Goal: Task Accomplishment & Management: Use online tool/utility

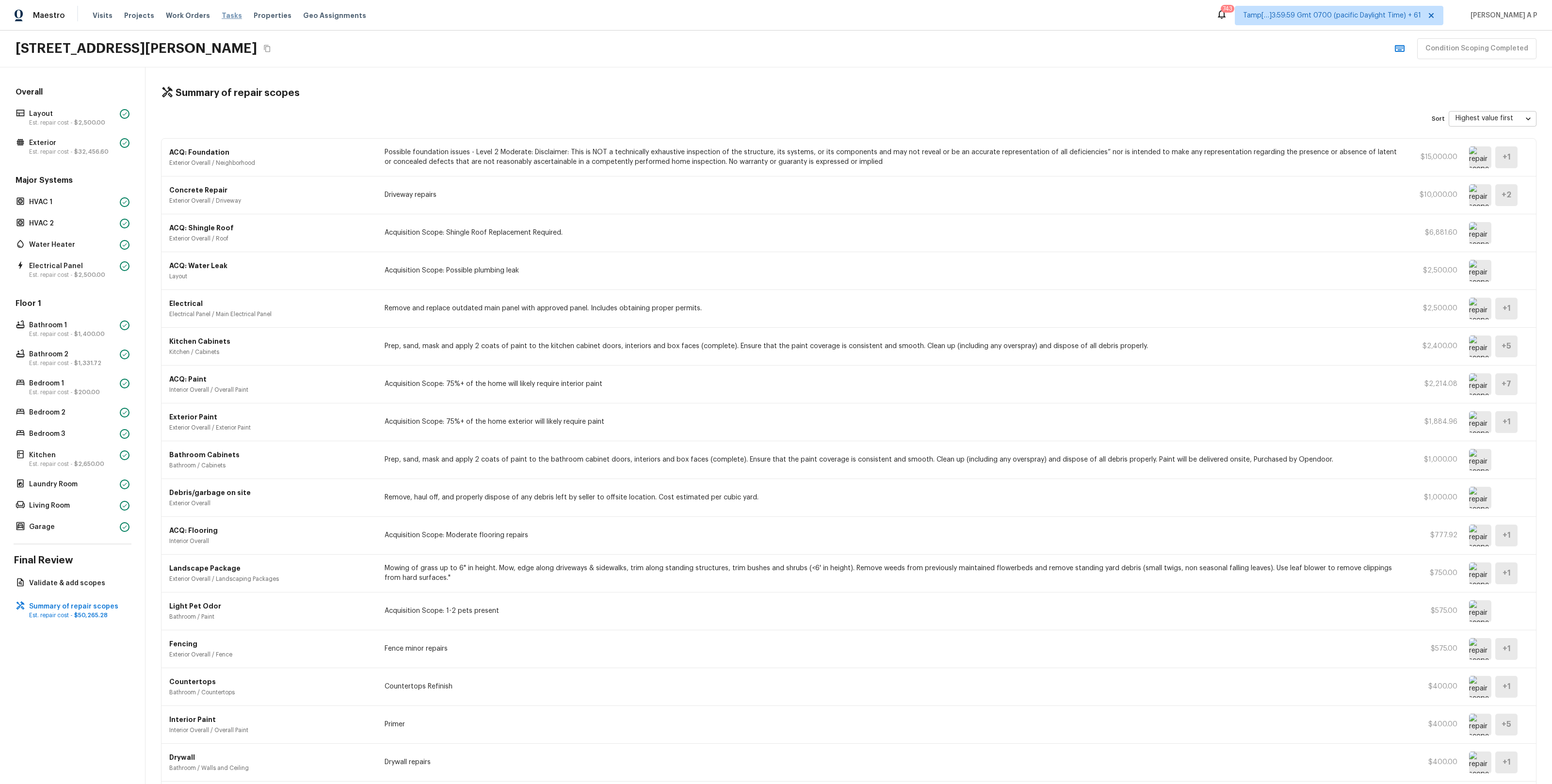
click at [222, 15] on span "Tasks" at bounding box center [232, 15] width 21 height 7
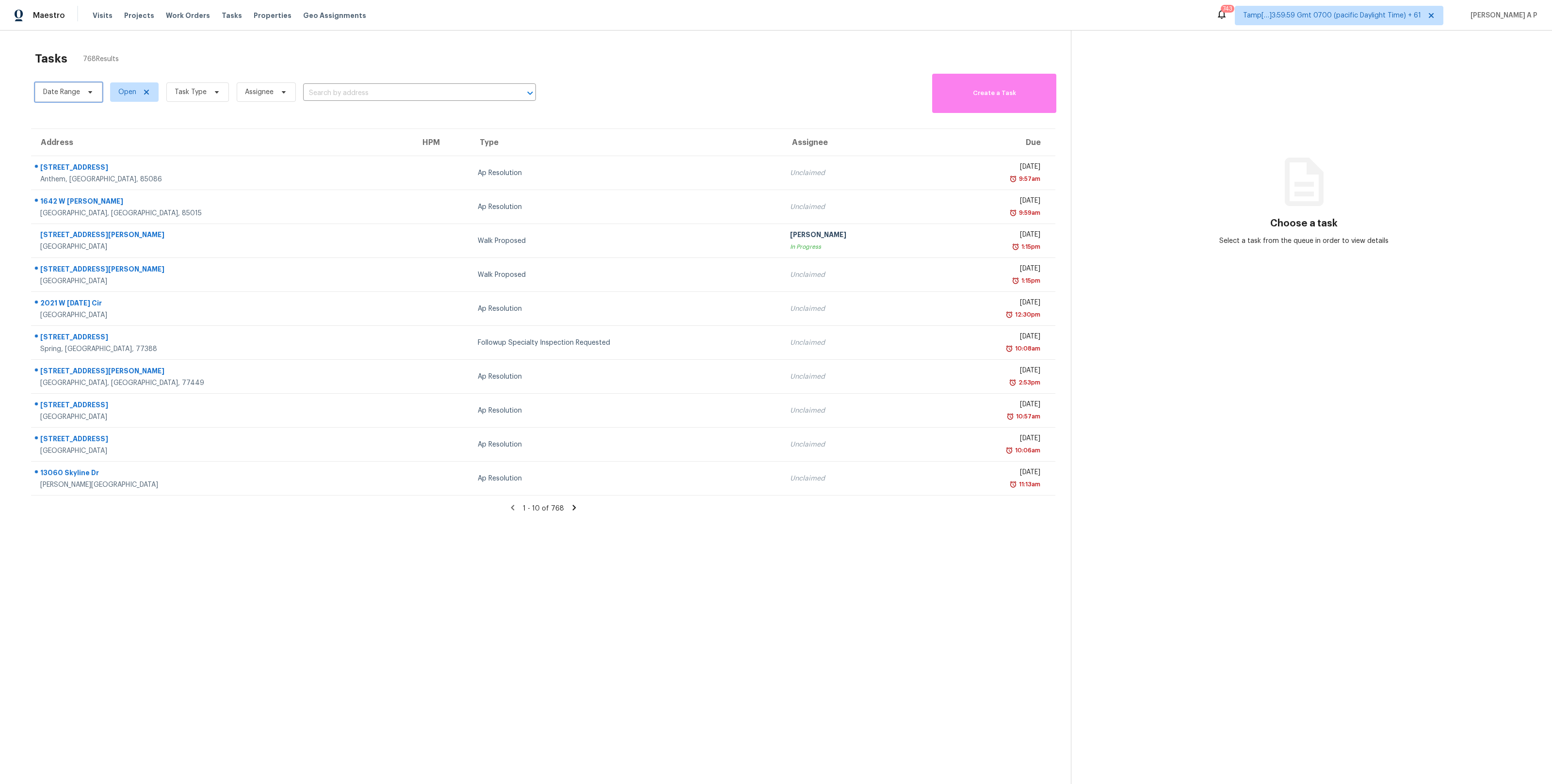
click at [72, 95] on span "Date Range" at bounding box center [61, 92] width 37 height 9
select select "9"
select select "2025"
select select "10"
select select "2025"
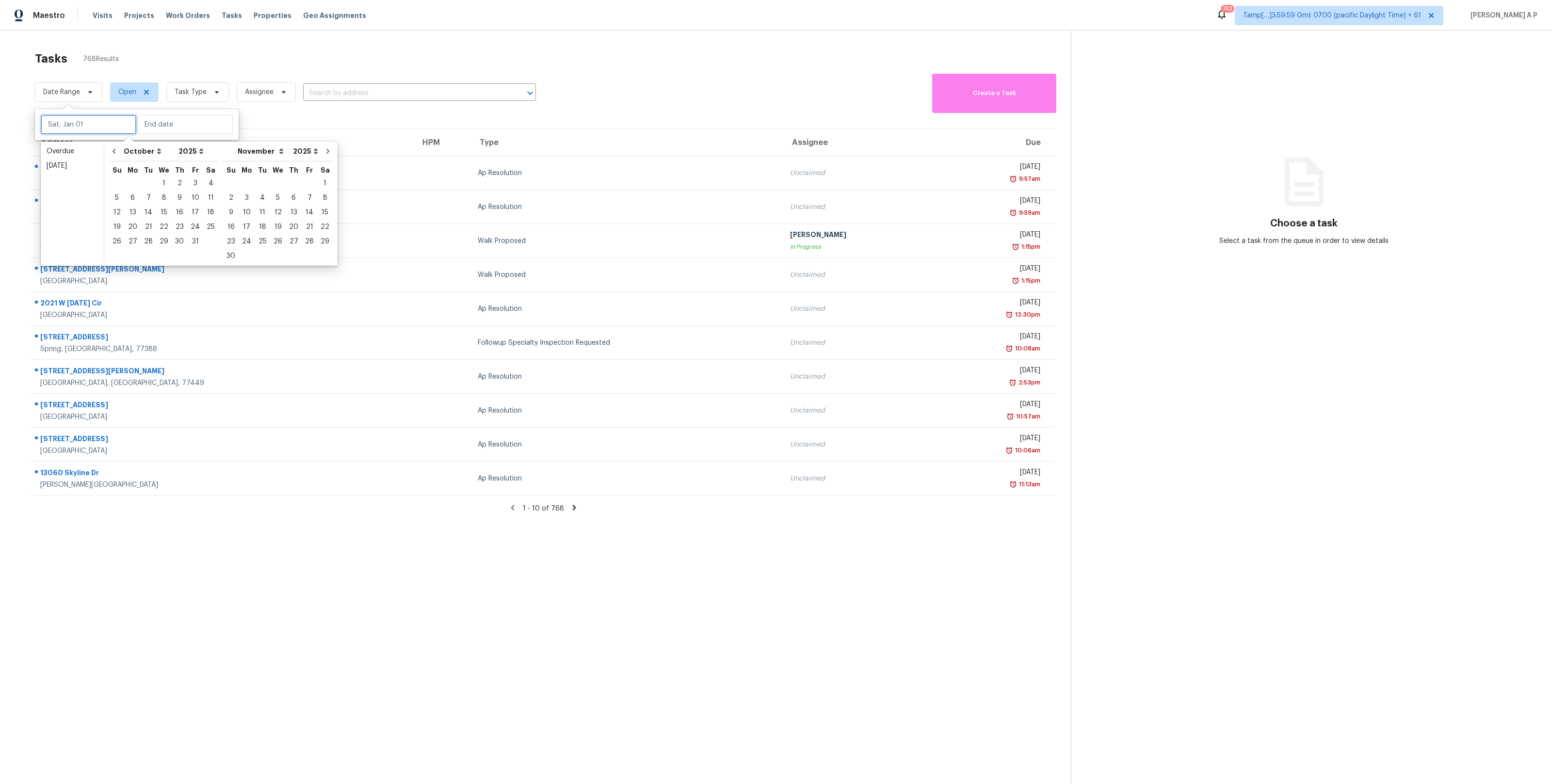
click at [73, 120] on input "text" at bounding box center [88, 124] width 95 height 20
click at [59, 161] on div "[DATE]" at bounding box center [72, 165] width 51 height 9
type input "[DATE]"
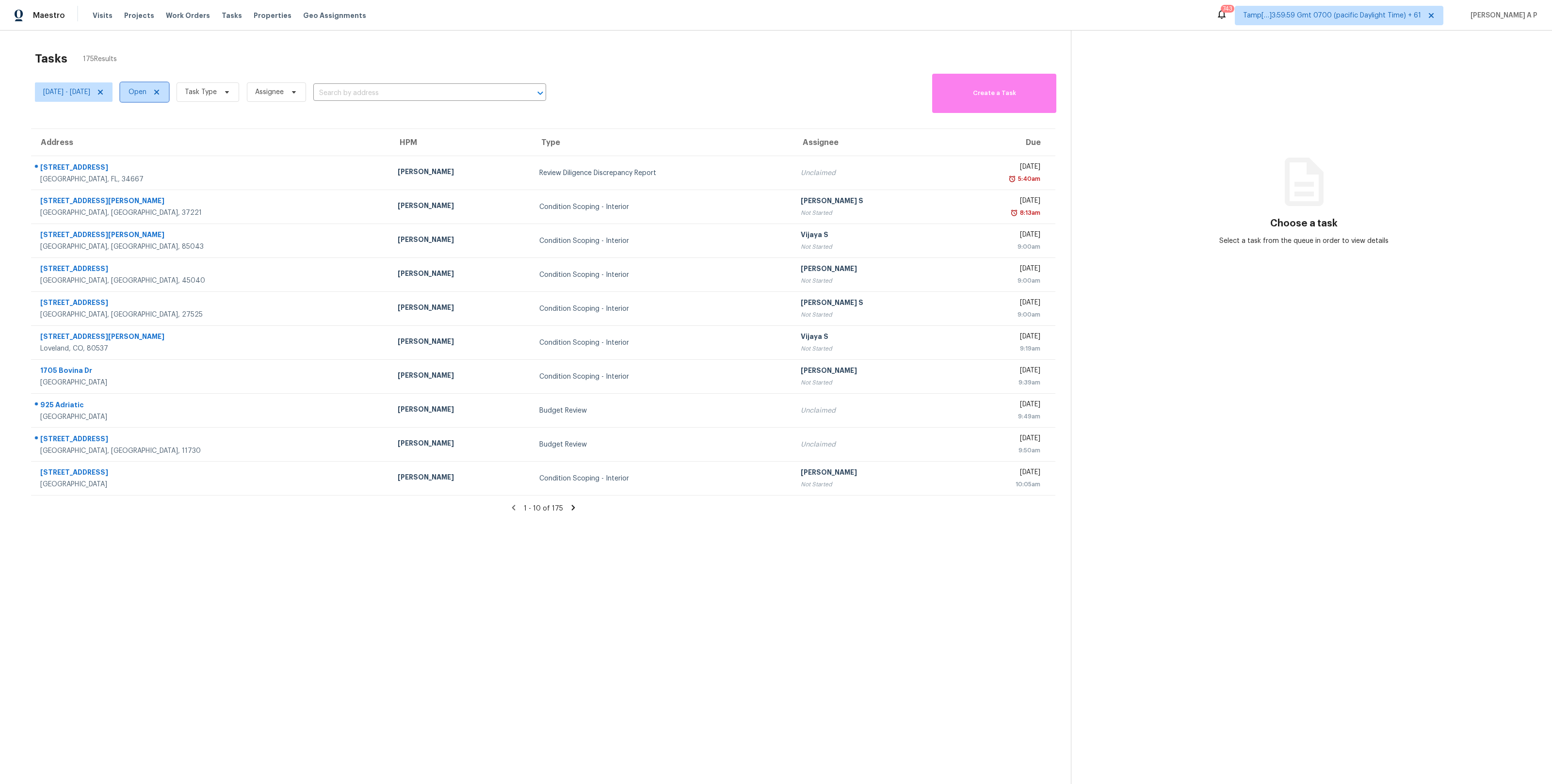
click at [147, 95] on span "Open" at bounding box center [137, 92] width 18 height 9
click at [181, 129] on label "Closed" at bounding box center [178, 133] width 35 height 9
click at [168, 129] on input "Closed" at bounding box center [164, 131] width 6 height 6
checkbox input "true"
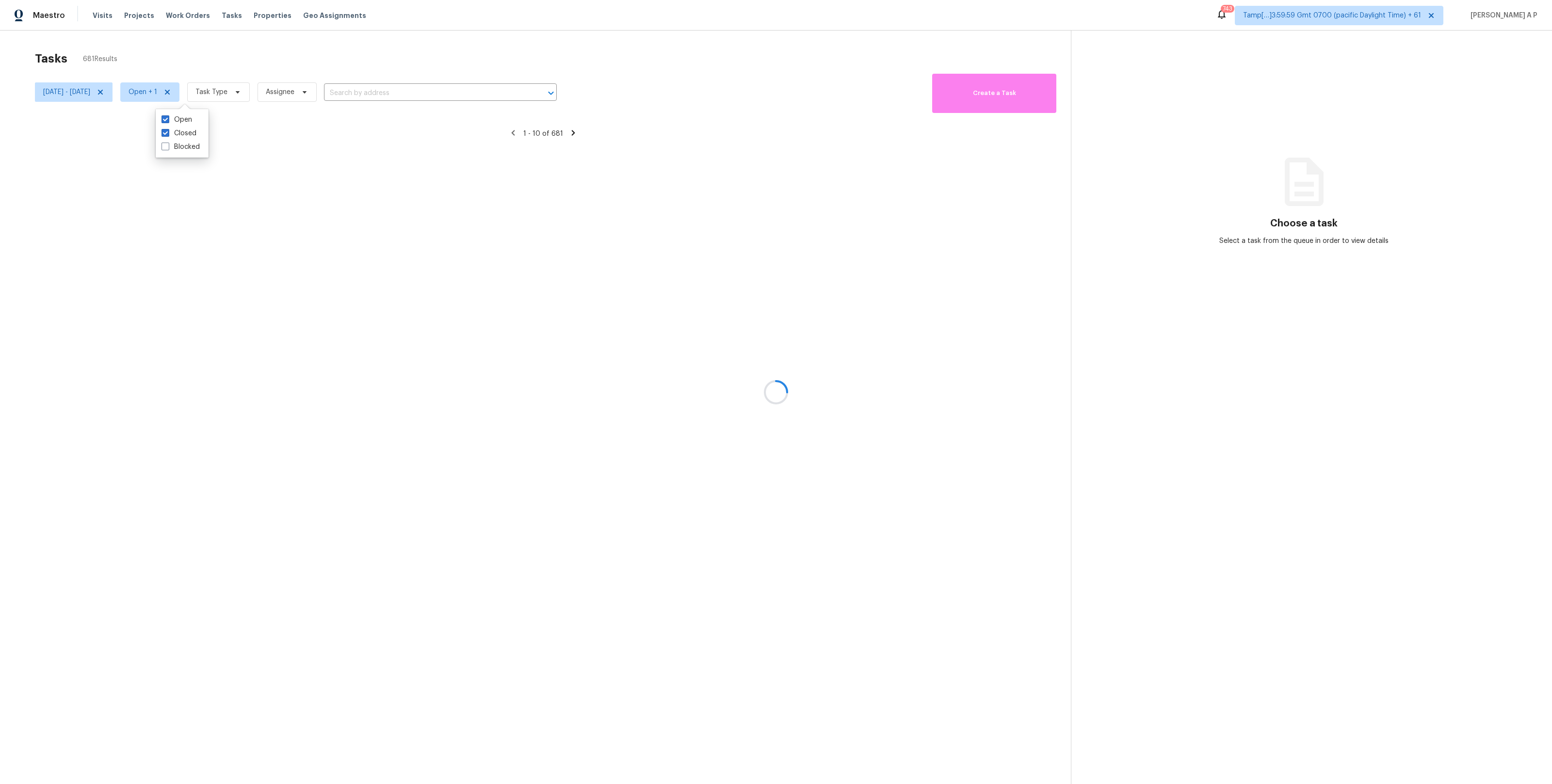
click at [257, 93] on div at bounding box center [776, 392] width 1552 height 784
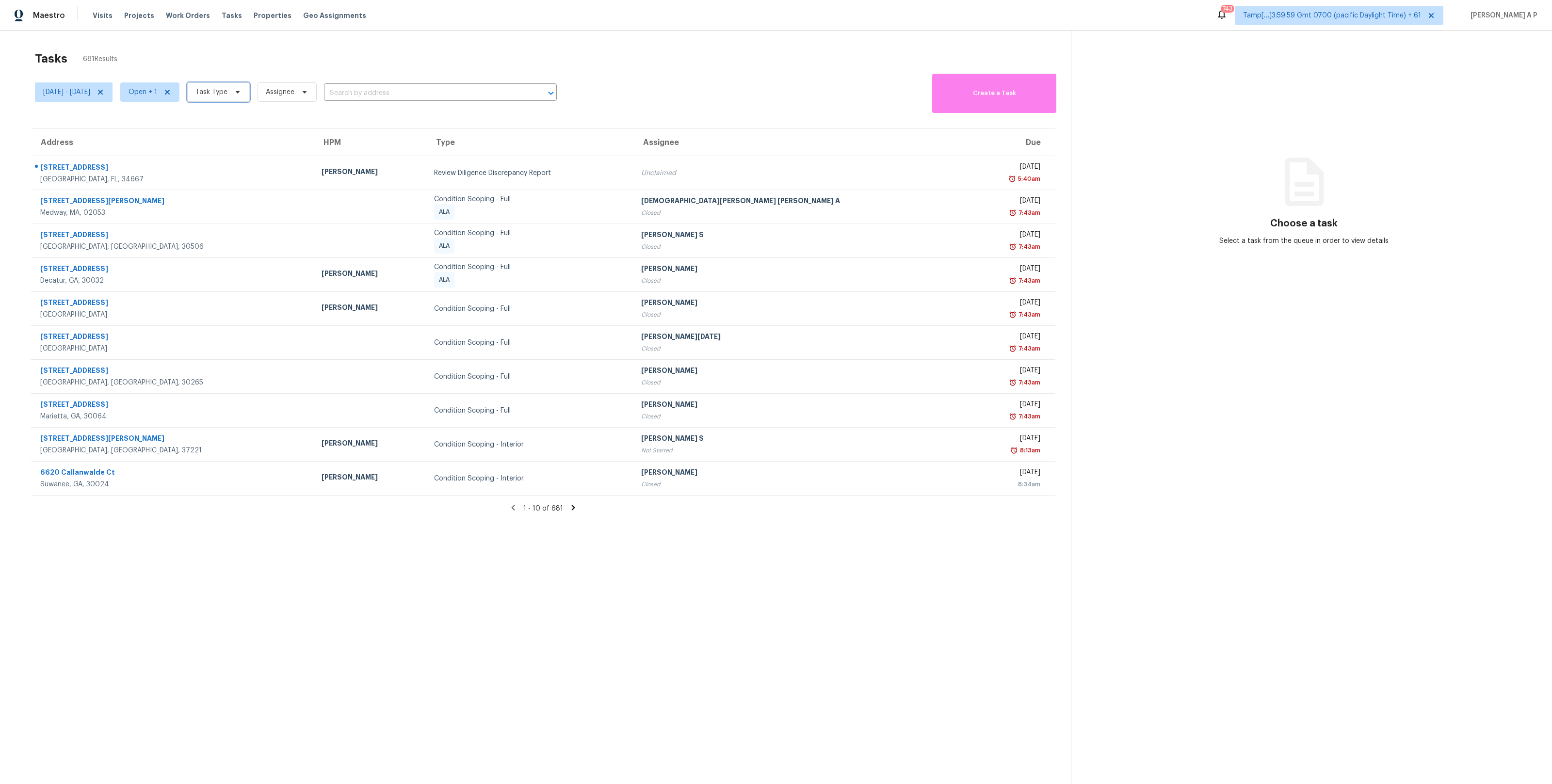
click at [249, 93] on span "Task Type" at bounding box center [218, 92] width 63 height 20
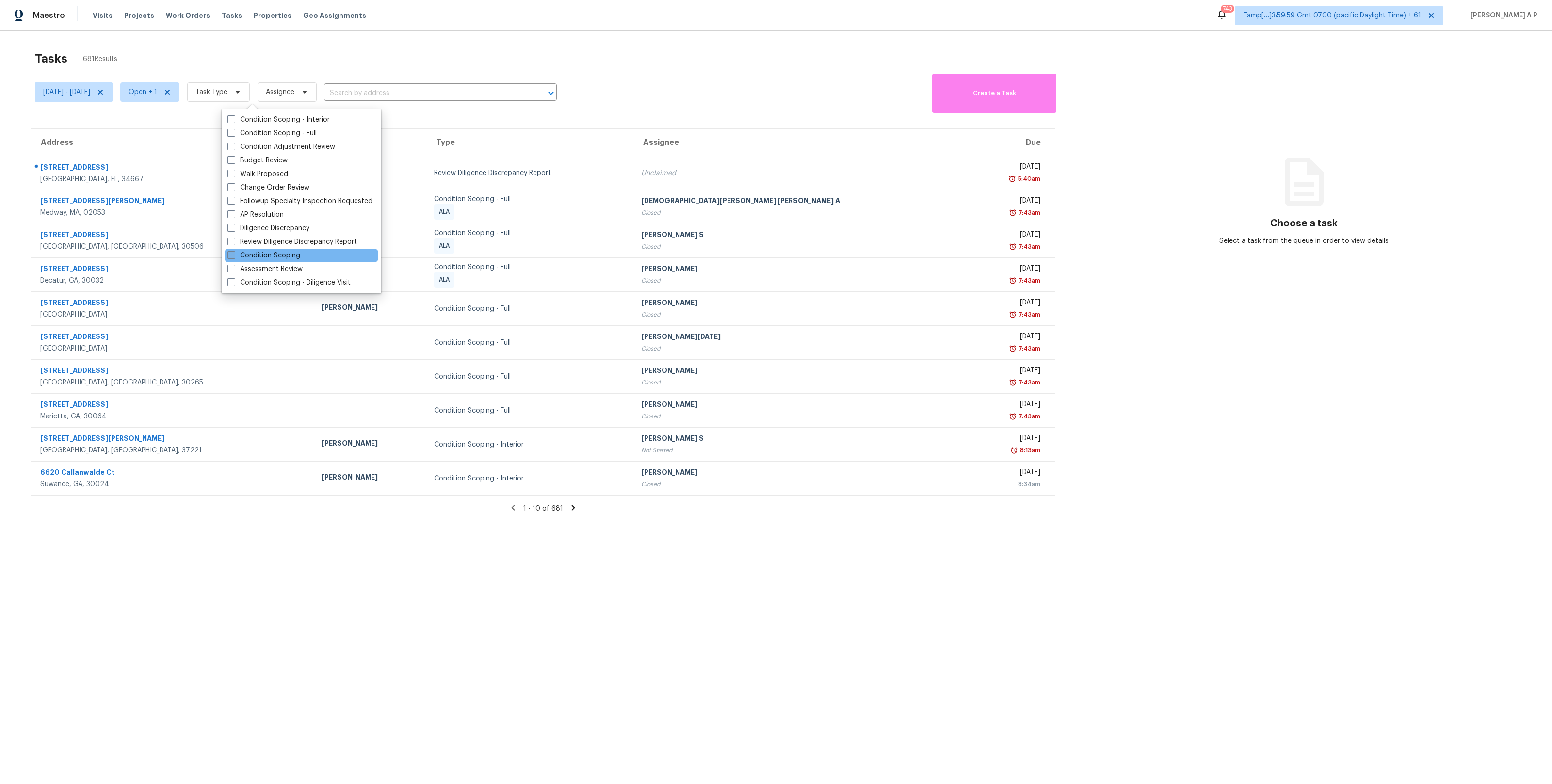
click at [292, 257] on label "Condition Scoping" at bounding box center [263, 255] width 73 height 9
click at [234, 257] on input "Condition Scoping" at bounding box center [230, 254] width 6 height 6
checkbox input "true"
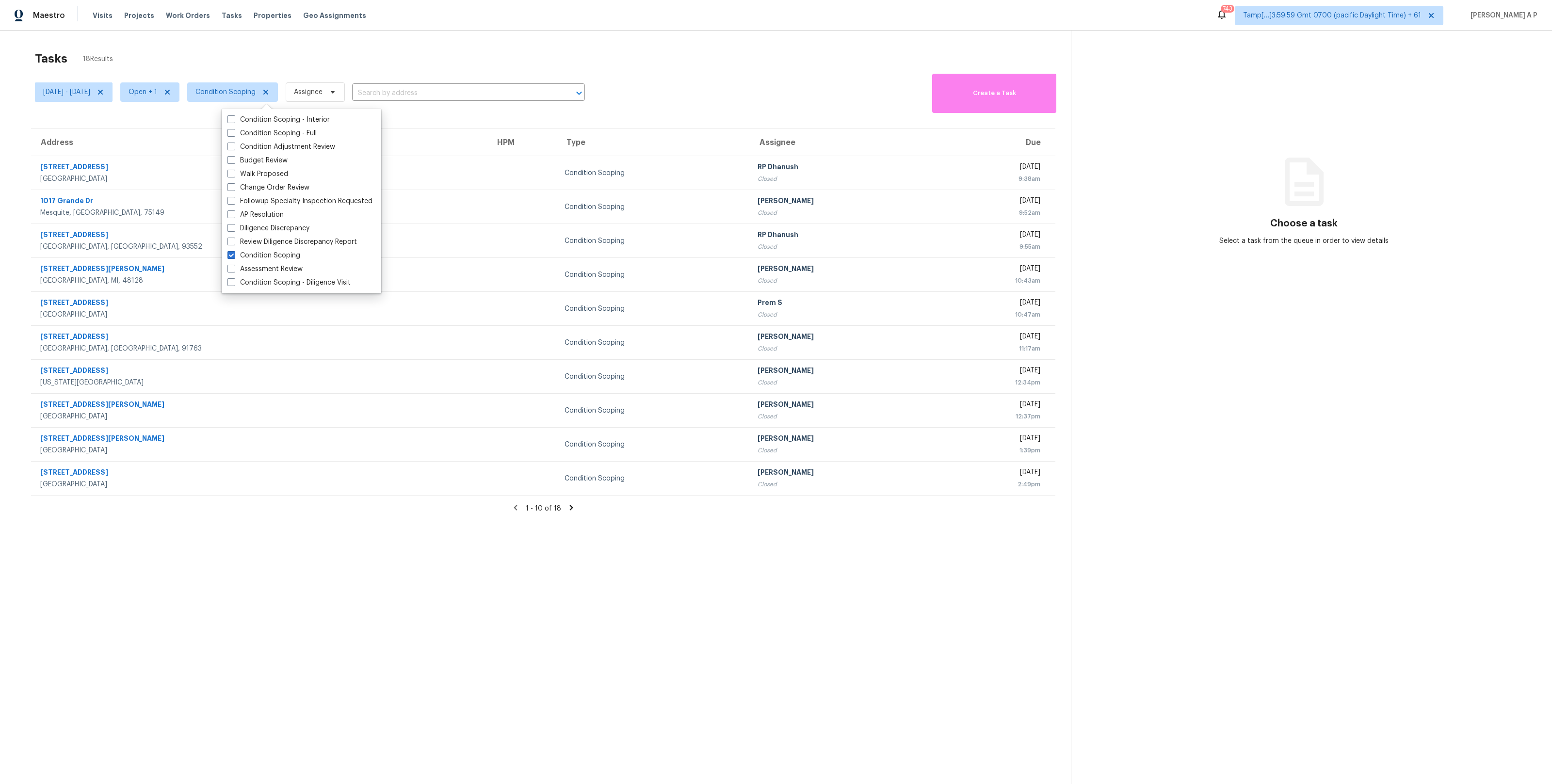
click at [515, 538] on section "Tasks 18 Results [DATE] - [DATE] Open + 1 Condition Scoping Assignee ​ Create a…" at bounding box center [542, 430] width 1055 height 769
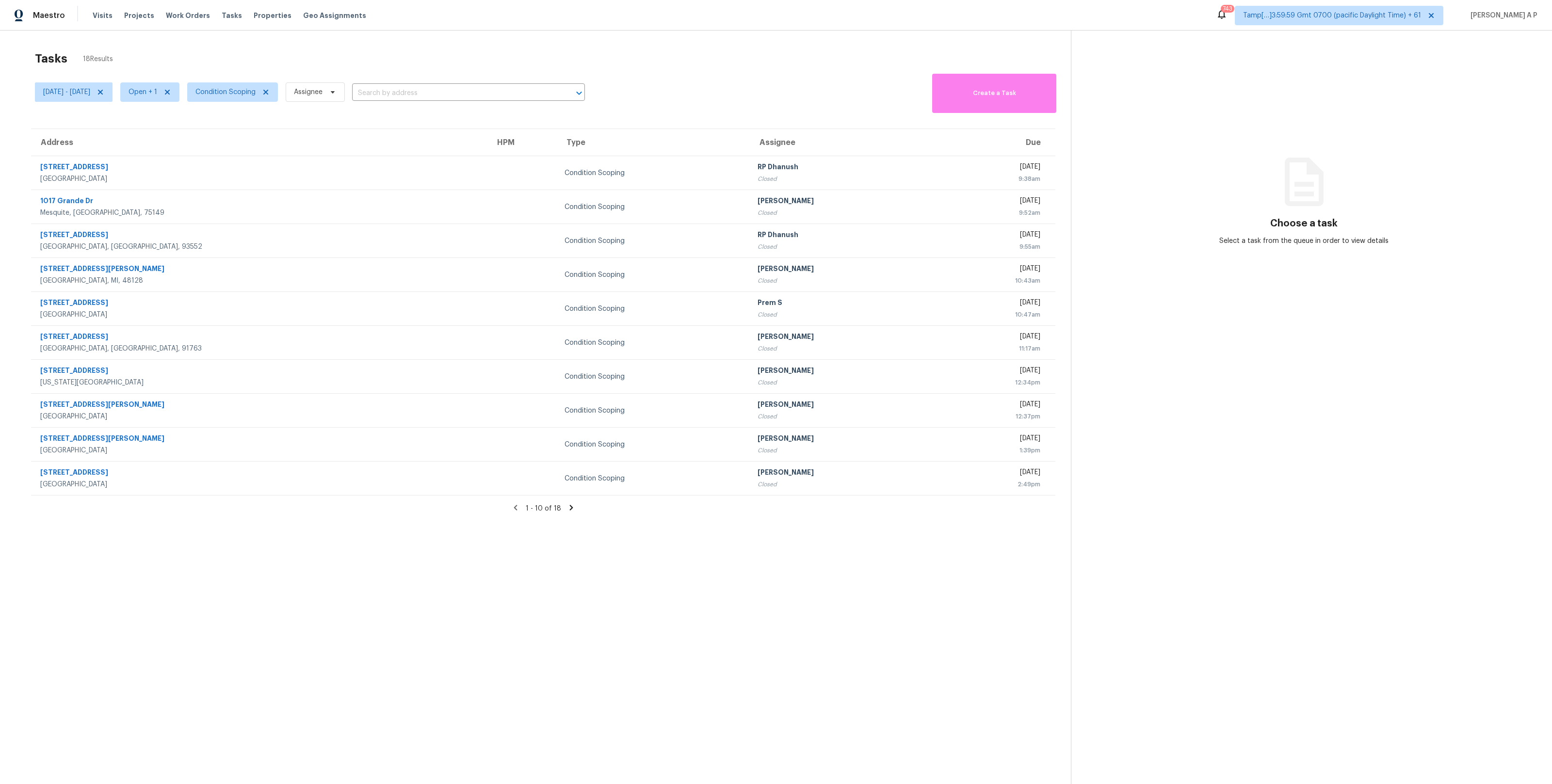
click at [569, 507] on icon at bounding box center [571, 508] width 3 height 5
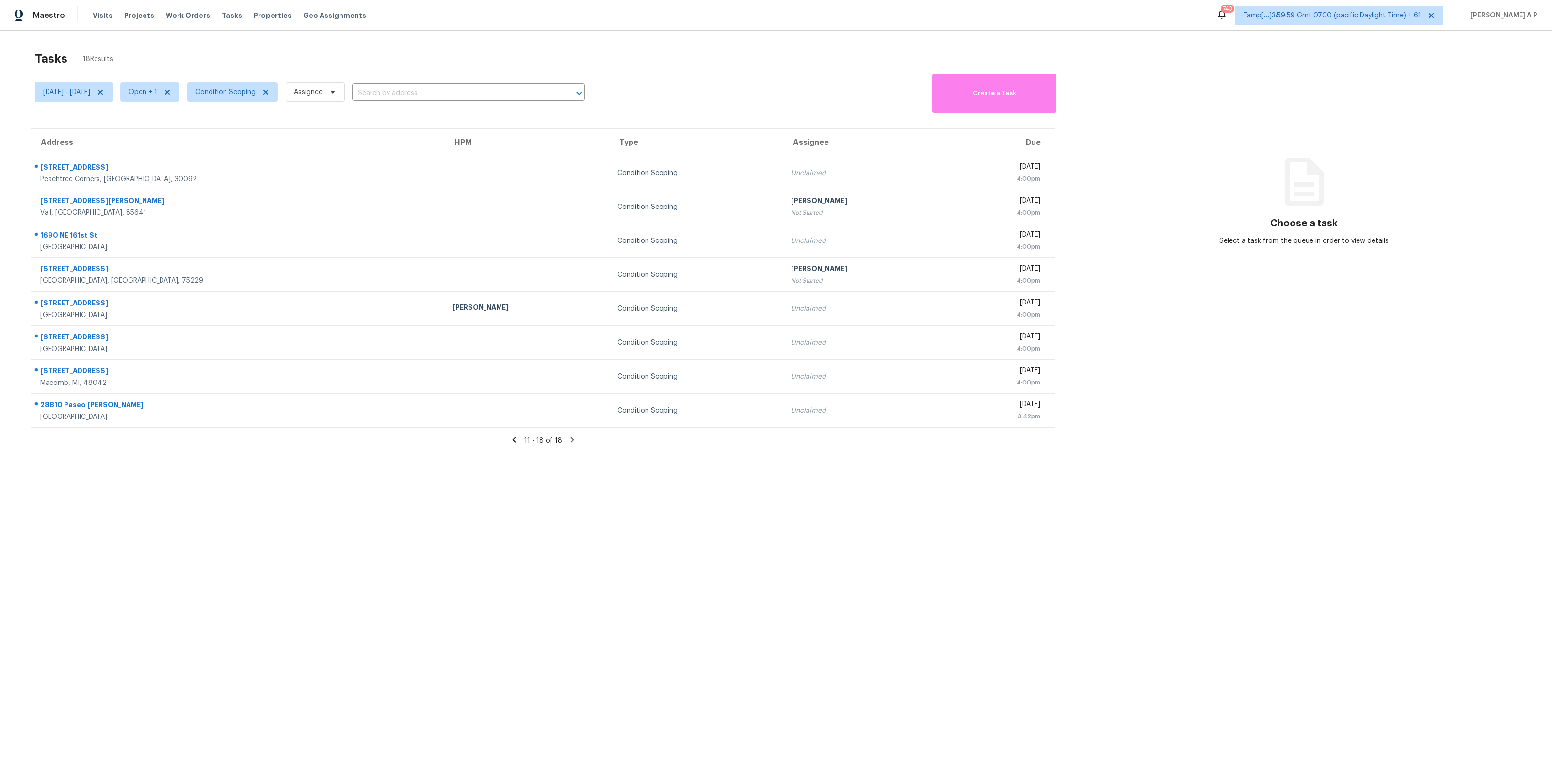
click at [518, 442] on icon at bounding box center [514, 440] width 9 height 9
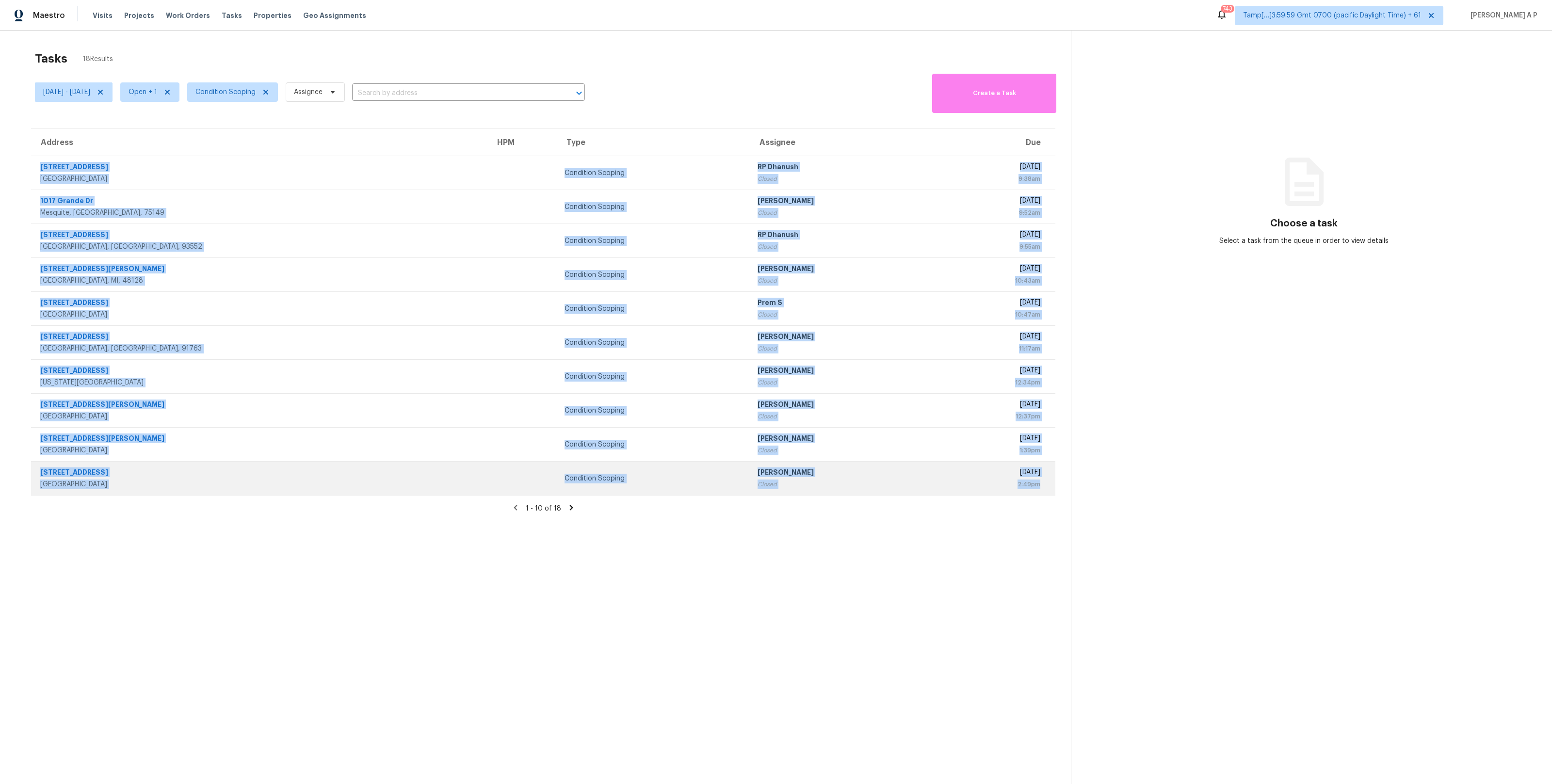
drag, startPoint x: 34, startPoint y: 164, endPoint x: 1046, endPoint y: 485, distance: 1061.7
click at [1046, 485] on tbody "[STREET_ADDRESS][PERSON_NAME] Condition Scoping RP Dhanush Closed [DATE] 9:38am…" at bounding box center [542, 326] width 1024 height 339
copy tbody "[STREET_ADDRESS][PERSON_NAME] Condition Scoping RP Dhanush Closed [DATE] 9:38am…"
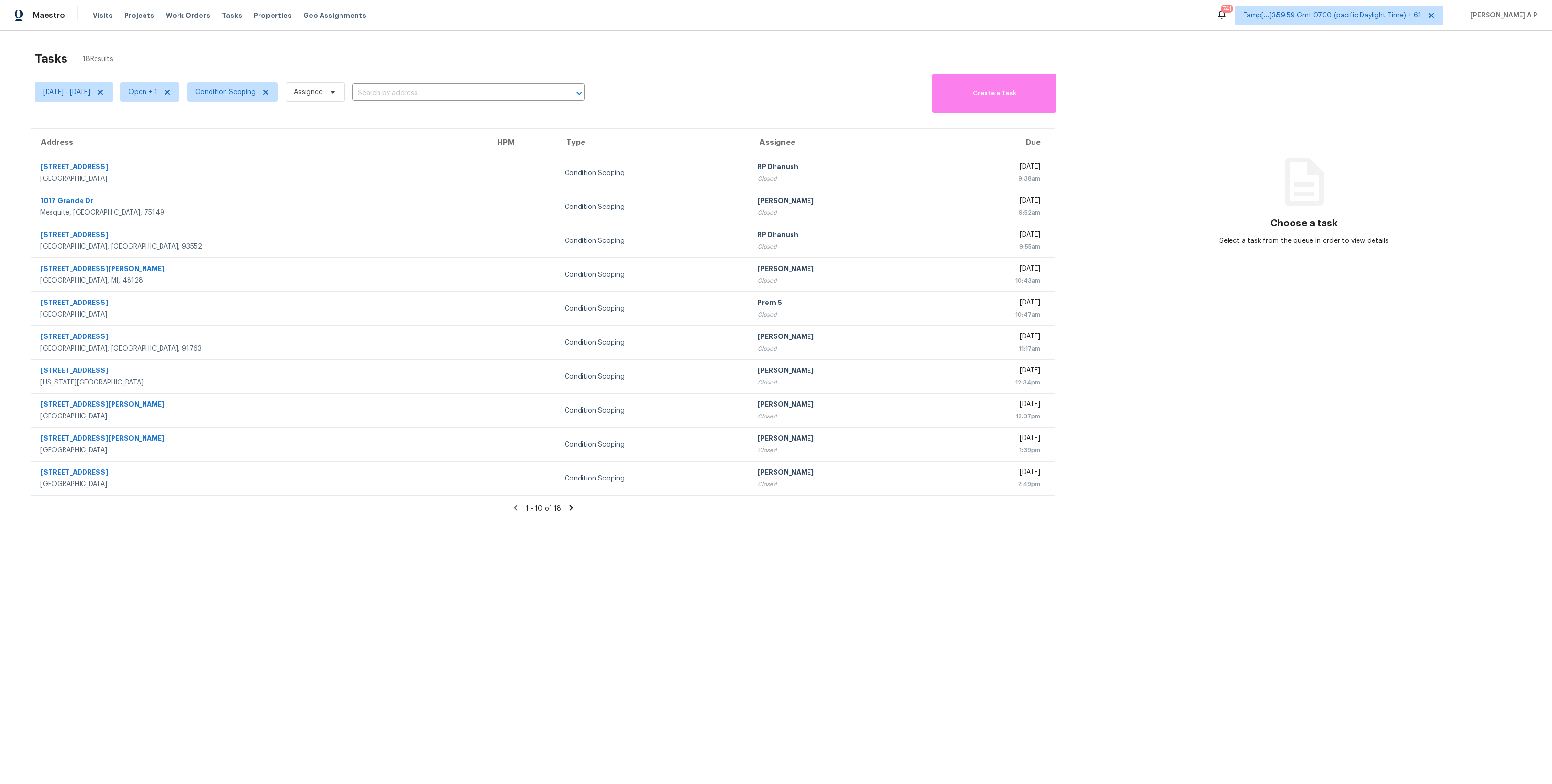
click at [572, 507] on icon at bounding box center [571, 507] width 9 height 9
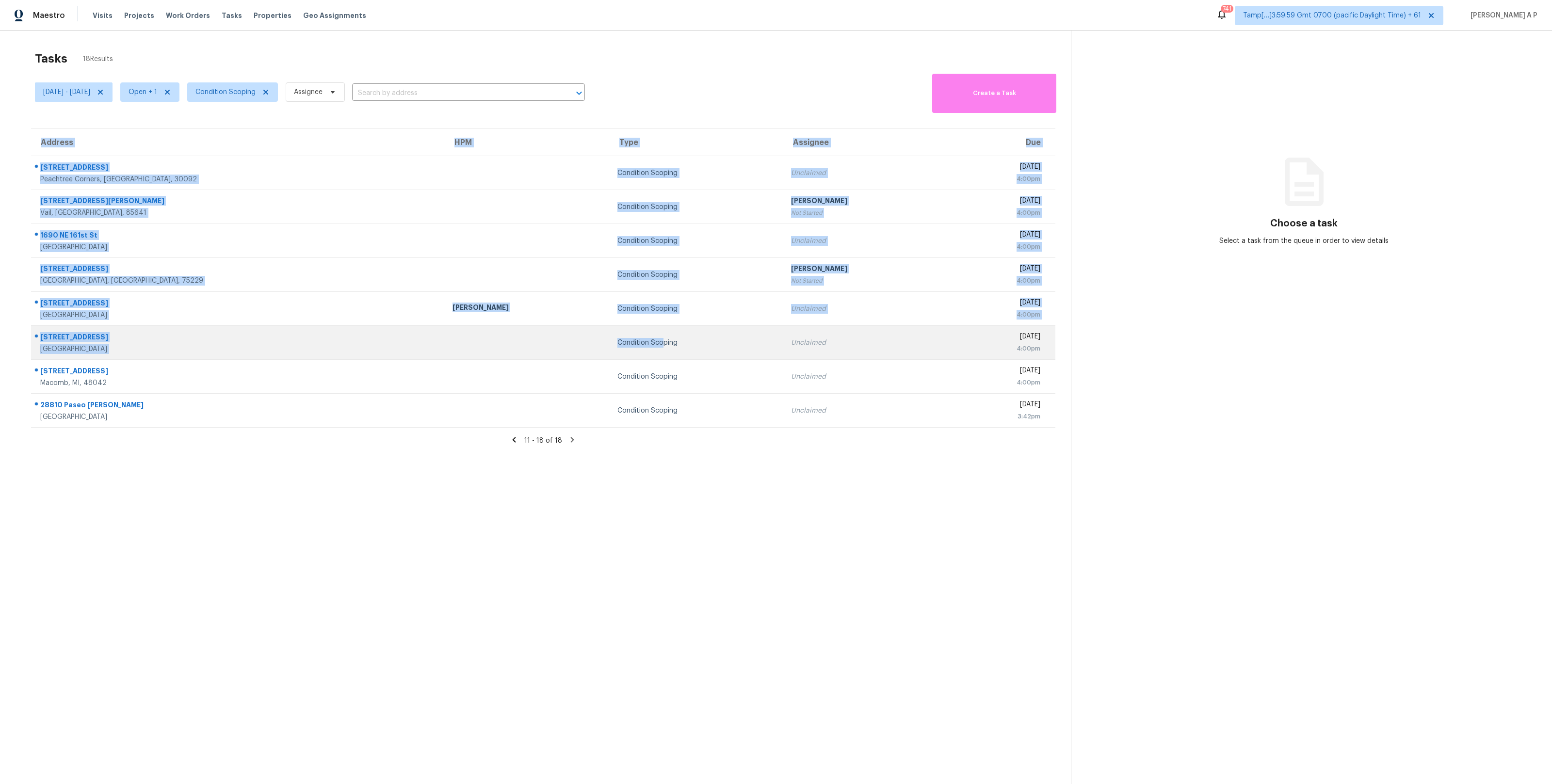
drag, startPoint x: 27, startPoint y: 167, endPoint x: 512, endPoint y: 343, distance: 515.9
click at [512, 343] on div "Address HPM Type Assignee Due [STREET_ADDRESS] Condition Scoping Unclaimed [DAT…" at bounding box center [542, 278] width 1055 height 300
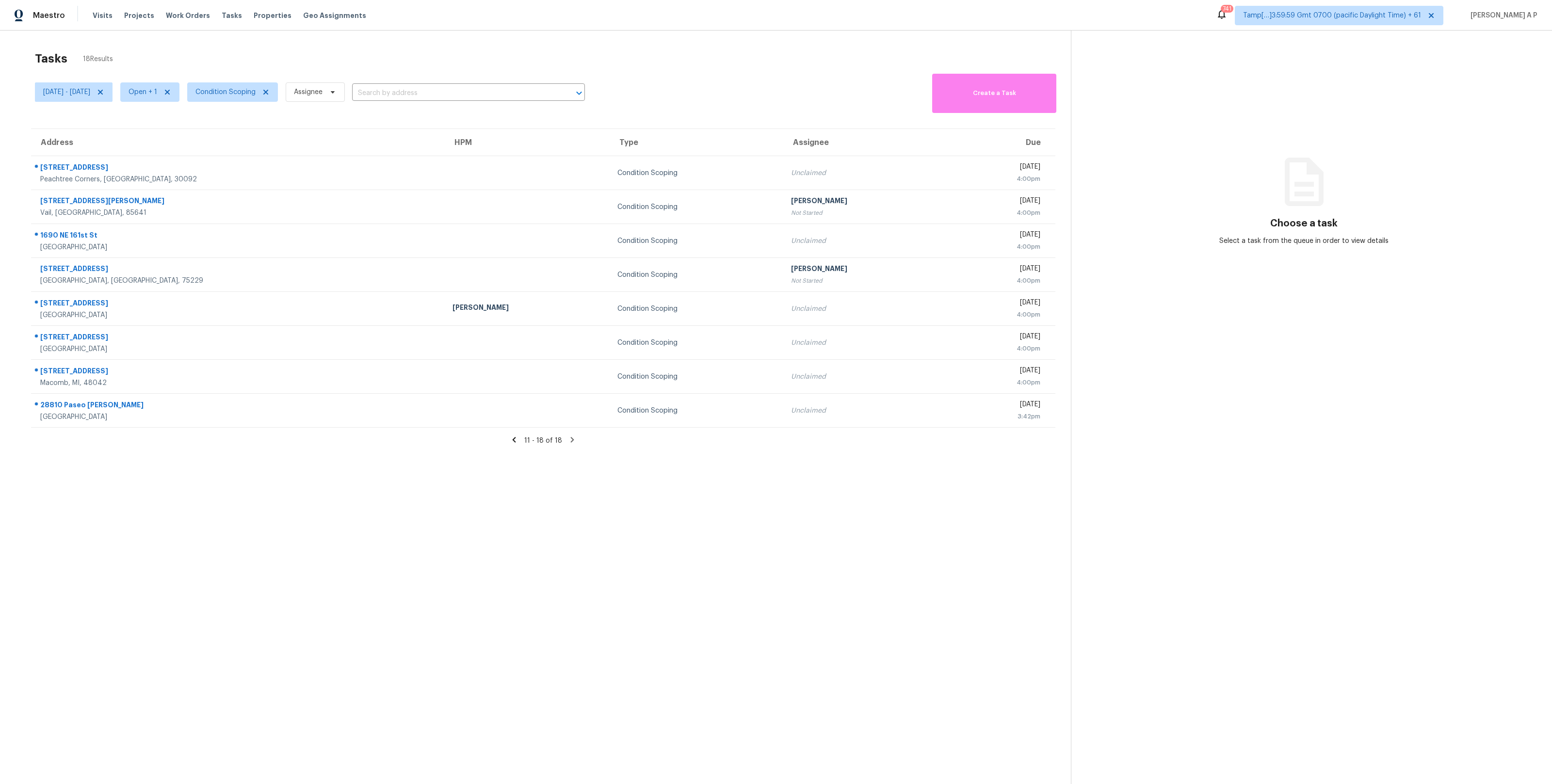
click at [336, 478] on section "Tasks 18 Results [DATE] - [DATE] Open + 1 Condition Scoping Assignee ​ Create a…" at bounding box center [542, 430] width 1055 height 769
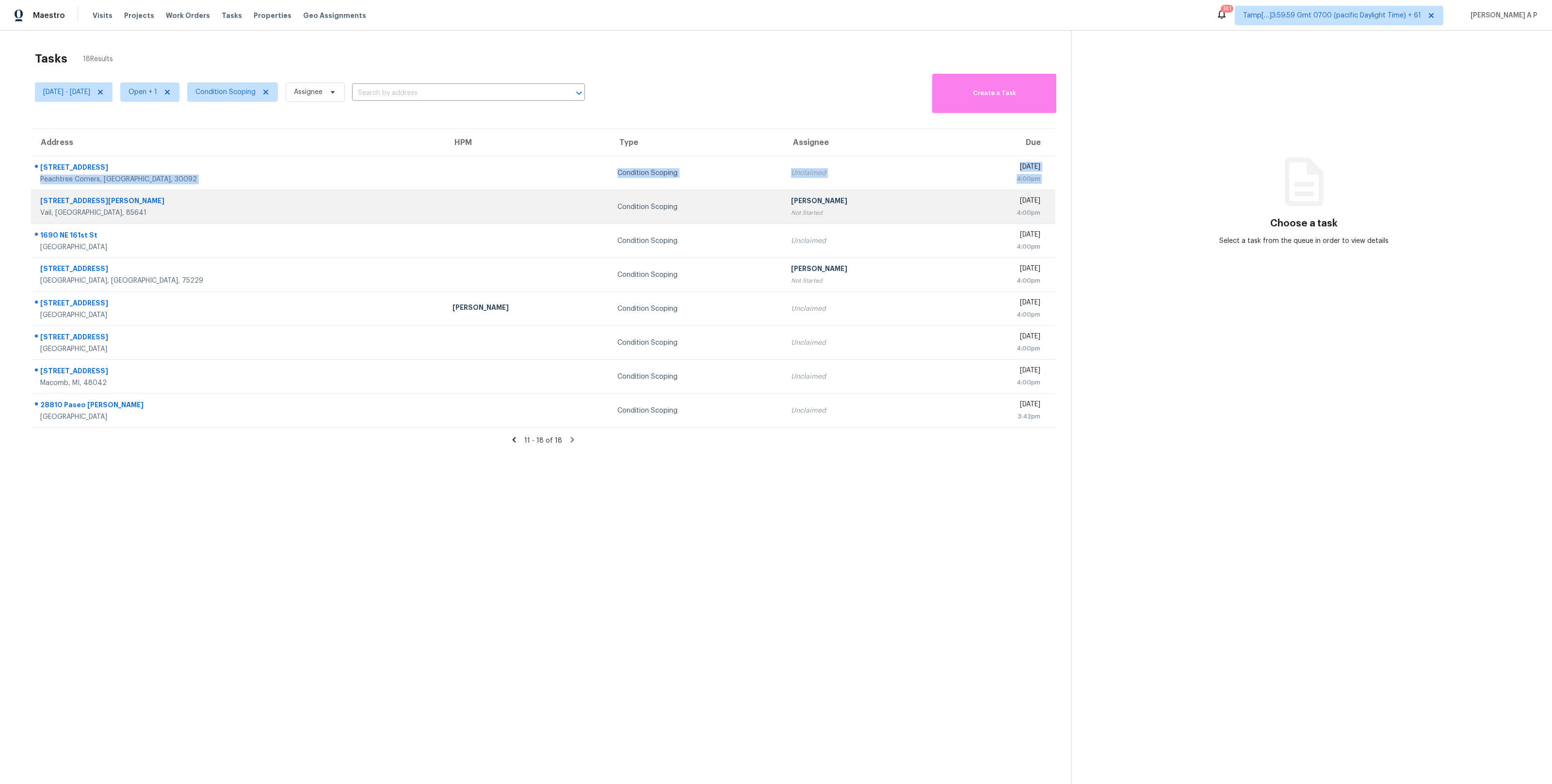
drag, startPoint x: 36, startPoint y: 177, endPoint x: 135, endPoint y: 195, distance: 100.6
click at [135, 195] on tbody "[STREET_ADDRESS] Condition Scoping Unclaimed [DATE] 4:00pm [STREET_ADDRESS] Con…" at bounding box center [542, 291] width 1024 height 272
drag, startPoint x: 27, startPoint y: 172, endPoint x: 156, endPoint y: 200, distance: 132.0
click at [156, 200] on div "Address HPM Type Assignee Due [STREET_ADDRESS] Condition Scoping Unclaimed [DAT…" at bounding box center [542, 278] width 1055 height 300
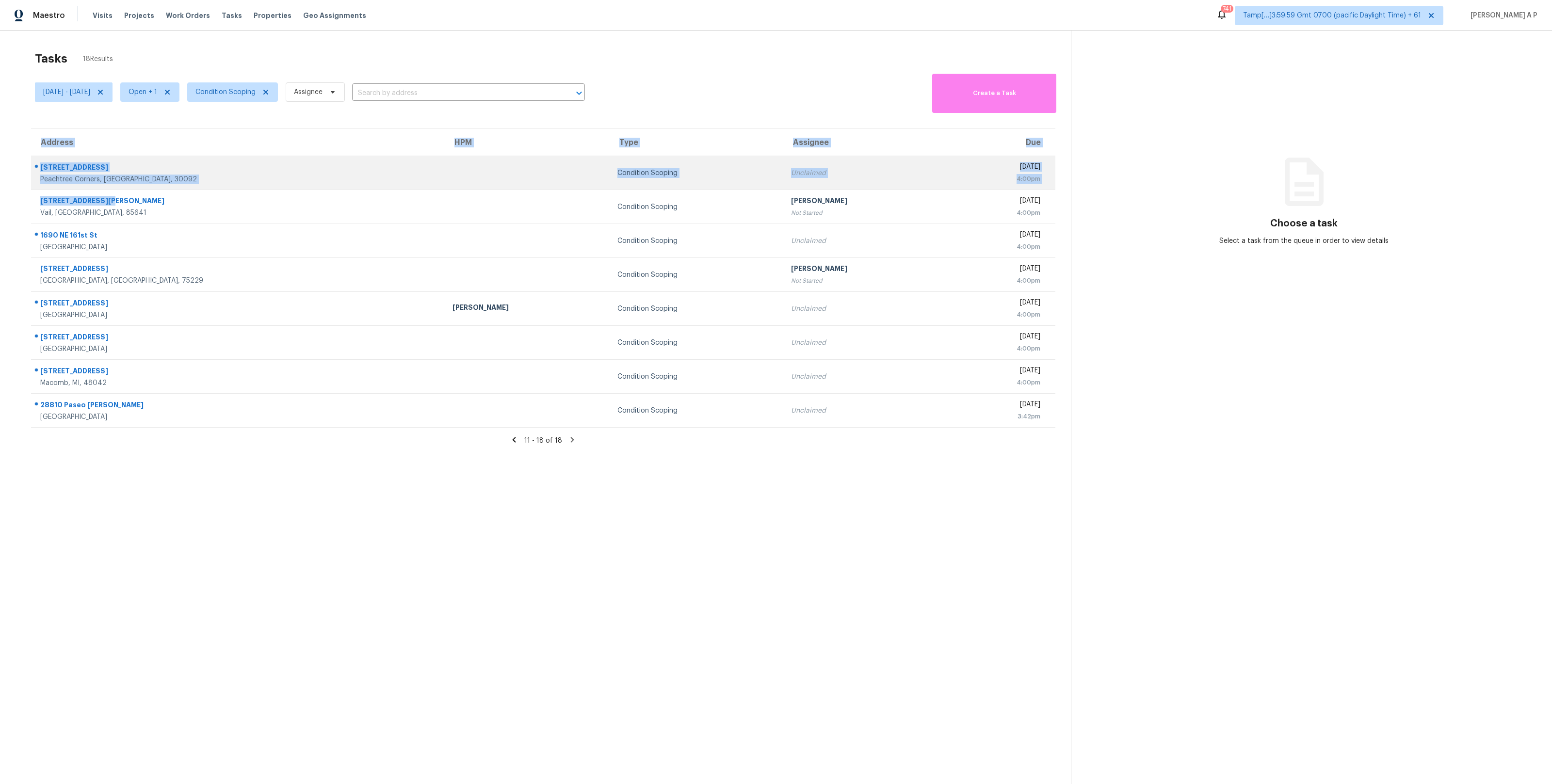
click at [171, 176] on div "Peachtree Corners, [GEOGRAPHIC_DATA], 30092" at bounding box center [238, 179] width 397 height 9
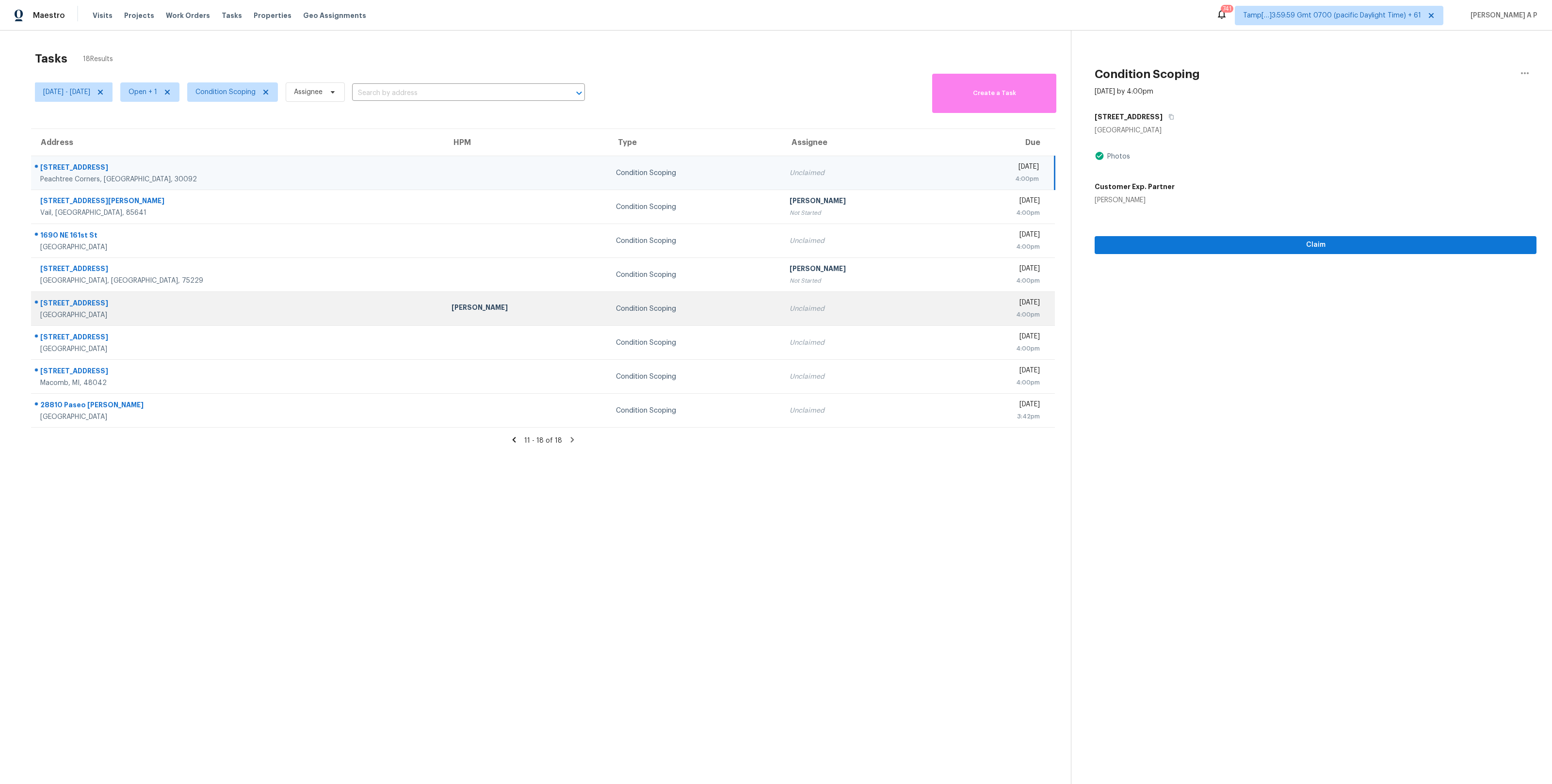
drag, startPoint x: 39, startPoint y: 165, endPoint x: 498, endPoint y: 296, distance: 477.3
click at [498, 296] on tbody "[STREET_ADDRESS] Condition Scoping Unclaimed [DATE] 4:00pm [STREET_ADDRESS] Con…" at bounding box center [542, 291] width 1023 height 272
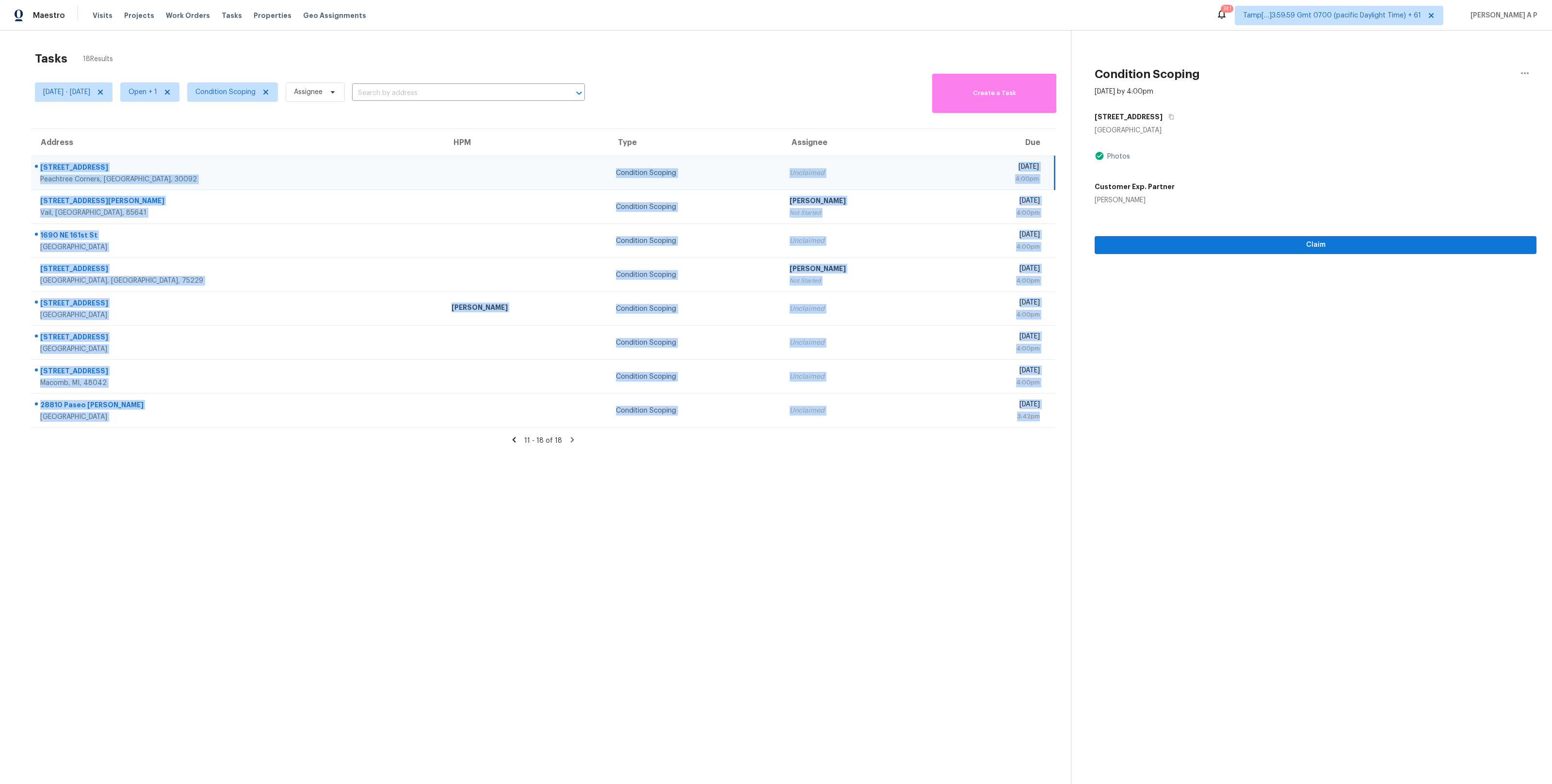
drag, startPoint x: 1052, startPoint y: 412, endPoint x: 99, endPoint y: 158, distance: 986.3
click at [99, 158] on tbody "[STREET_ADDRESS] Condition Scoping Unclaimed [DATE] 4:00pm [STREET_ADDRESS] Con…" at bounding box center [542, 291] width 1023 height 272
copy tbody "[STREET_ADDRESS] Condition Scoping Unclaimed [DATE] 4:00pm [STREET_ADDRESS] Con…"
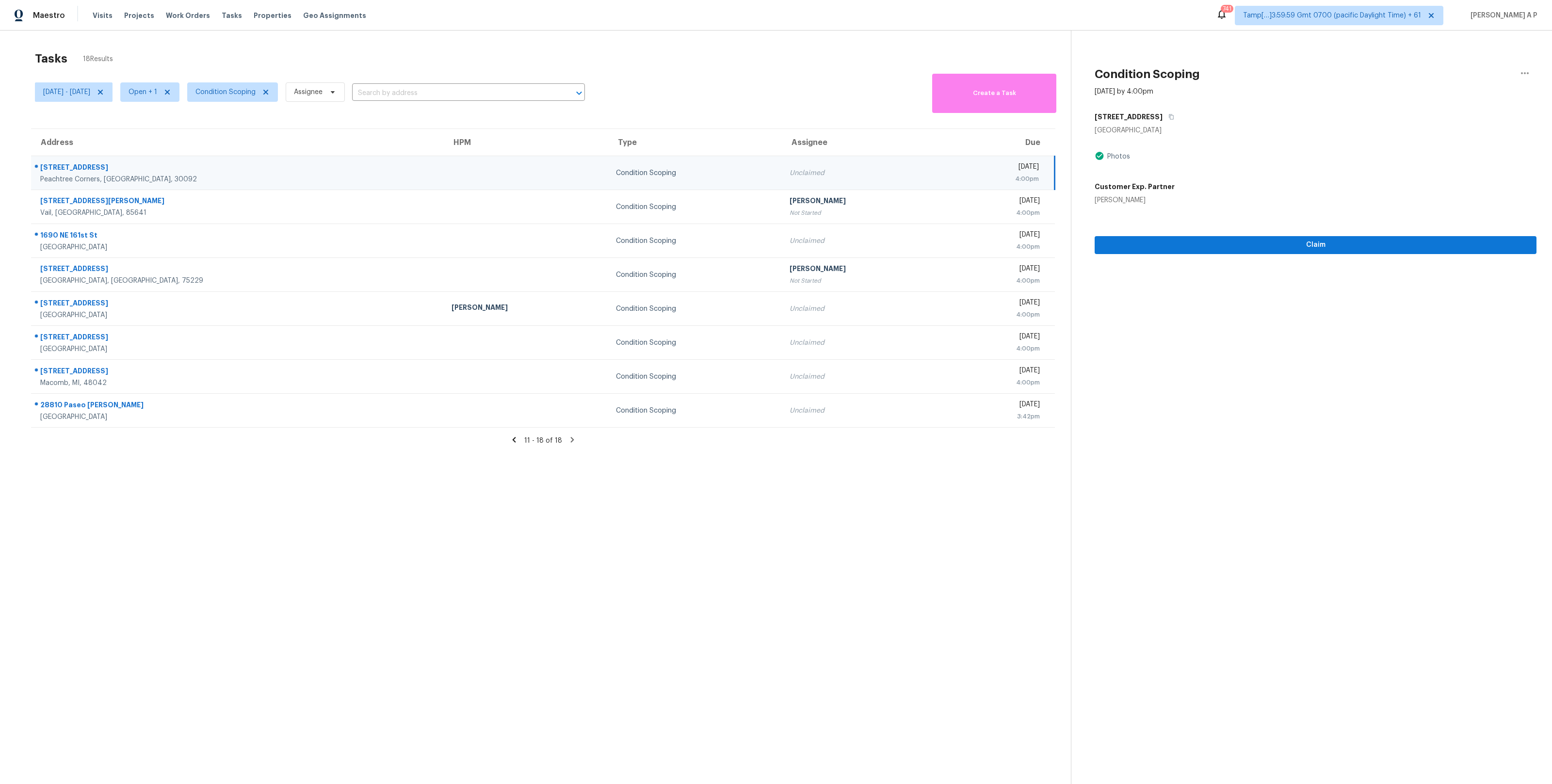
click at [512, 438] on icon at bounding box center [514, 440] width 9 height 9
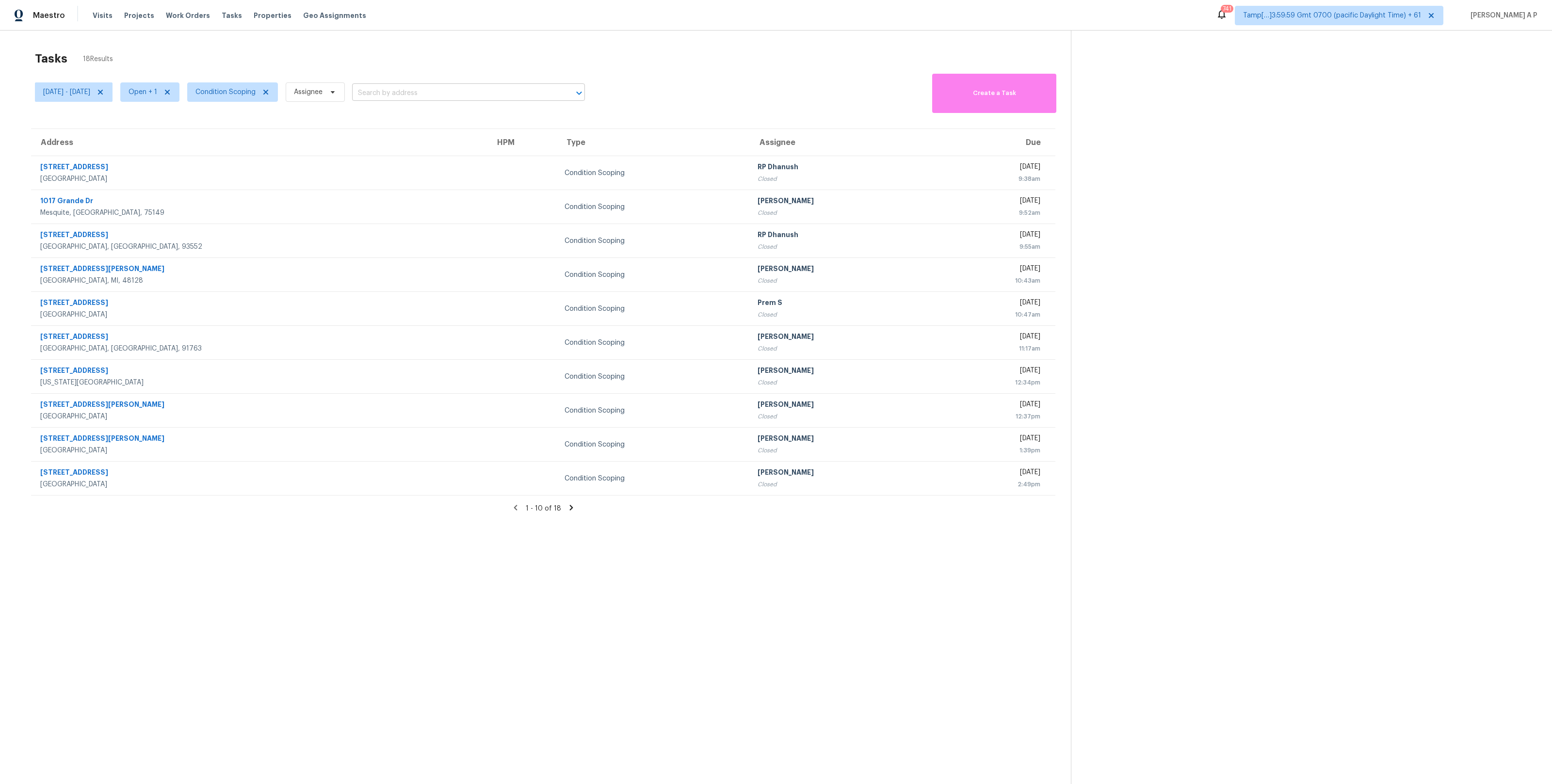
click at [486, 91] on input "text" at bounding box center [455, 93] width 206 height 15
paste input ""[STREET_ADDRESS][PERSON_NAME]""
type input "[STREET_ADDRESS][PERSON_NAME]"
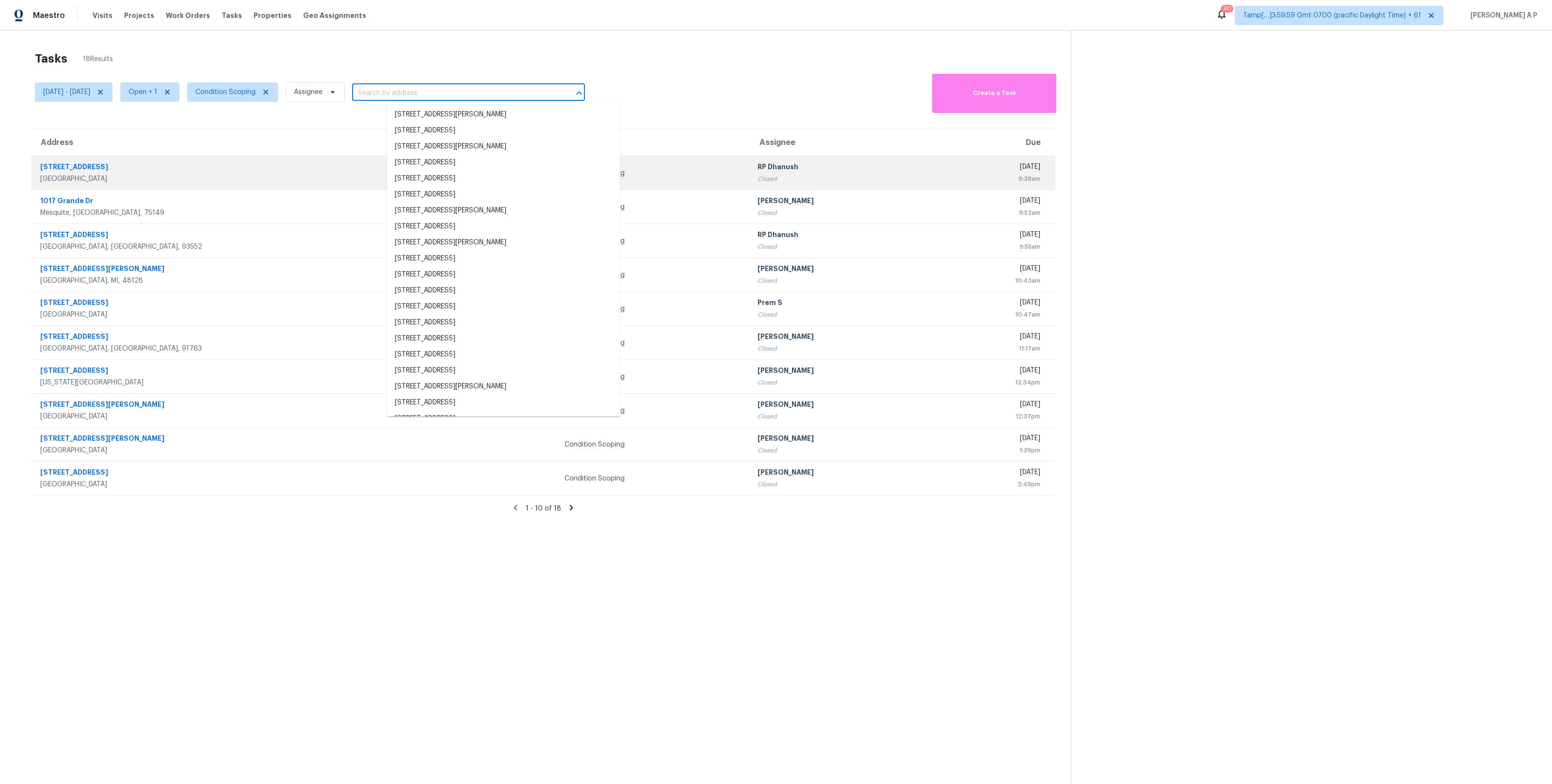
click at [234, 165] on div "[STREET_ADDRESS]" at bounding box center [260, 168] width 440 height 12
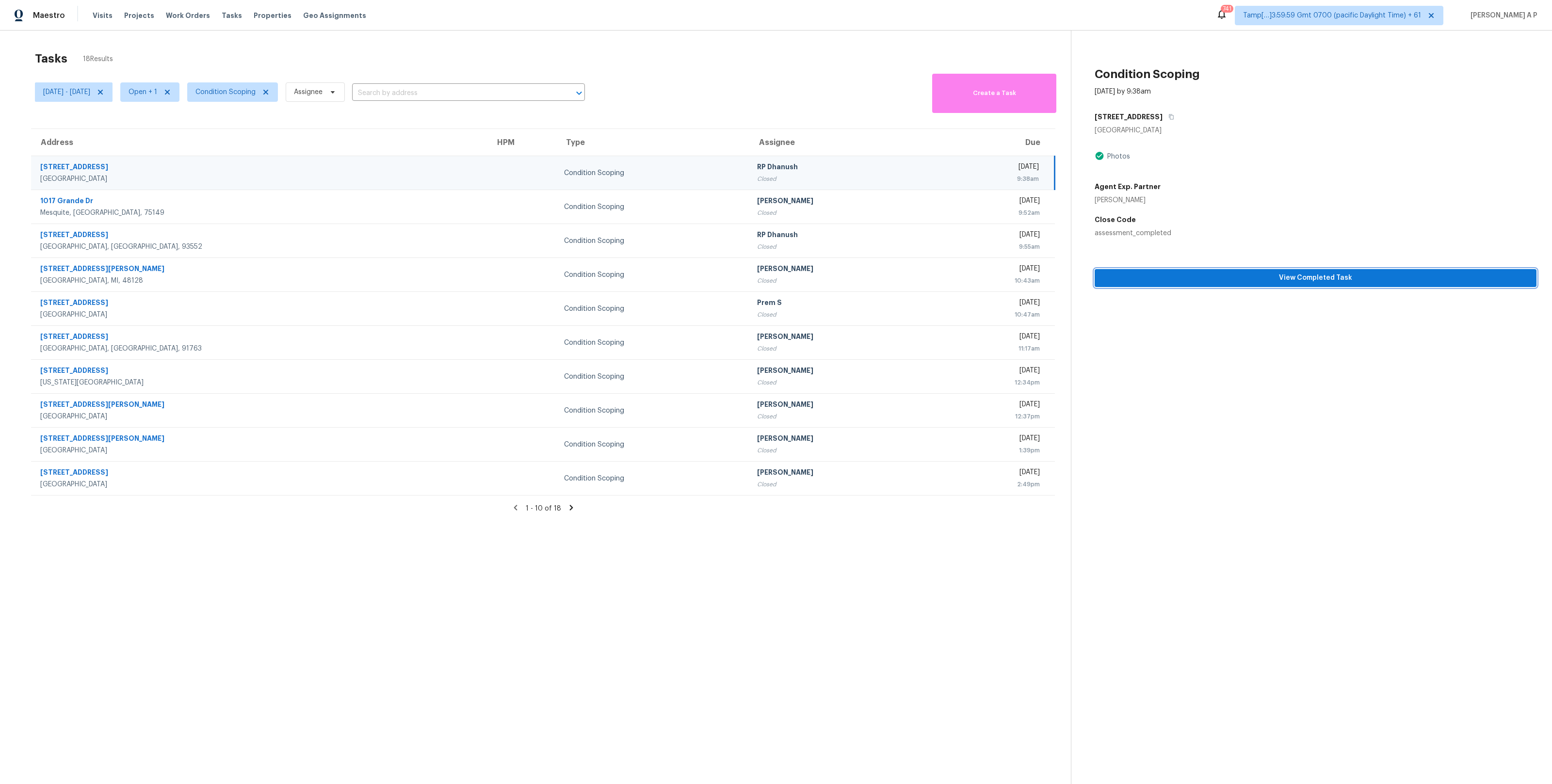
click at [1169, 272] on span "View Completed Task" at bounding box center [1315, 278] width 426 height 12
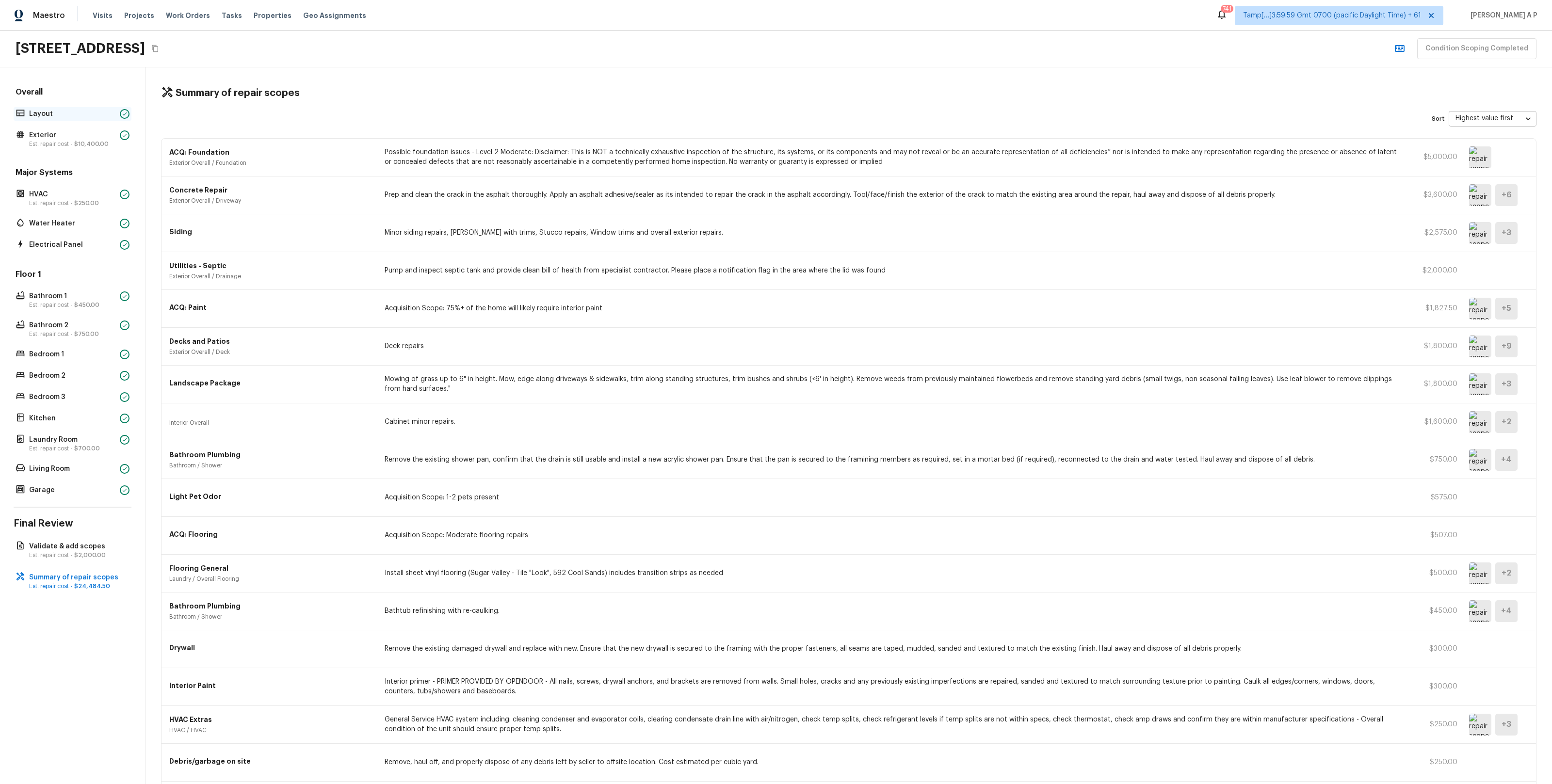
click at [75, 113] on p "Layout" at bounding box center [72, 113] width 87 height 9
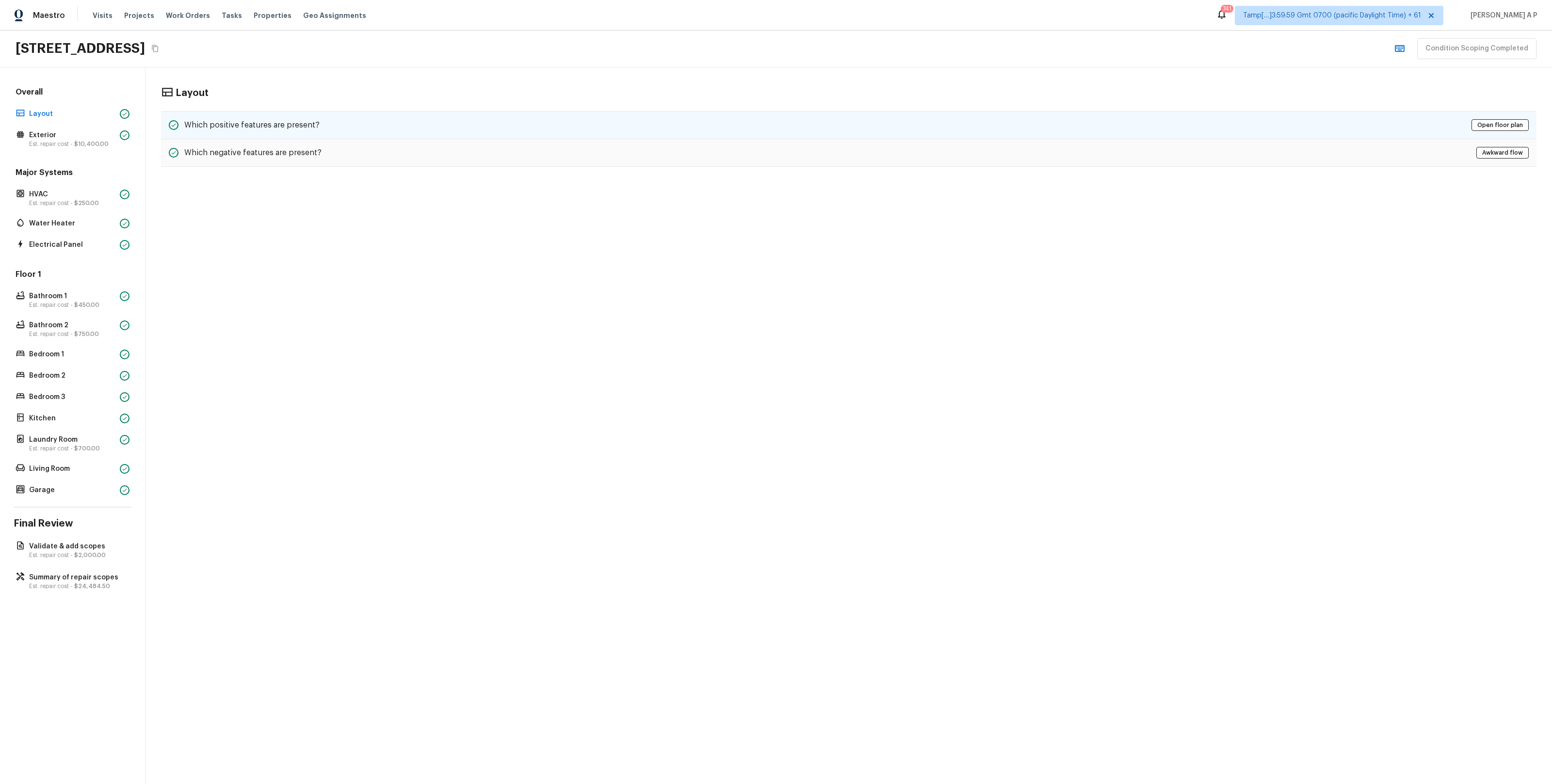
click at [283, 123] on h5 "Which positive features are present?" at bounding box center [252, 125] width 135 height 10
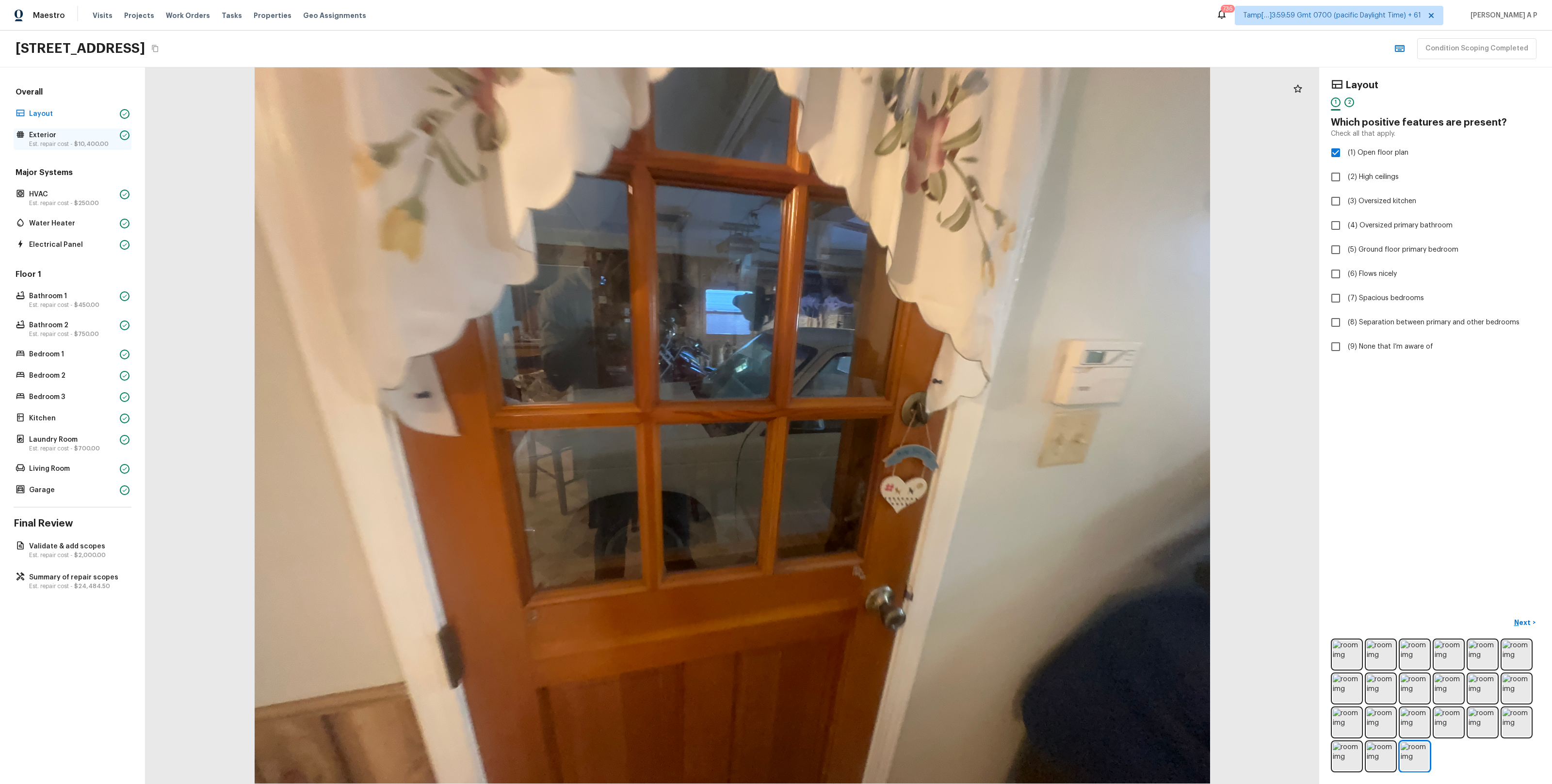
click at [93, 138] on p "Exterior" at bounding box center [72, 135] width 87 height 9
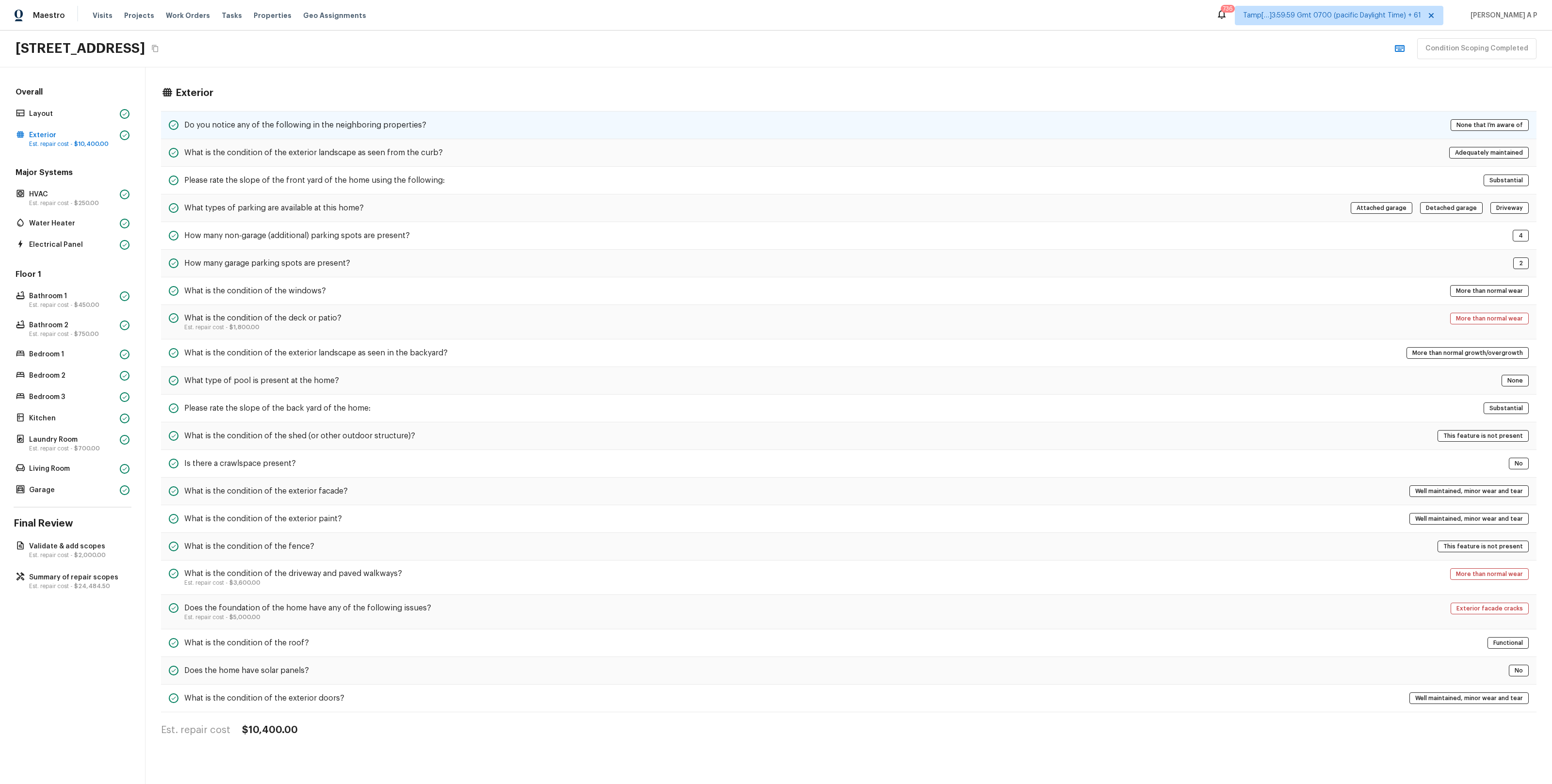
click at [225, 127] on h5 "Do you notice any of the following in the neighboring properties?" at bounding box center [305, 125] width 242 height 10
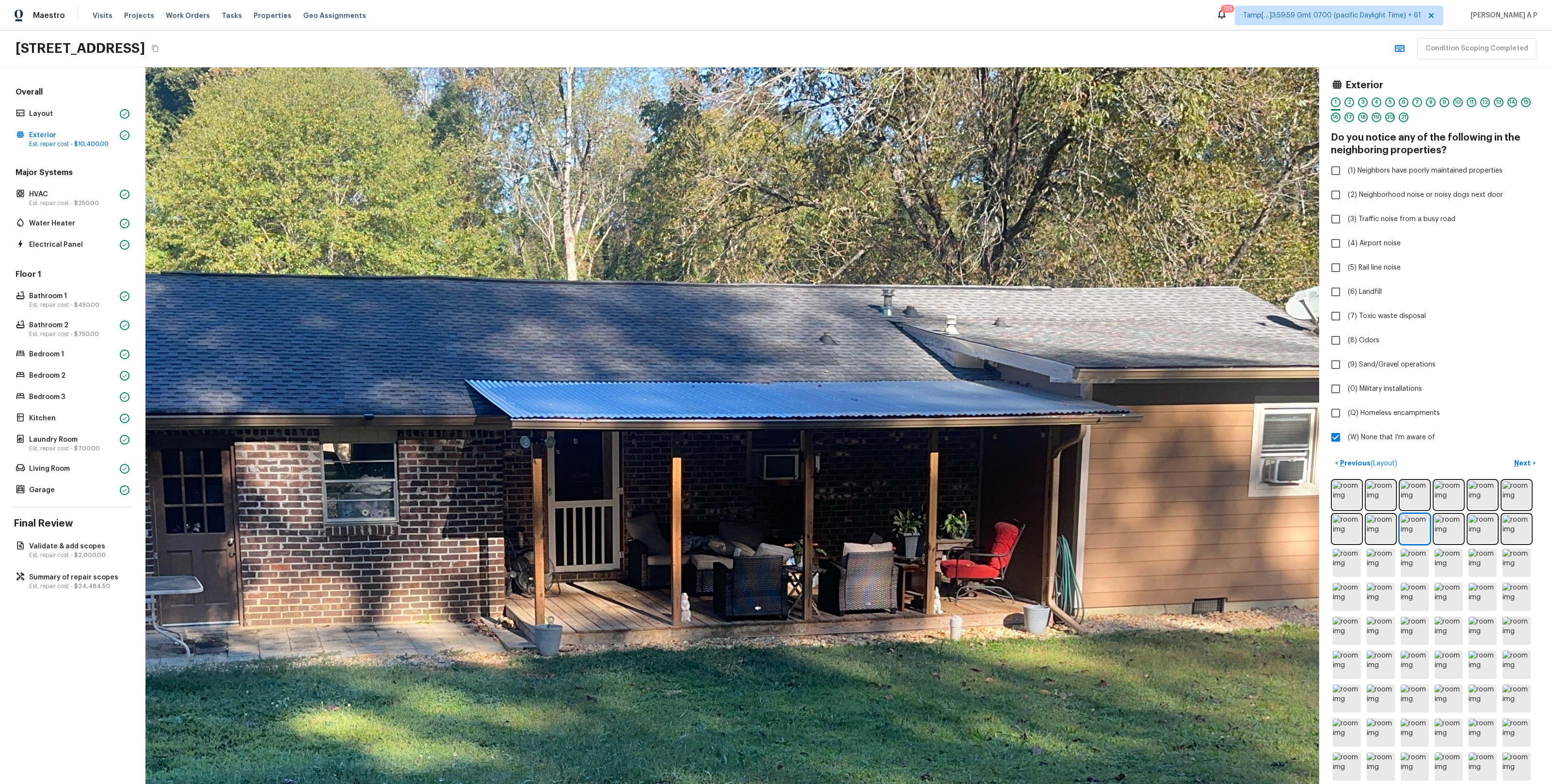
drag, startPoint x: 741, startPoint y: 291, endPoint x: 610, endPoint y: 332, distance: 137.3
click at [610, 332] on div at bounding box center [690, 591] width 2595 height 1584
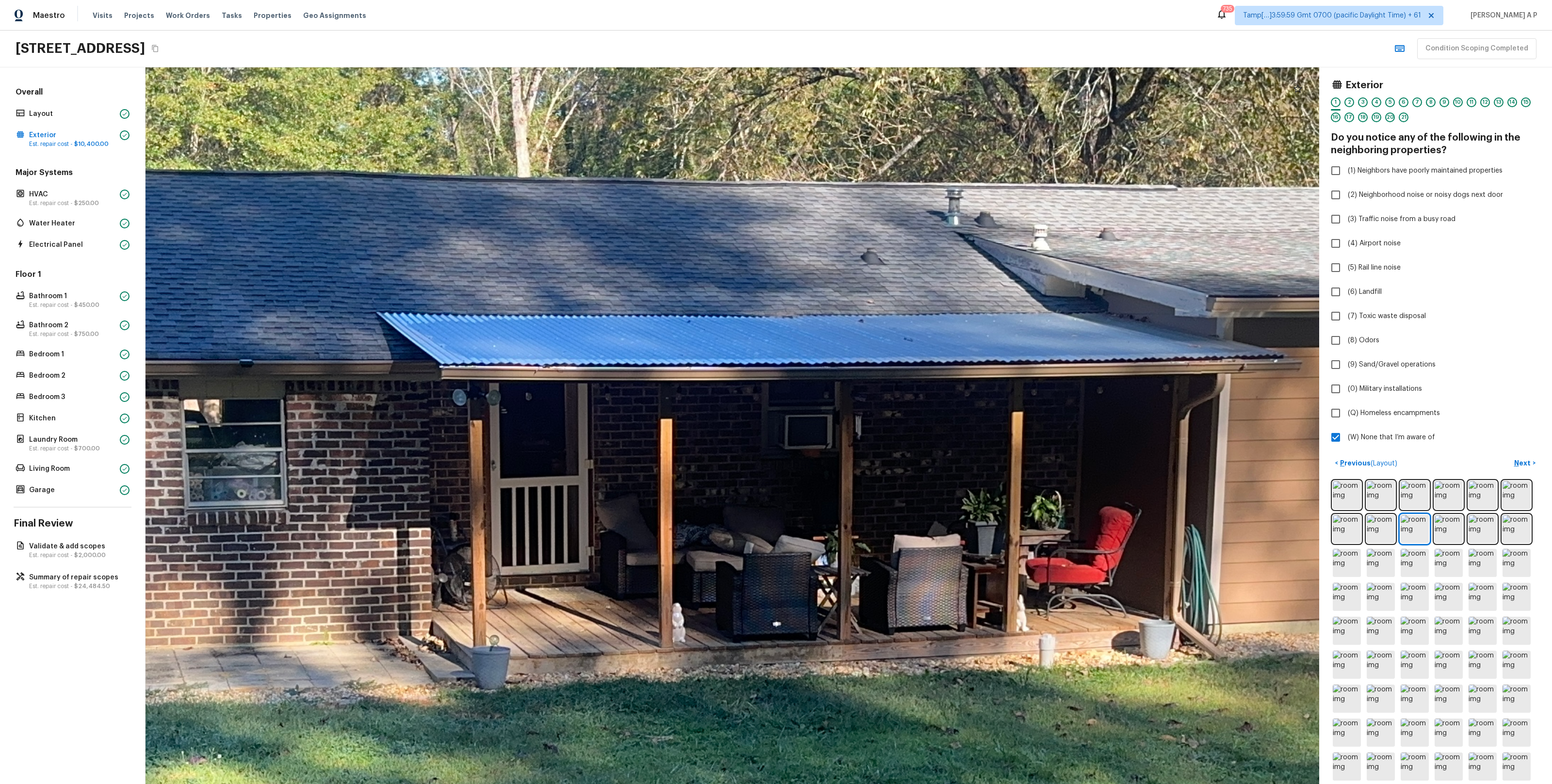
drag, startPoint x: 740, startPoint y: 316, endPoint x: 596, endPoint y: 345, distance: 146.9
click at [596, 345] on div at bounding box center [684, 601] width 3538 height 2160
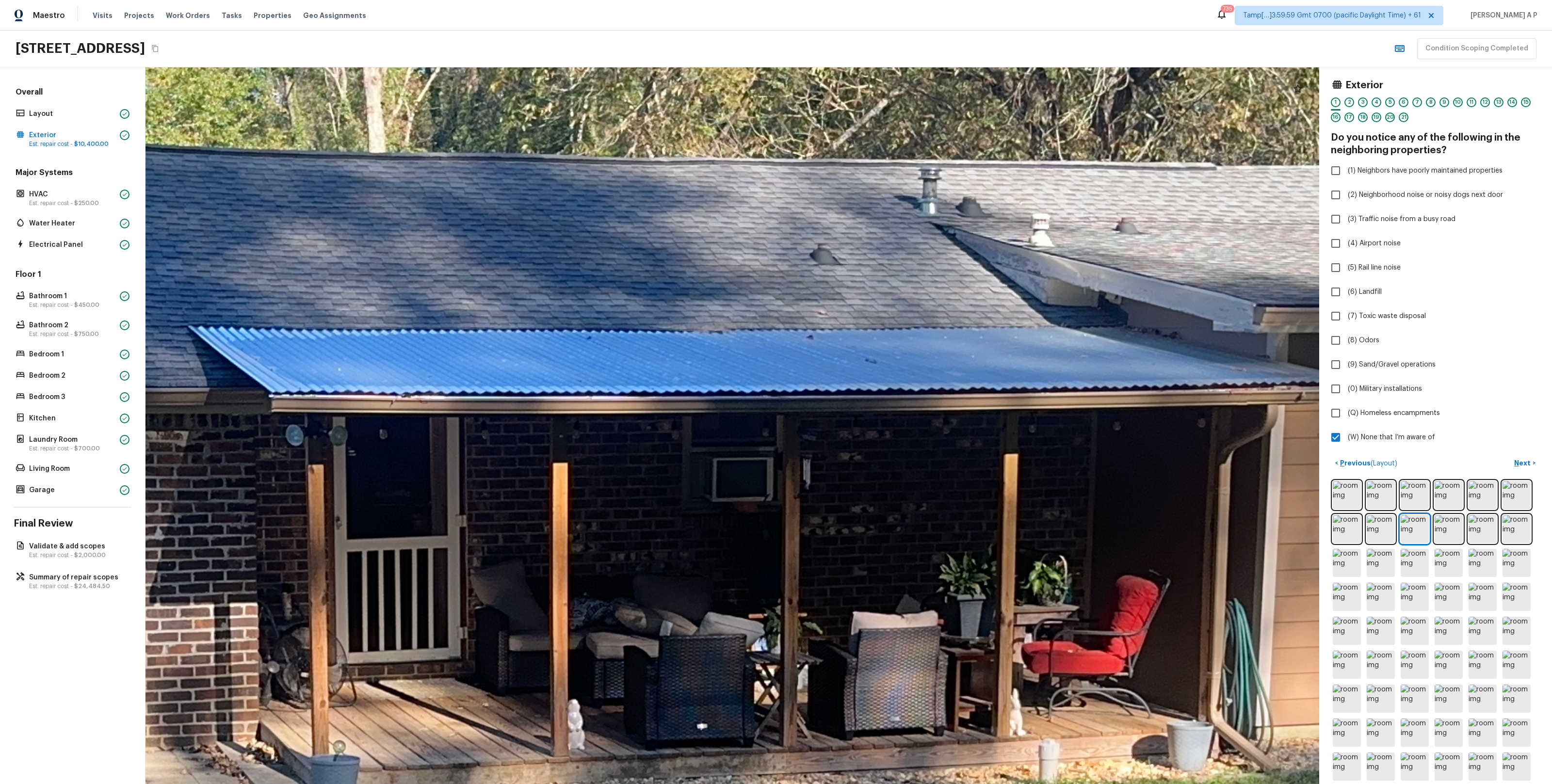
drag, startPoint x: 804, startPoint y: 295, endPoint x: 637, endPoint y: 297, distance: 167.0
click at [639, 297] on div at bounding box center [583, 697] width 4542 height 2774
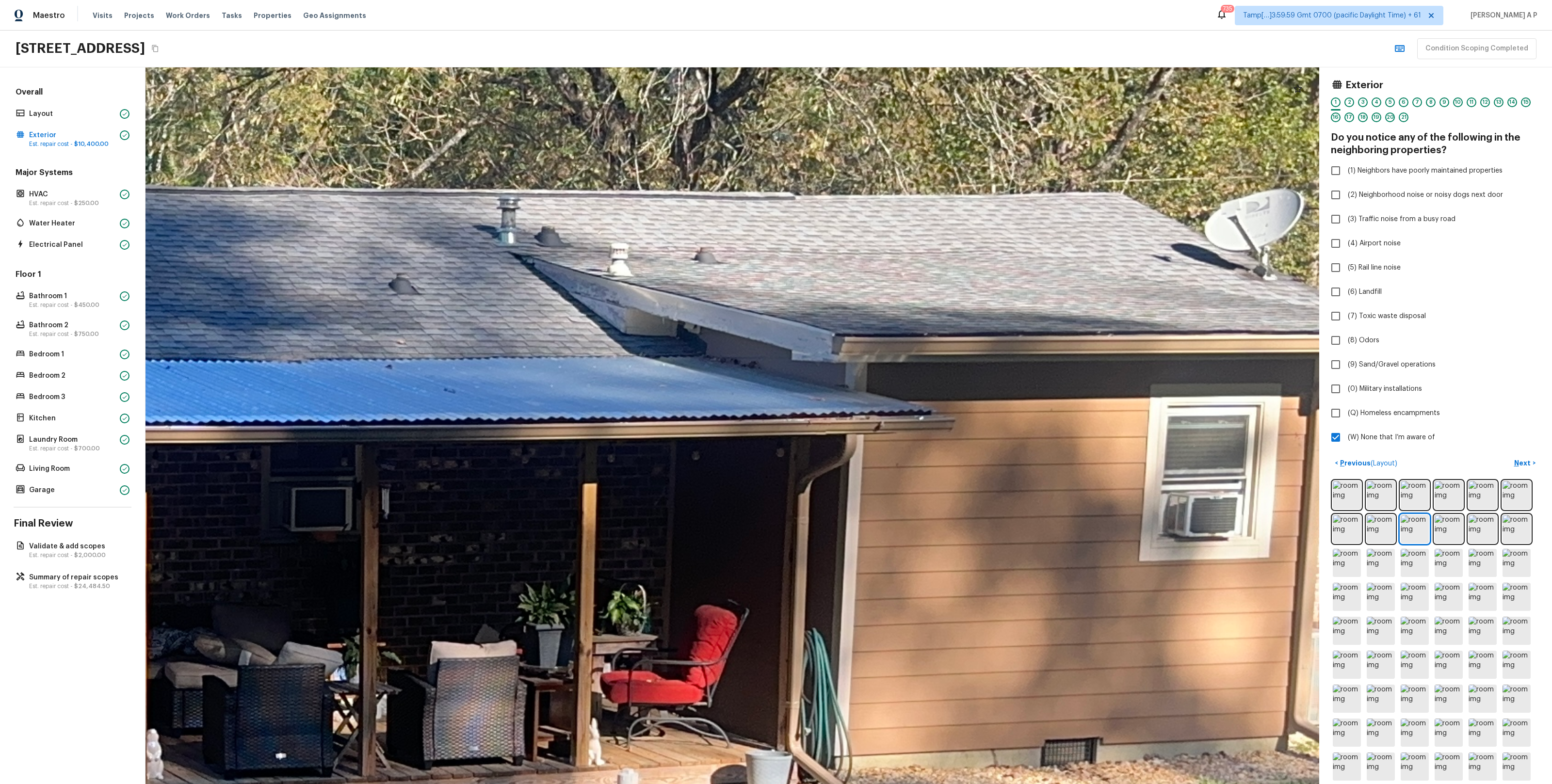
drag, startPoint x: 752, startPoint y: 279, endPoint x: 622, endPoint y: 311, distance: 133.9
click at [631, 310] on div at bounding box center [162, 727] width 4542 height 2774
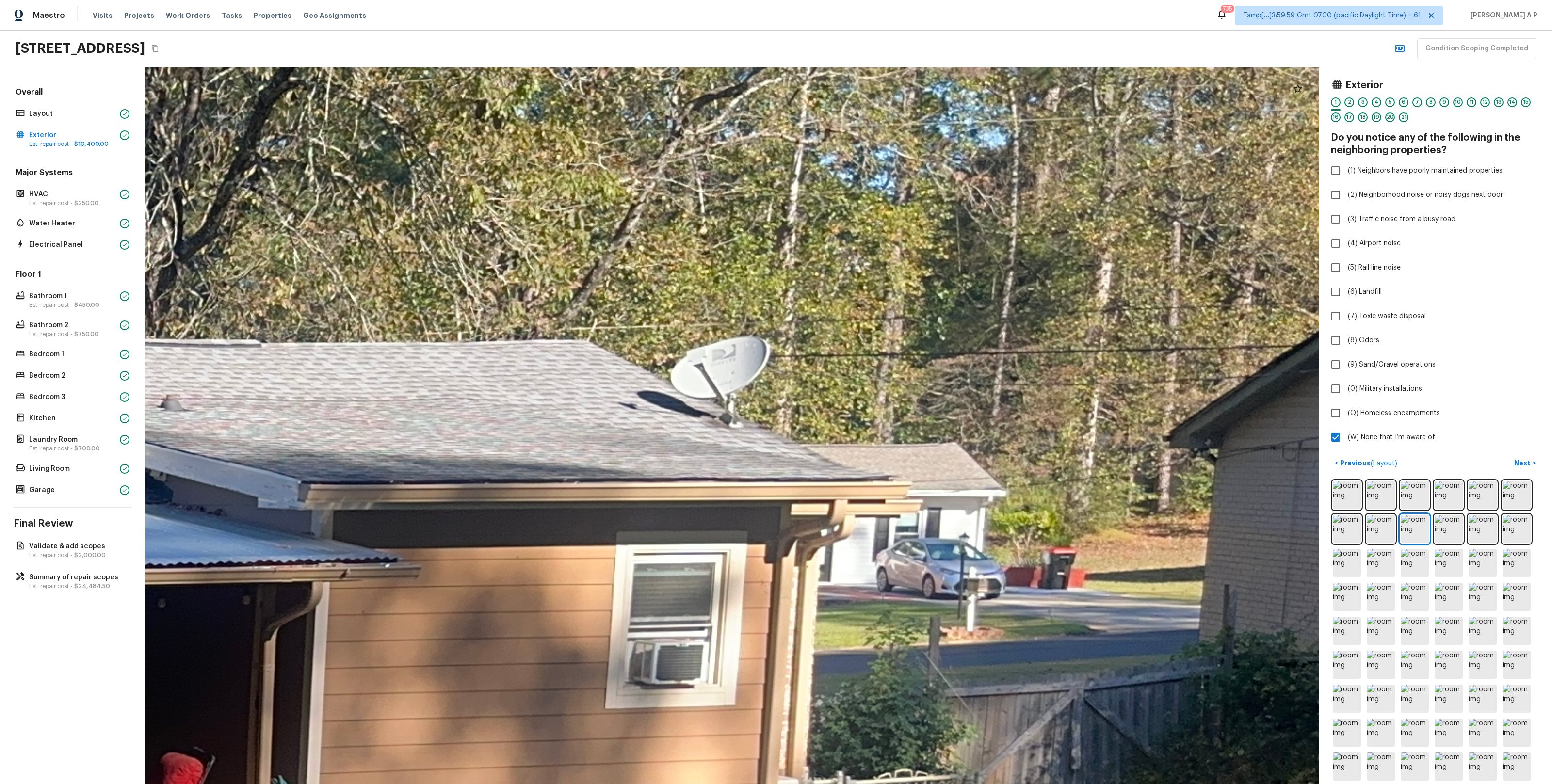
drag, startPoint x: 611, startPoint y: 334, endPoint x: 670, endPoint y: 326, distance: 59.5
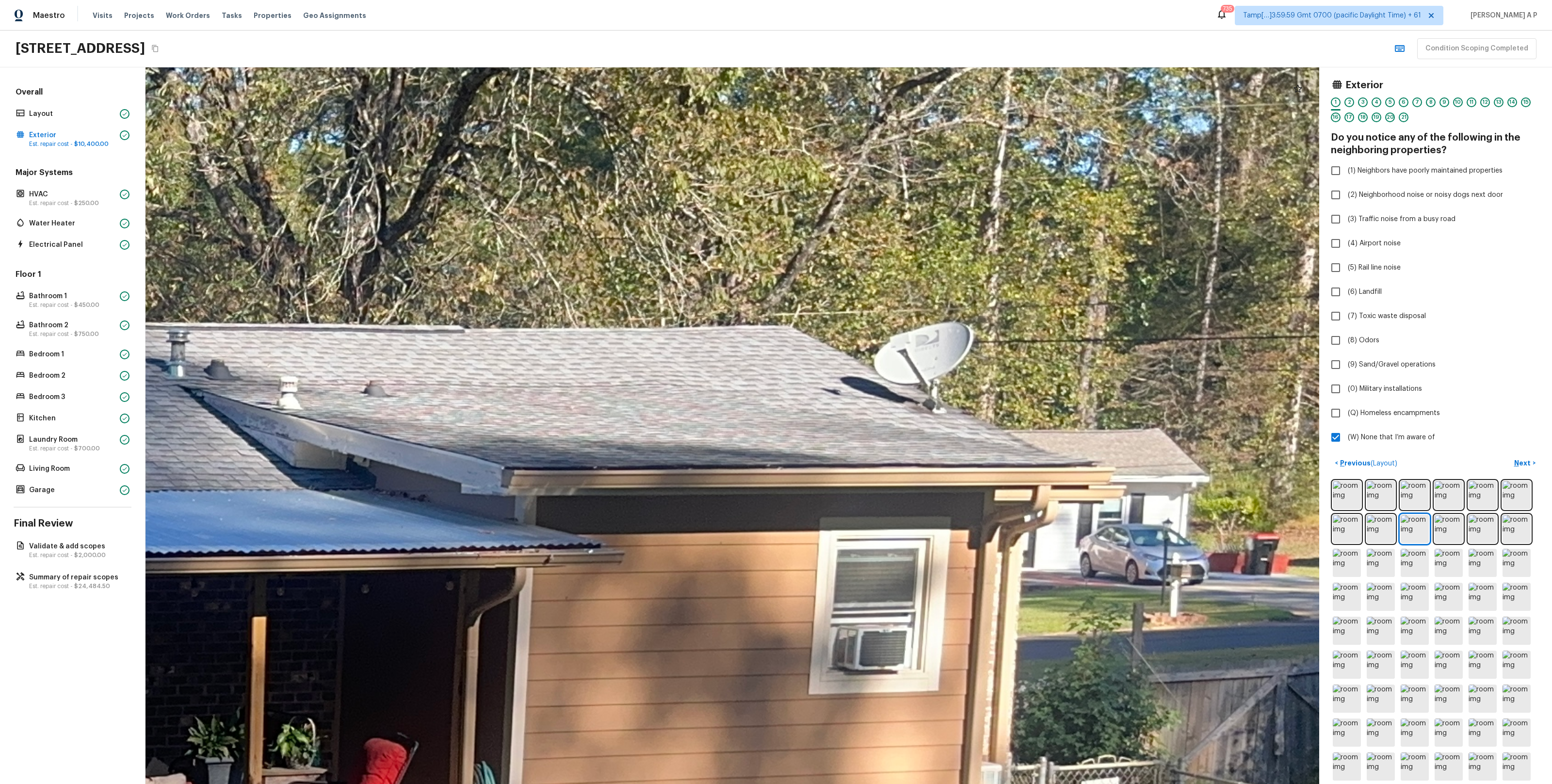
drag, startPoint x: 788, startPoint y: 412, endPoint x: 867, endPoint y: 415, distance: 79.1
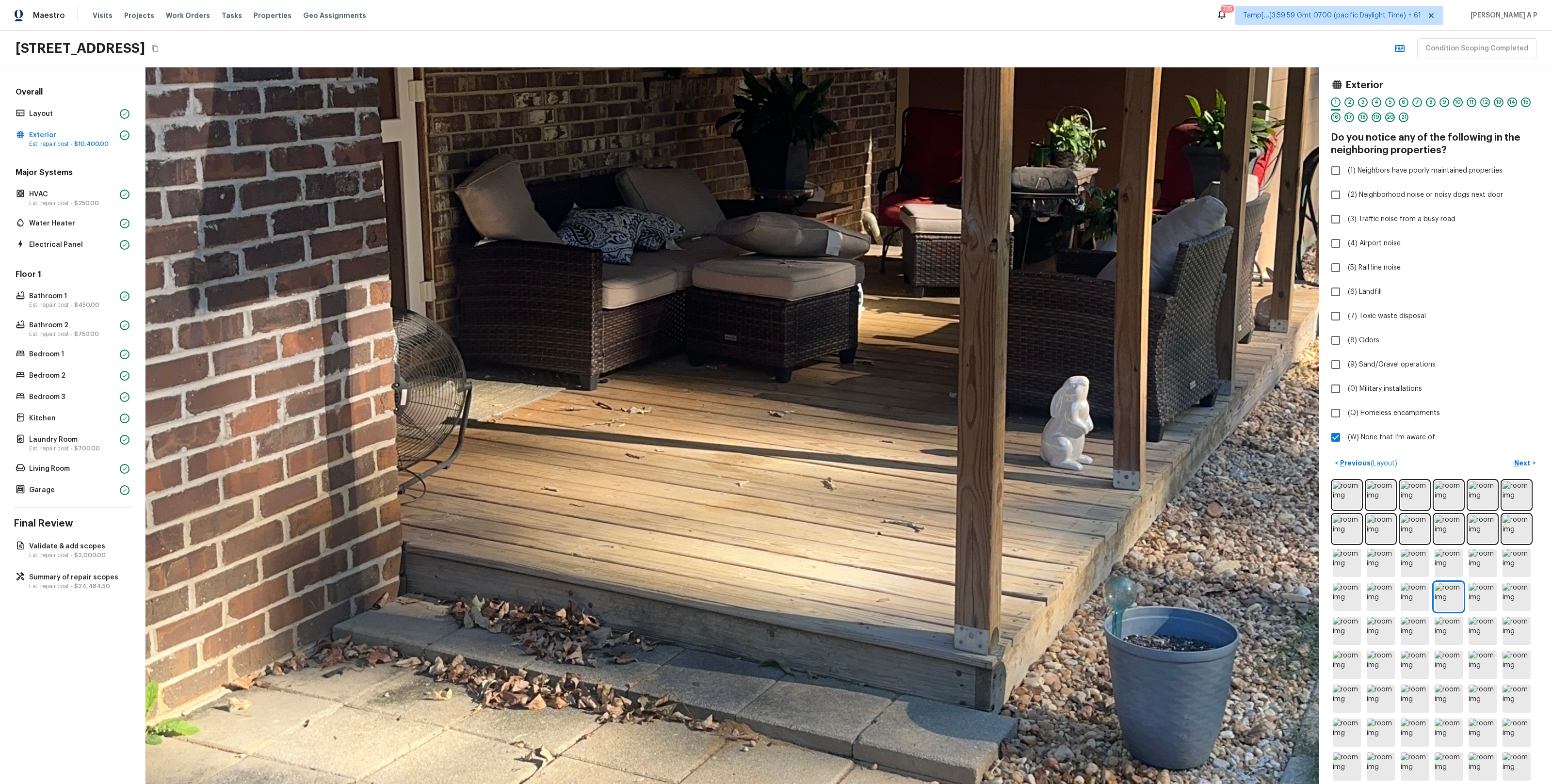
drag, startPoint x: 731, startPoint y: 515, endPoint x: 827, endPoint y: 600, distance: 128.2
click at [827, 600] on div at bounding box center [829, 328] width 3503 height 2140
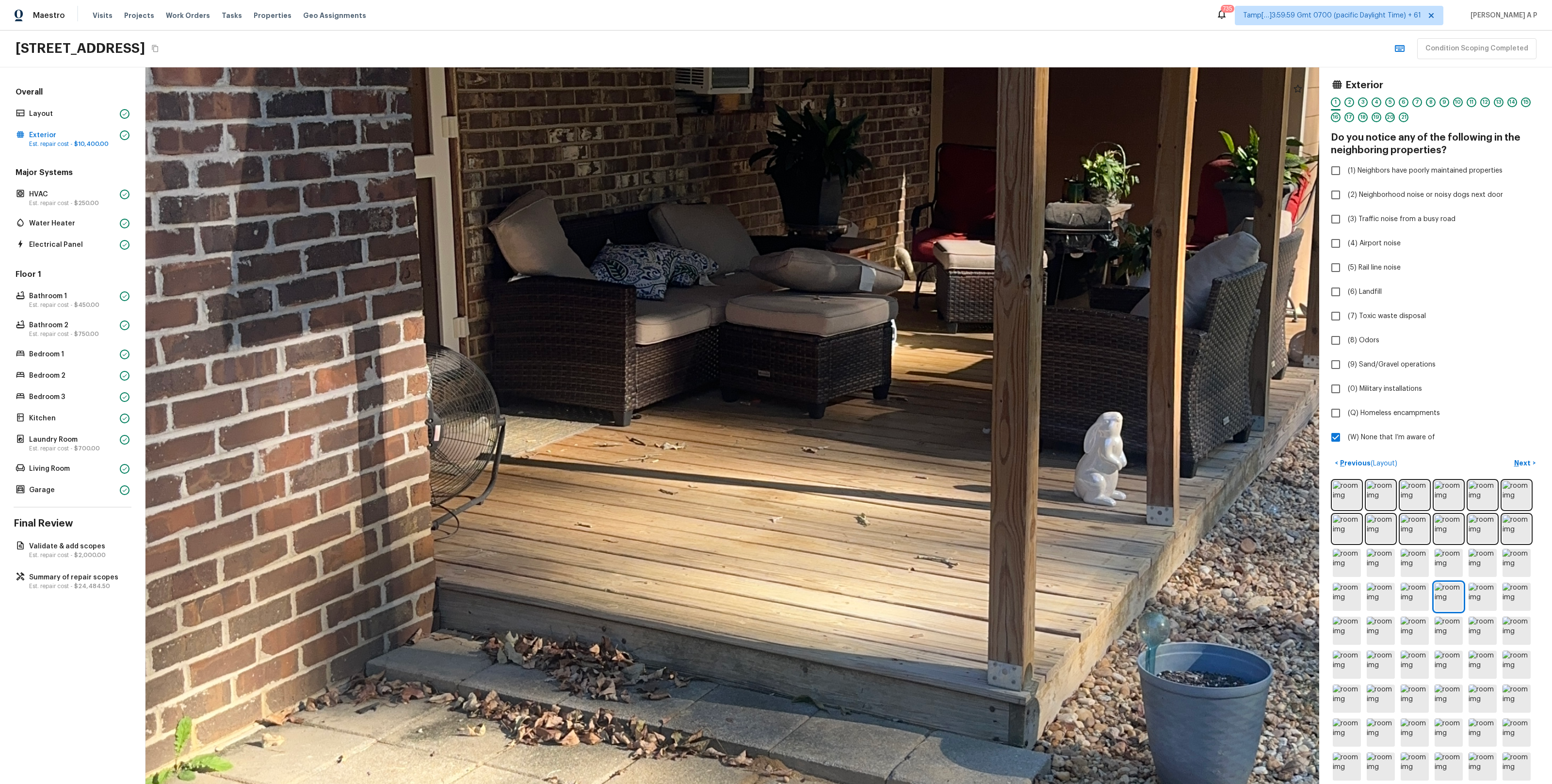
drag, startPoint x: 826, startPoint y: 530, endPoint x: 910, endPoint y: 622, distance: 124.6
click at [912, 622] on div at bounding box center [862, 364] width 3503 height 2140
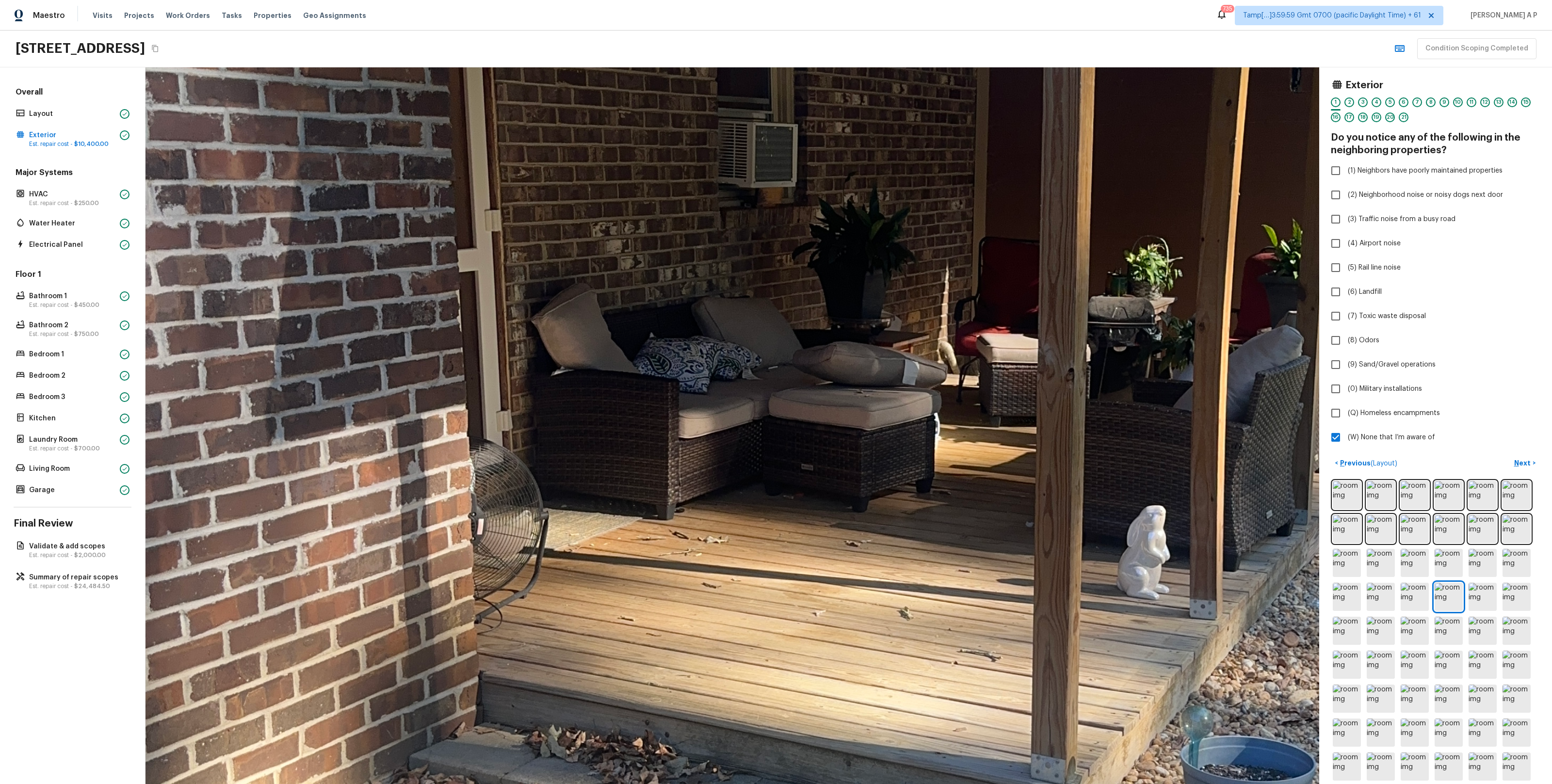
drag, startPoint x: 892, startPoint y: 595, endPoint x: 883, endPoint y: 632, distance: 38.1
click at [883, 632] on div at bounding box center [905, 458] width 3503 height 2140
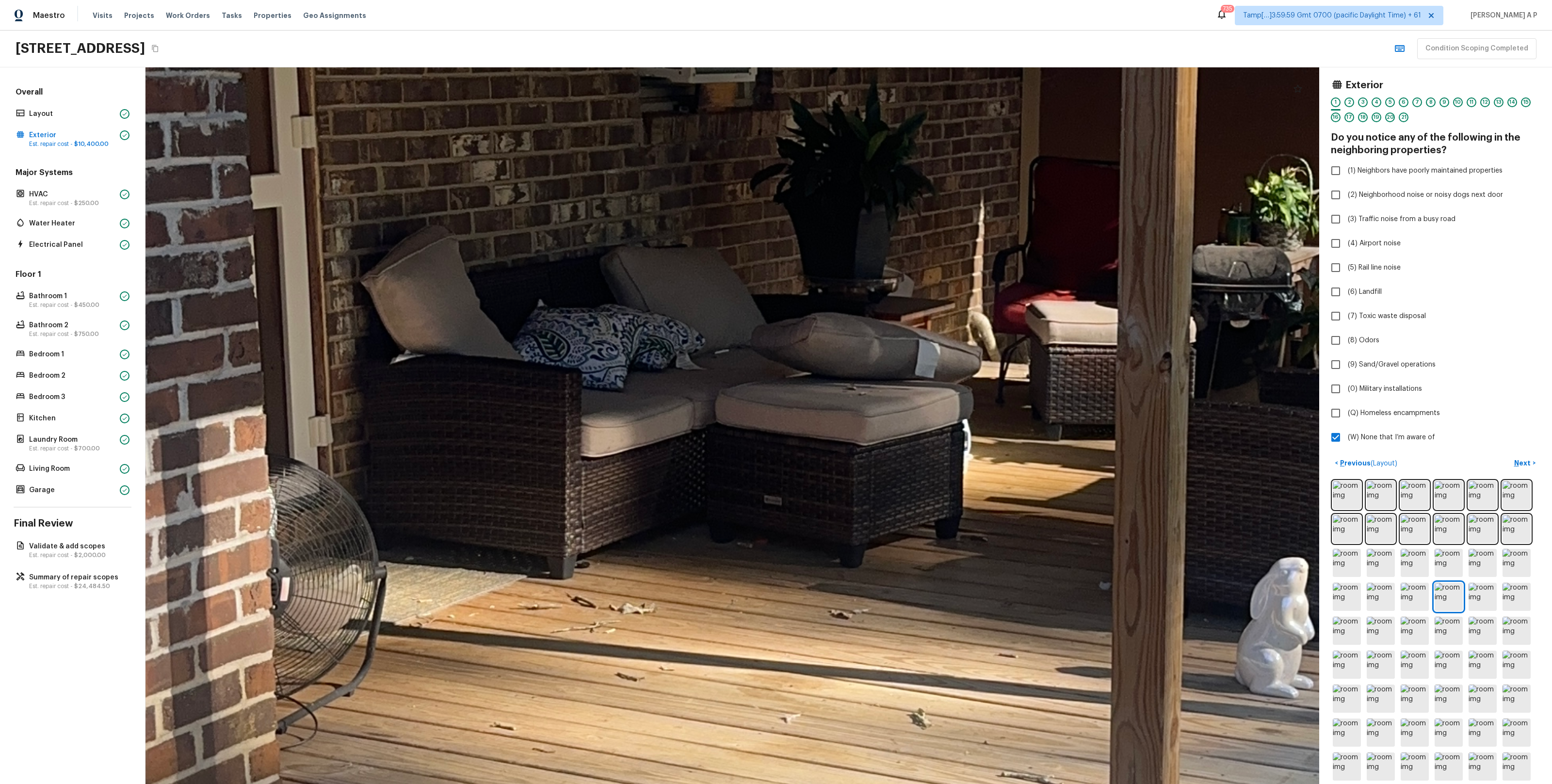
drag, startPoint x: 843, startPoint y: 530, endPoint x: 846, endPoint y: 647, distance: 117.0
click at [846, 646] on div at bounding box center [920, 488] width 5233 height 3195
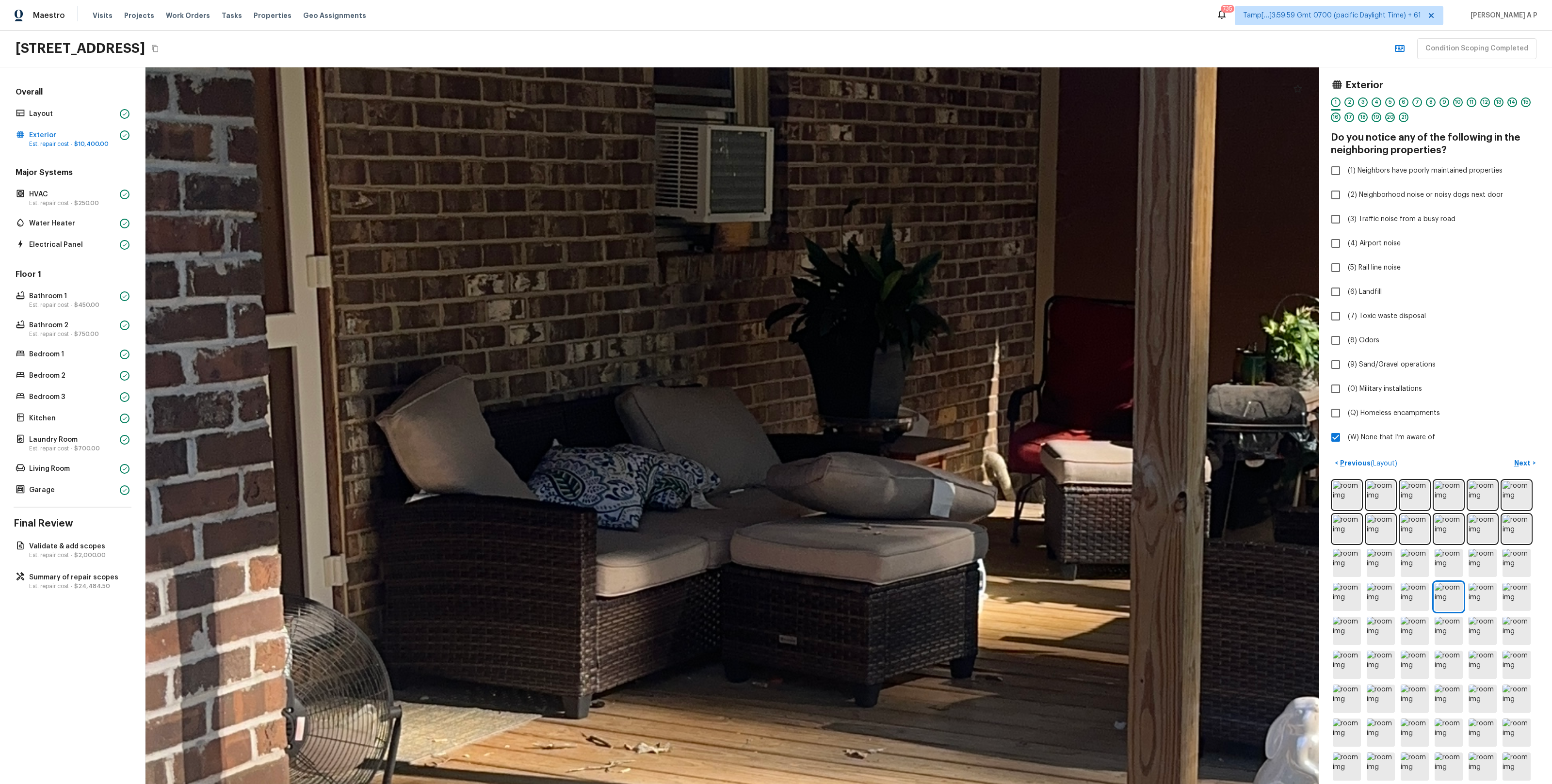
drag, startPoint x: 824, startPoint y: 581, endPoint x: 837, endPoint y: 699, distance: 118.7
click at [838, 701] on div at bounding box center [935, 627] width 5233 height 3195
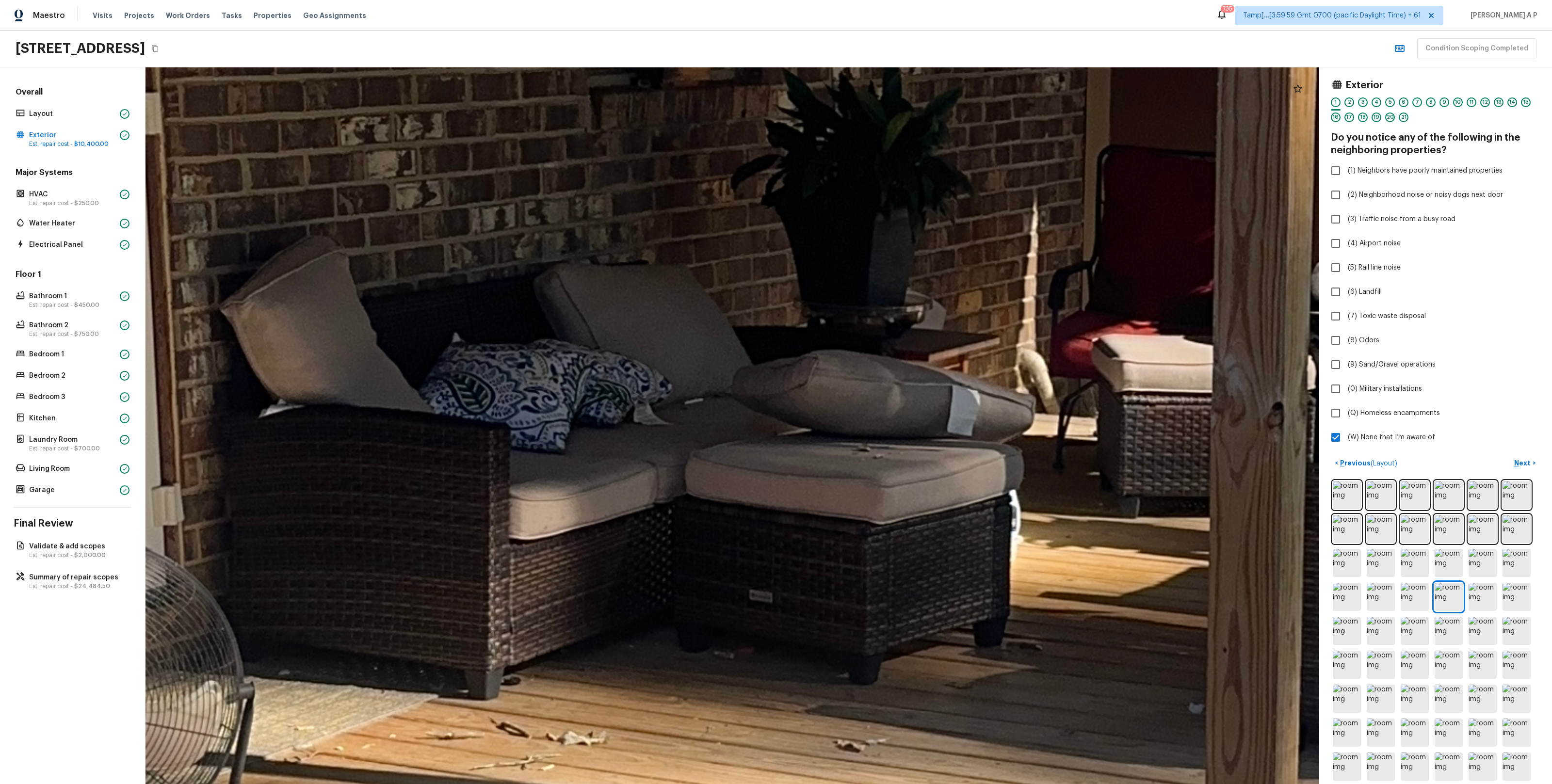
drag, startPoint x: 837, startPoint y: 699, endPoint x: 837, endPoint y: 661, distance: 38.0
click at [837, 661] on div at bounding box center [953, 580] width 6861 height 4190
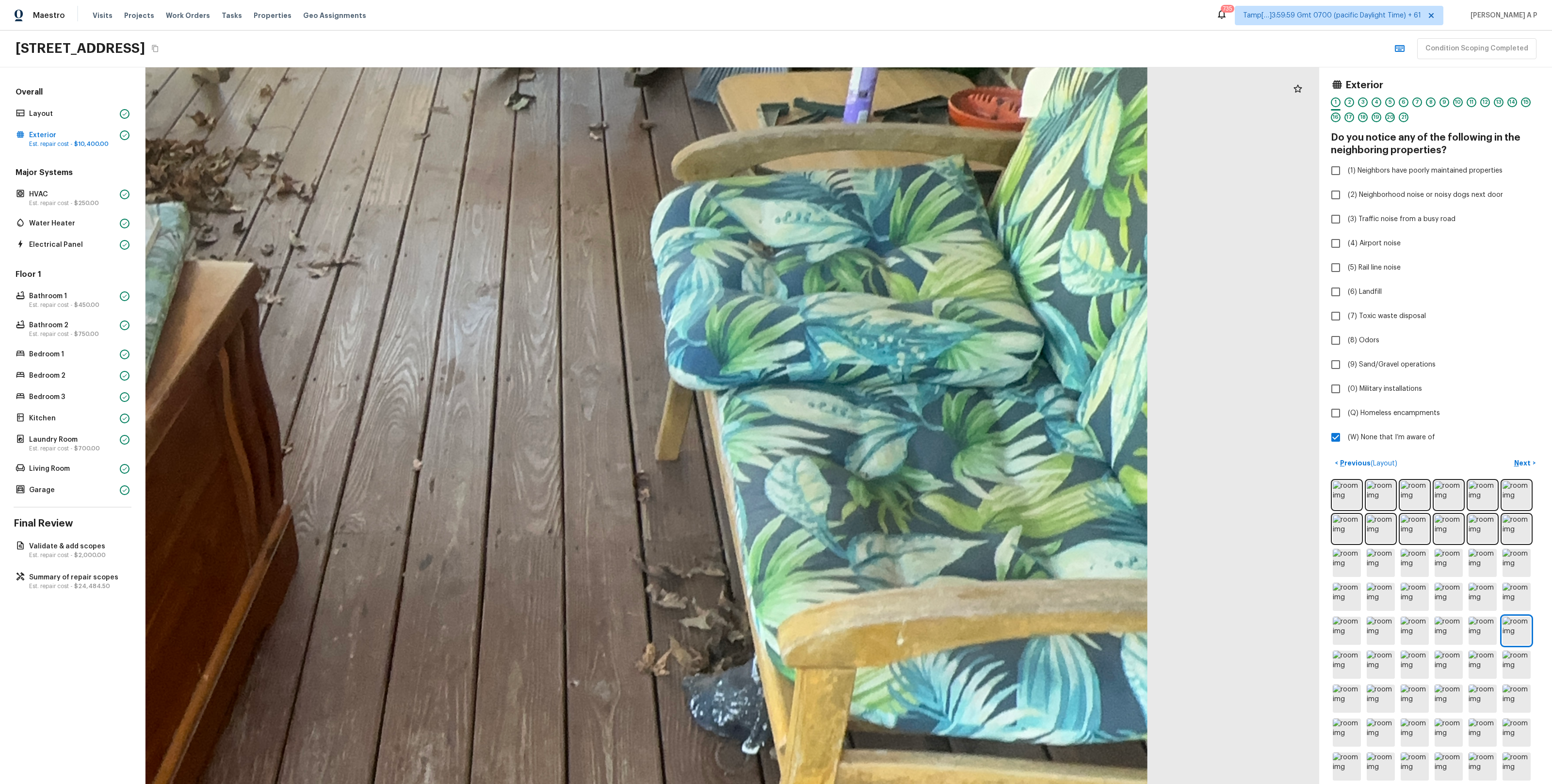
drag, startPoint x: 903, startPoint y: 270, endPoint x: 896, endPoint y: 354, distance: 84.3
click at [896, 353] on div at bounding box center [482, 643] width 2899 height 1770
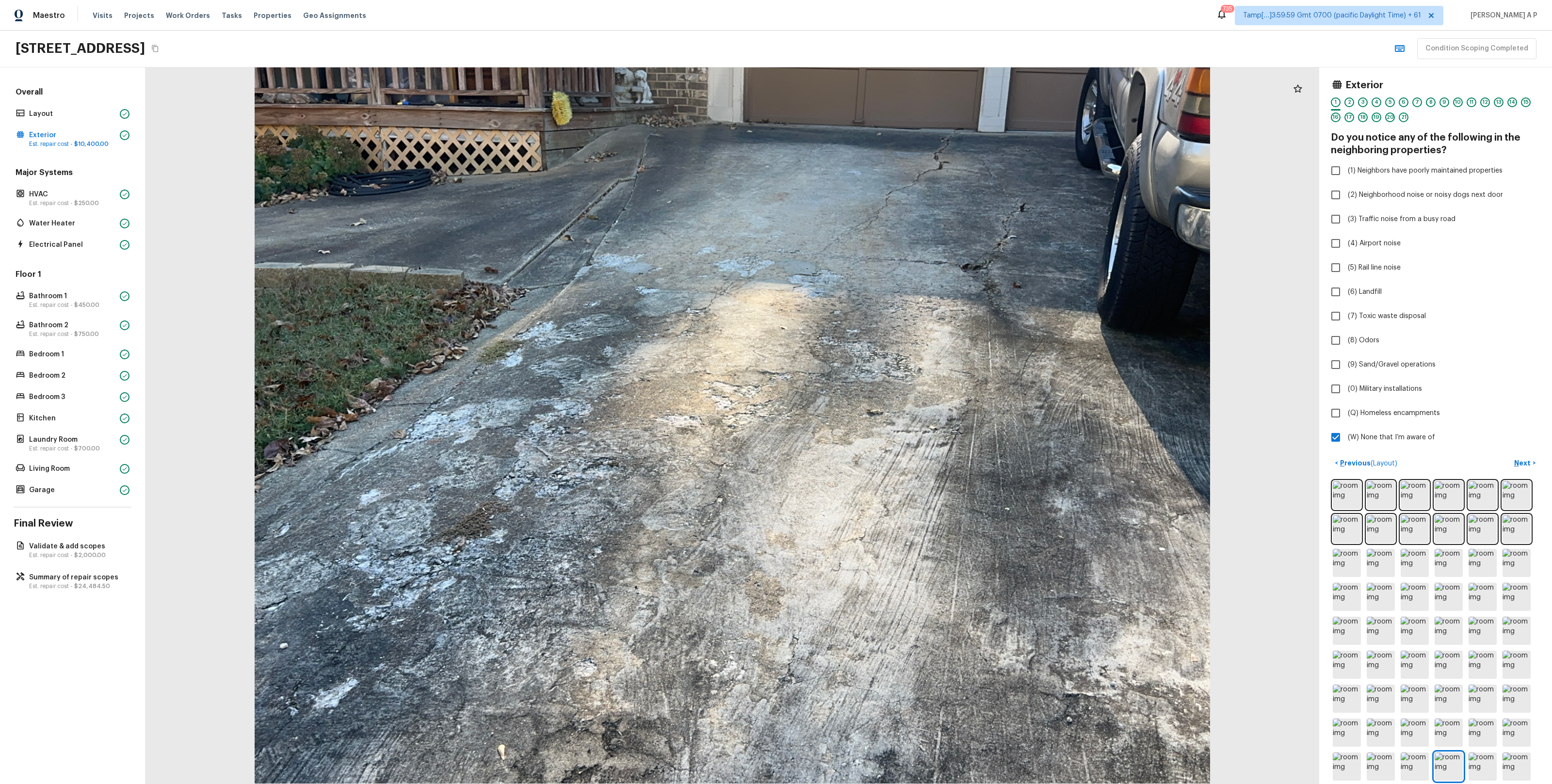
click at [536, 494] on div at bounding box center [732, 426] width 1173 height 716
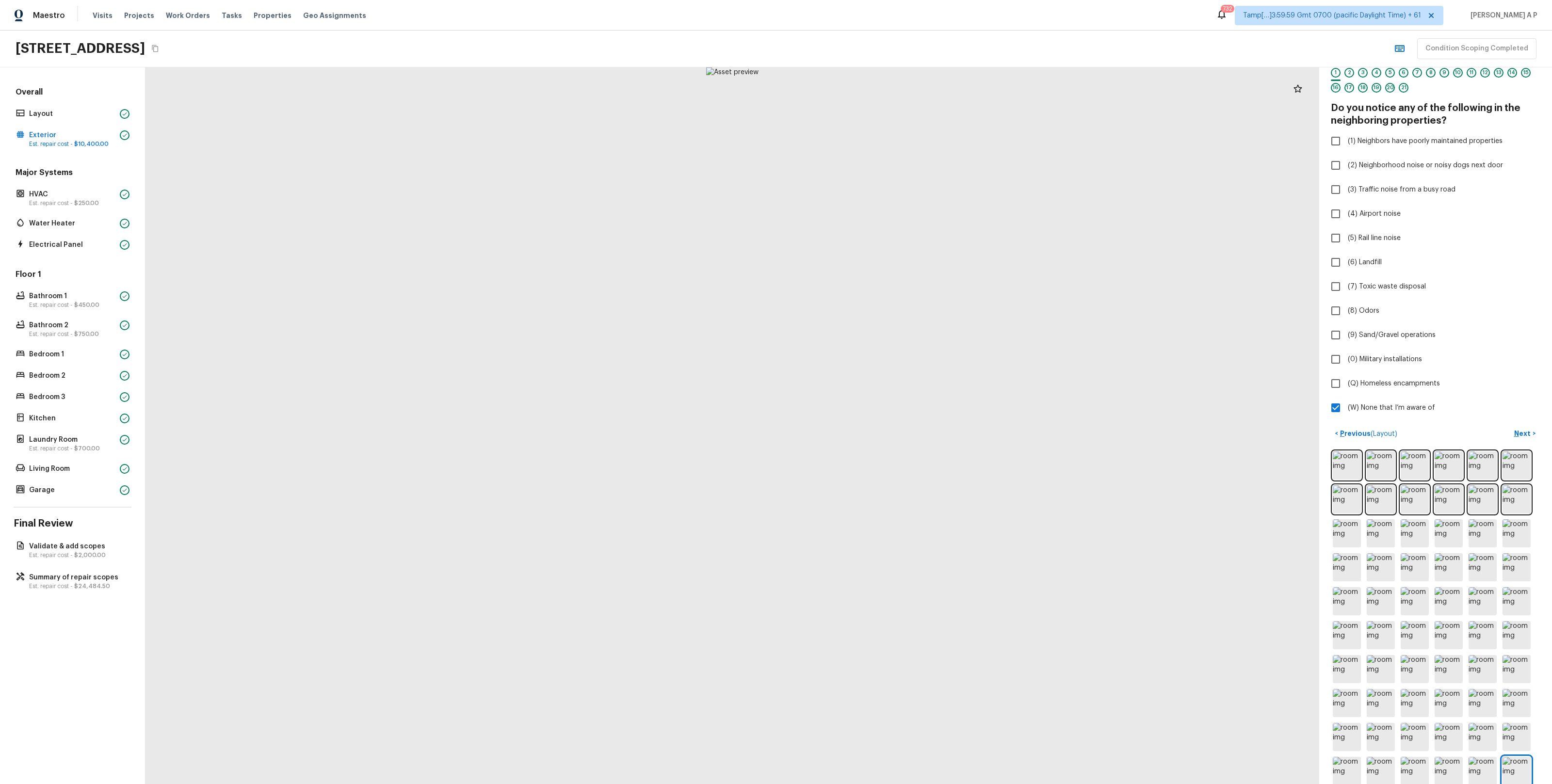
scroll to position [63, 0]
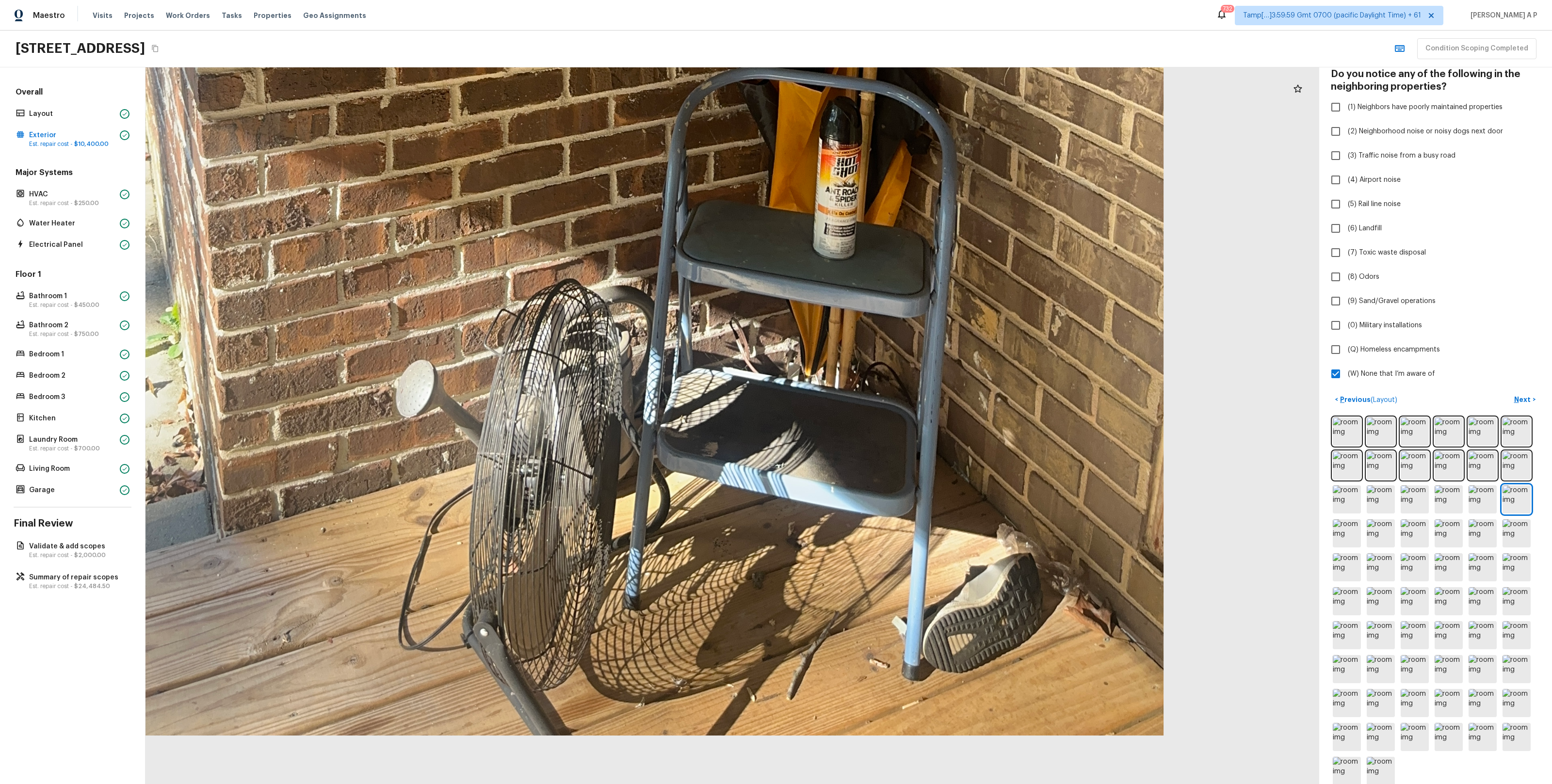
drag, startPoint x: 877, startPoint y: 682, endPoint x: 882, endPoint y: 438, distance: 244.1
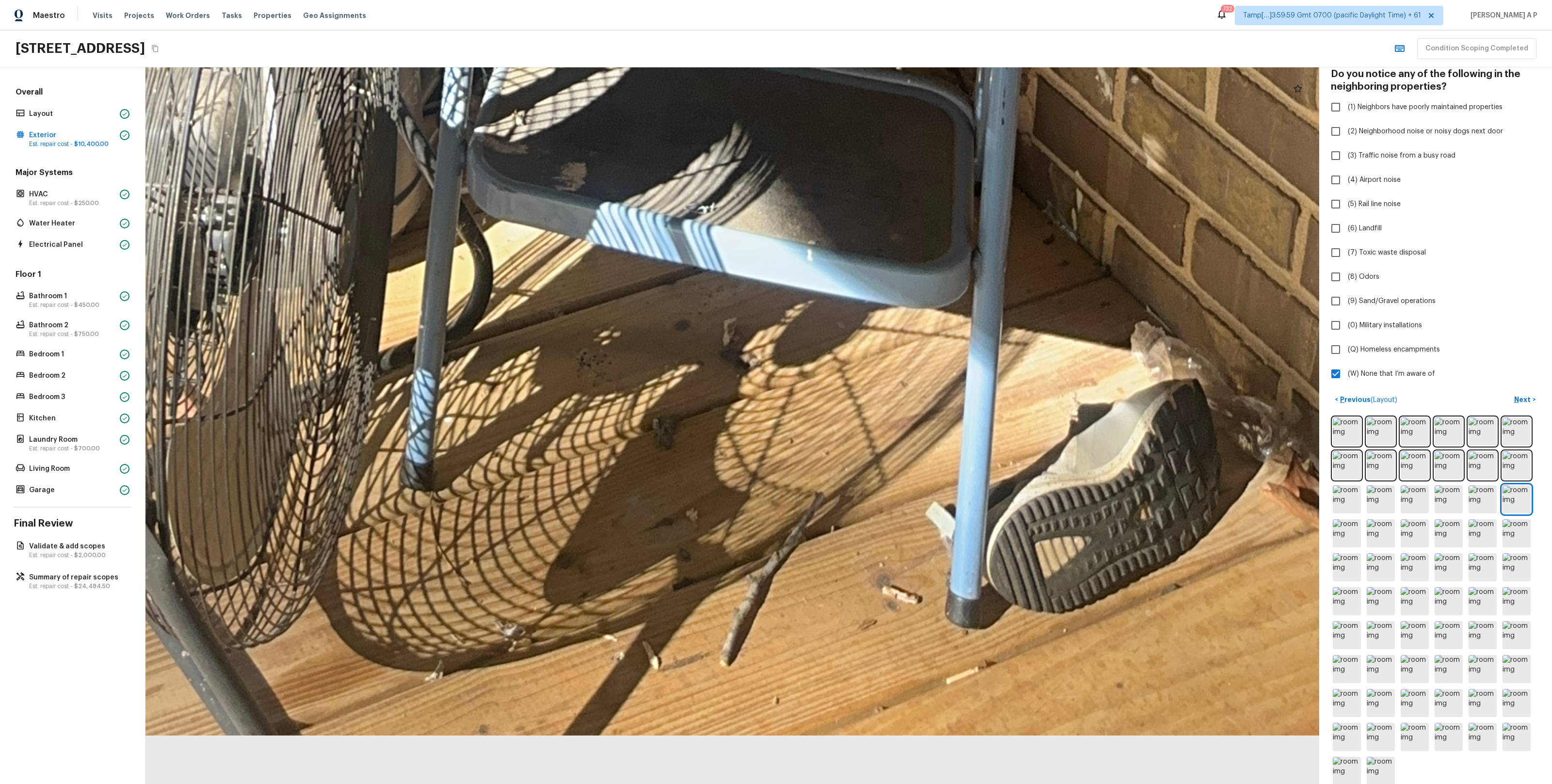
drag, startPoint x: 855, startPoint y: 646, endPoint x: 854, endPoint y: 441, distance: 205.0
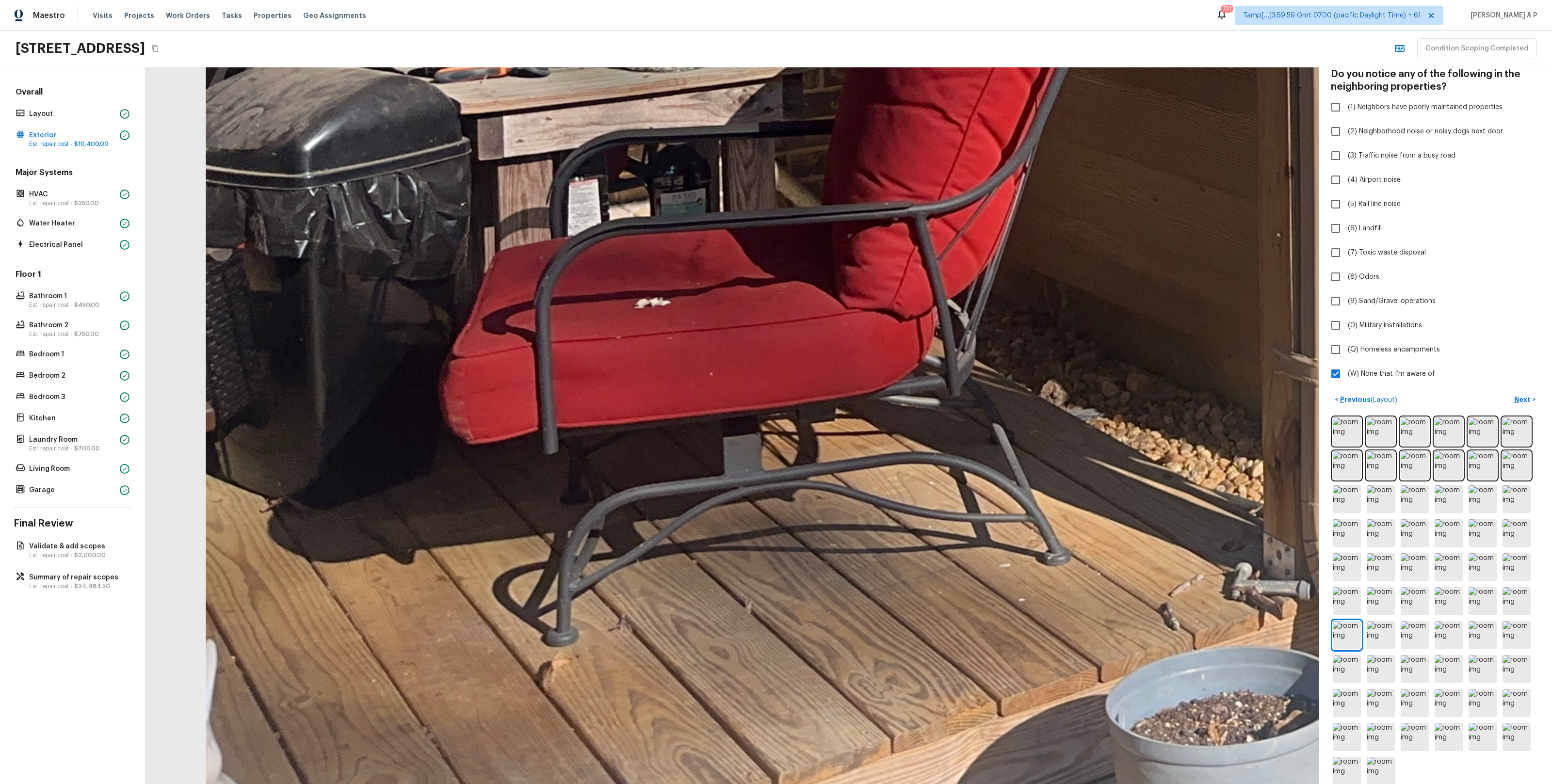
drag, startPoint x: 438, startPoint y: 578, endPoint x: 662, endPoint y: 370, distance: 305.7
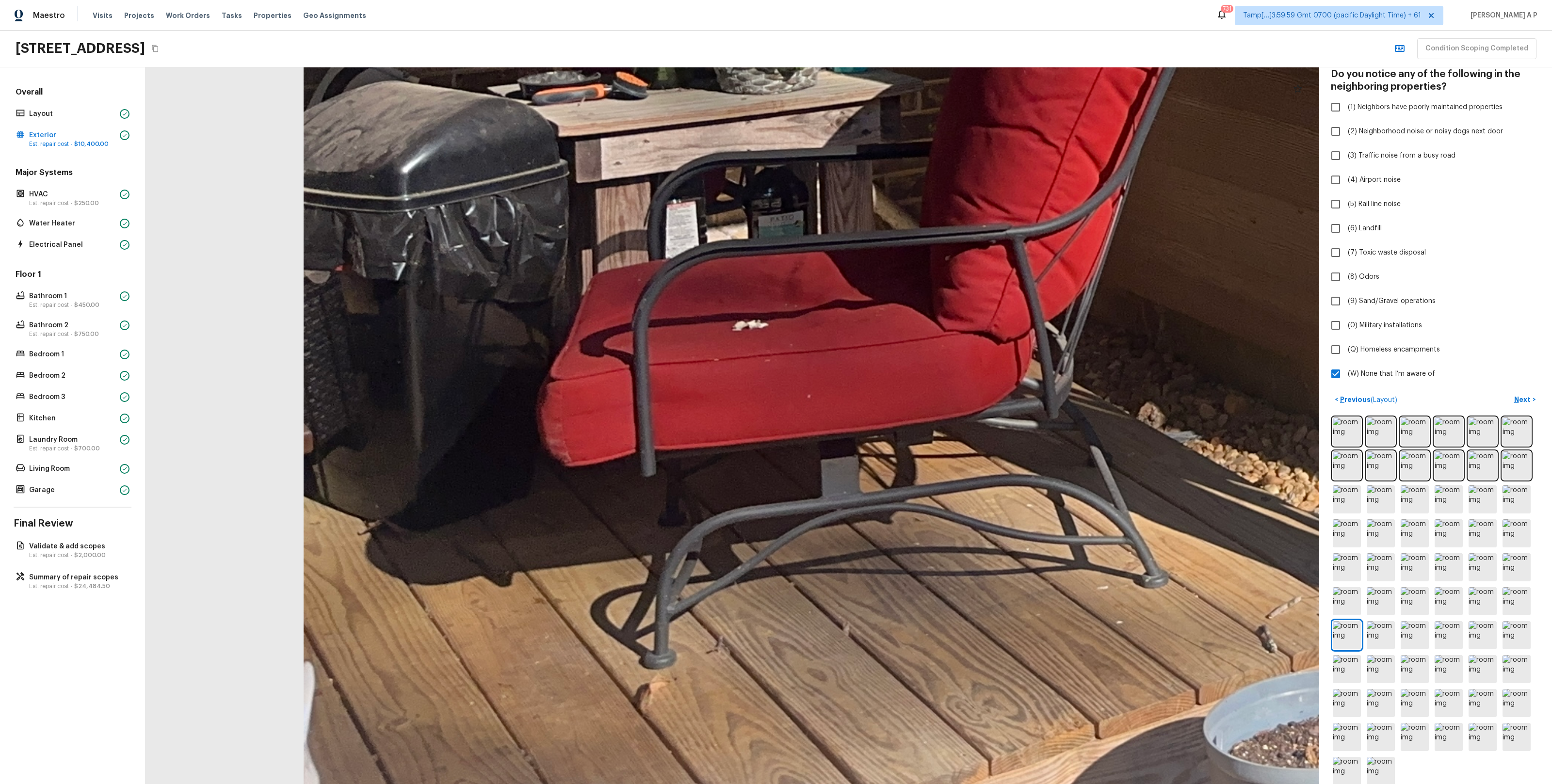
drag, startPoint x: 662, startPoint y: 370, endPoint x: 770, endPoint y: 417, distance: 117.8
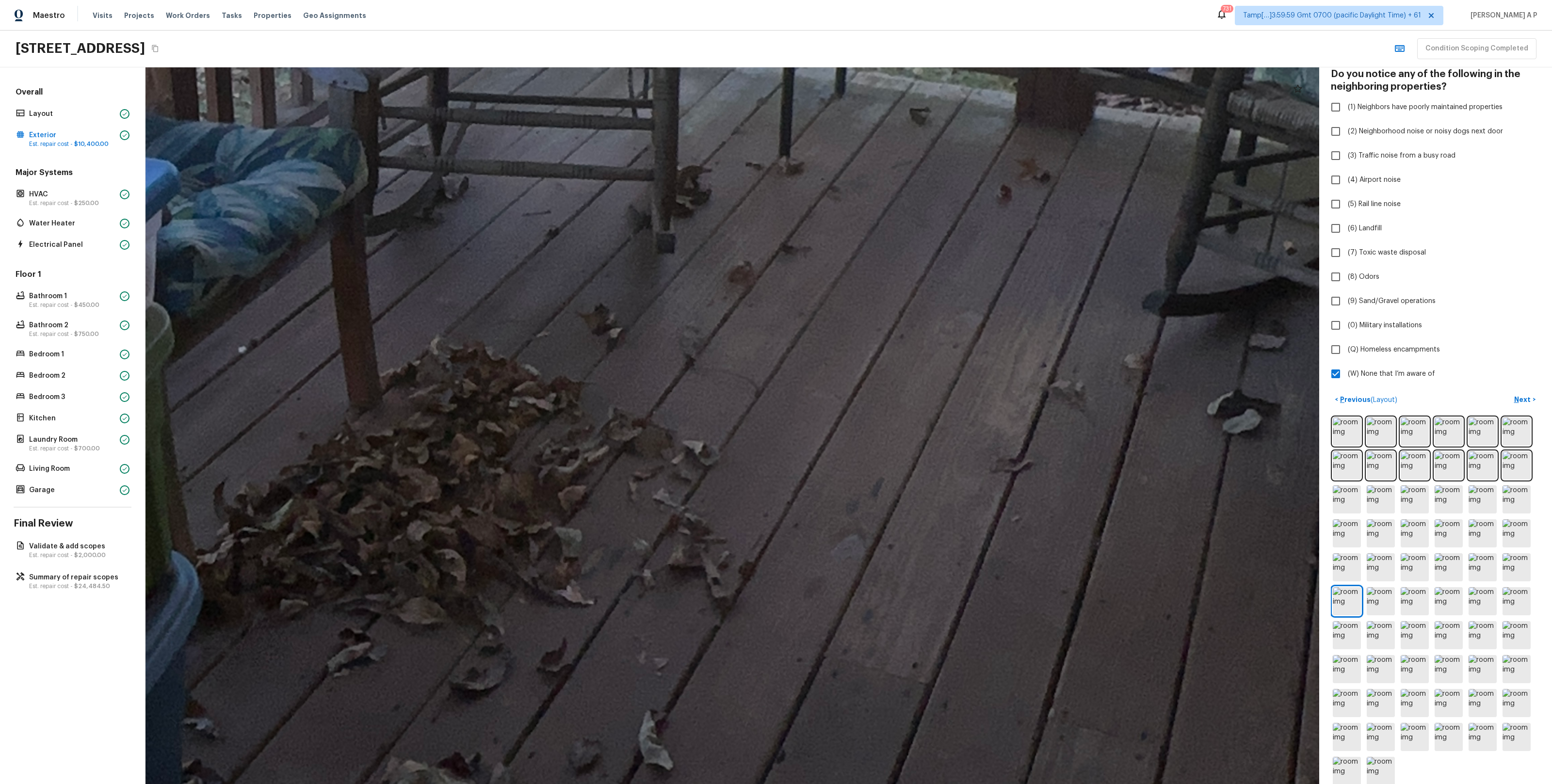
drag, startPoint x: 902, startPoint y: 382, endPoint x: 795, endPoint y: 754, distance: 387.1
click at [795, 750] on div at bounding box center [543, 188] width 4456 height 2721
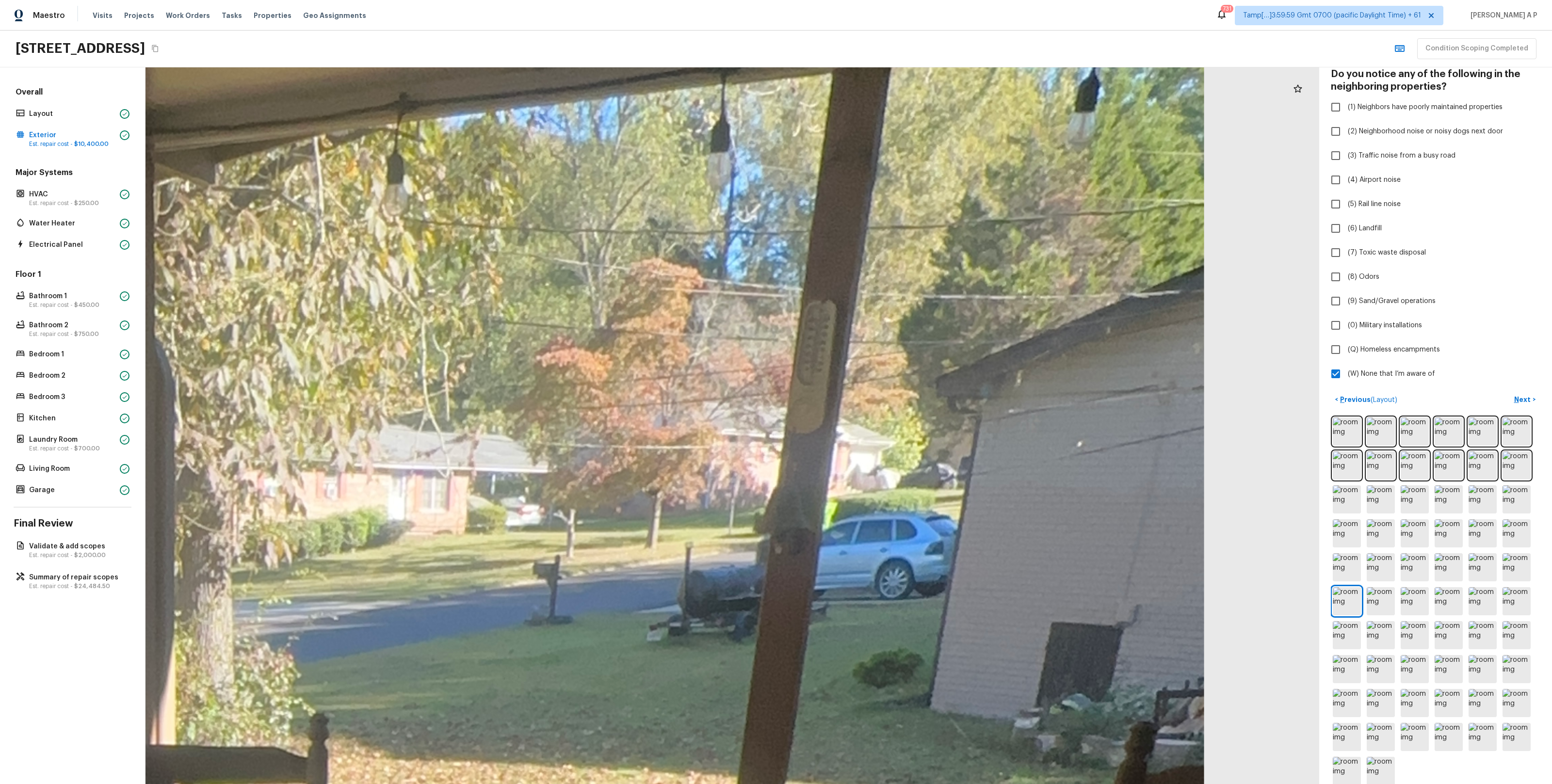
drag, startPoint x: 795, startPoint y: 754, endPoint x: 802, endPoint y: 536, distance: 218.1
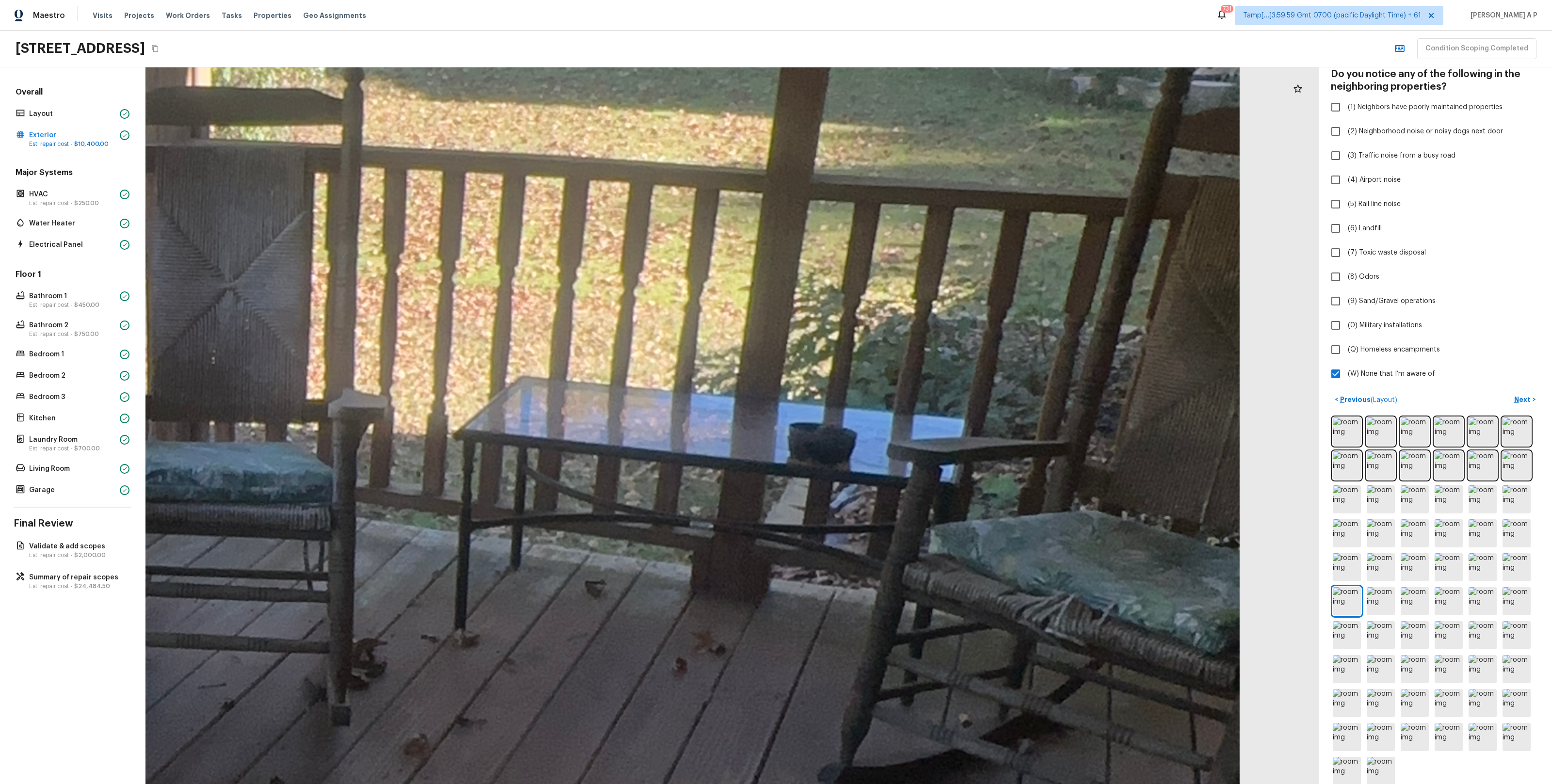
click at [802, 536] on div at bounding box center [219, 660] width 4456 height 2721
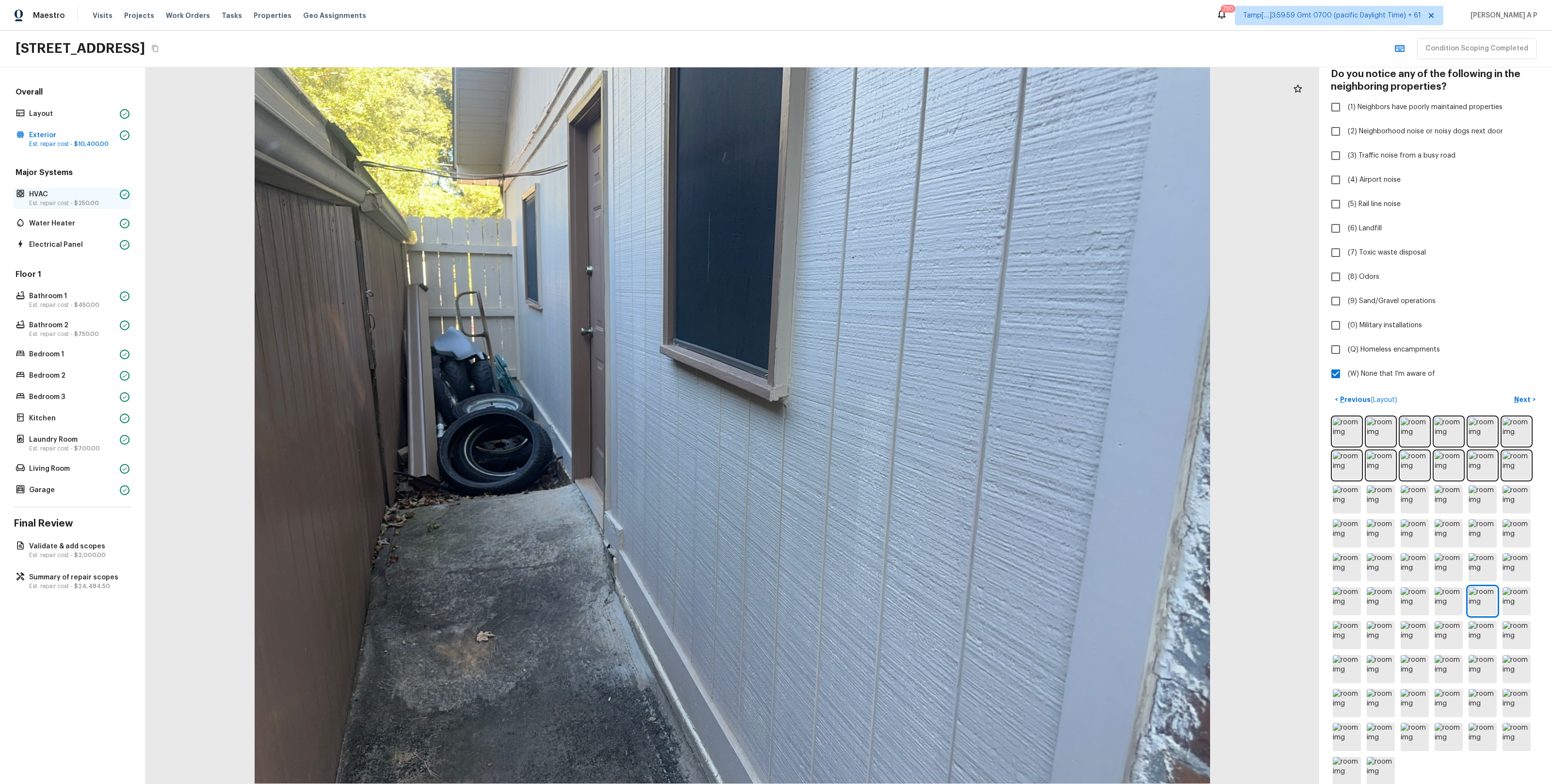
click at [61, 200] on p "Est. repair cost - $250.00" at bounding box center [72, 203] width 87 height 8
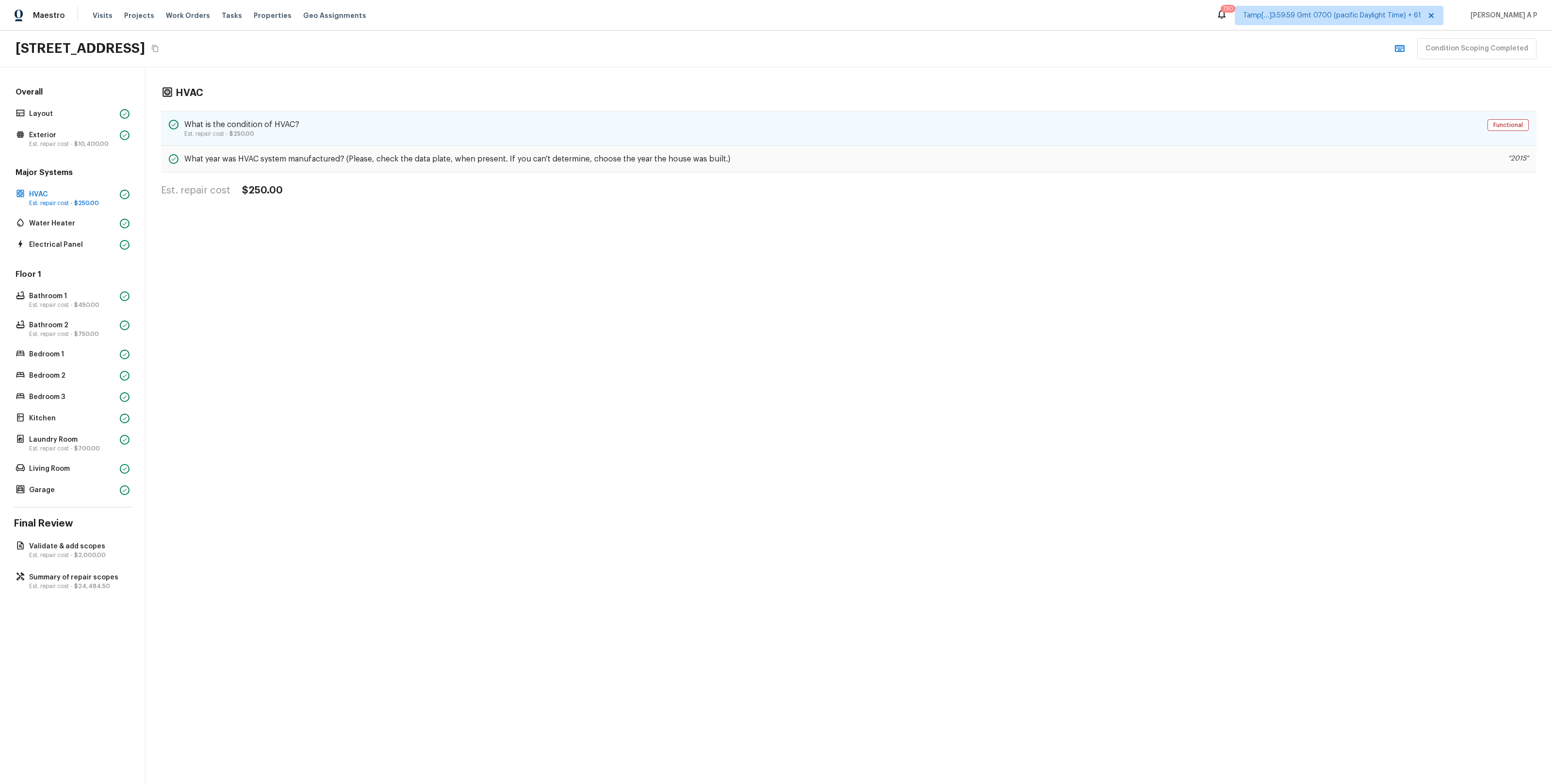
click at [374, 135] on div "What is the condition of HVAC? Est. repair cost - $250.00 Functional" at bounding box center [848, 129] width 1375 height 35
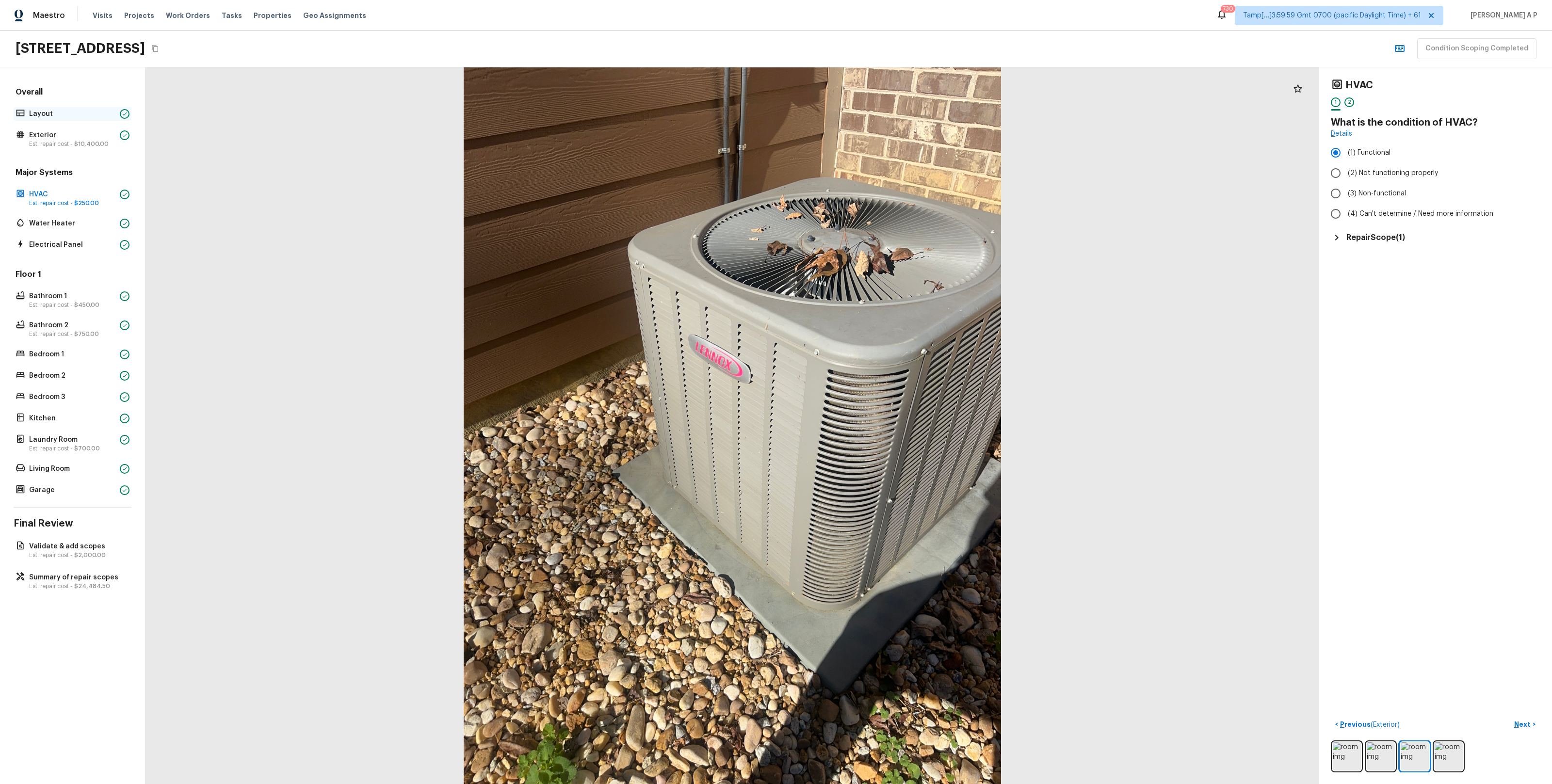
click at [105, 108] on div "Layout" at bounding box center [72, 114] width 117 height 14
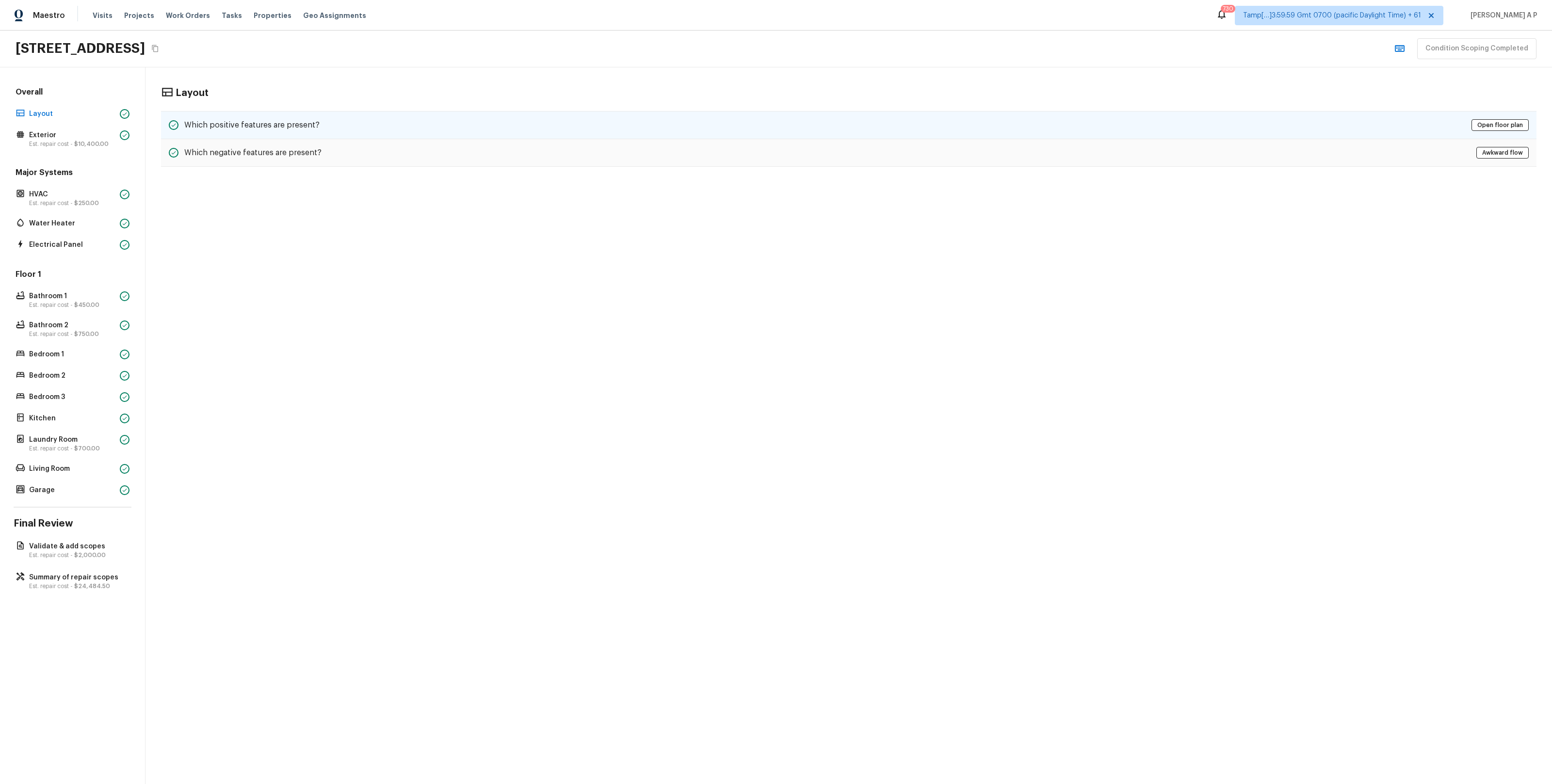
click at [265, 117] on div "Which positive features are present? Open floor plan" at bounding box center [848, 125] width 1375 height 28
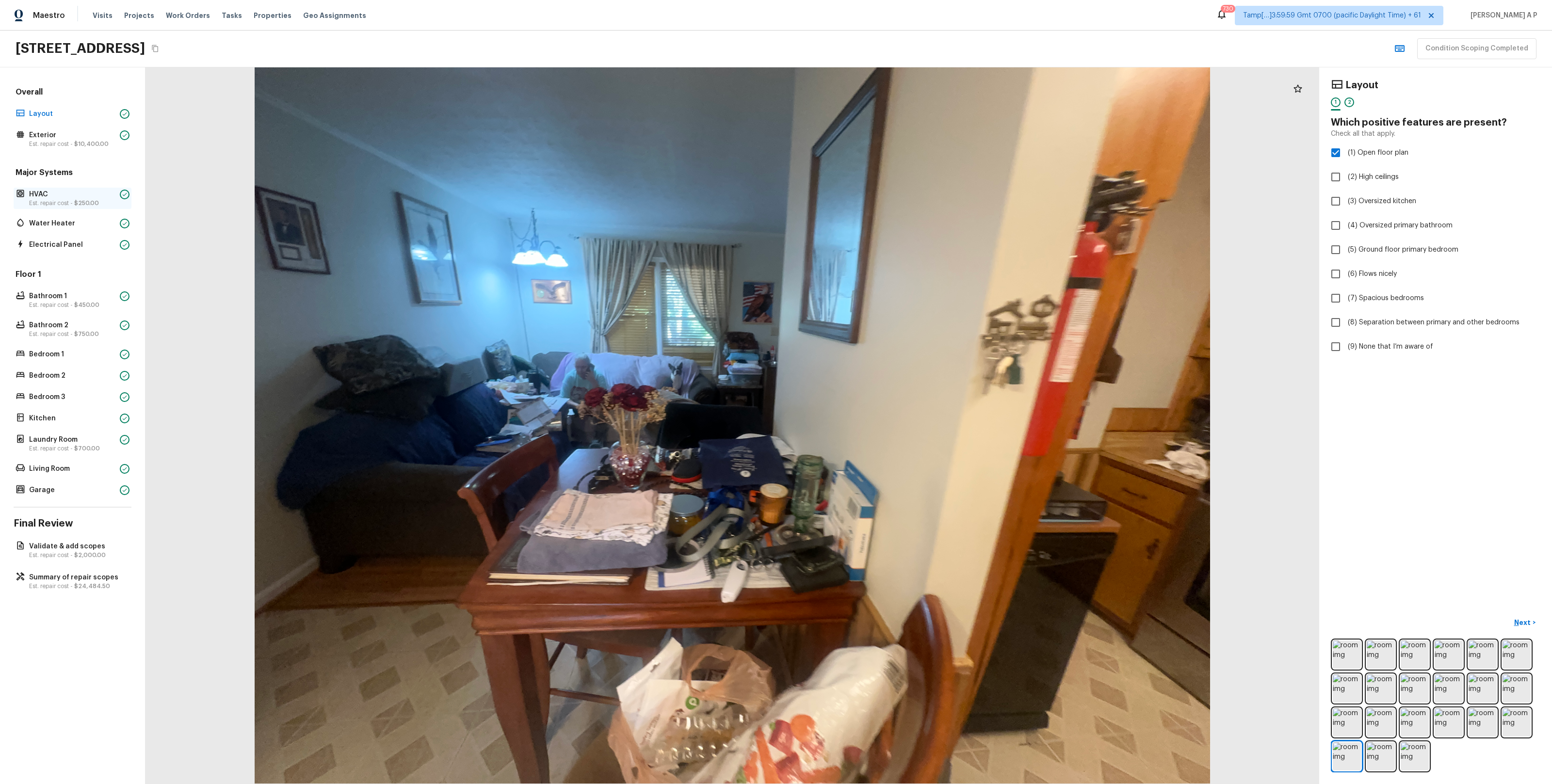
click at [106, 197] on p "HVAC" at bounding box center [72, 194] width 87 height 9
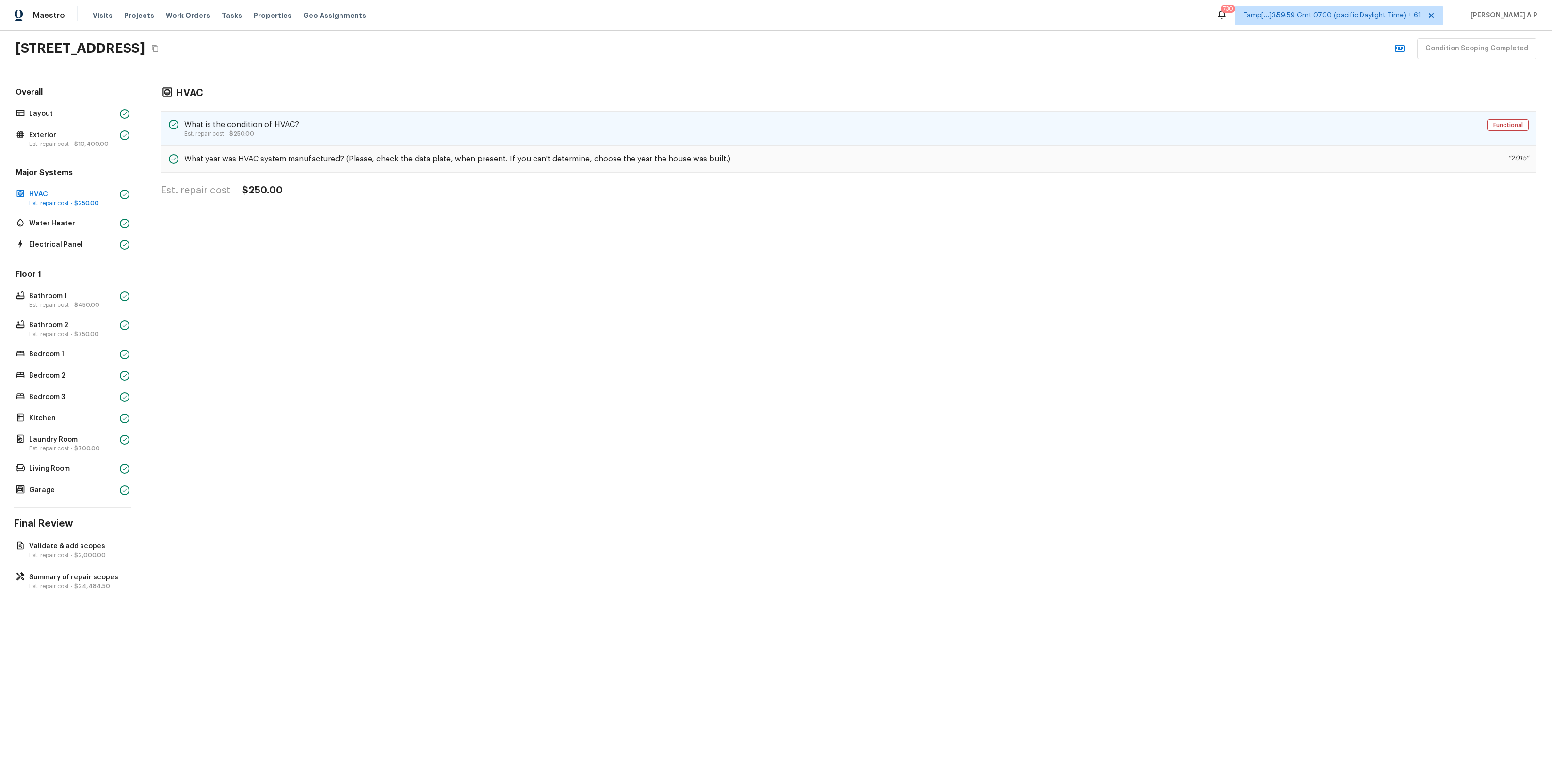
click at [279, 127] on h5 "What is the condition of HVAC?" at bounding box center [242, 124] width 115 height 10
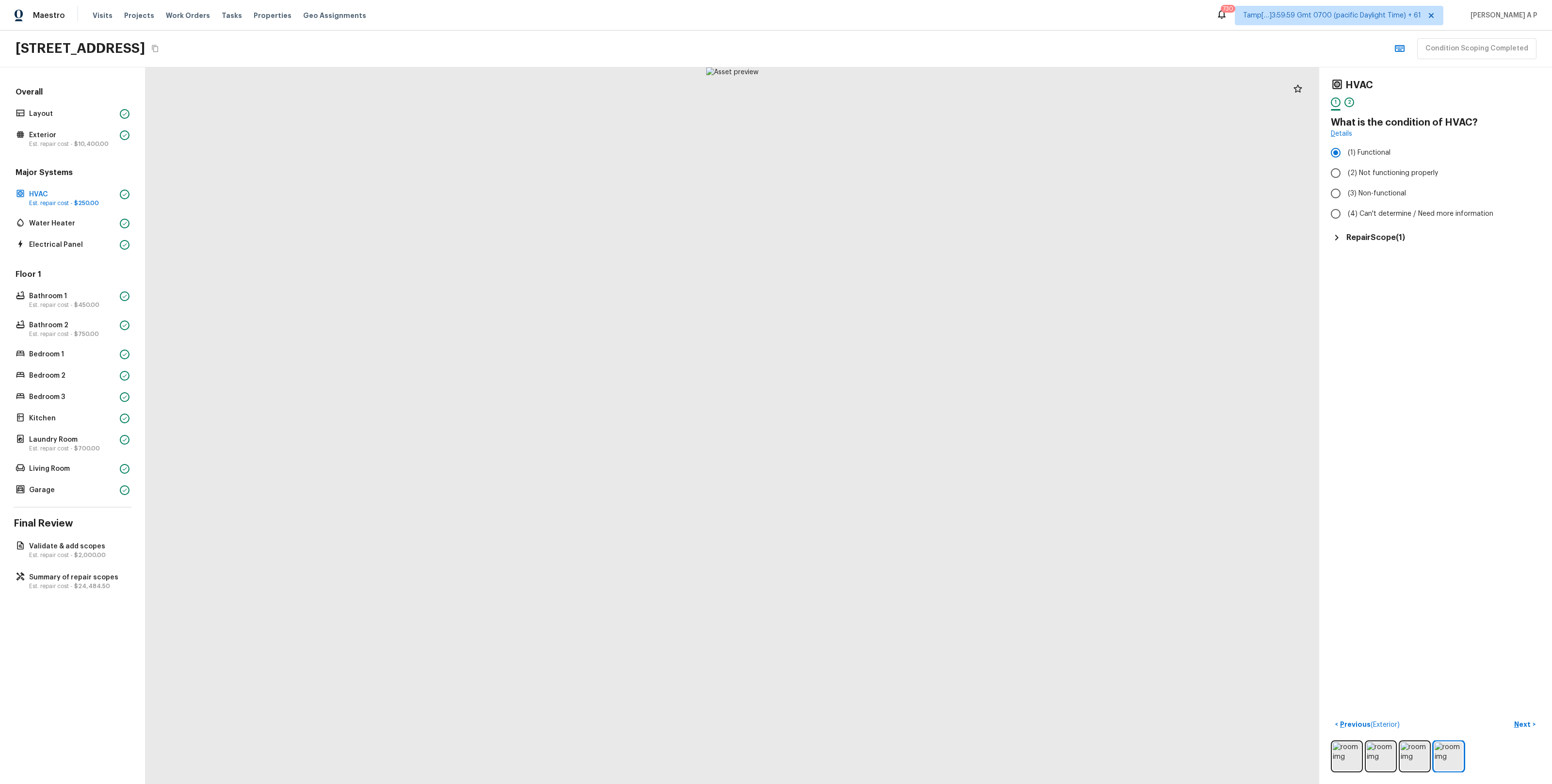
click at [1384, 231] on div "Repair Scope ( 1 )" at bounding box center [1435, 237] width 209 height 12
click at [75, 226] on p "Water Heater" at bounding box center [72, 223] width 87 height 9
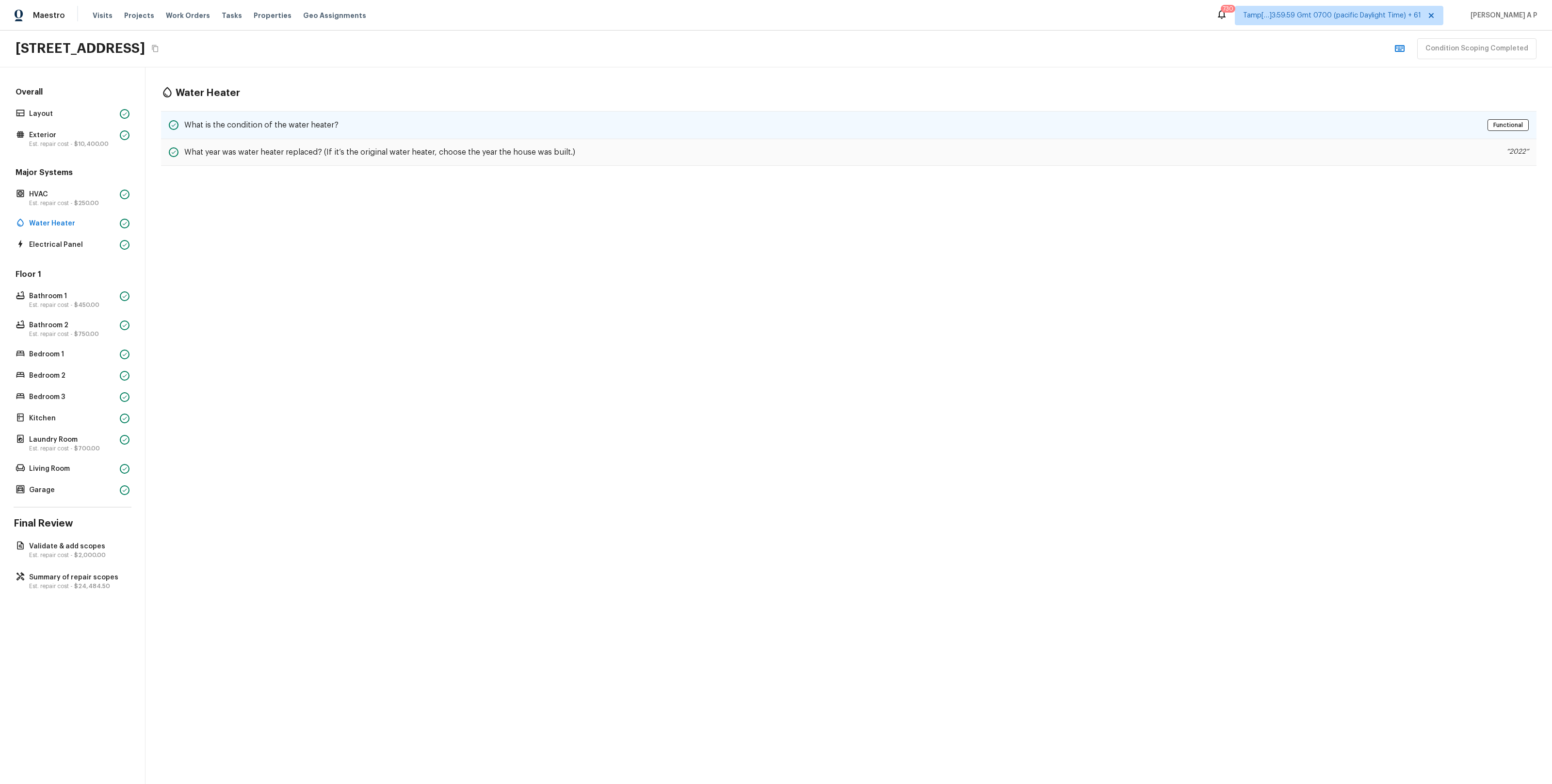
click at [235, 130] on h5 "What is the condition of the water heater?" at bounding box center [261, 125] width 154 height 10
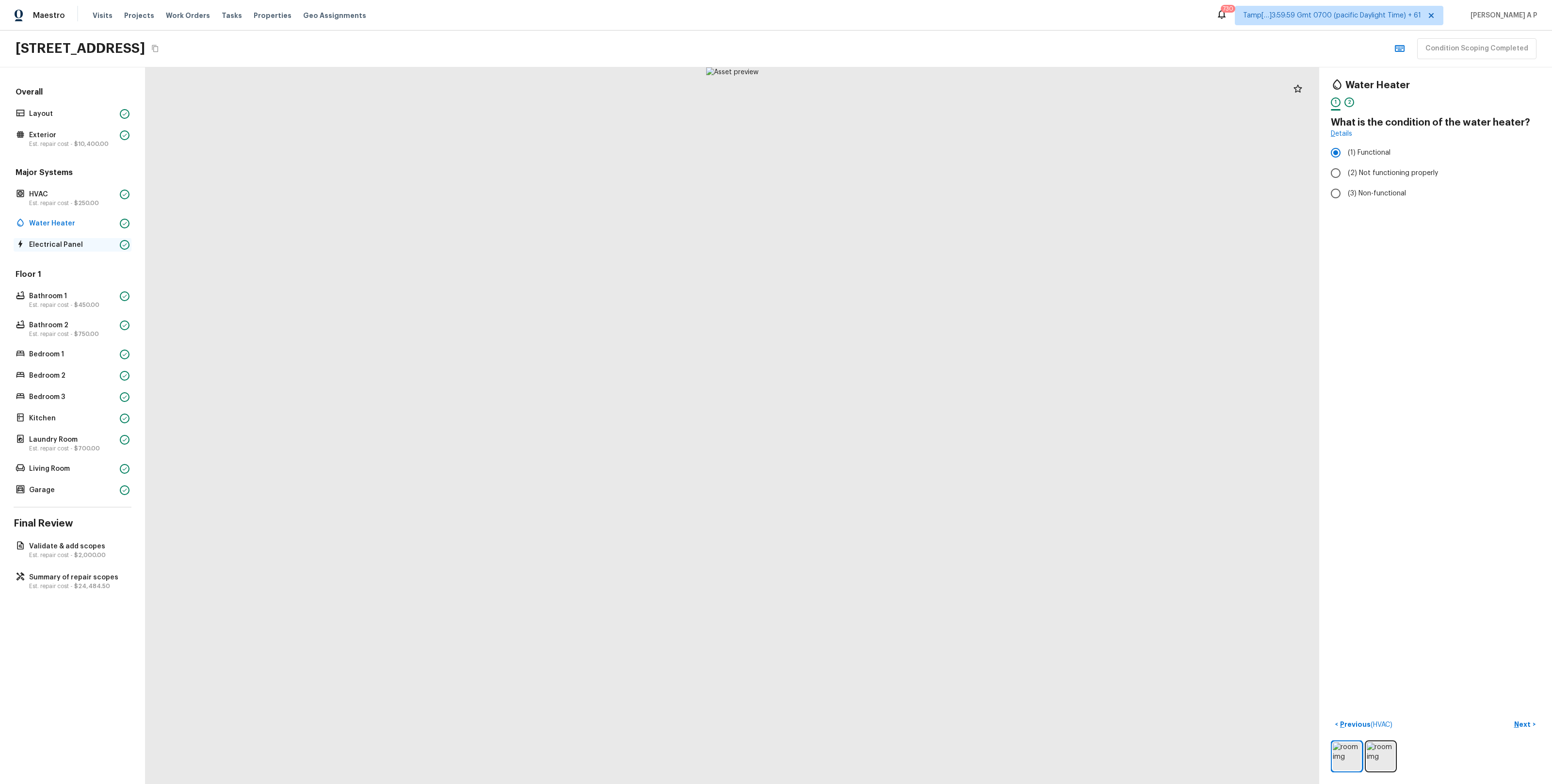
click at [73, 241] on p "Electrical Panel" at bounding box center [72, 244] width 87 height 9
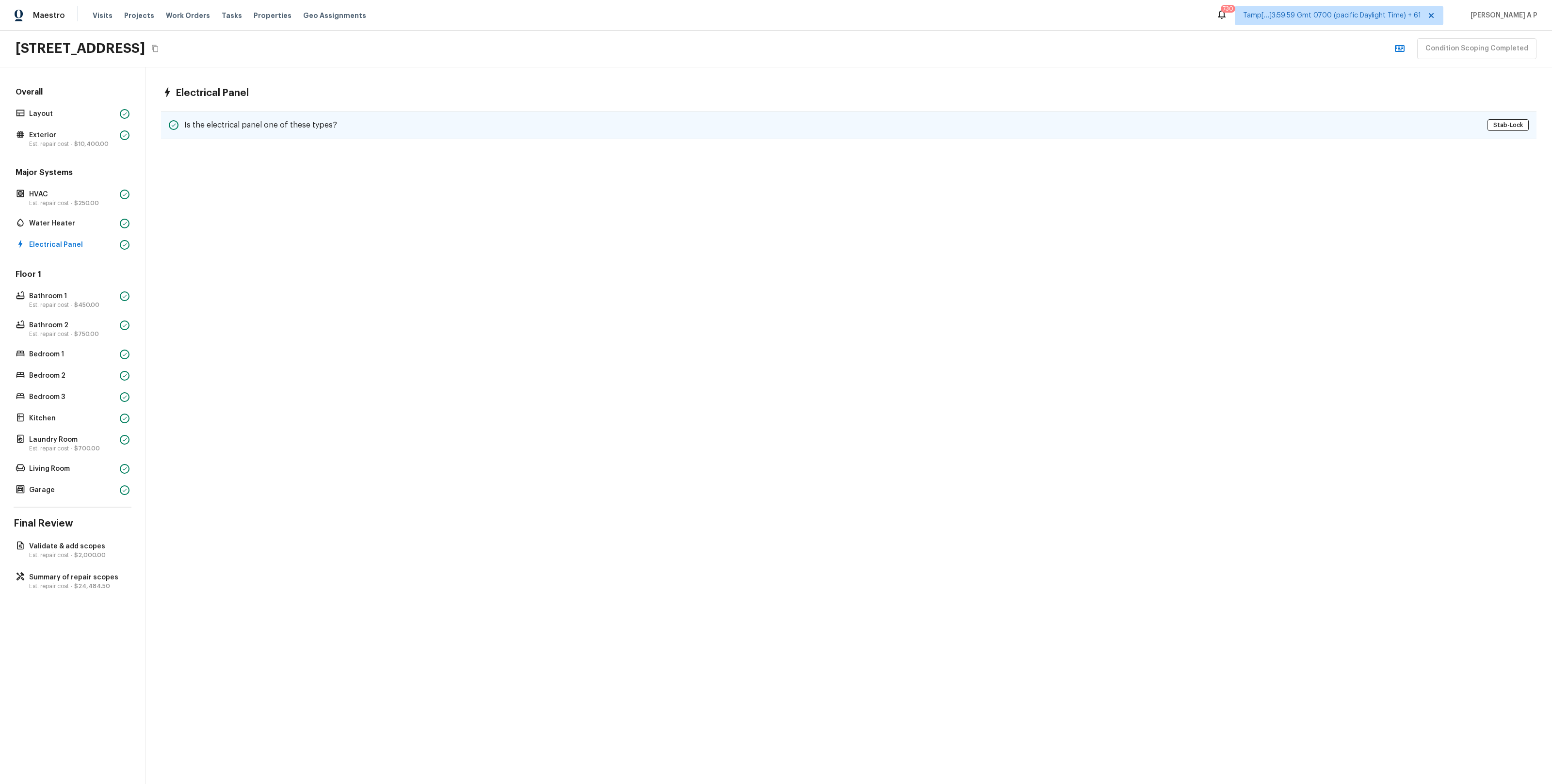
click at [327, 126] on h5 "Is the electrical panel one of these types?" at bounding box center [261, 125] width 153 height 10
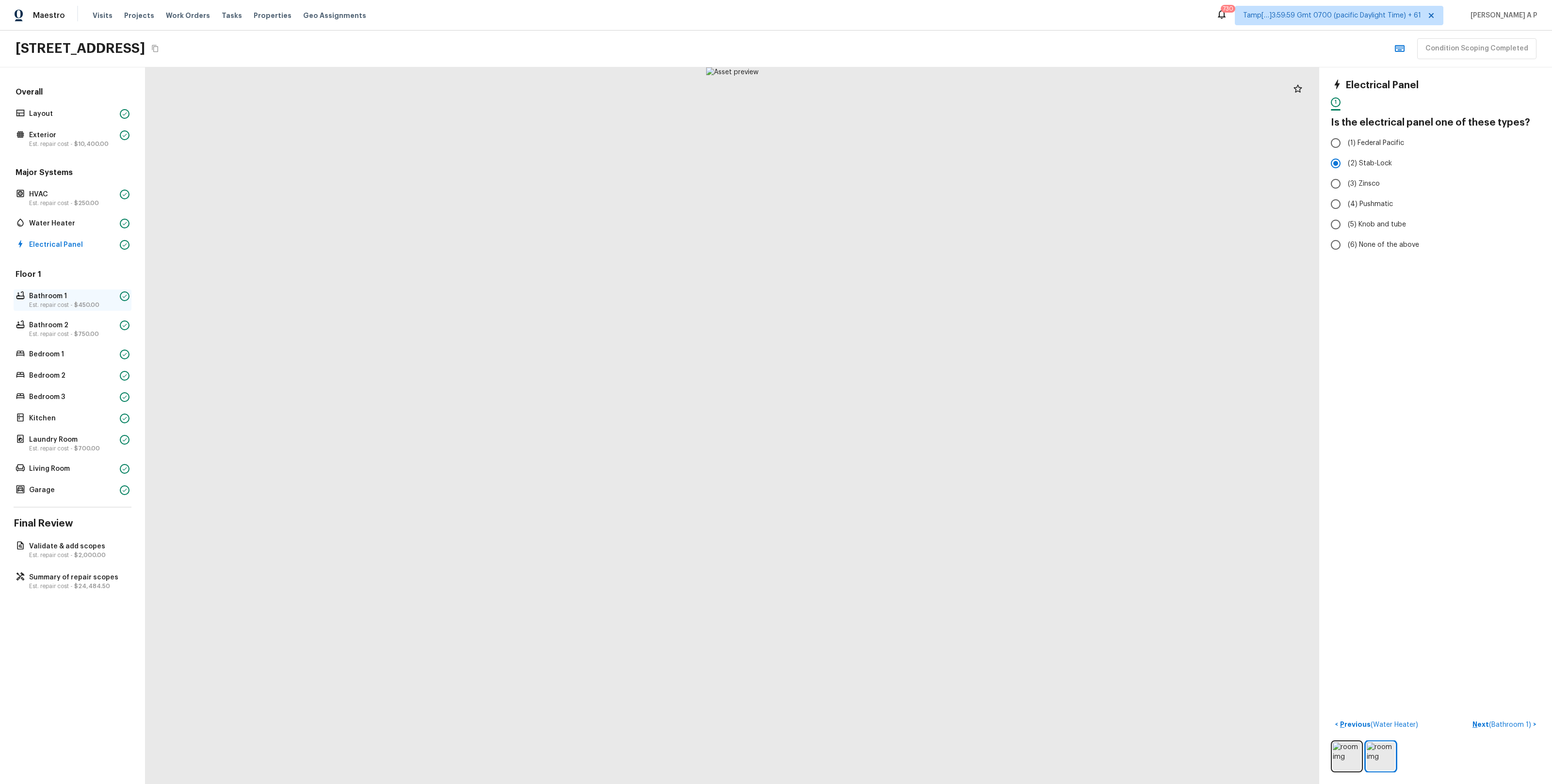
click at [63, 296] on p "Bathroom 1" at bounding box center [72, 296] width 87 height 9
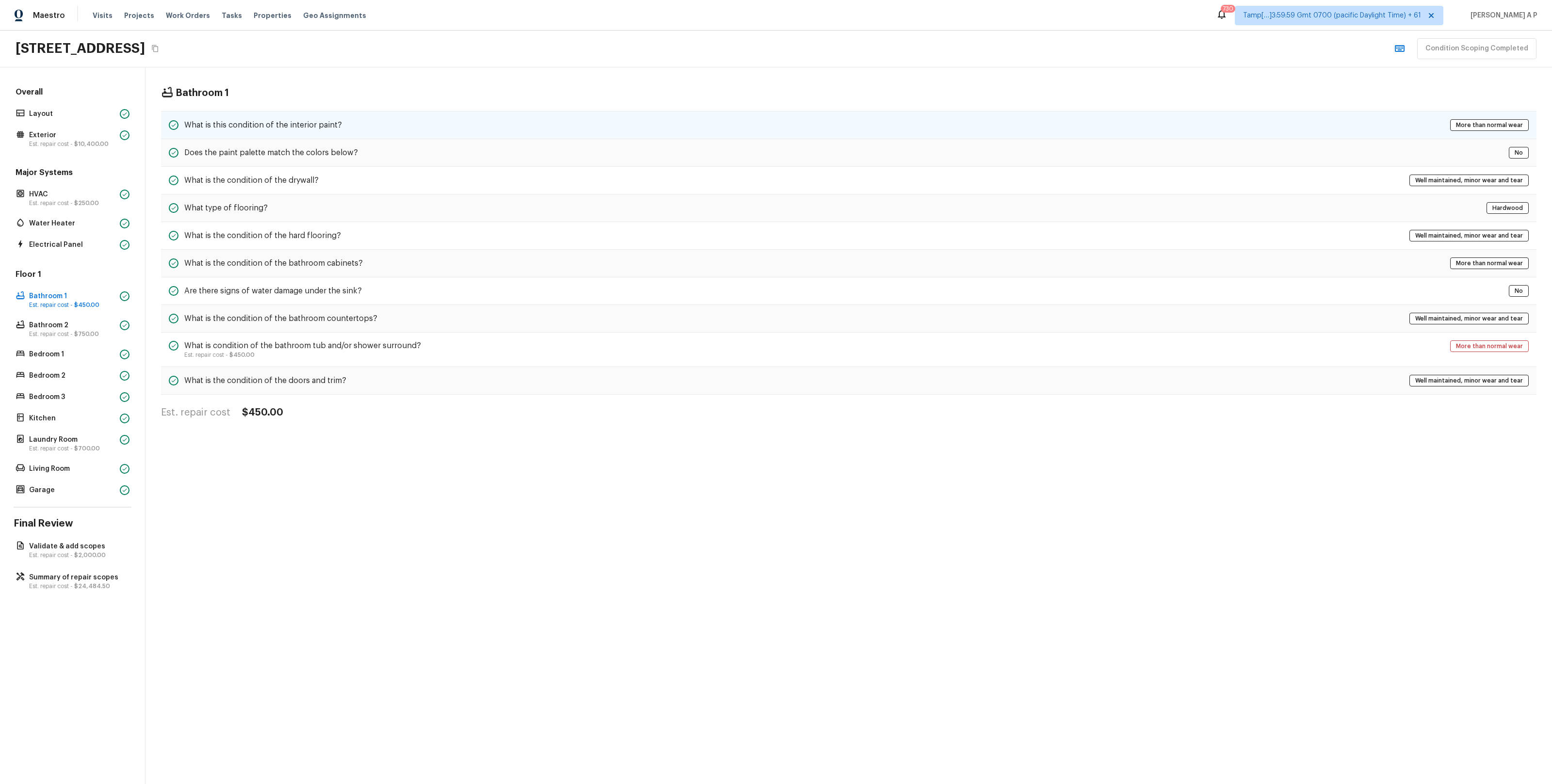
click at [353, 123] on div "What is this condition of the interior paint? More than normal wear" at bounding box center [848, 125] width 1375 height 28
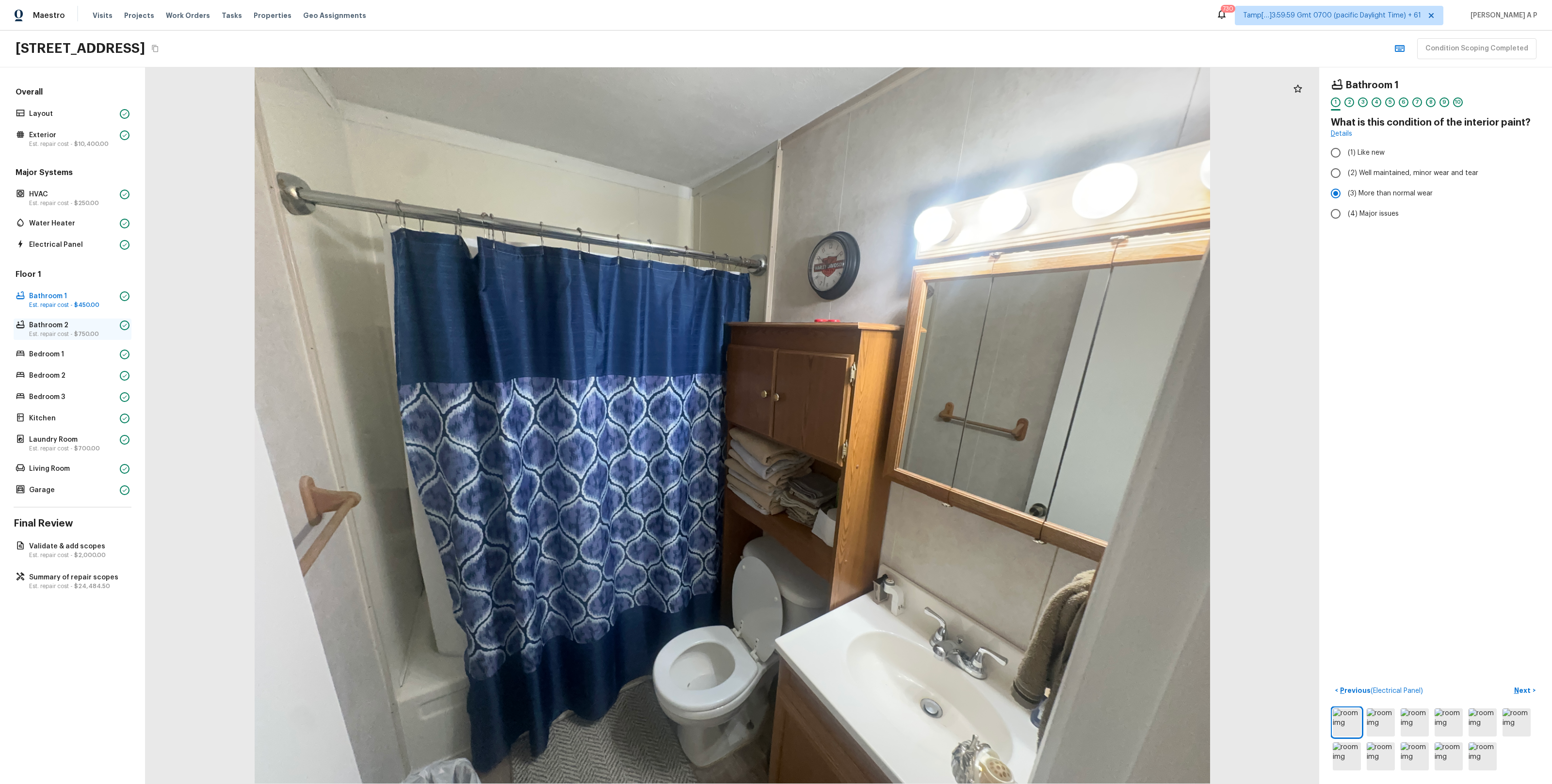
click at [104, 335] on p "Est. repair cost - $750.00" at bounding box center [72, 333] width 87 height 8
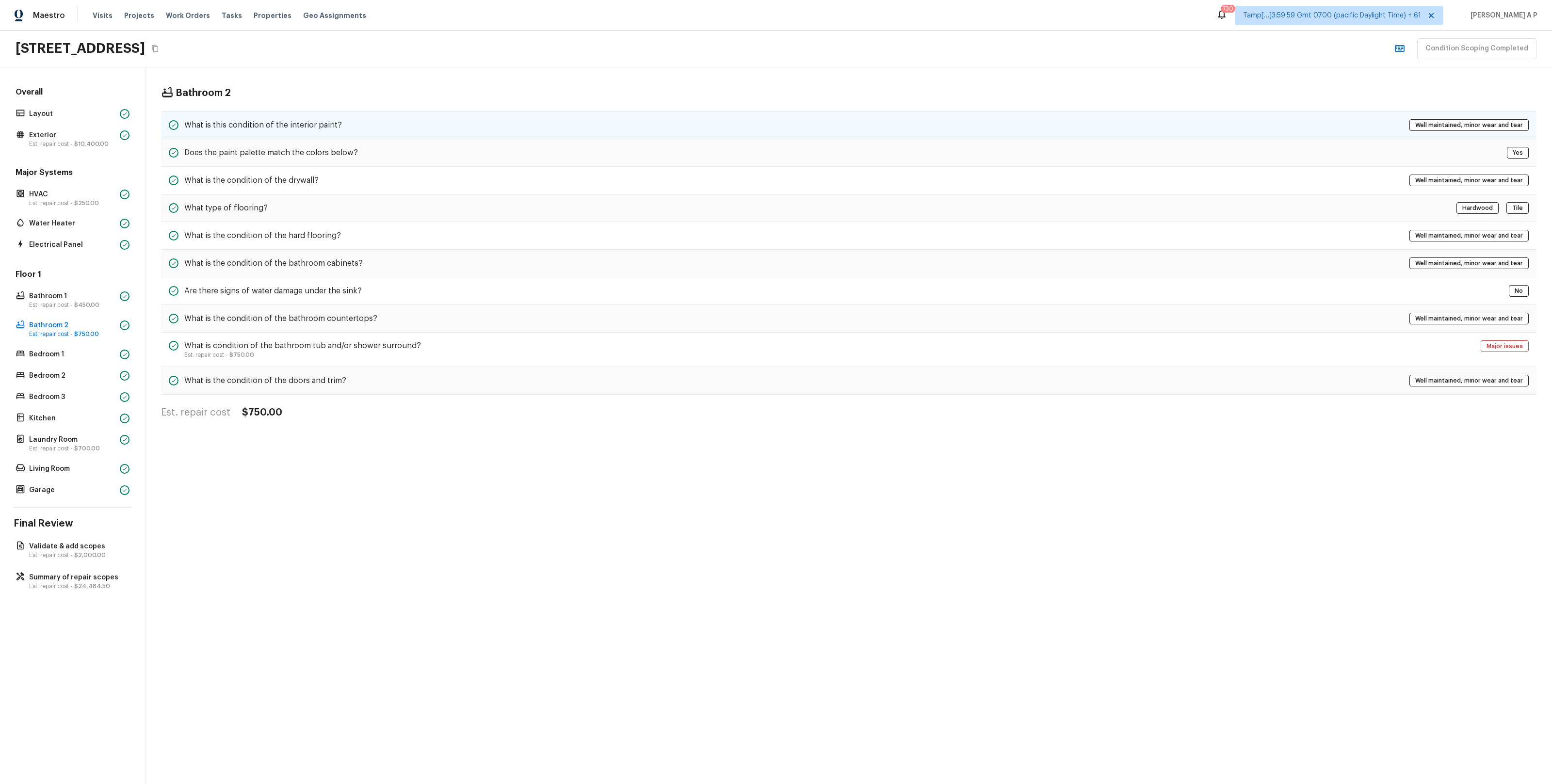
click at [381, 135] on div "What is this condition of the interior paint? Well maintained, minor wear and t…" at bounding box center [848, 125] width 1375 height 28
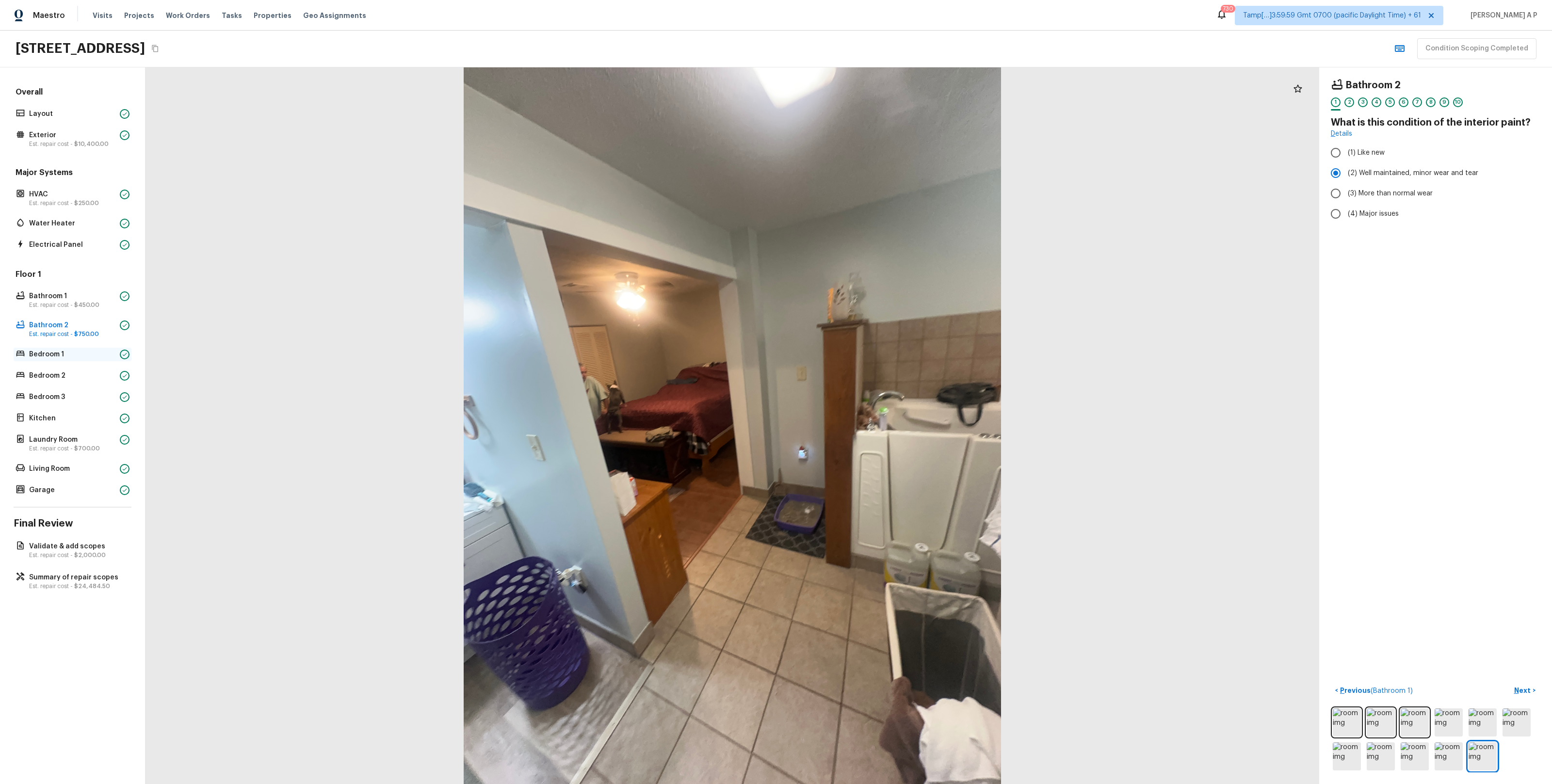
click at [94, 350] on p "Bedroom 1" at bounding box center [72, 354] width 87 height 9
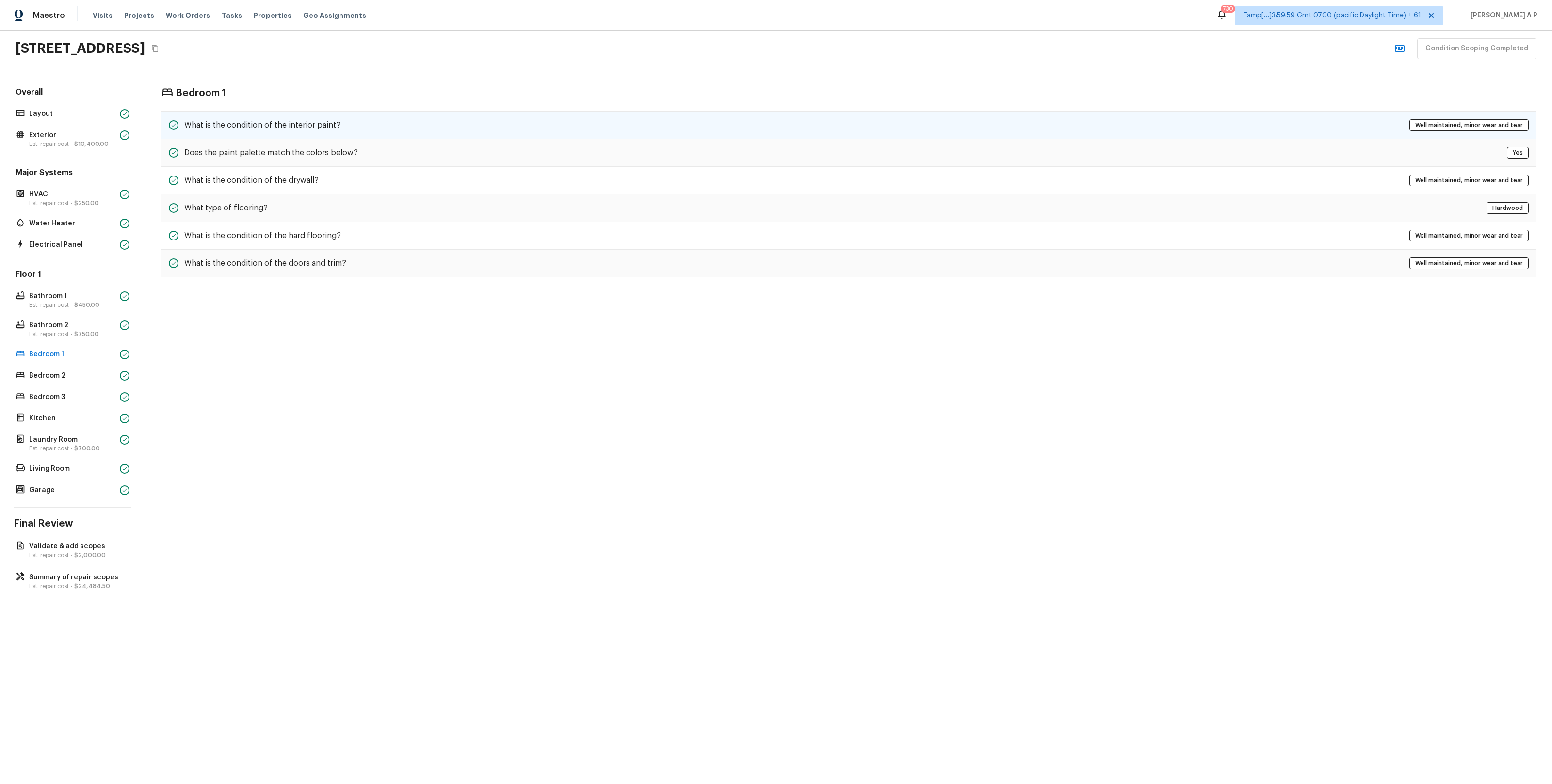
click at [256, 115] on div "What is the condition of the interior paint? Well maintained, minor wear and te…" at bounding box center [848, 125] width 1375 height 28
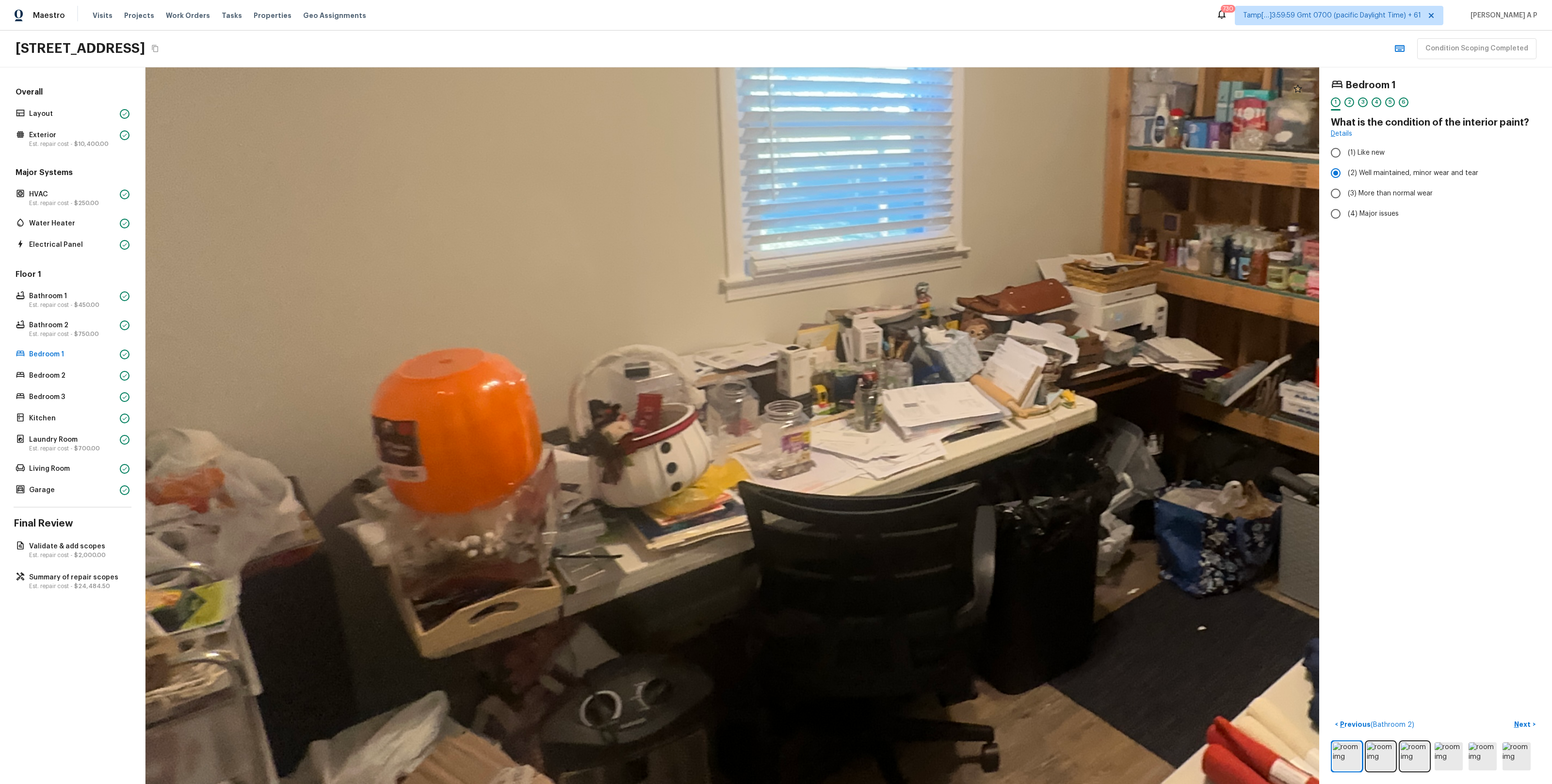
drag, startPoint x: 516, startPoint y: 536, endPoint x: 479, endPoint y: 434, distance: 108.5
click at [481, 440] on div at bounding box center [1012, 284] width 2686 height 1640
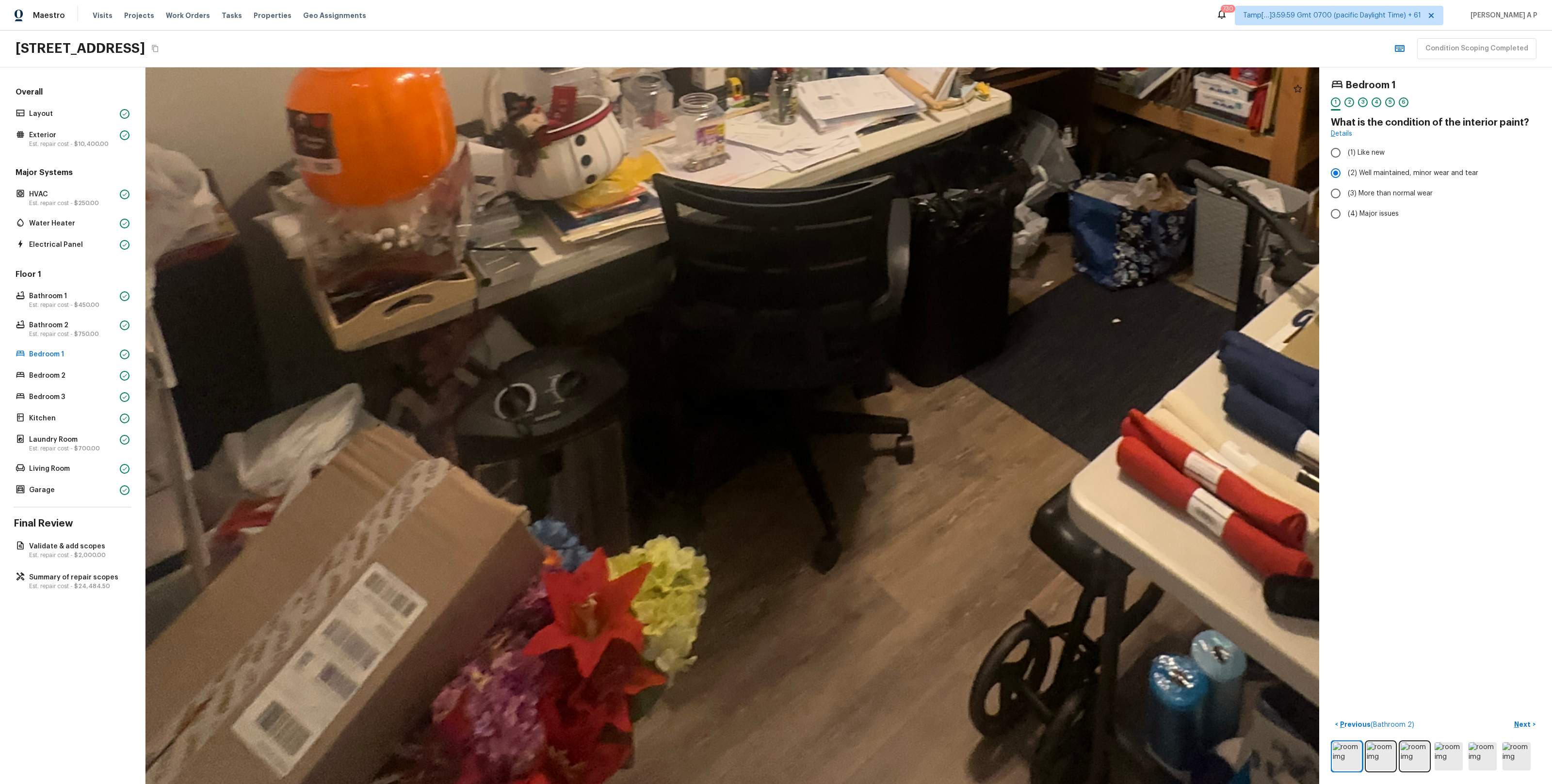
drag, startPoint x: 552, startPoint y: 464, endPoint x: 502, endPoint y: 464, distance: 50.0
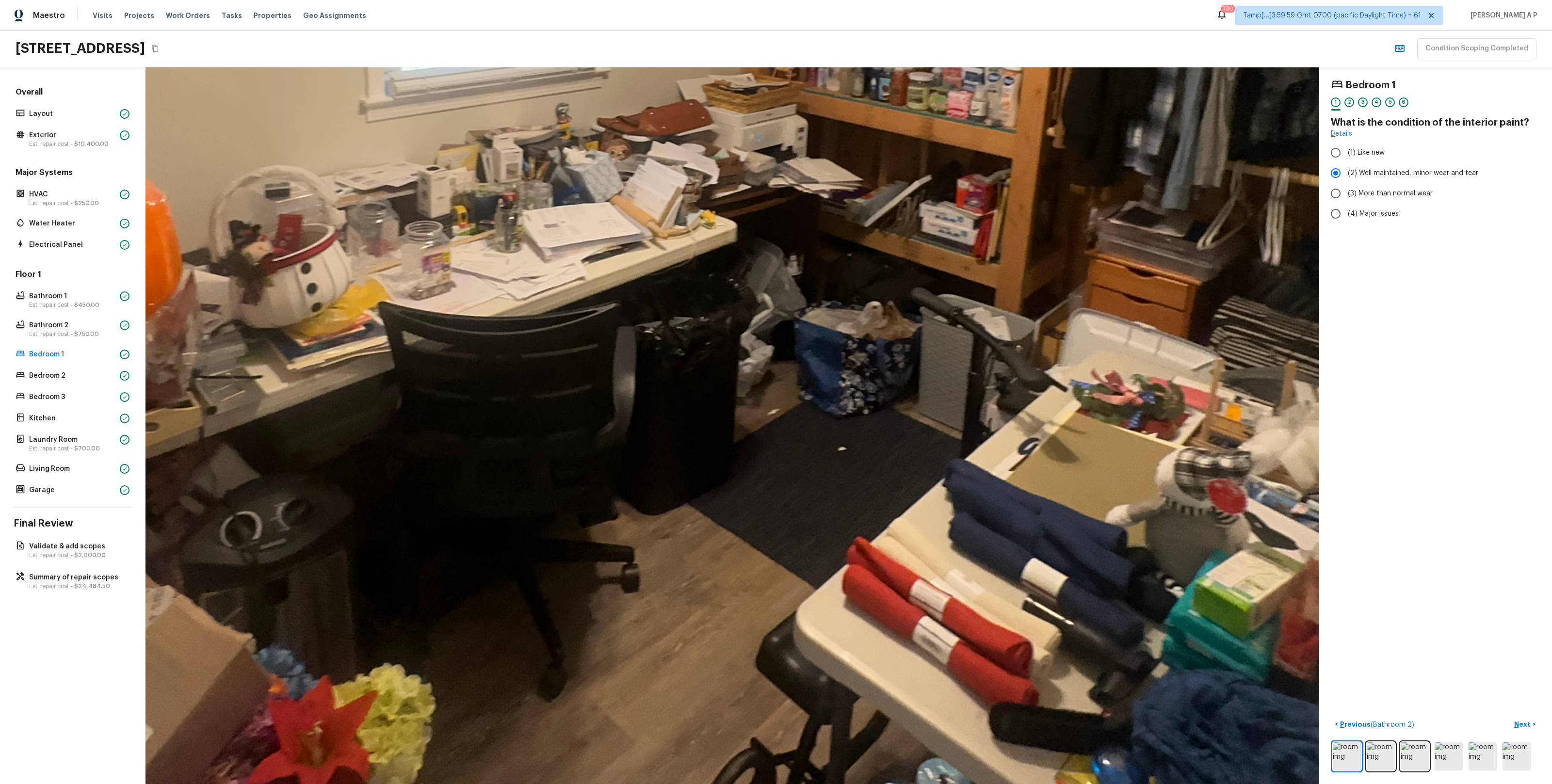
drag, startPoint x: 569, startPoint y: 414, endPoint x: 464, endPoint y: 553, distance: 174.2
click at [465, 550] on div at bounding box center [652, 105] width 2686 height 1640
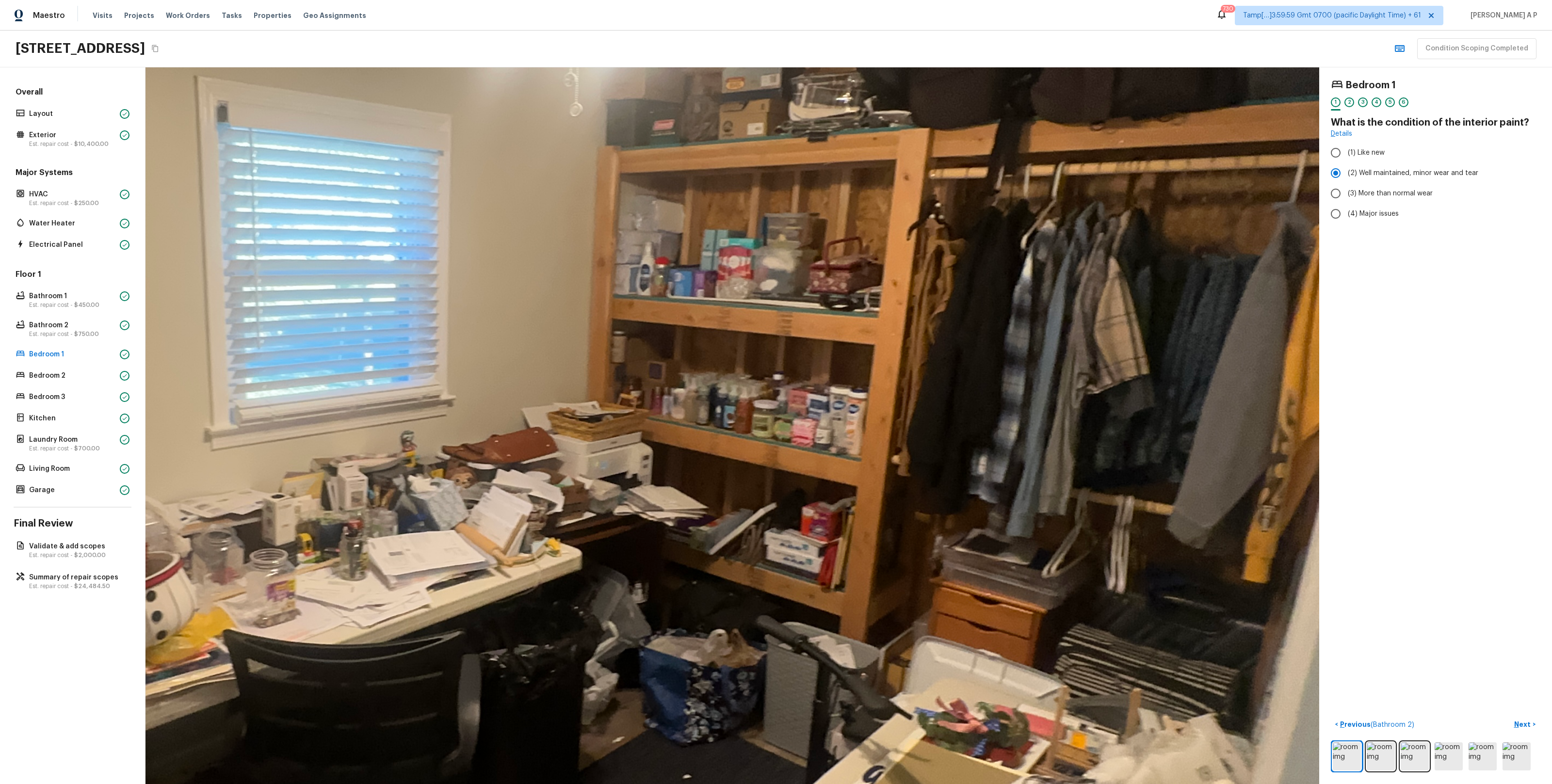
drag, startPoint x: 464, startPoint y: 554, endPoint x: 440, endPoint y: 691, distance: 139.1
click at [440, 689] on div at bounding box center [497, 433] width 2686 height 1640
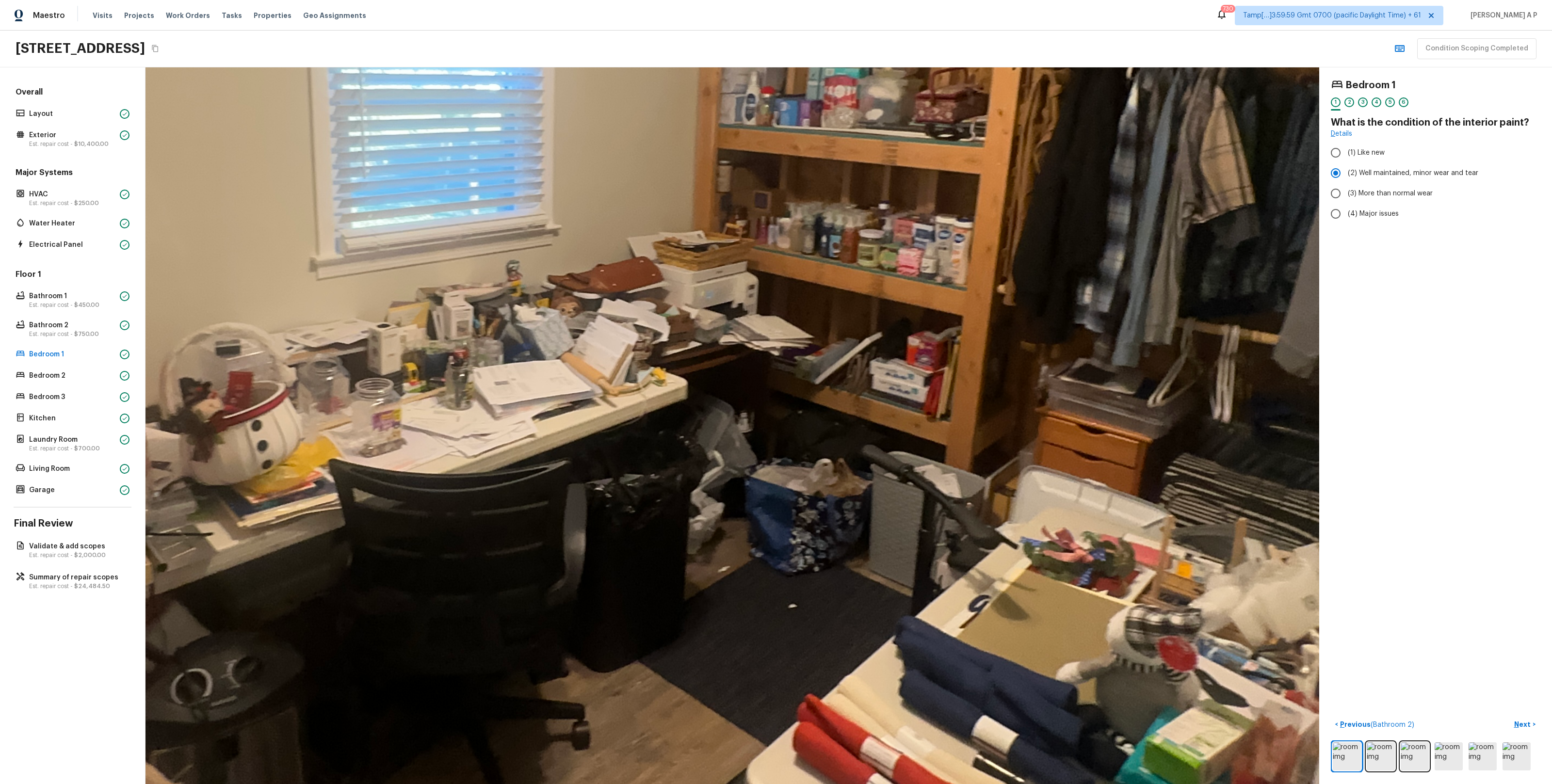
drag, startPoint x: 440, startPoint y: 691, endPoint x: 584, endPoint y: 428, distance: 299.8
click at [583, 430] on div at bounding box center [602, 262] width 2686 height 1640
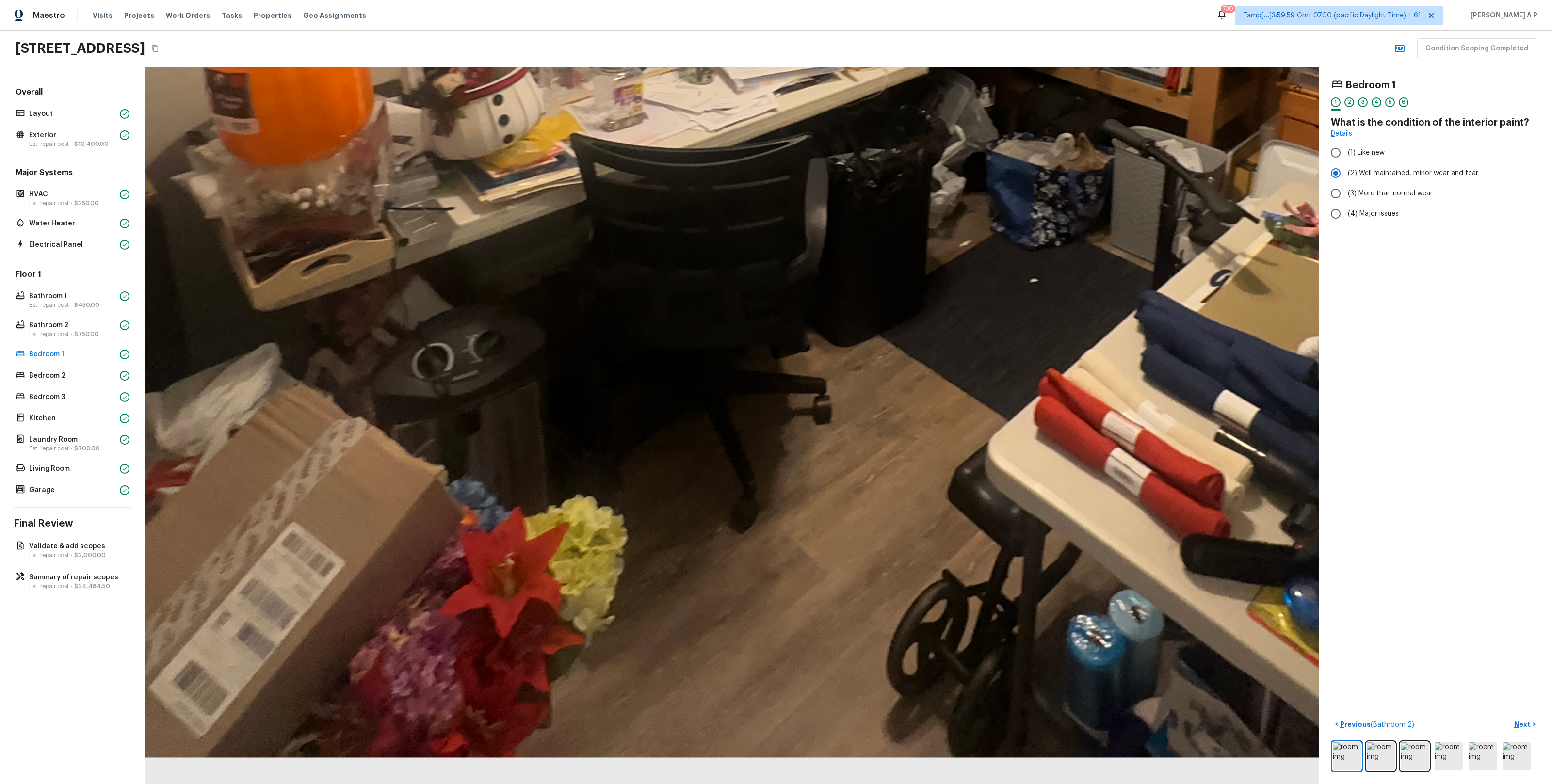
drag, startPoint x: 584, startPoint y: 428, endPoint x: 760, endPoint y: 194, distance: 292.8
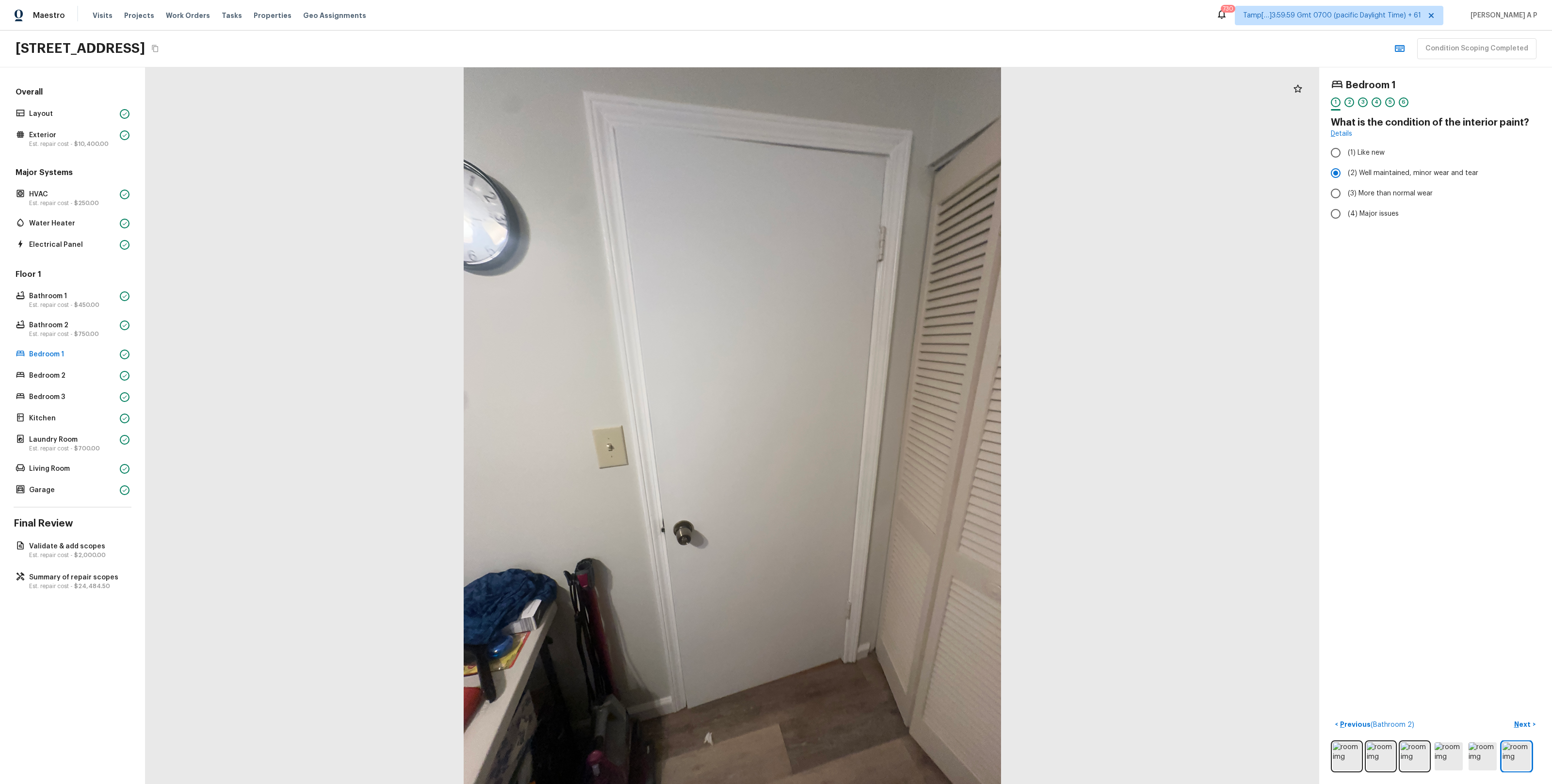
click at [78, 368] on div "Floor 1 Bathroom 1 Est. repair cost - $450.00 Bathroom 2 Est. repair cost - $75…" at bounding box center [72, 383] width 117 height 228
click at [71, 380] on div "Bedroom 2" at bounding box center [72, 376] width 117 height 14
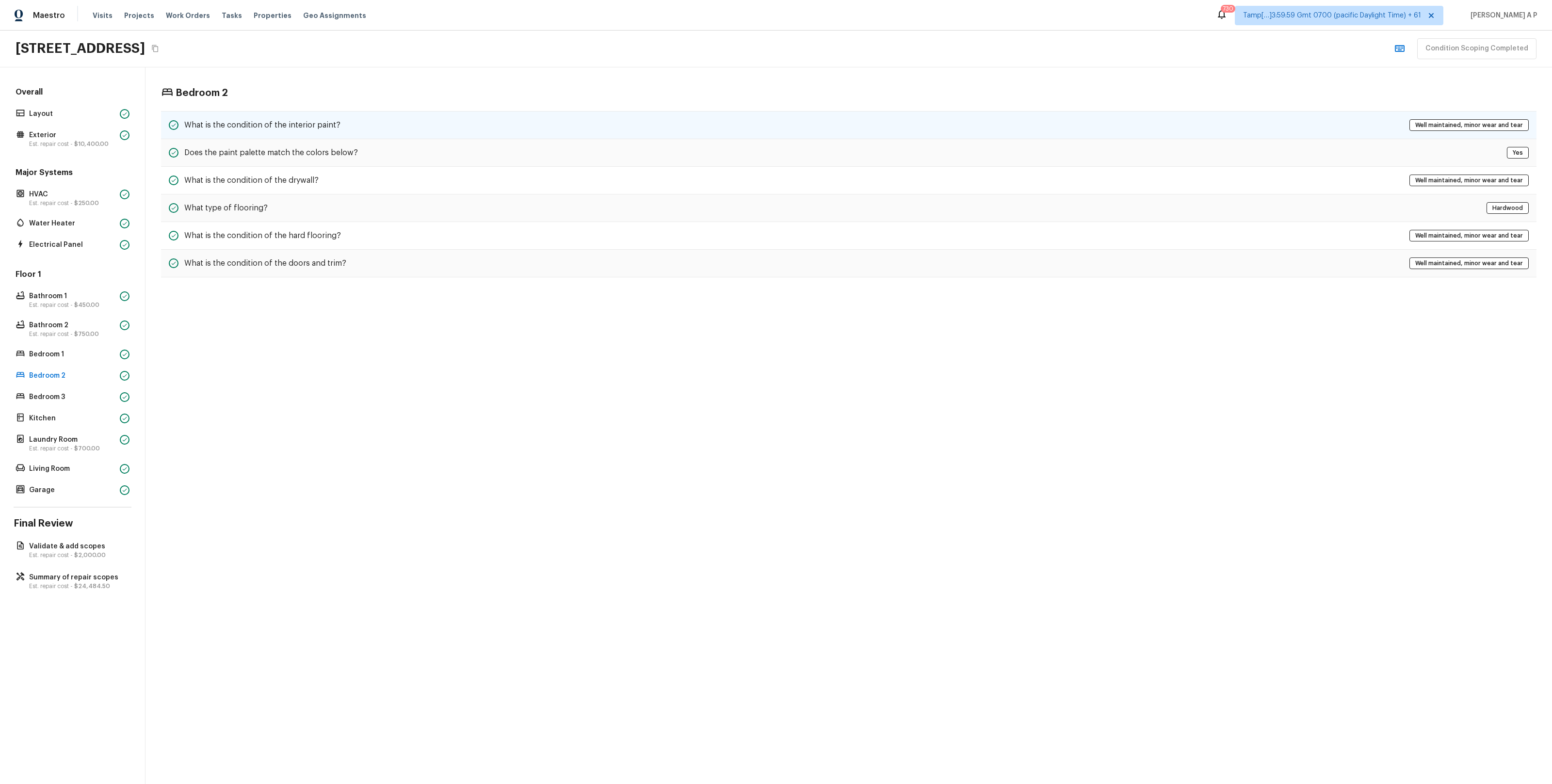
click at [322, 132] on div "What is the condition of the interior paint? Well maintained, minor wear and te…" at bounding box center [848, 125] width 1375 height 28
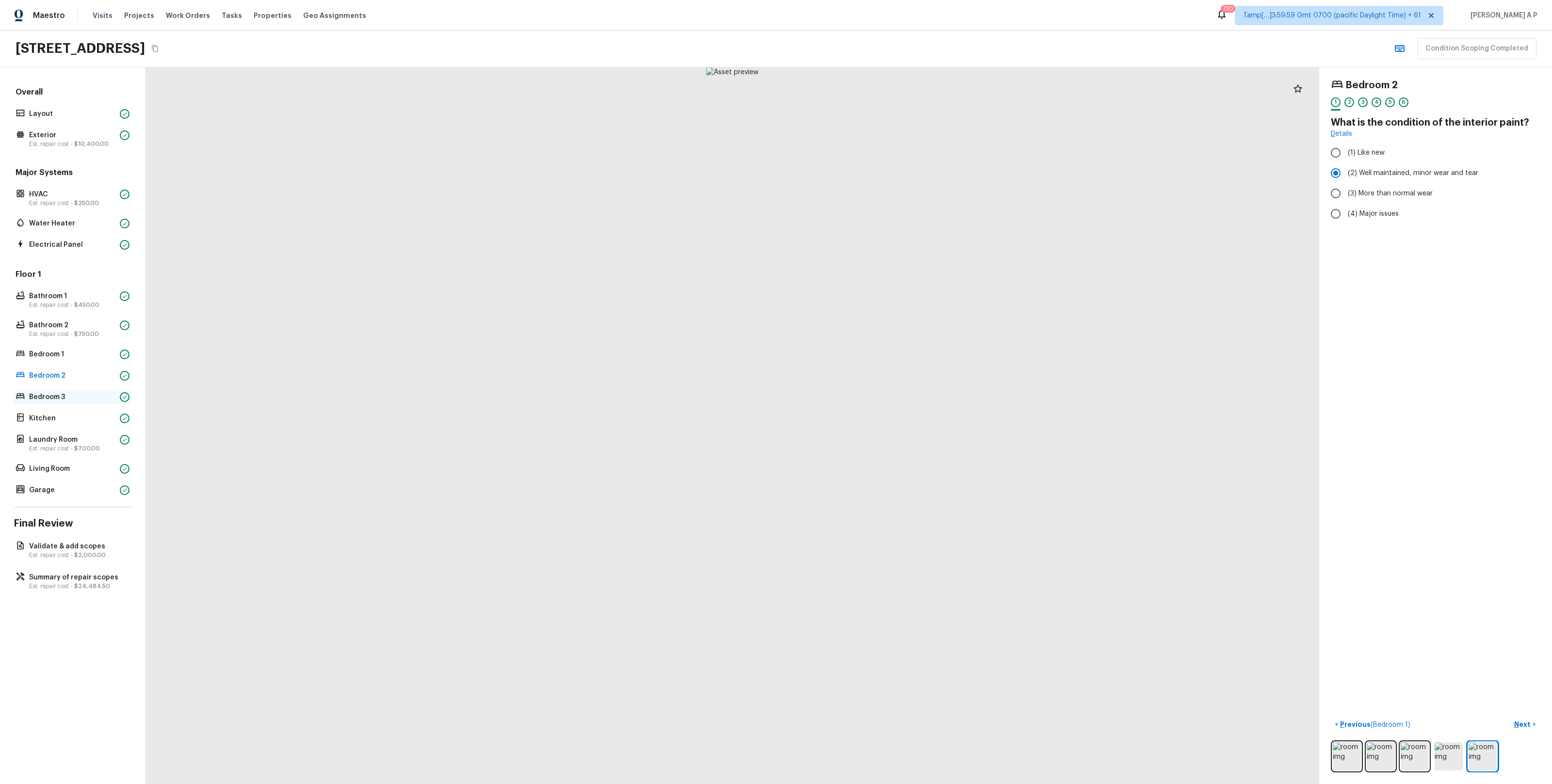
click at [83, 398] on p "Bedroom 3" at bounding box center [72, 397] width 87 height 9
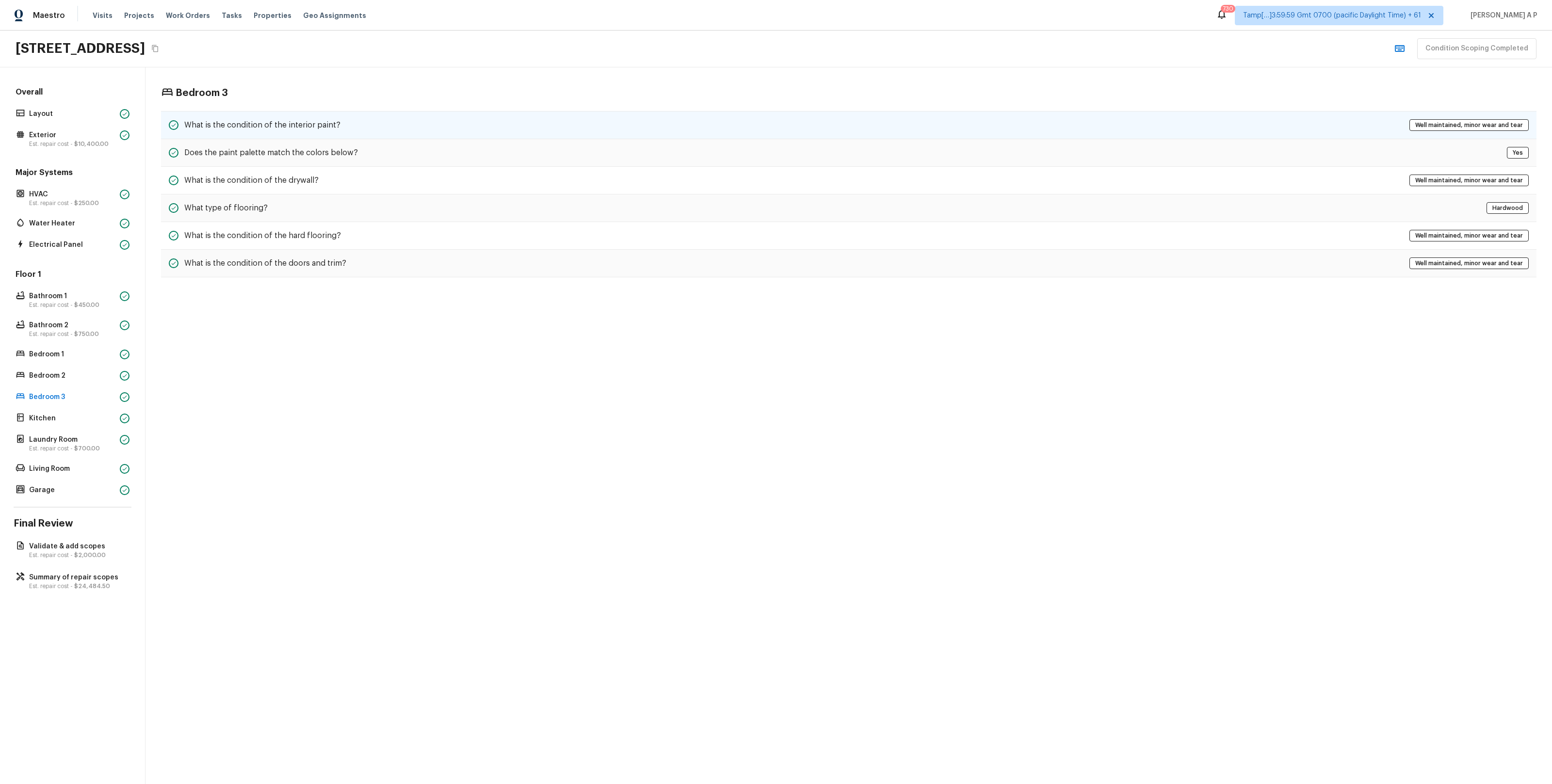
click at [303, 113] on div "What is the condition of the interior paint? Well maintained, minor wear and te…" at bounding box center [848, 125] width 1375 height 28
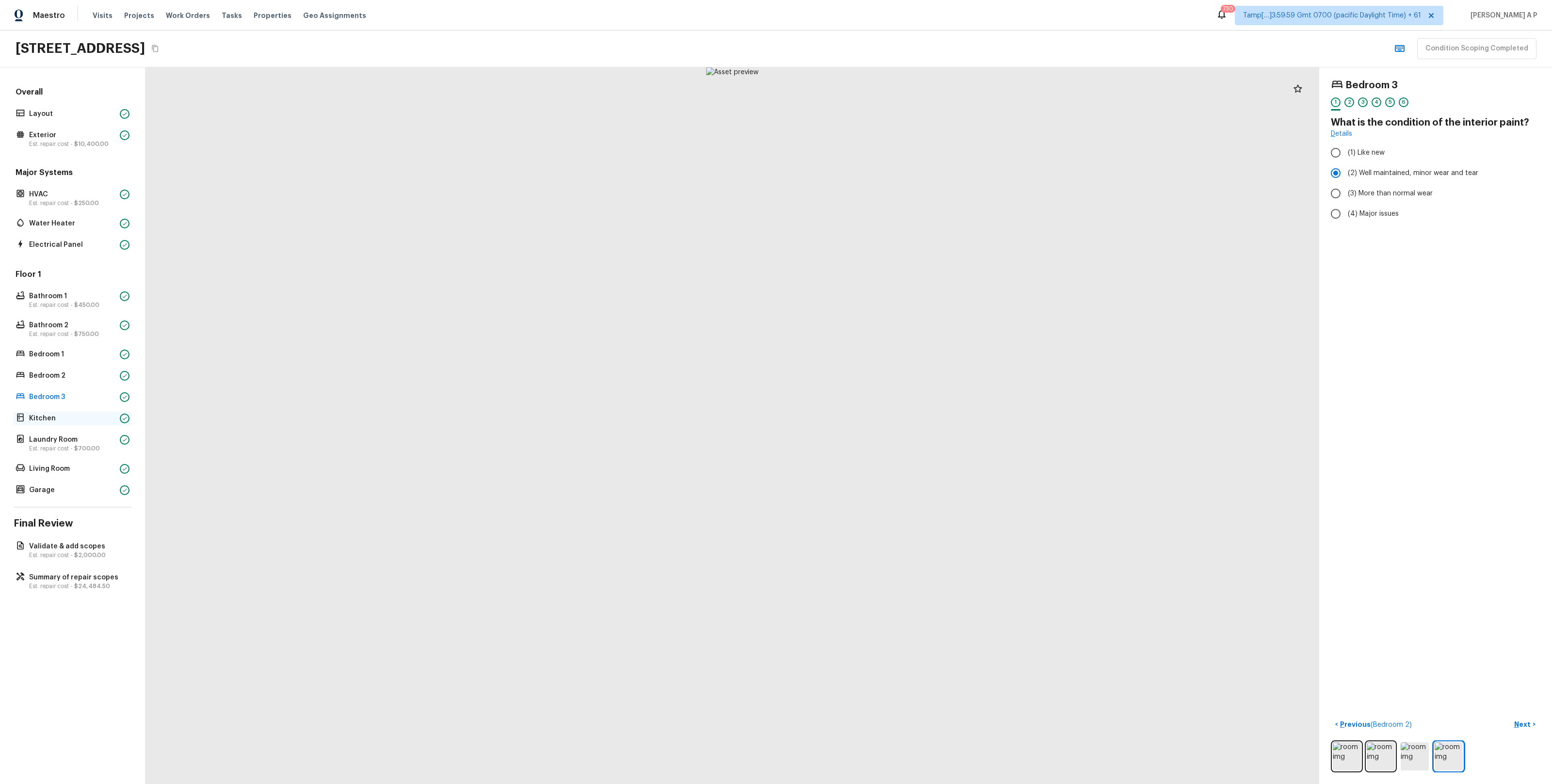
click at [68, 414] on p "Kitchen" at bounding box center [72, 418] width 87 height 9
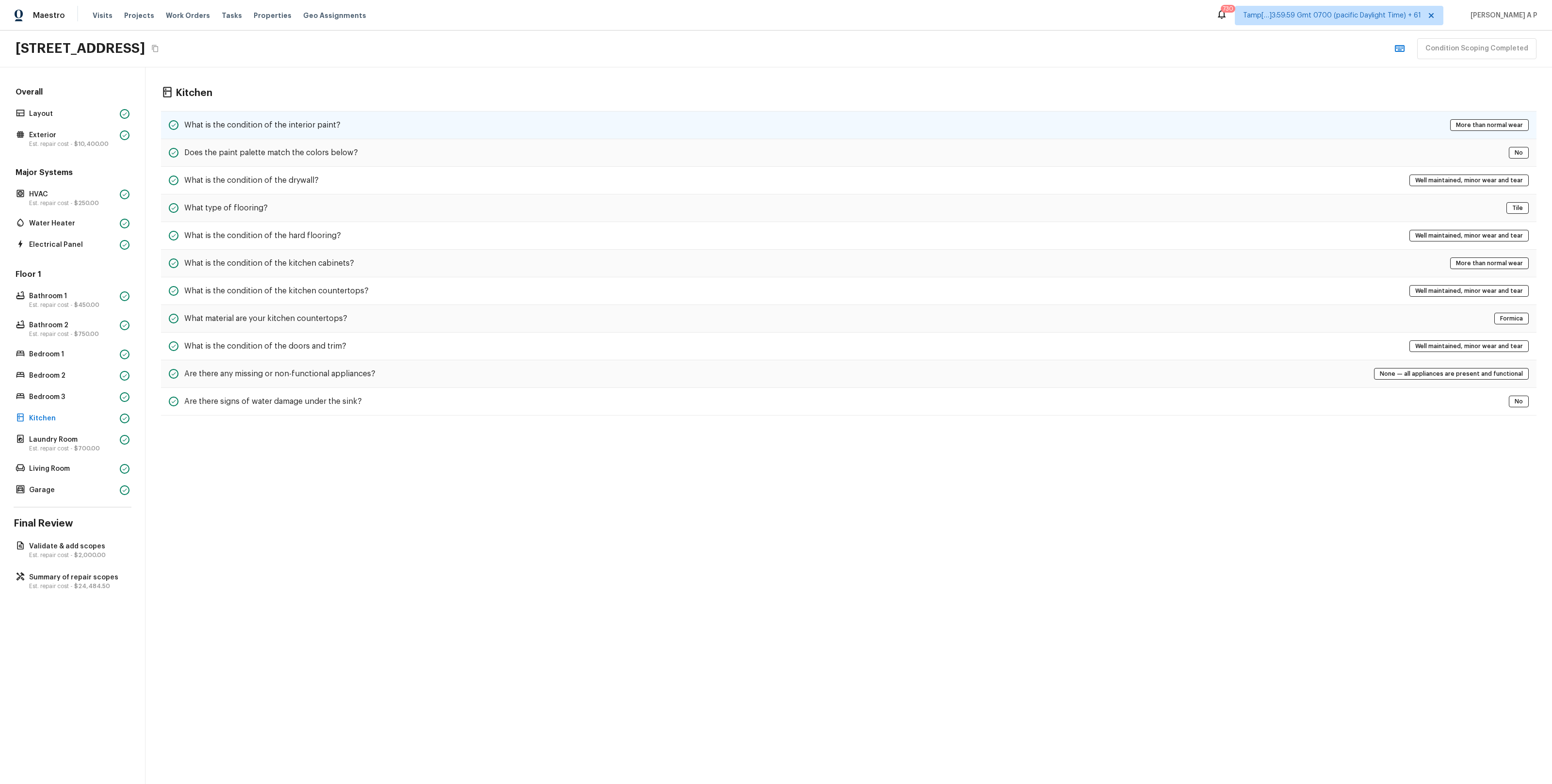
click at [323, 117] on div "What is the condition of the interior paint? More than normal wear" at bounding box center [848, 125] width 1375 height 28
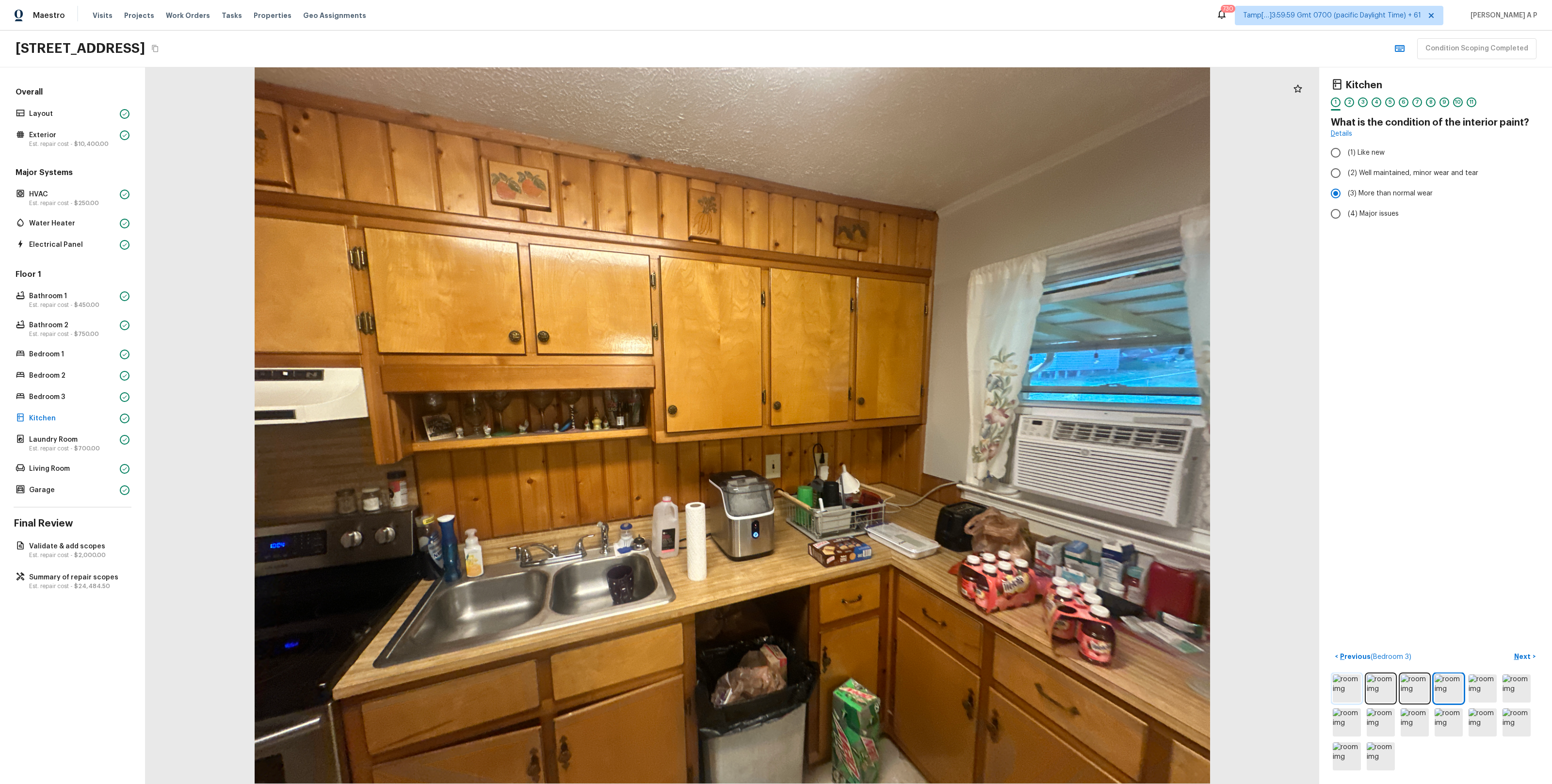
click at [1344, 681] on img at bounding box center [1346, 688] width 28 height 28
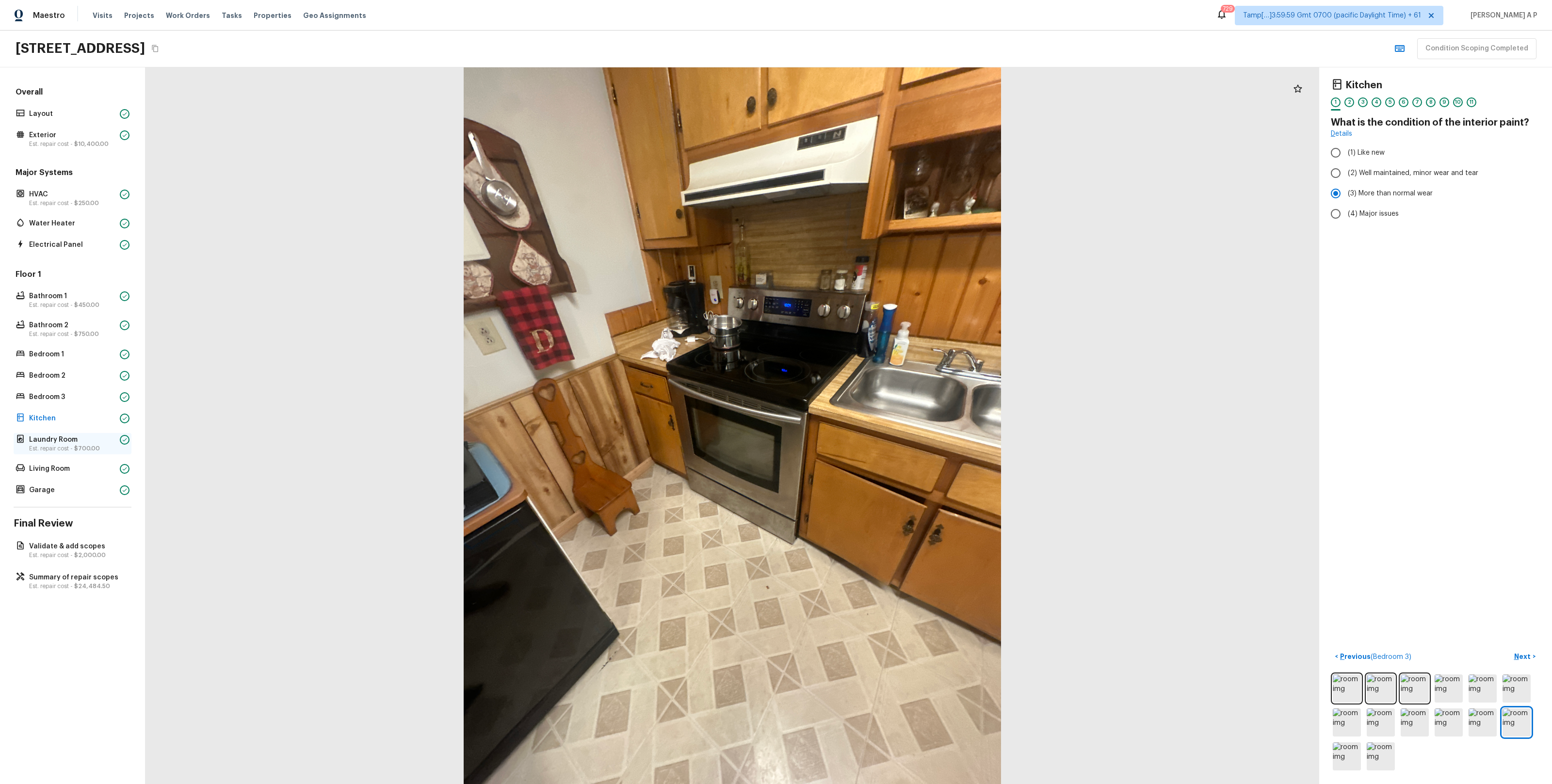
click at [110, 443] on p "Laundry Room" at bounding box center [72, 440] width 87 height 9
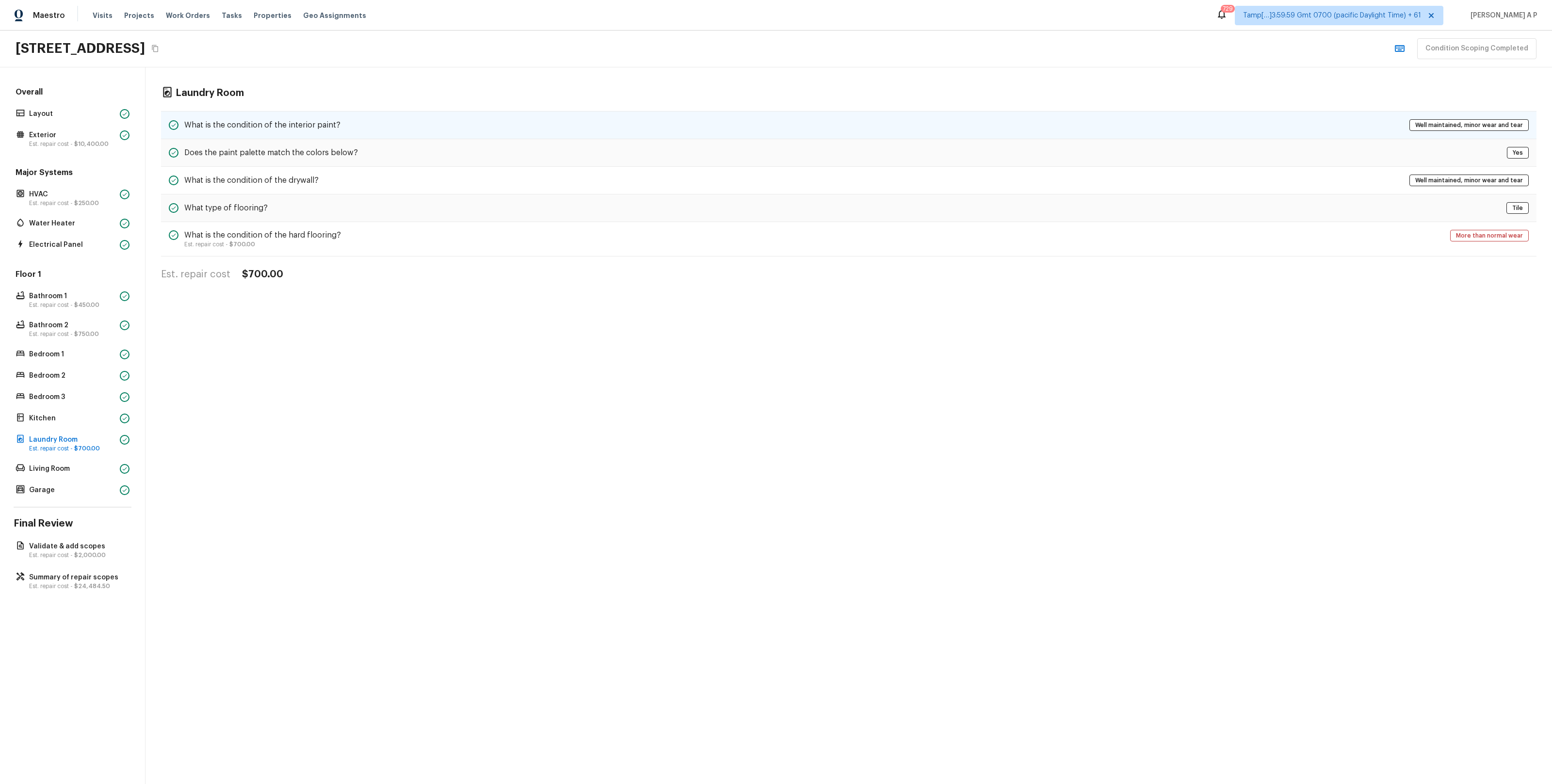
click at [357, 127] on div "What is the condition of the interior paint? Well maintained, minor wear and te…" at bounding box center [848, 125] width 1375 height 28
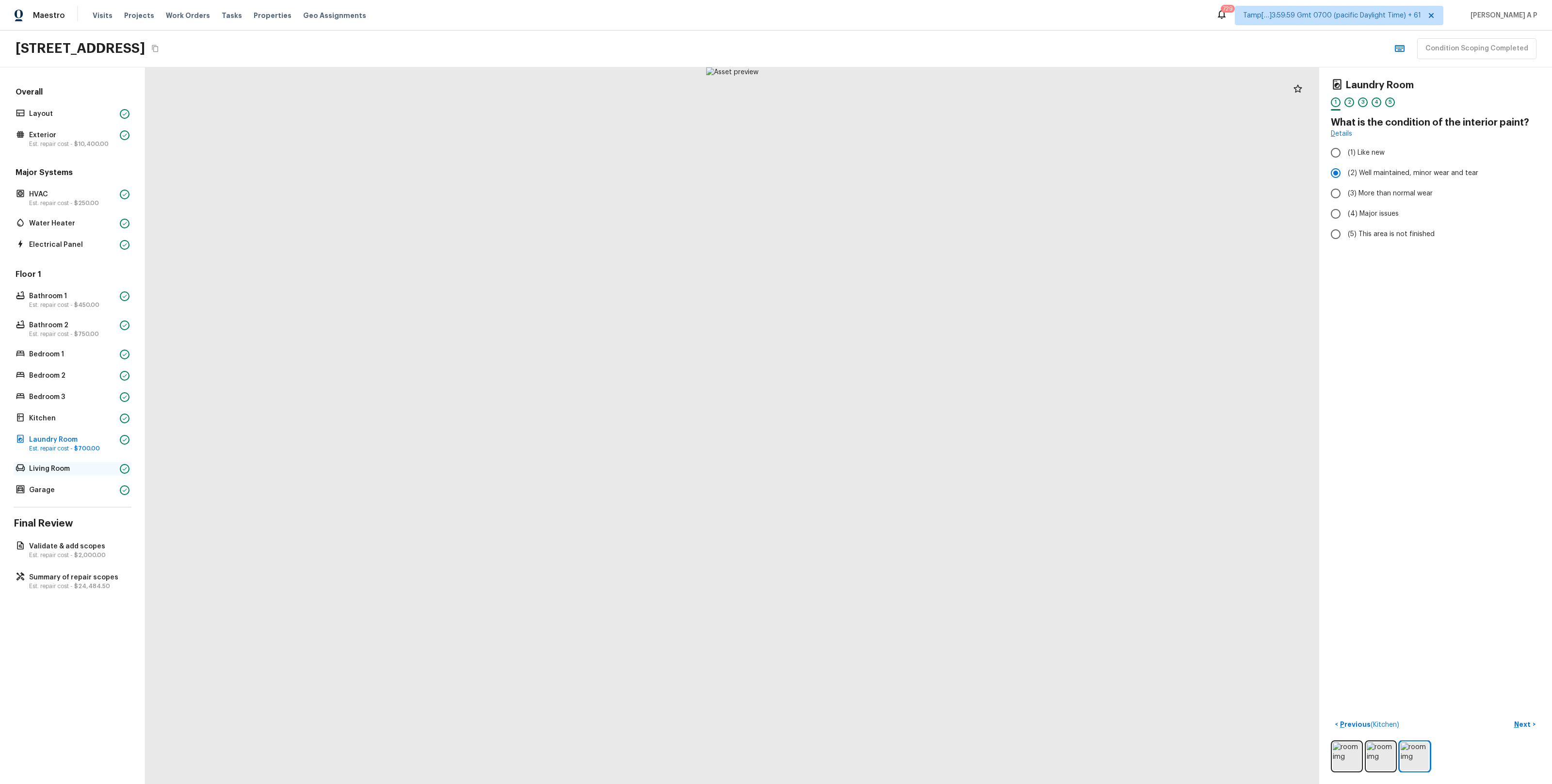
click at [85, 467] on p "Living Room" at bounding box center [72, 468] width 87 height 9
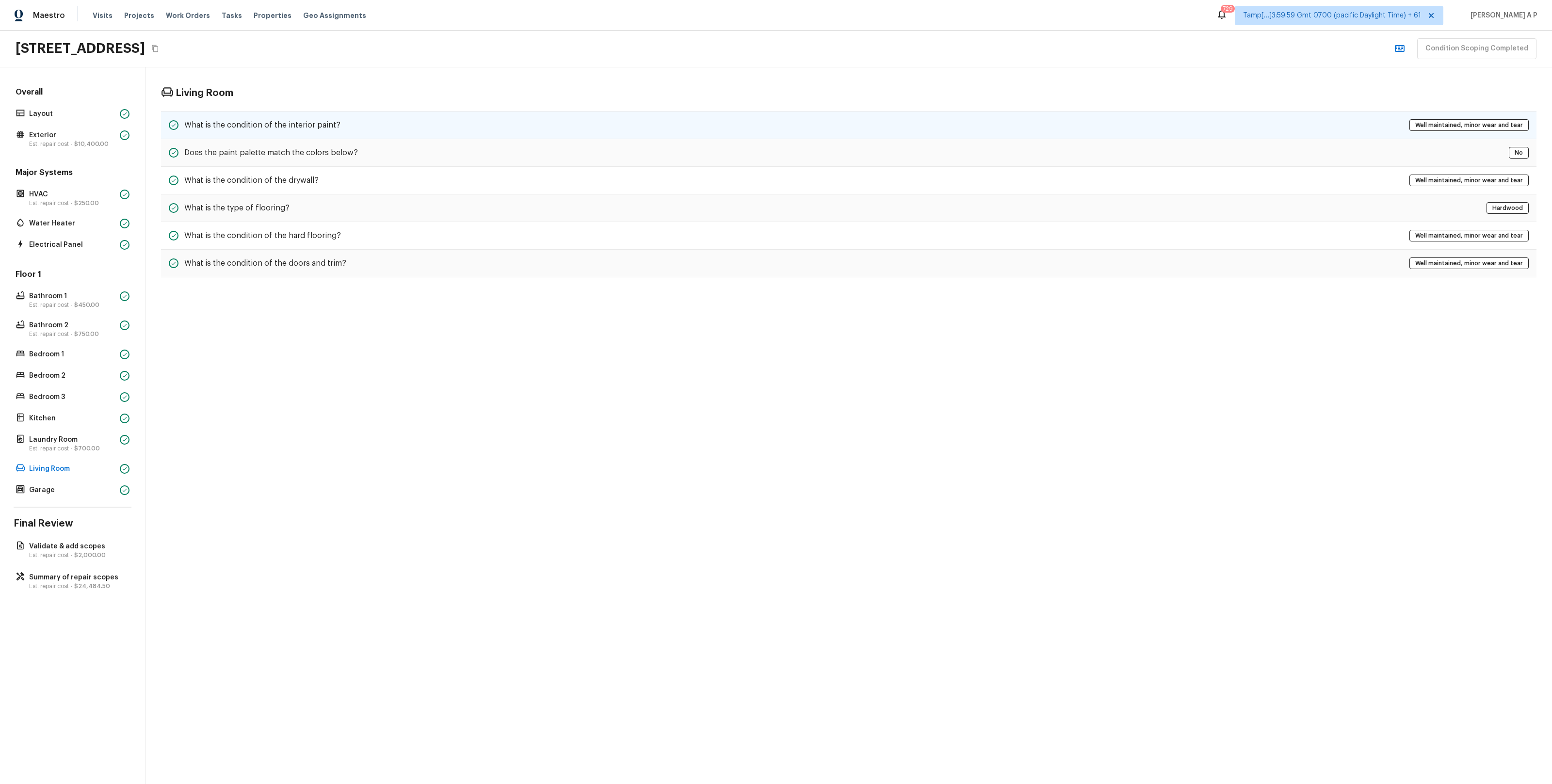
click at [399, 130] on div "What is the condition of the interior paint? Well maintained, minor wear and te…" at bounding box center [848, 125] width 1375 height 28
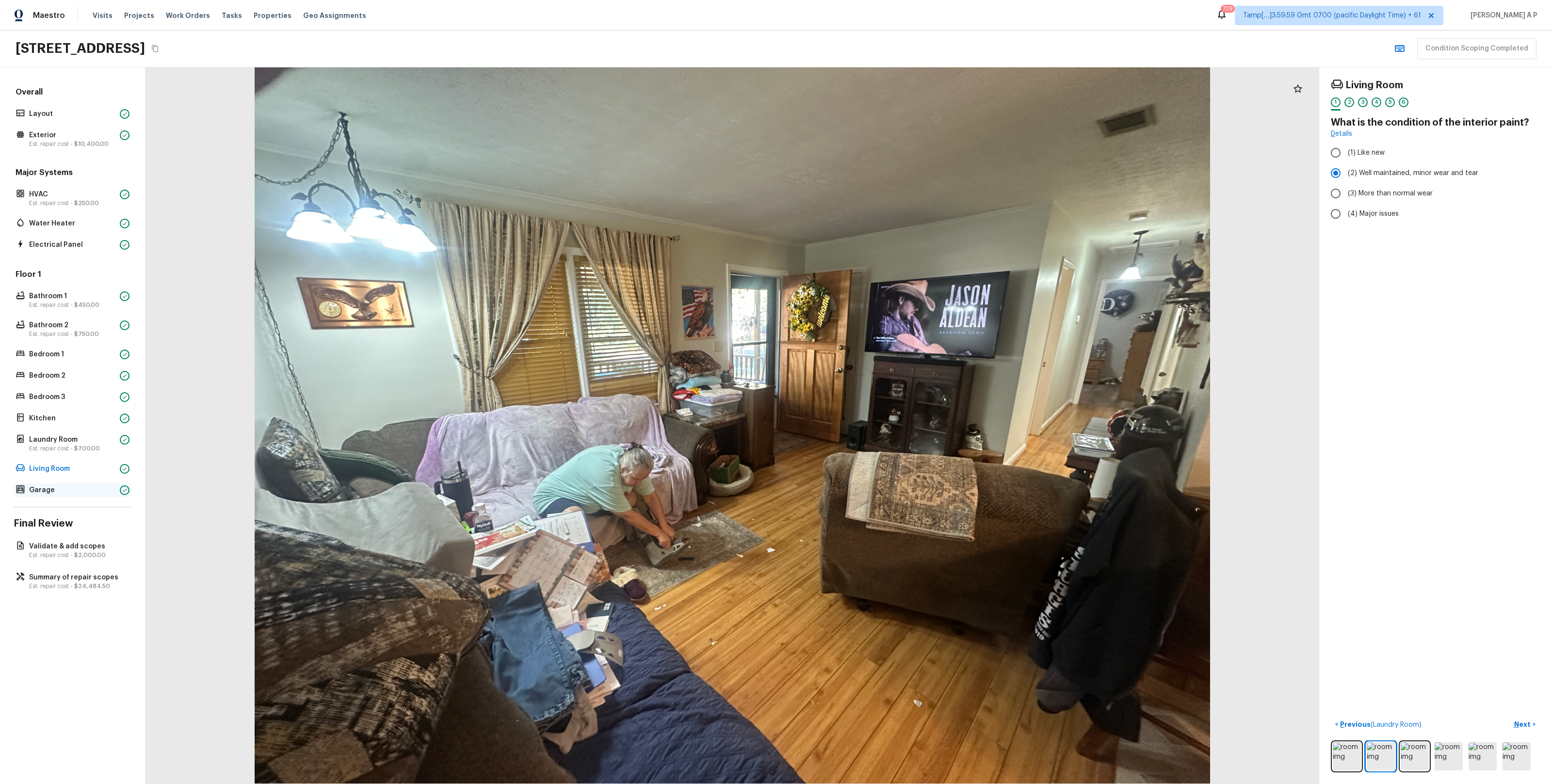
click at [109, 483] on div "Garage" at bounding box center [72, 490] width 117 height 14
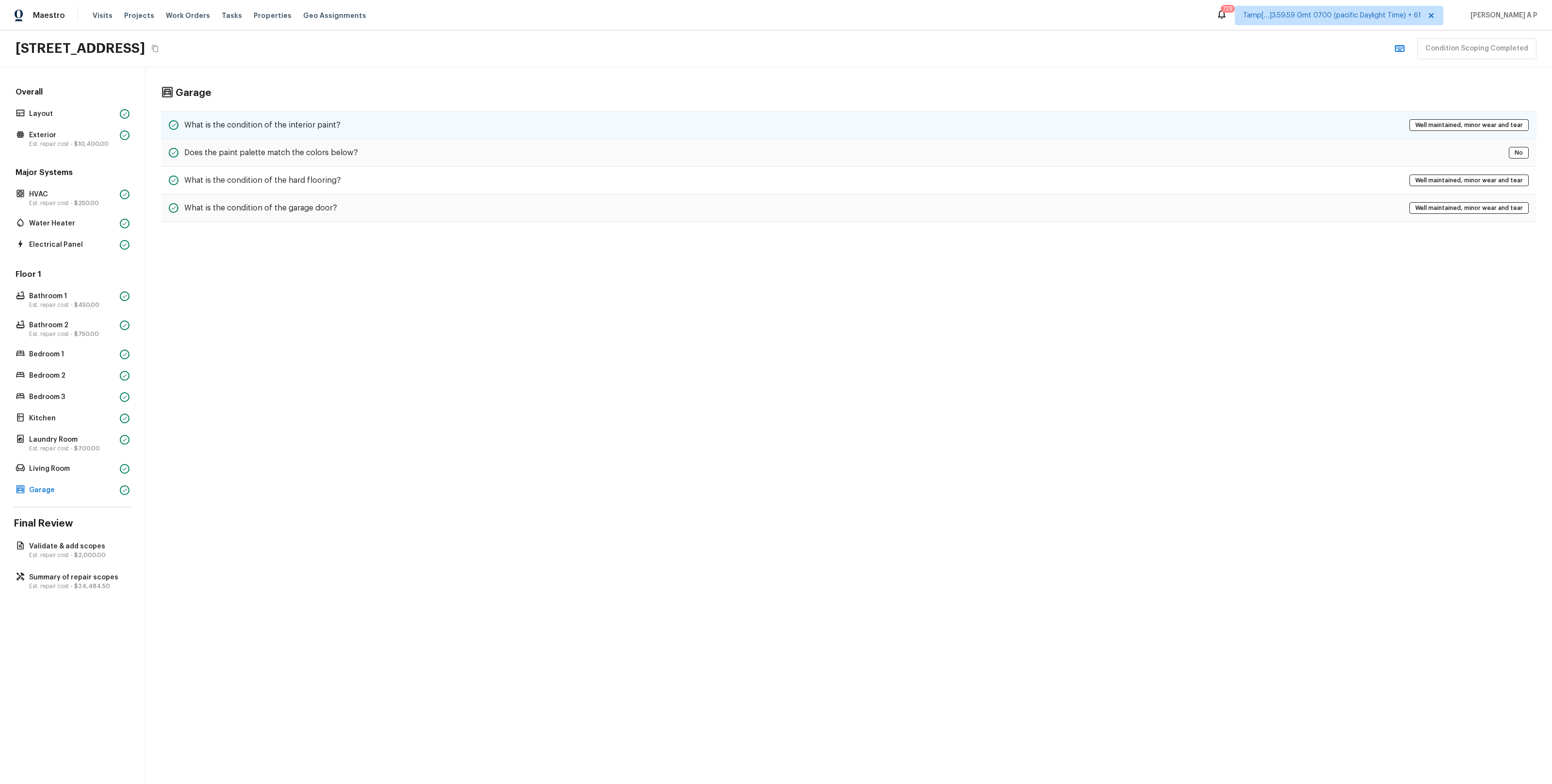
click at [422, 123] on div "What is the condition of the interior paint? Well maintained, minor wear and te…" at bounding box center [848, 125] width 1375 height 28
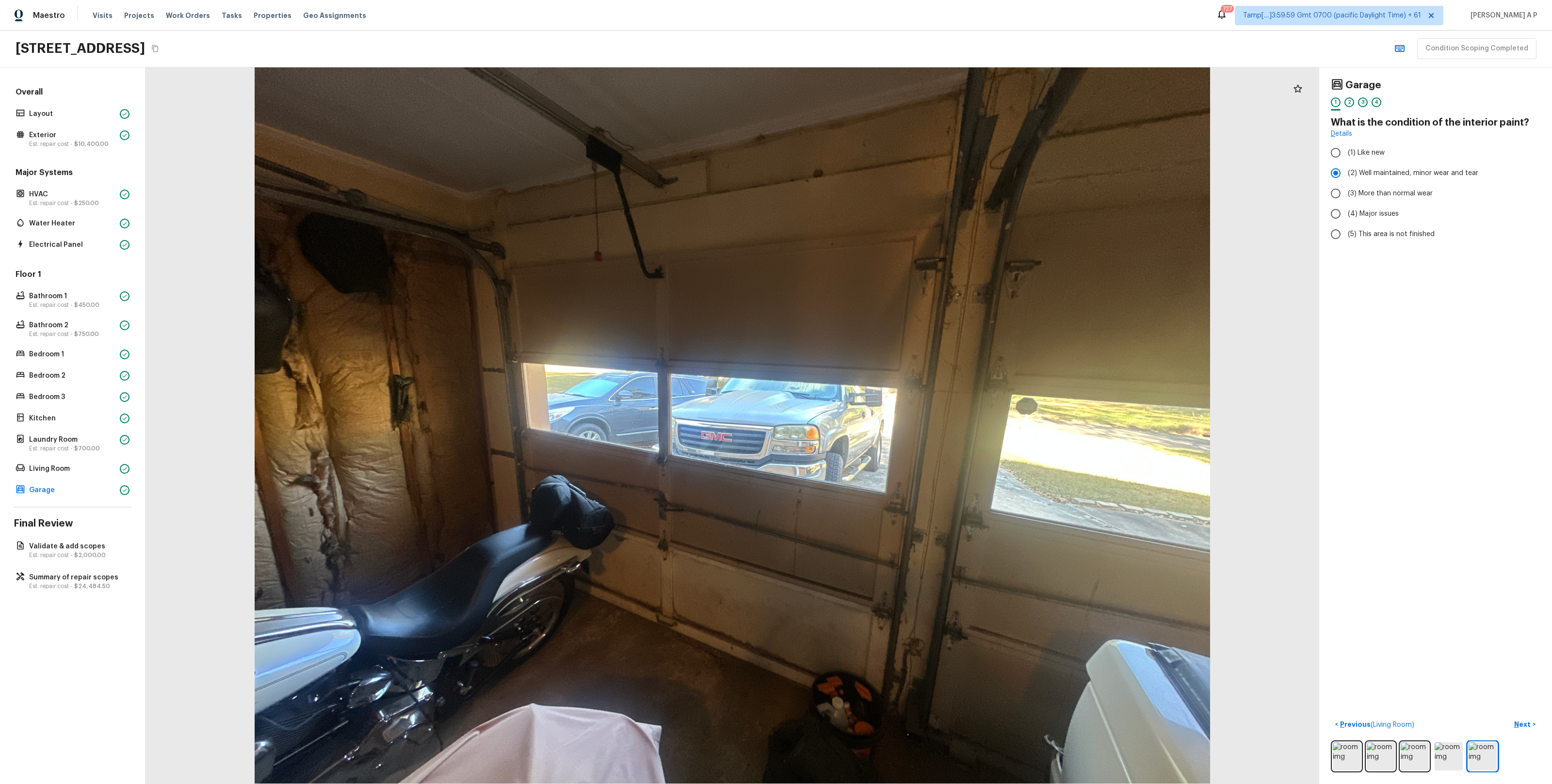
click at [364, 54] on div "[STREET_ADDRESS] Condition Scoping Completed" at bounding box center [776, 49] width 1552 height 37
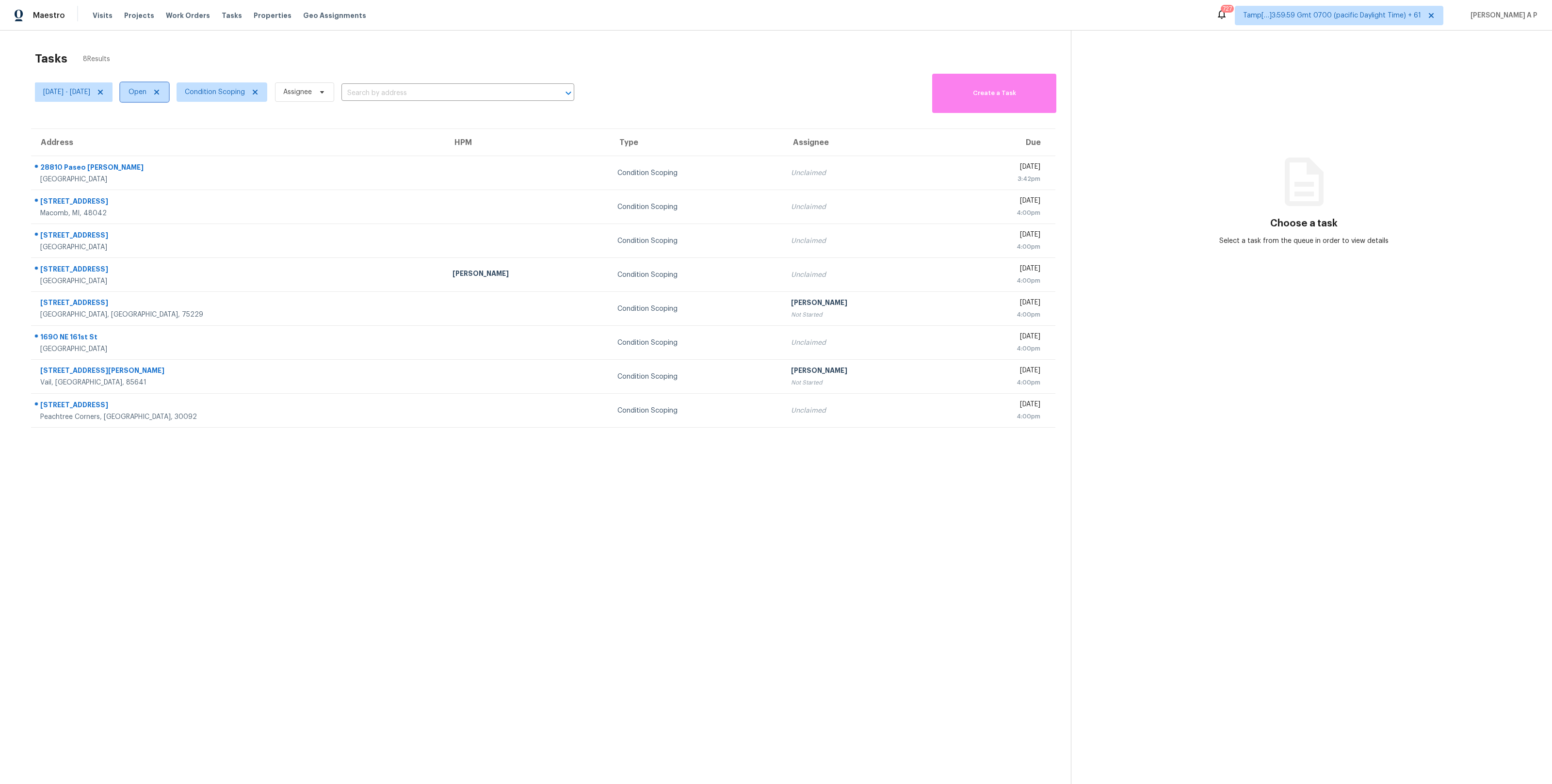
click at [169, 99] on span "Open" at bounding box center [144, 92] width 49 height 20
click at [182, 127] on div "Closed" at bounding box center [182, 134] width 47 height 14
click at [181, 132] on label "Closed" at bounding box center [178, 133] width 35 height 9
click at [168, 132] on input "Closed" at bounding box center [164, 131] width 6 height 6
checkbox input "true"
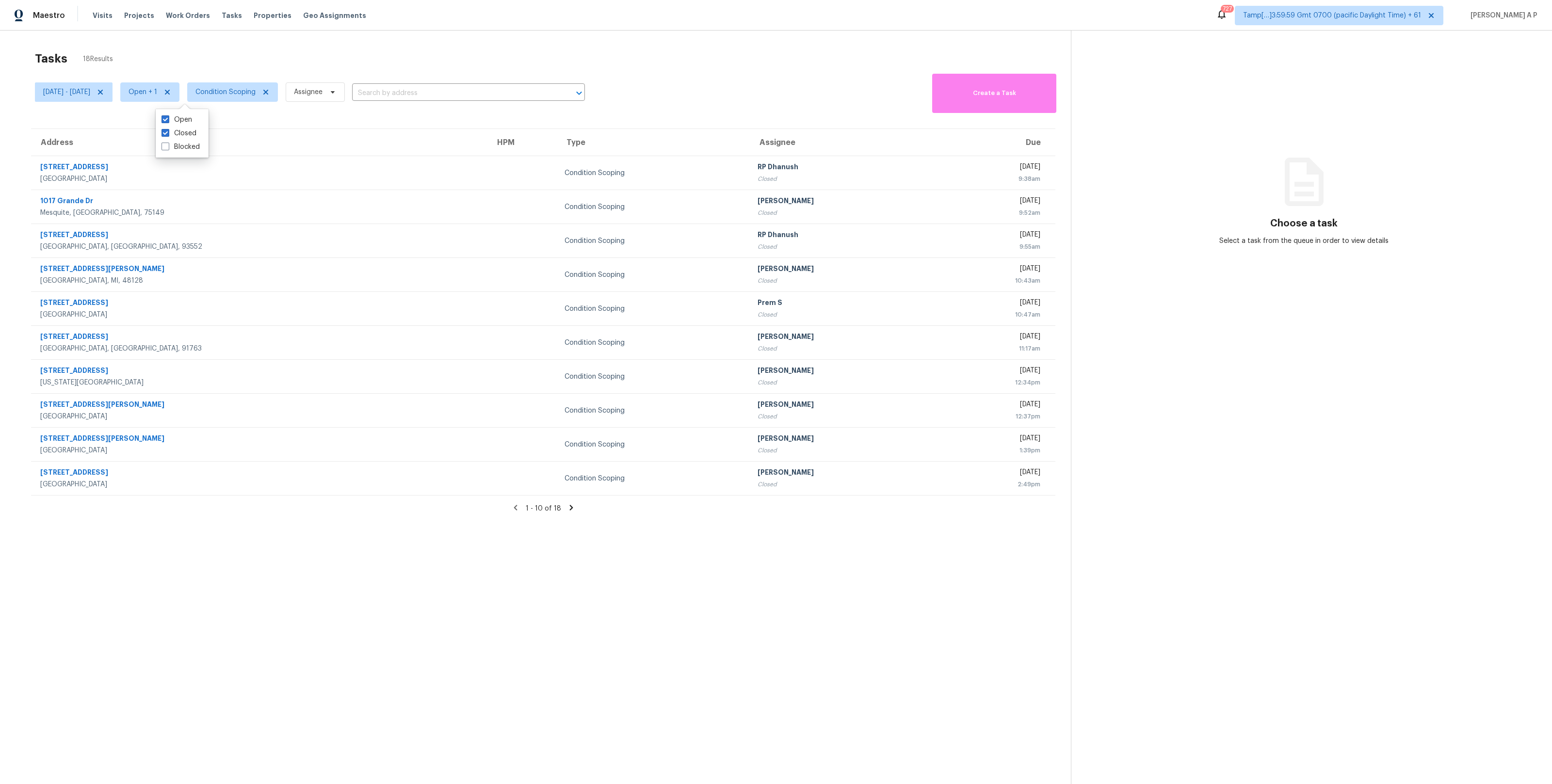
click at [300, 120] on section "Tasks 18 Results [DATE] - [DATE] Open + 1 Condition Scoping Assignee ​ Create a…" at bounding box center [542, 430] width 1055 height 769
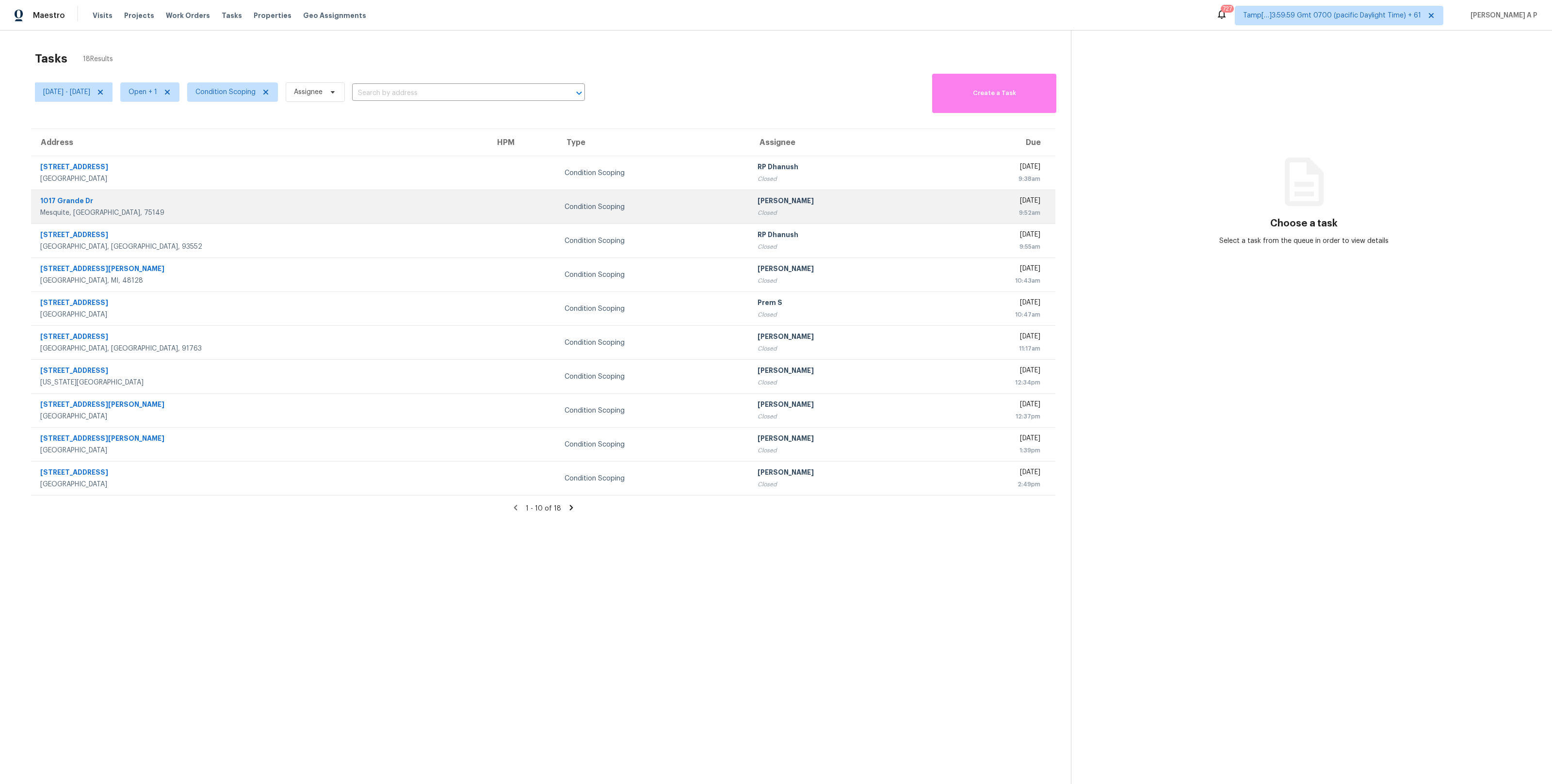
click at [194, 213] on div "Mesquite, [GEOGRAPHIC_DATA], 75149" at bounding box center [260, 212] width 440 height 9
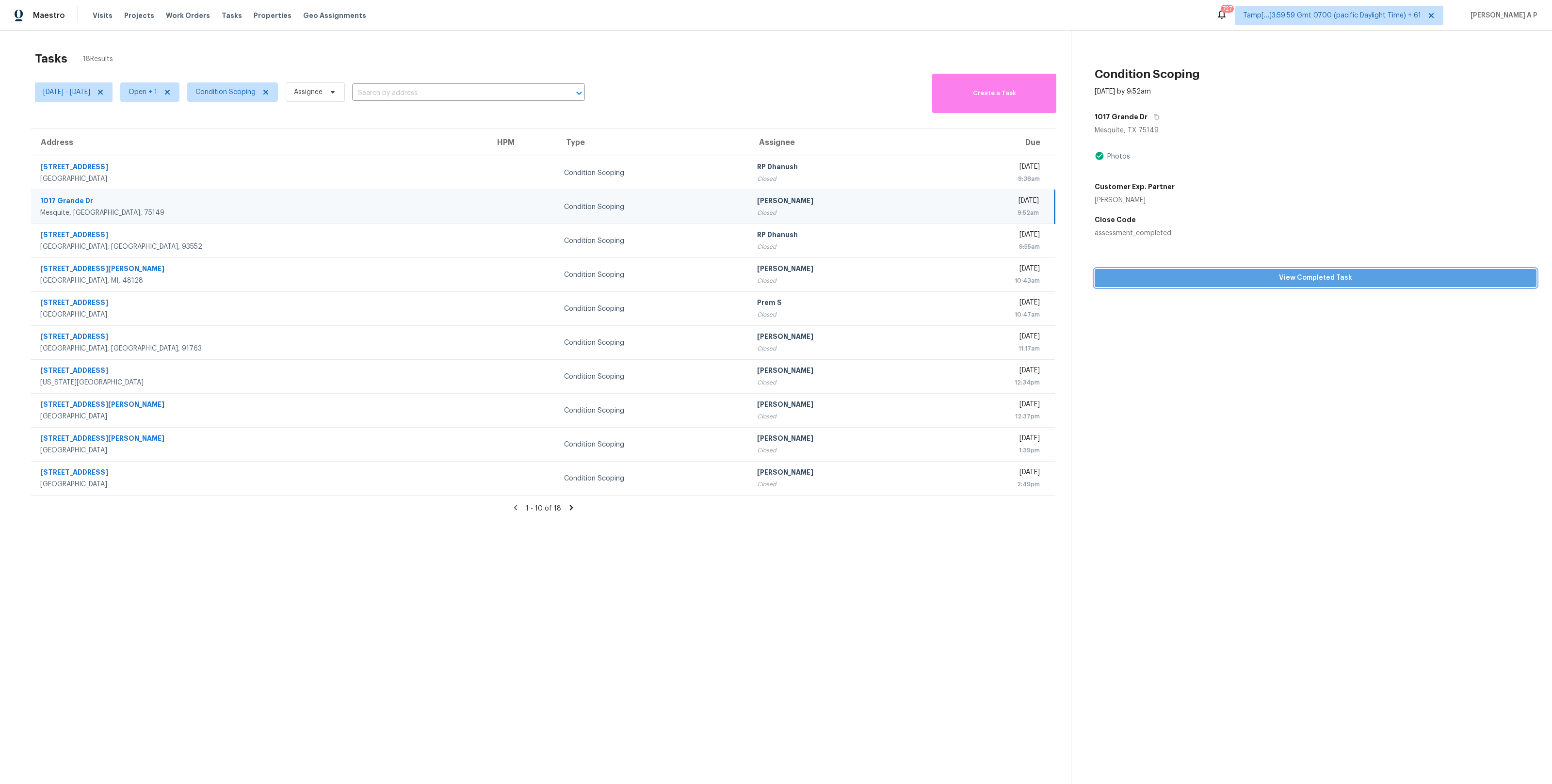
click at [1191, 278] on span "View Completed Task" at bounding box center [1315, 278] width 426 height 12
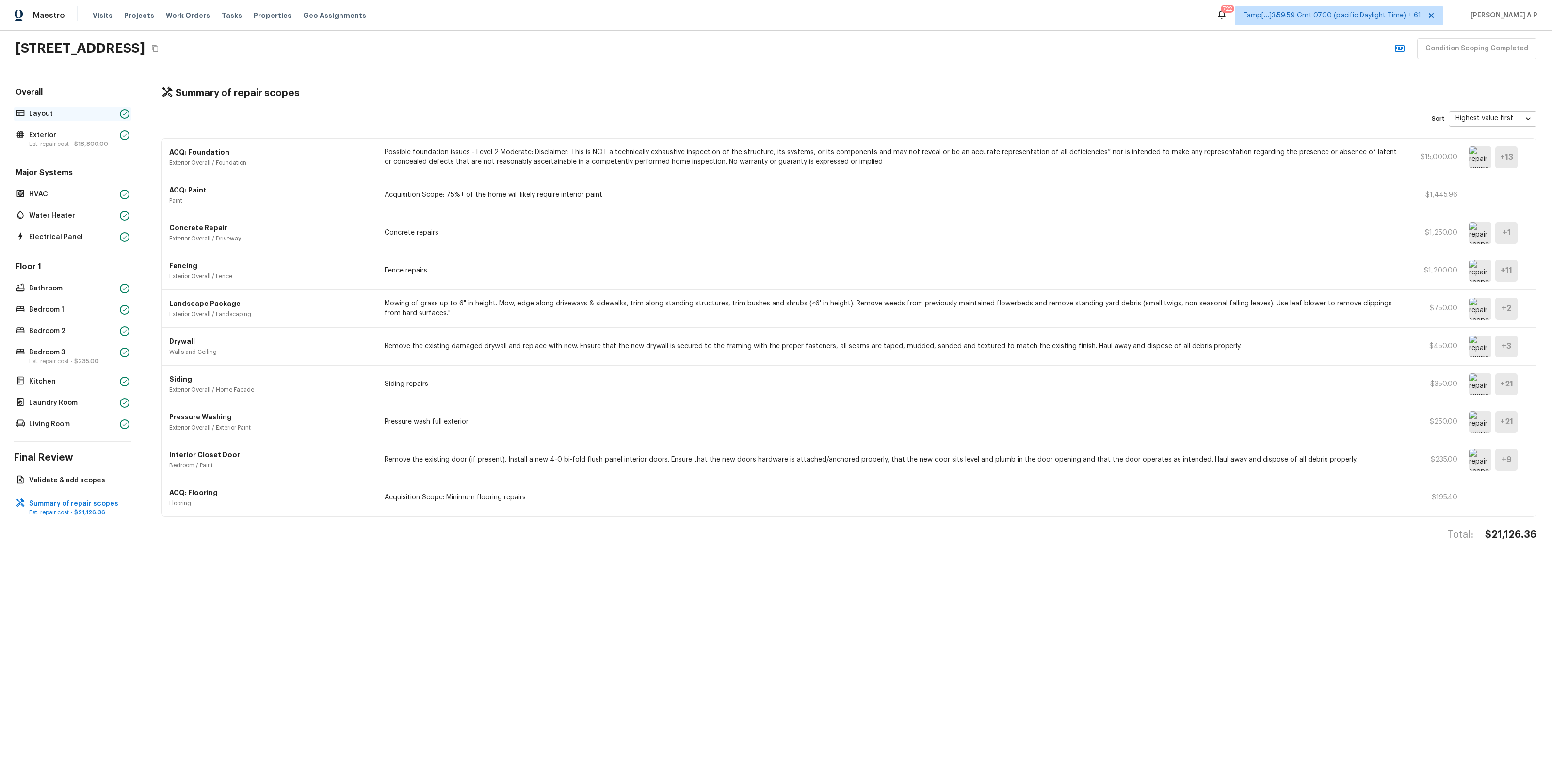
click at [94, 107] on div "Layout" at bounding box center [72, 114] width 117 height 14
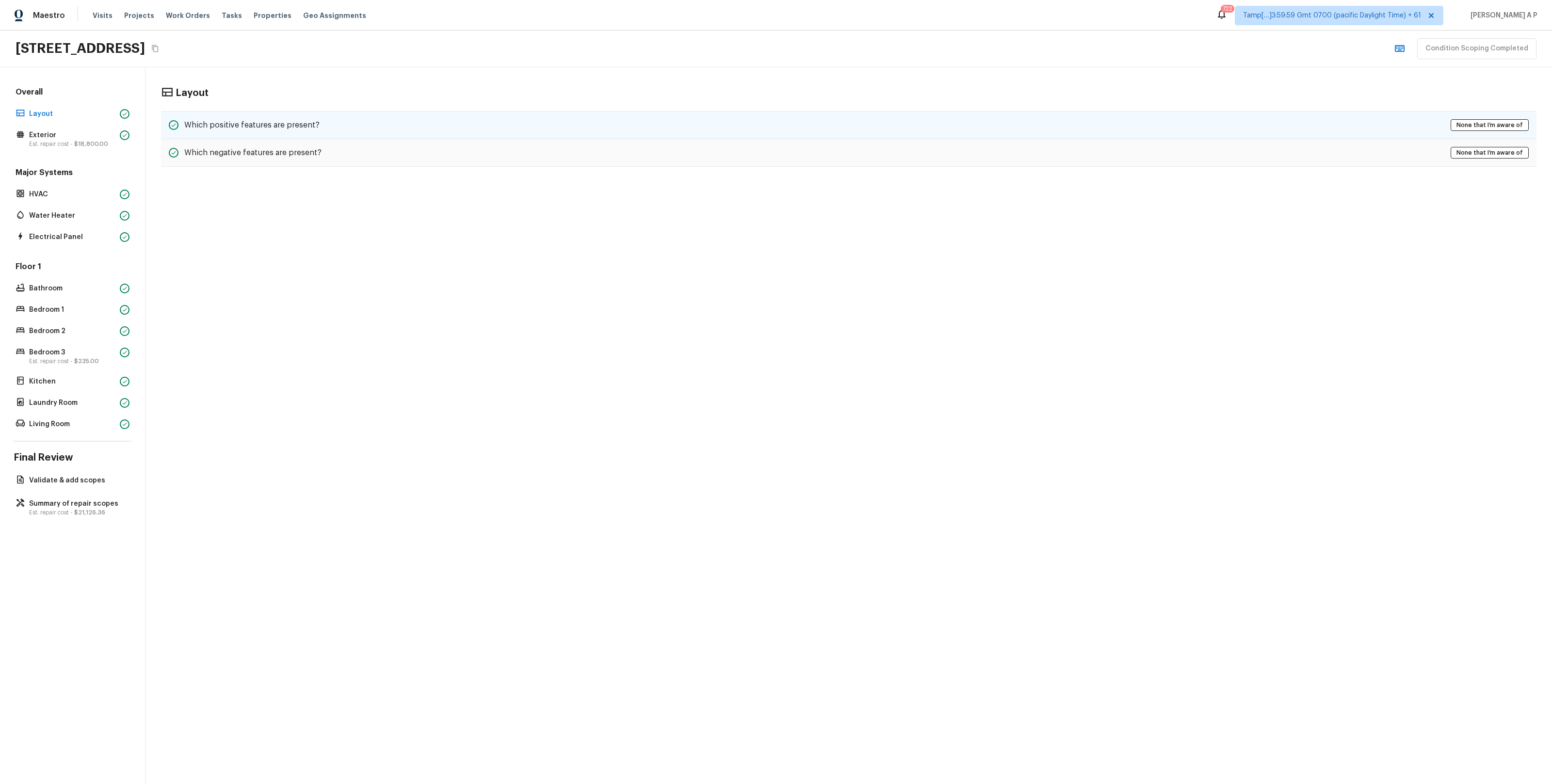
click at [252, 131] on div "Which positive features are present?" at bounding box center [244, 125] width 151 height 12
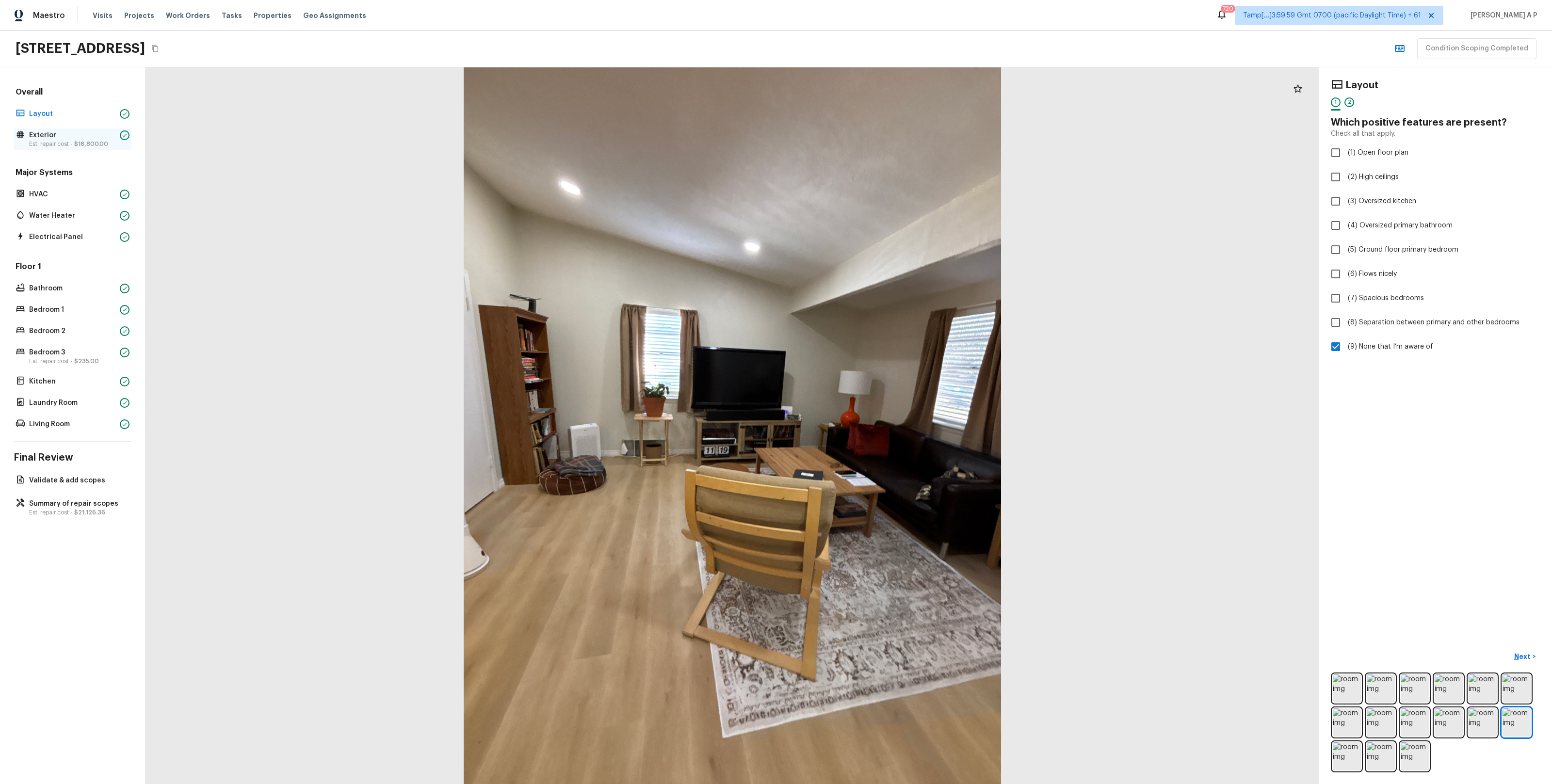
click at [79, 134] on p "Exterior" at bounding box center [72, 135] width 87 height 9
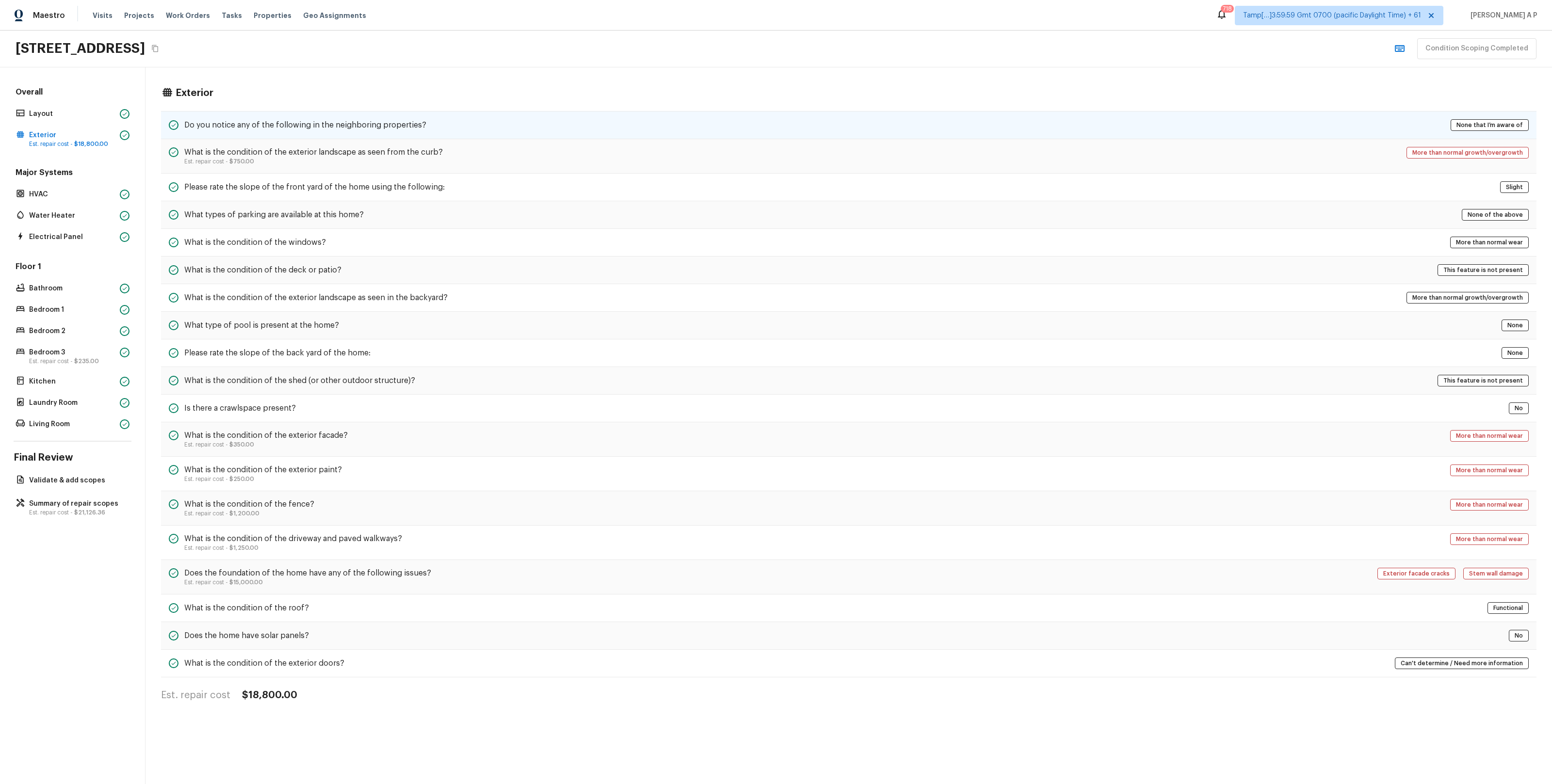
click at [248, 129] on h5 "Do you notice any of the following in the neighboring properties?" at bounding box center [305, 125] width 242 height 10
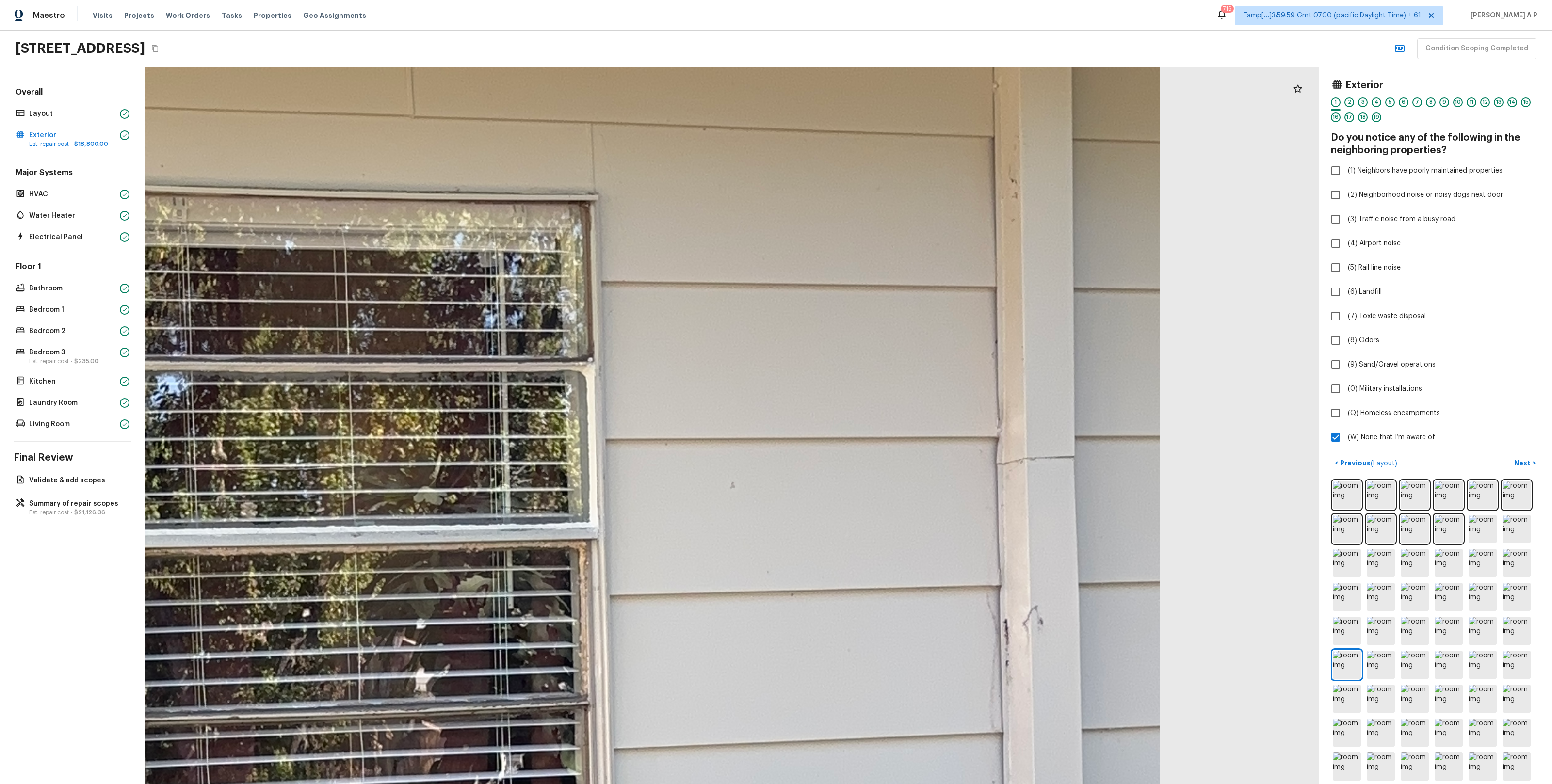
drag, startPoint x: 932, startPoint y: 230, endPoint x: 912, endPoint y: 446, distance: 216.9
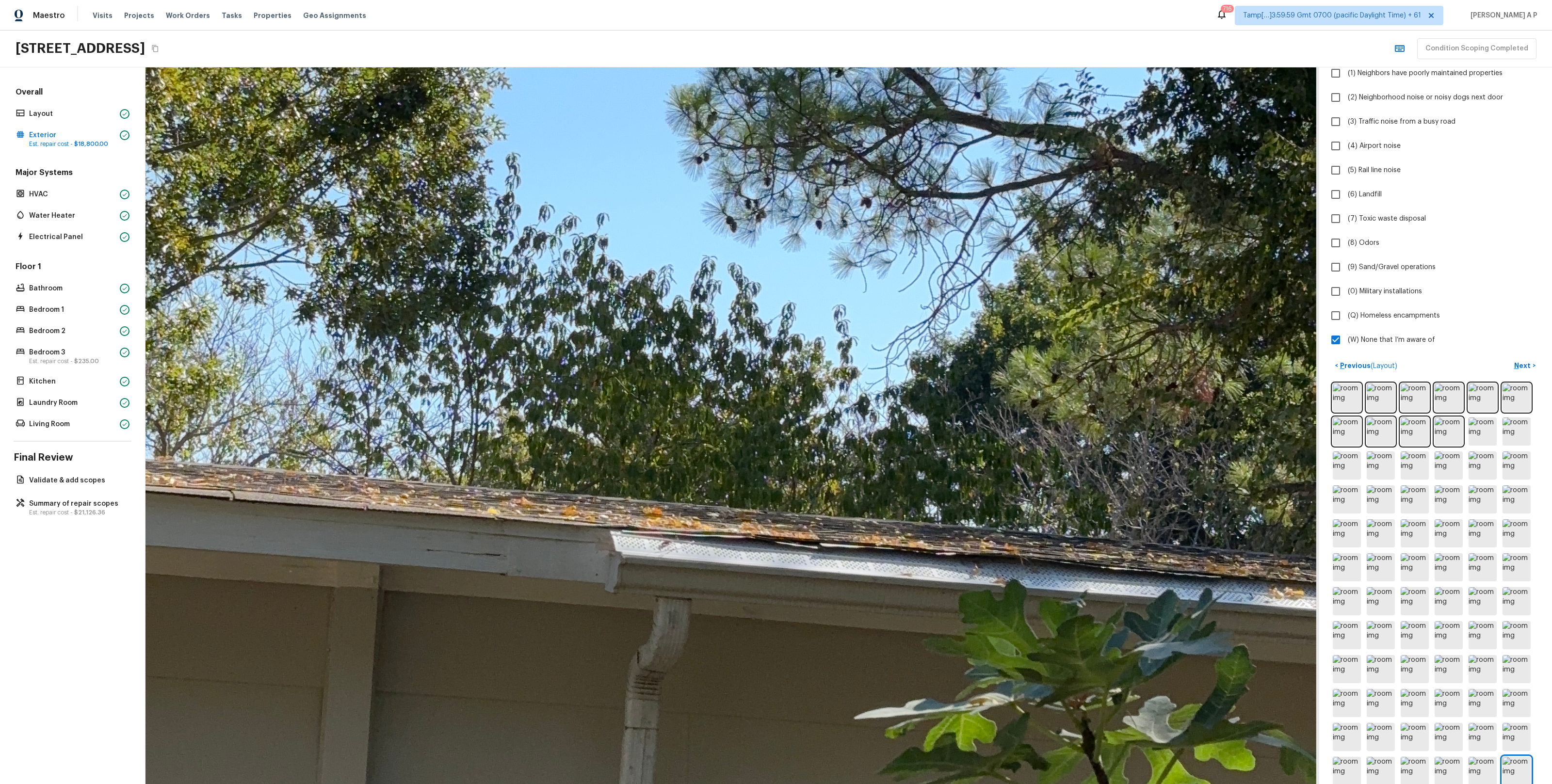
scroll to position [131, 0]
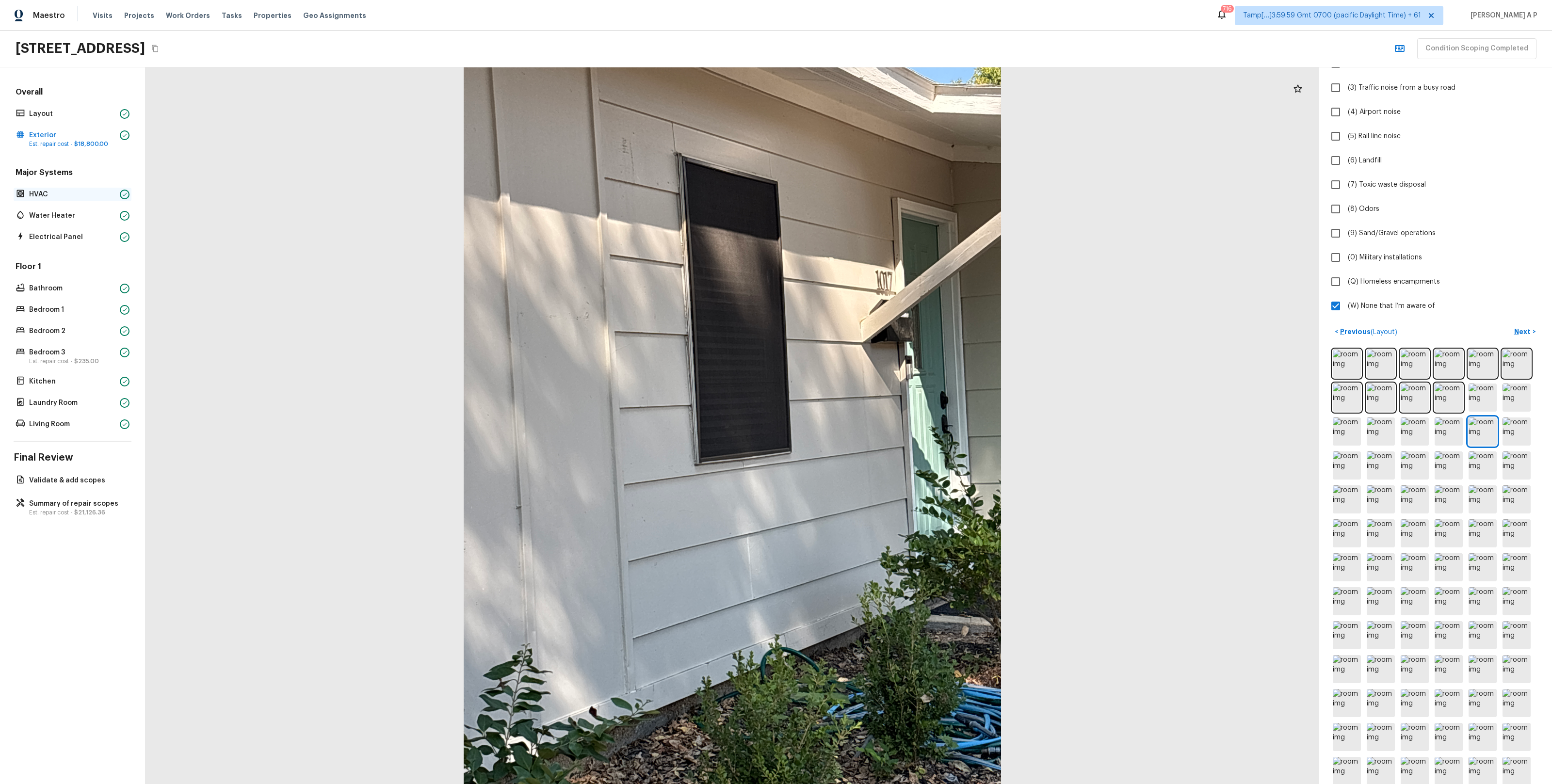
click at [105, 198] on p "HVAC" at bounding box center [72, 194] width 87 height 9
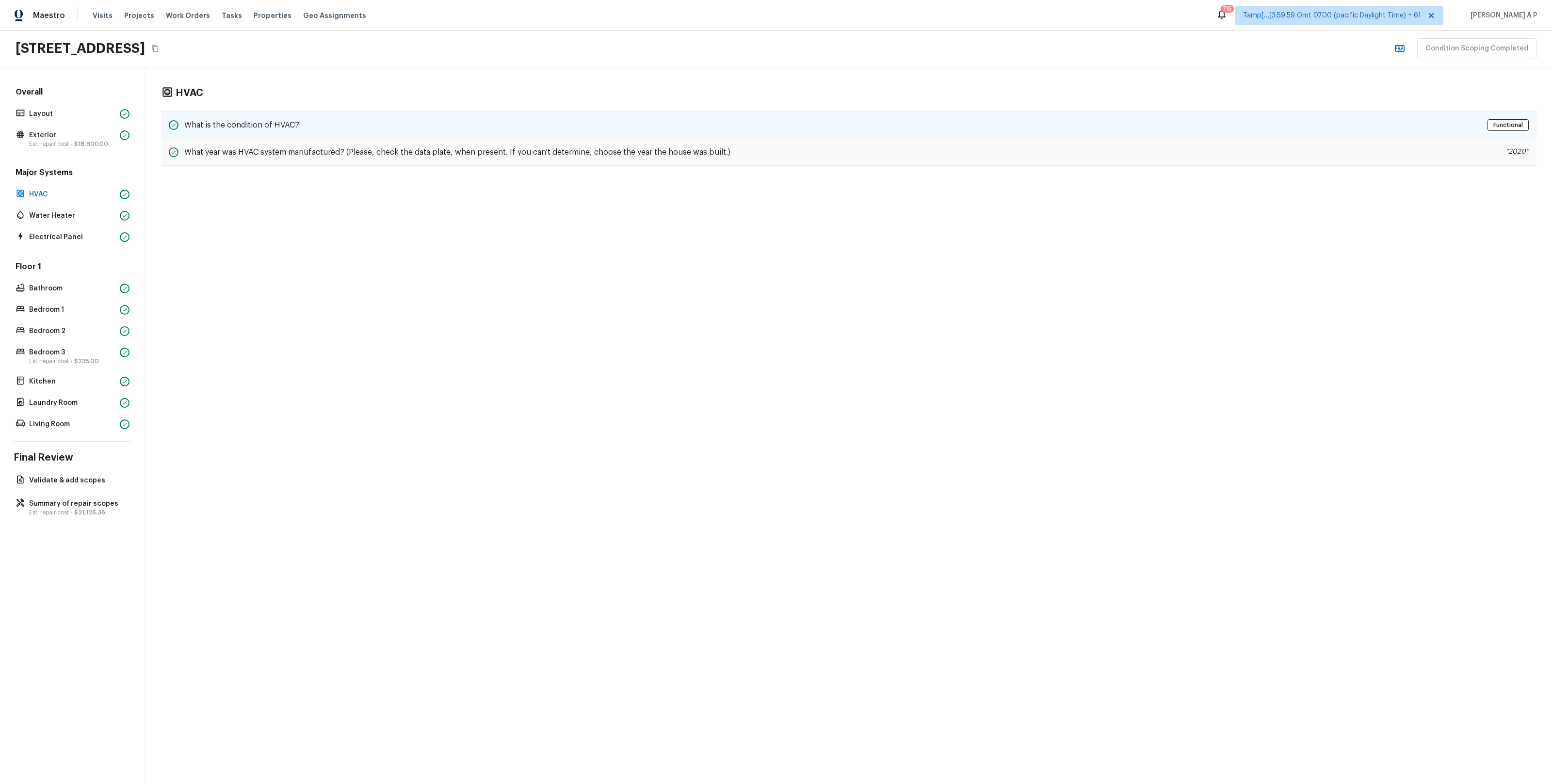
click at [201, 128] on h5 "What is the condition of HVAC?" at bounding box center [242, 125] width 115 height 10
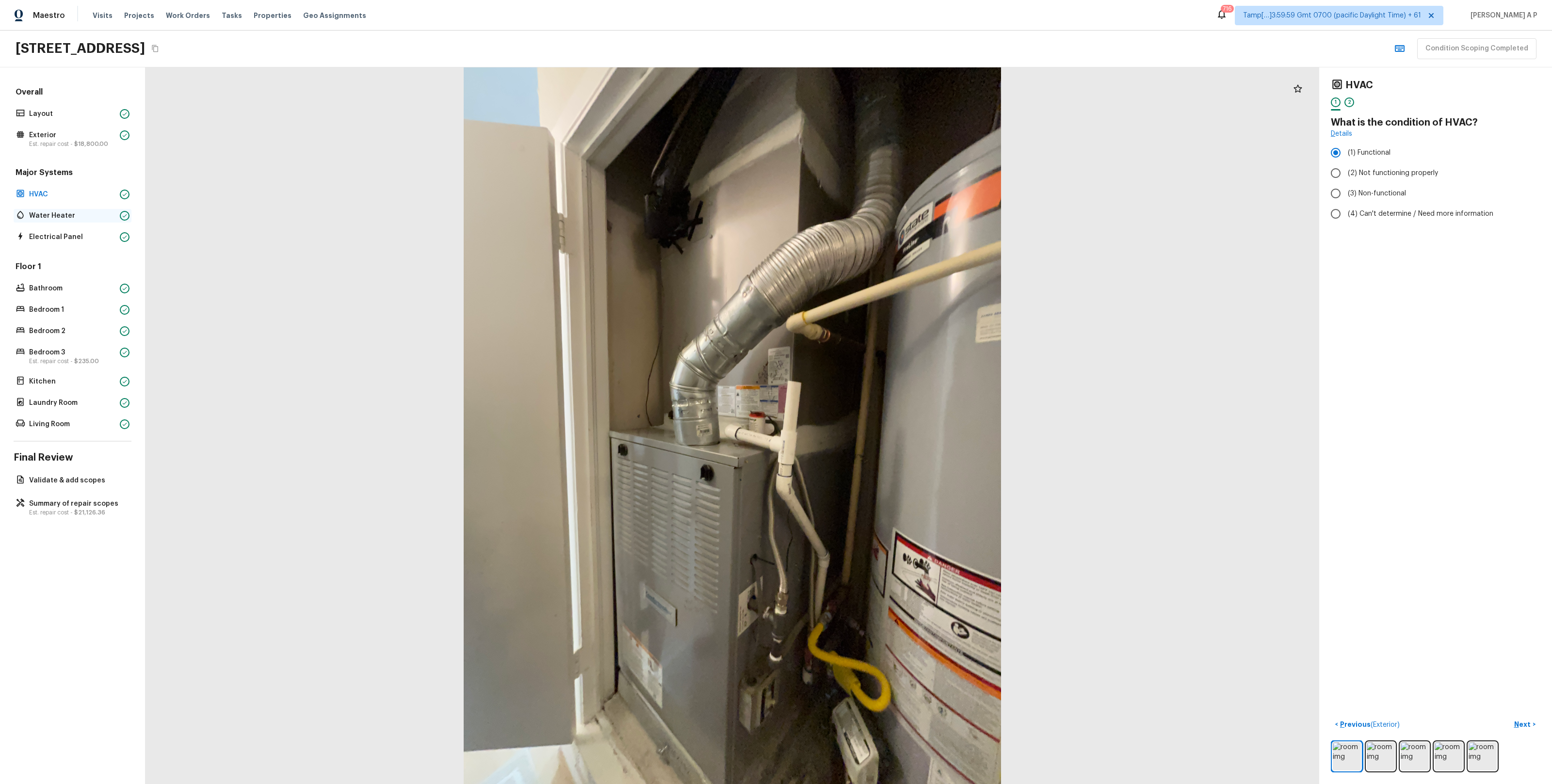
click at [67, 215] on p "Water Heater" at bounding box center [72, 215] width 87 height 9
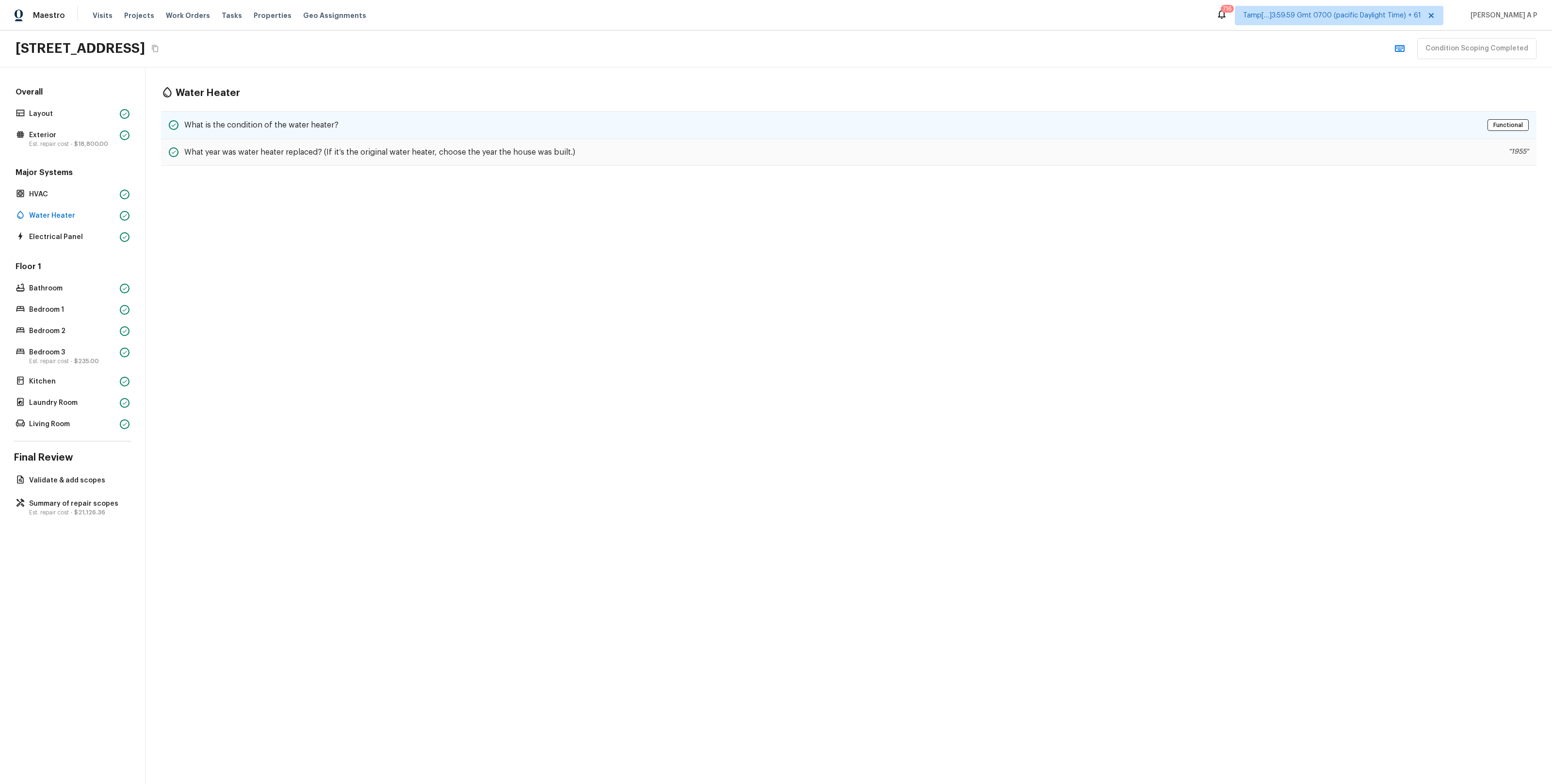
click at [281, 119] on div "What is the condition of the water heater?" at bounding box center [254, 125] width 170 height 12
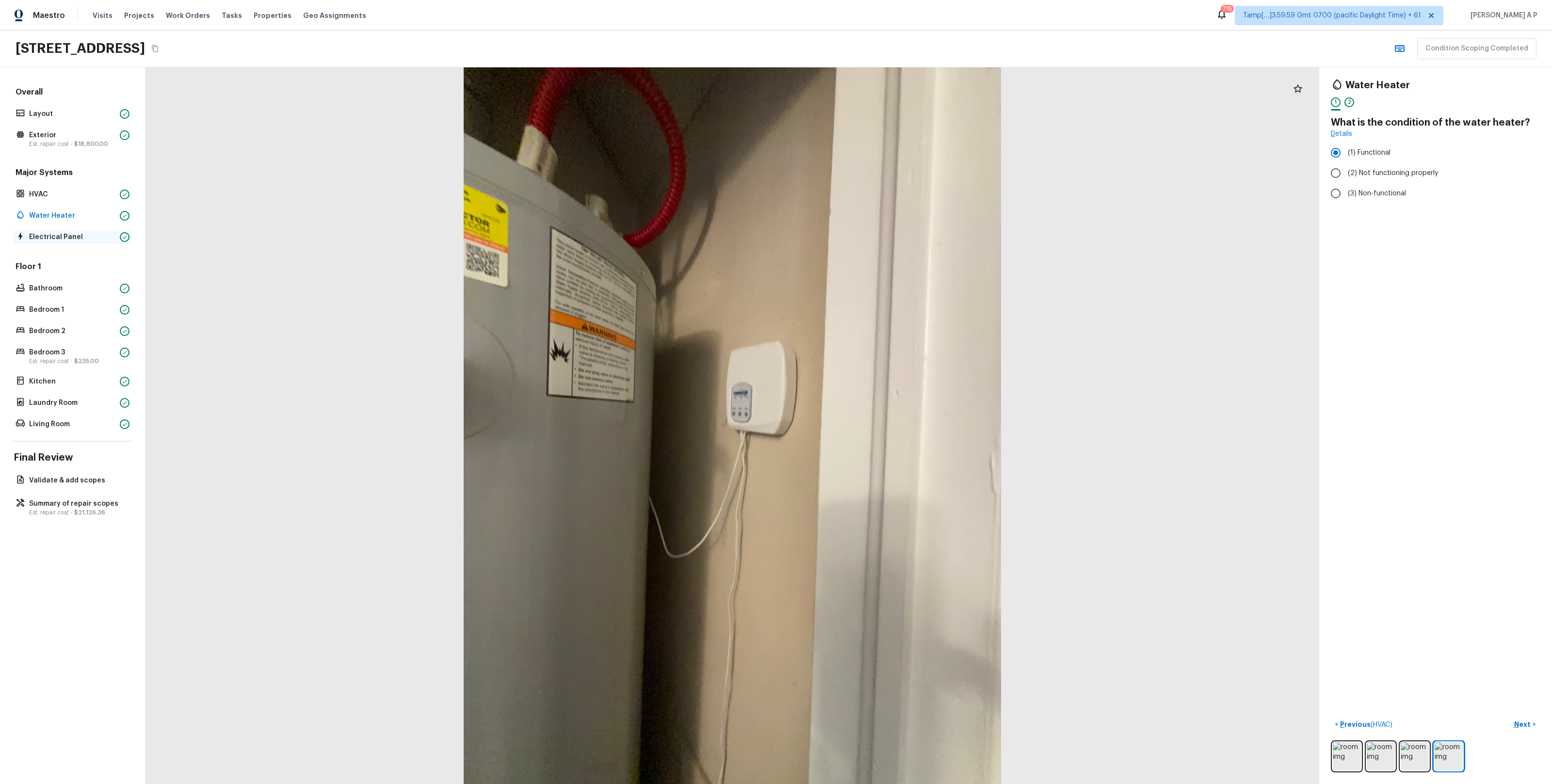
click at [105, 237] on p "Electrical Panel" at bounding box center [72, 236] width 87 height 9
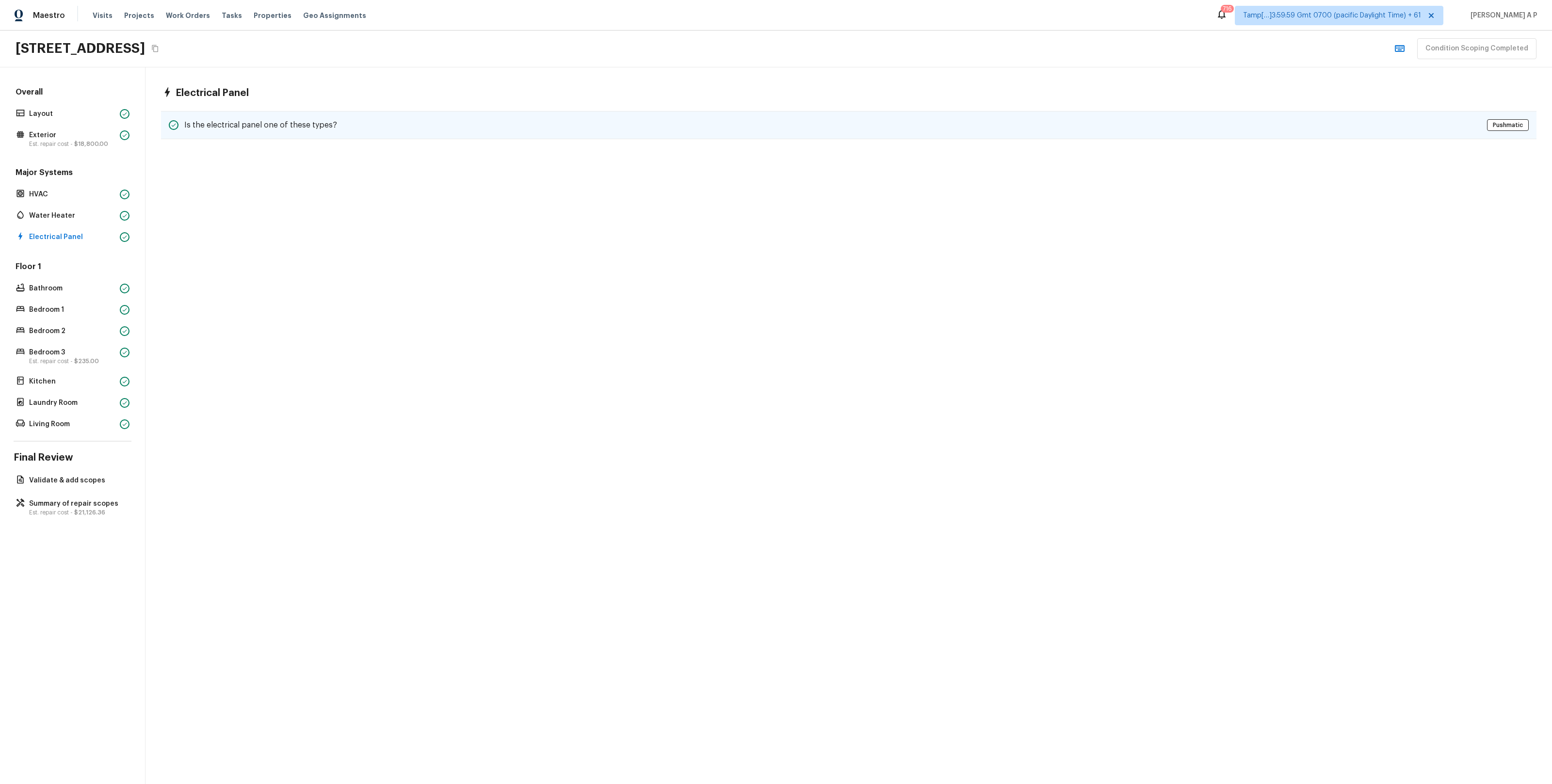
click at [282, 117] on div "Is the electrical panel one of these types? Pushmatic" at bounding box center [848, 125] width 1375 height 28
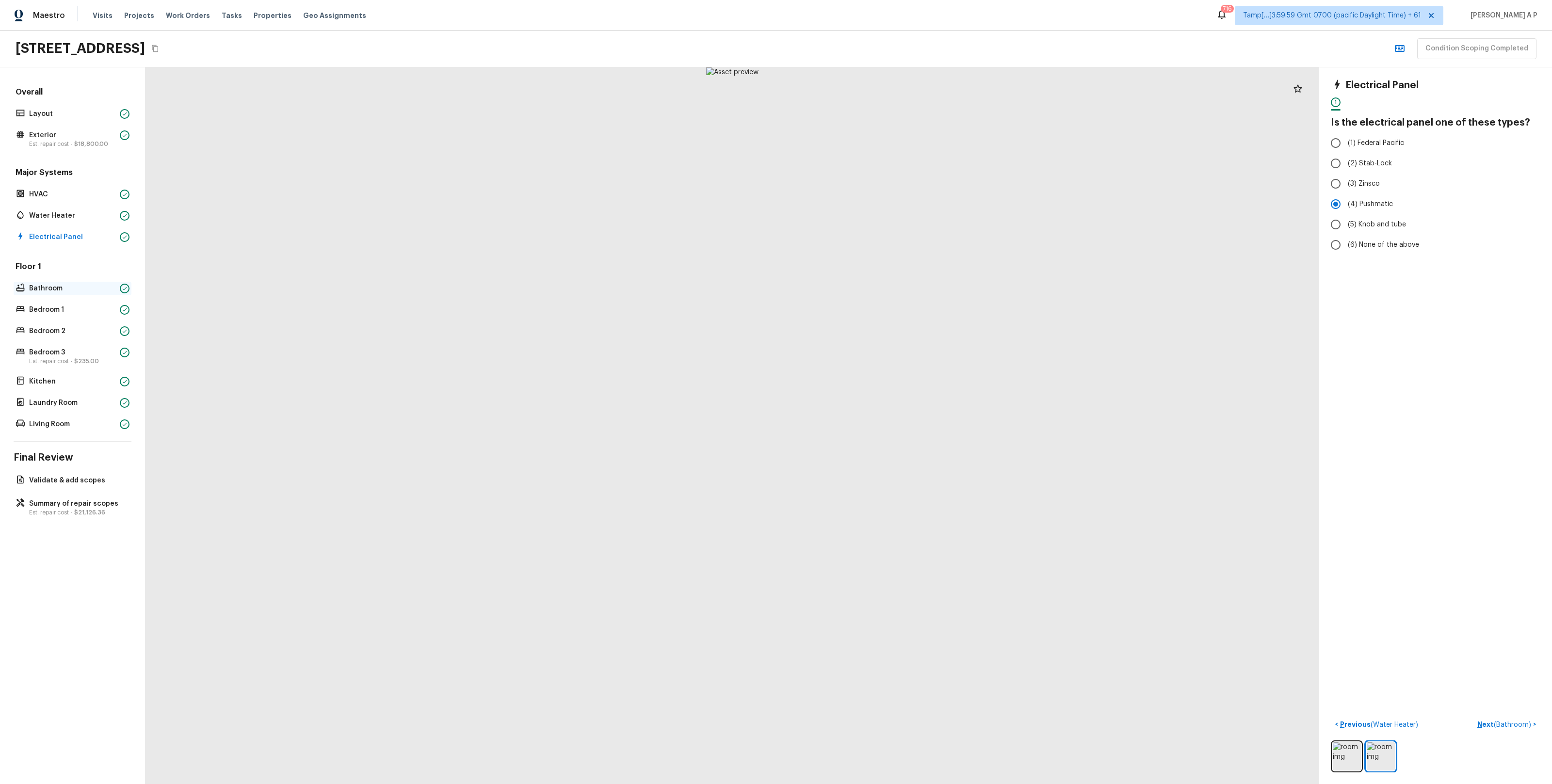
click at [67, 289] on p "Bathroom" at bounding box center [72, 288] width 87 height 9
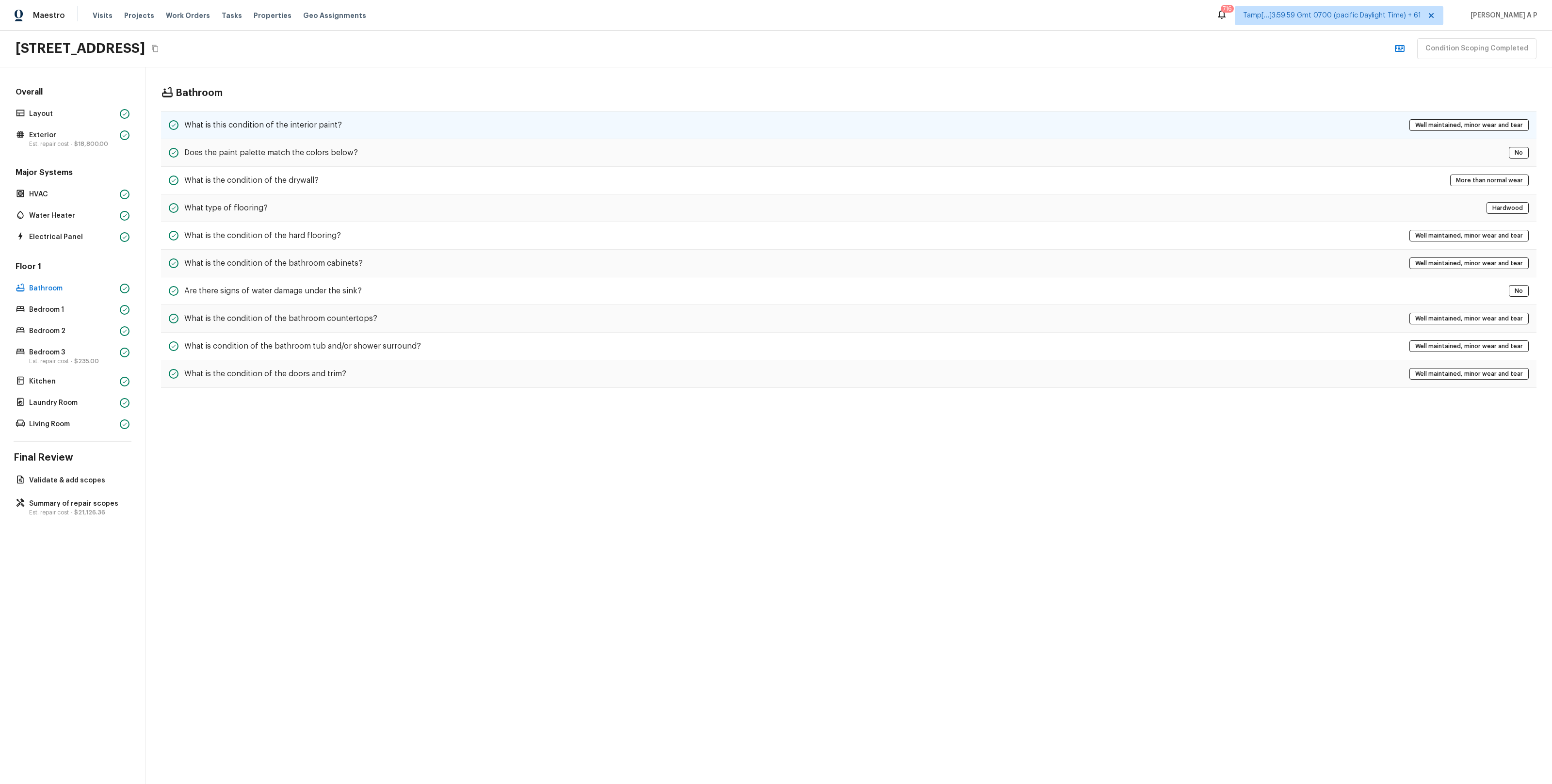
click at [335, 129] on h5 "What is this condition of the interior paint?" at bounding box center [263, 125] width 158 height 10
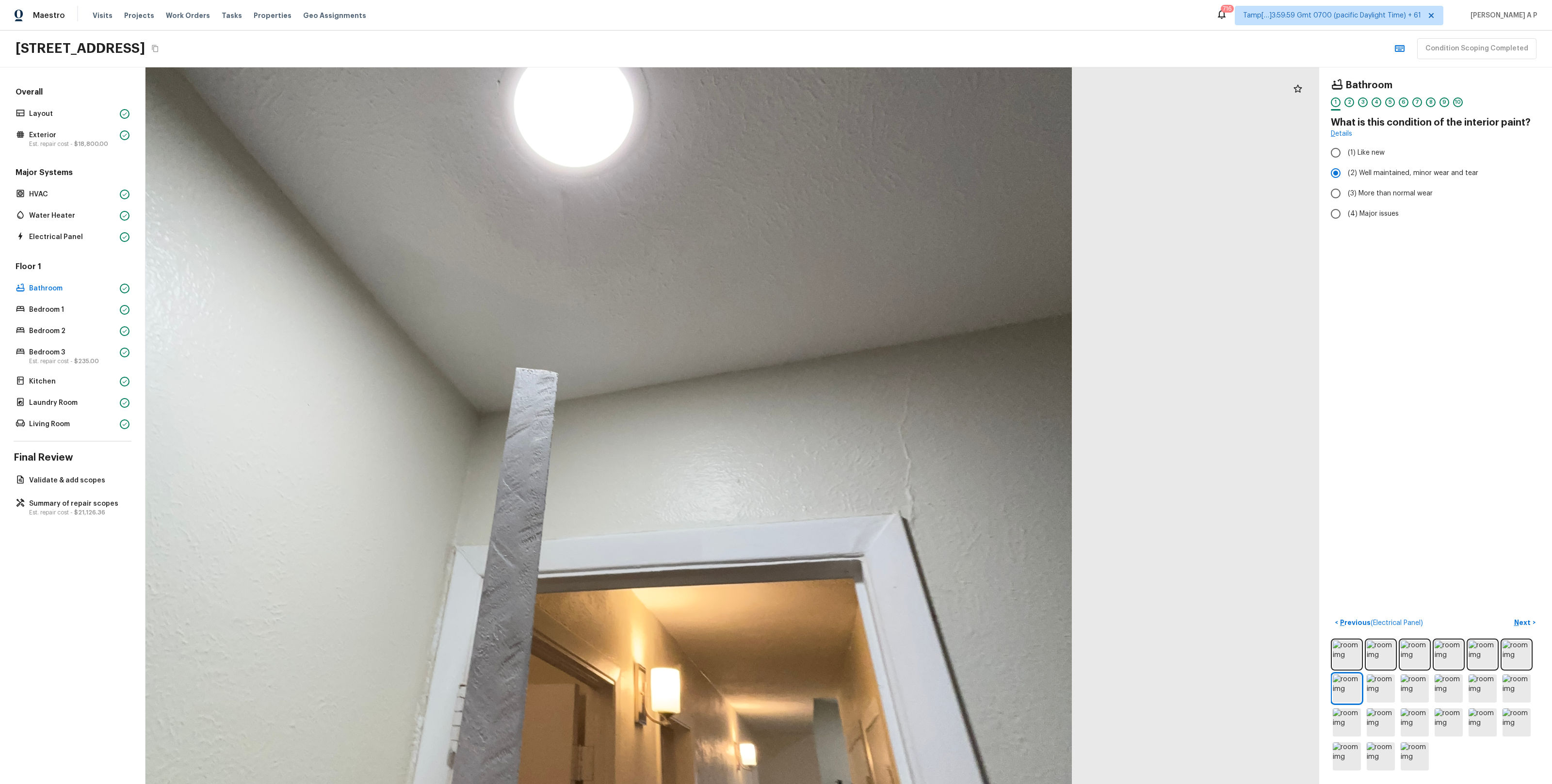
drag, startPoint x: 918, startPoint y: 432, endPoint x: 964, endPoint y: 559, distance: 135.1
click at [964, 557] on div at bounding box center [573, 421] width 2176 height 1328
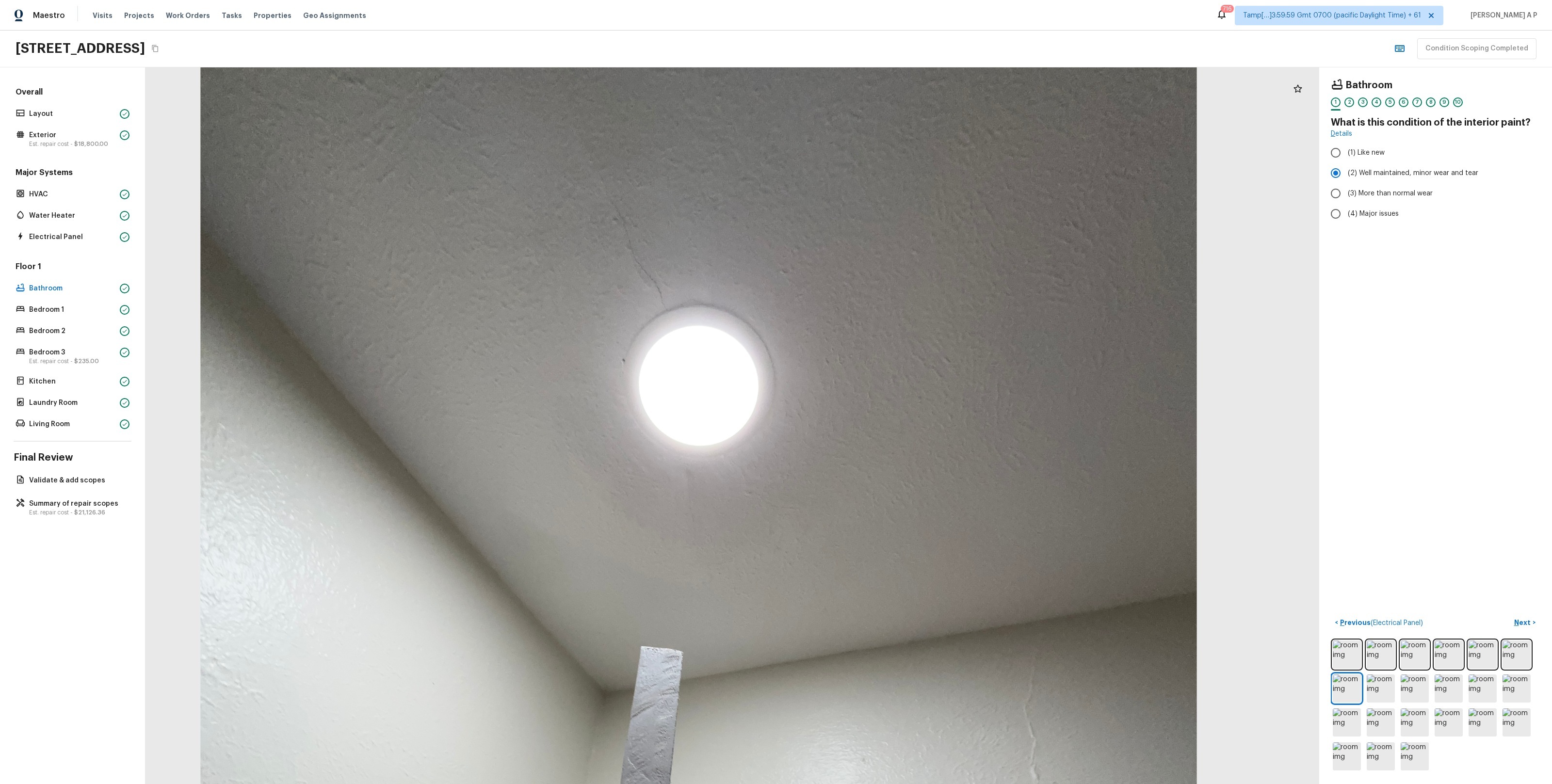
drag, startPoint x: 930, startPoint y: 475, endPoint x: 997, endPoint y: 560, distance: 108.2
click at [996, 559] on div at bounding box center [698, 699] width 2176 height 1328
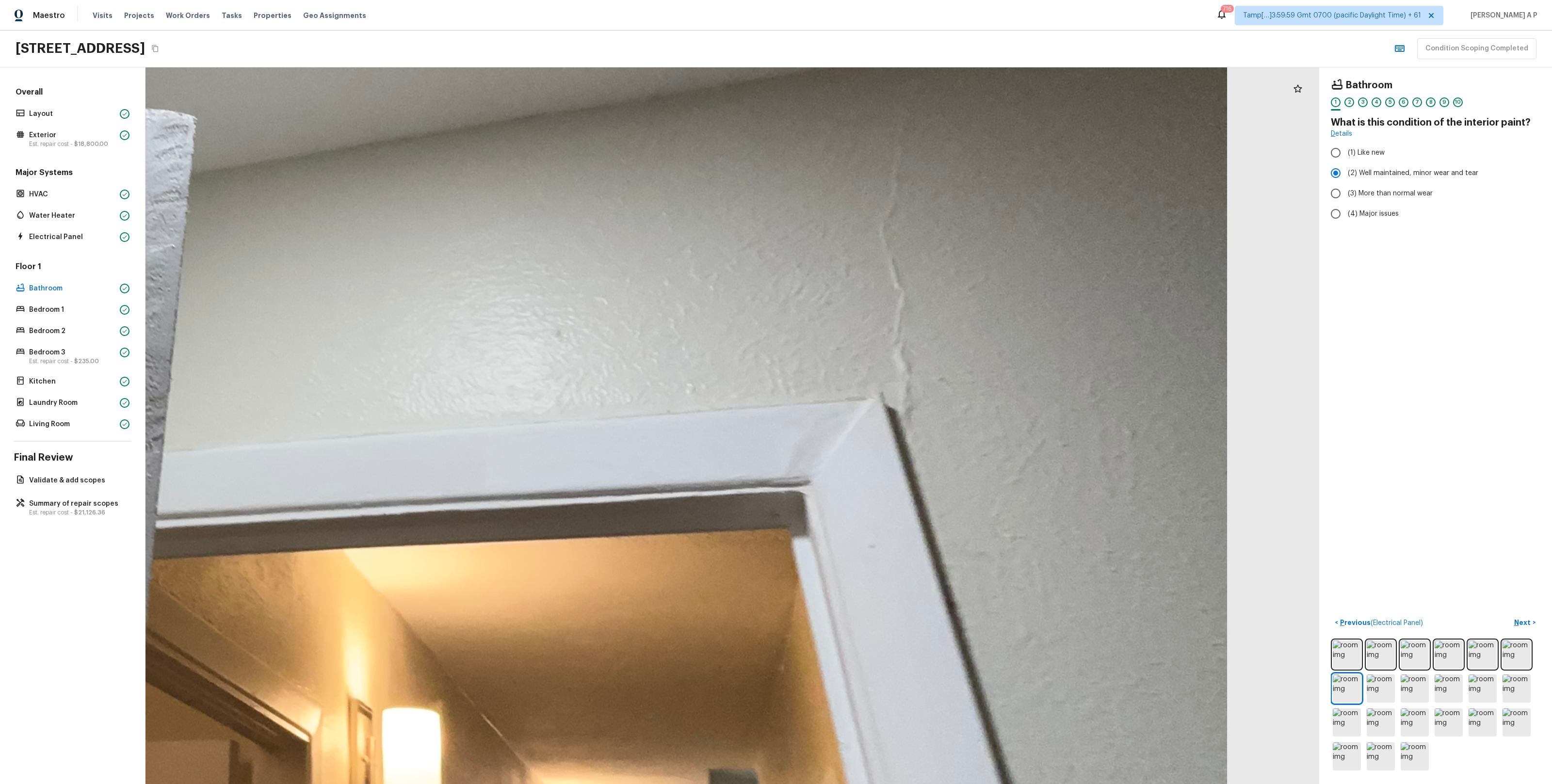
click at [920, 470] on div at bounding box center [227, 212] width 4365 height 2666
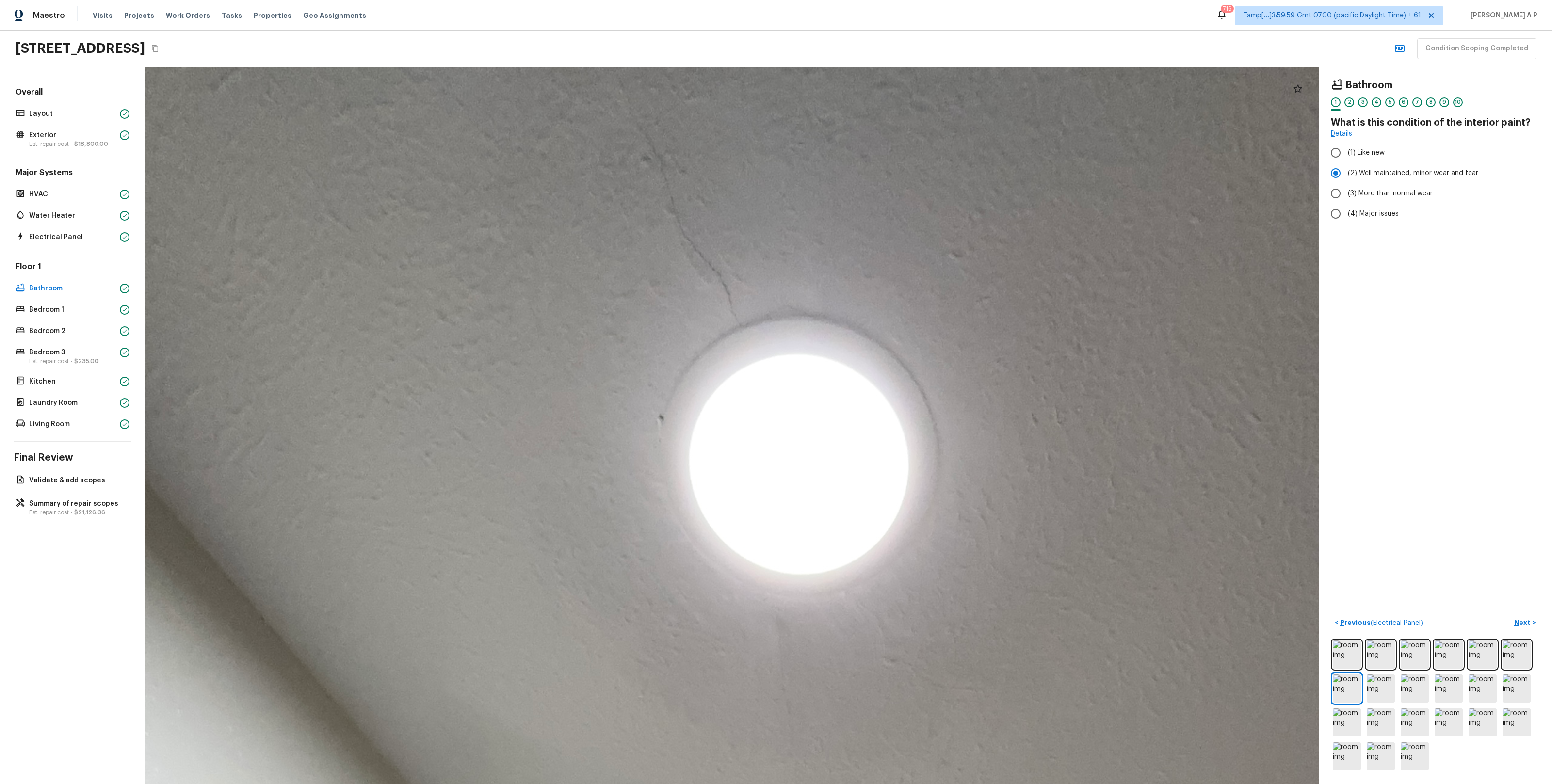
drag, startPoint x: 728, startPoint y: 209, endPoint x: 787, endPoint y: 312, distance: 118.7
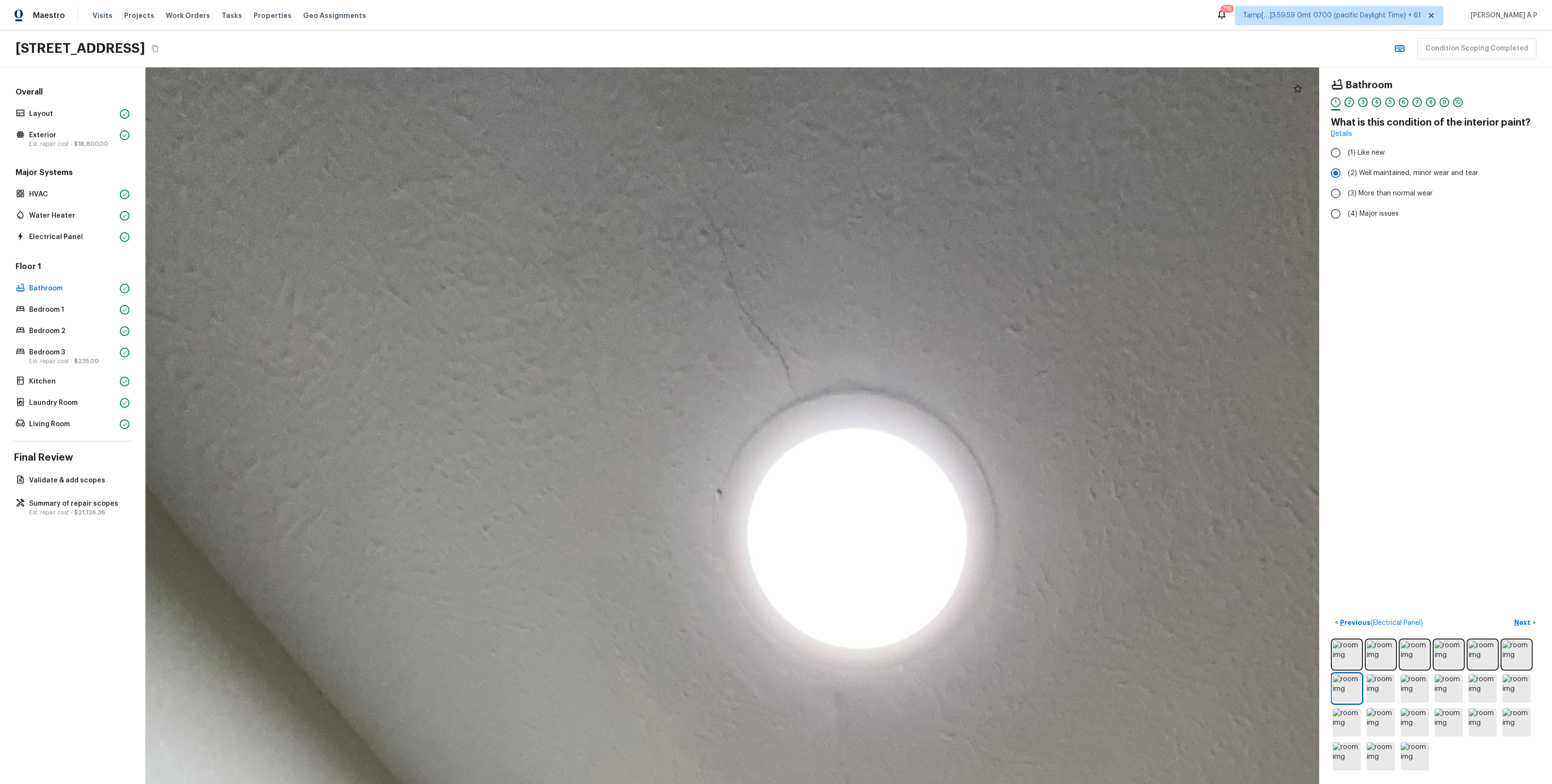
drag, startPoint x: 775, startPoint y: 254, endPoint x: 828, endPoint y: 321, distance: 85.4
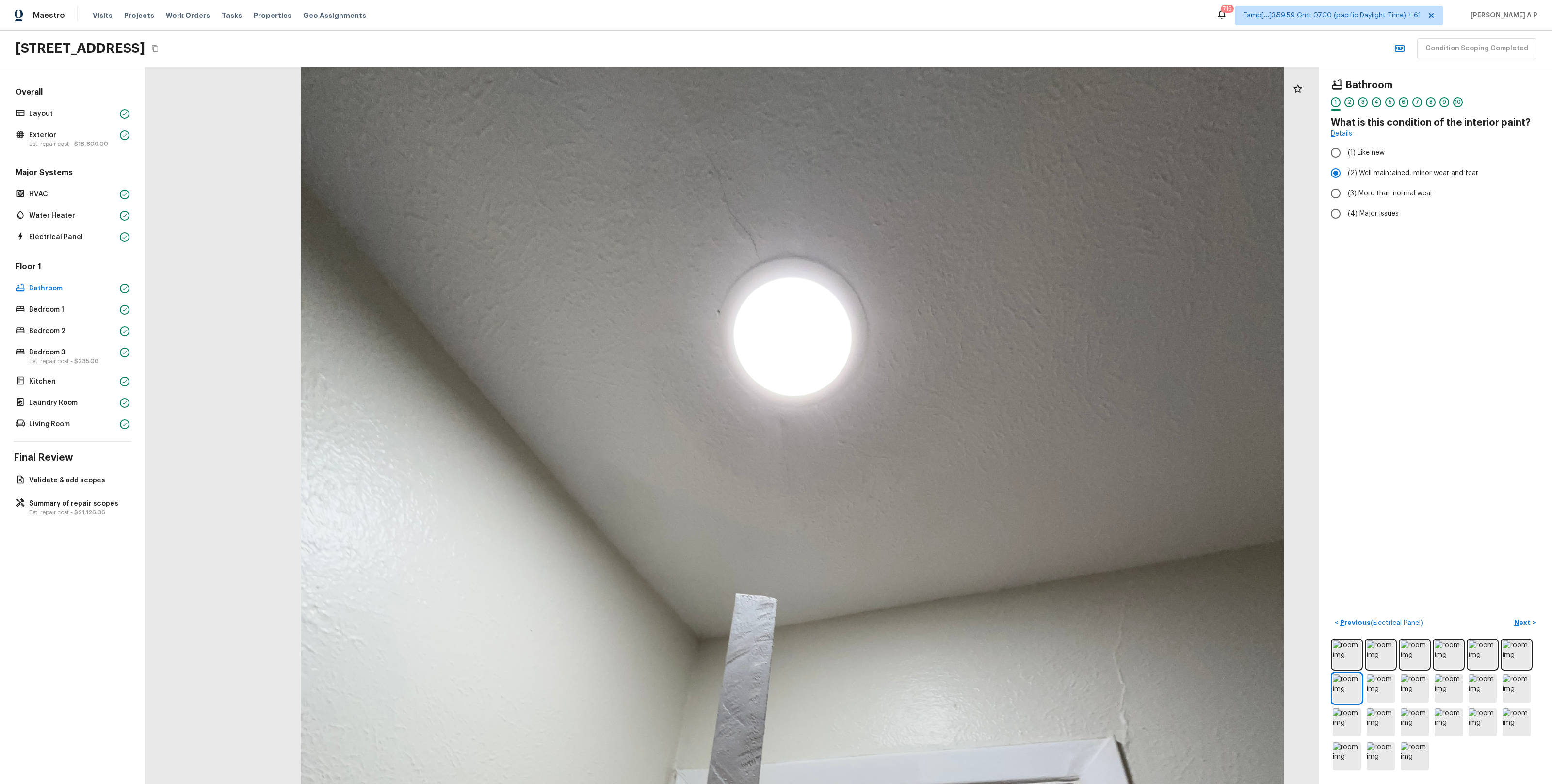
drag, startPoint x: 686, startPoint y: 249, endPoint x: 706, endPoint y: 338, distance: 91.2
click at [706, 338] on div at bounding box center [792, 645] width 2146 height 1310
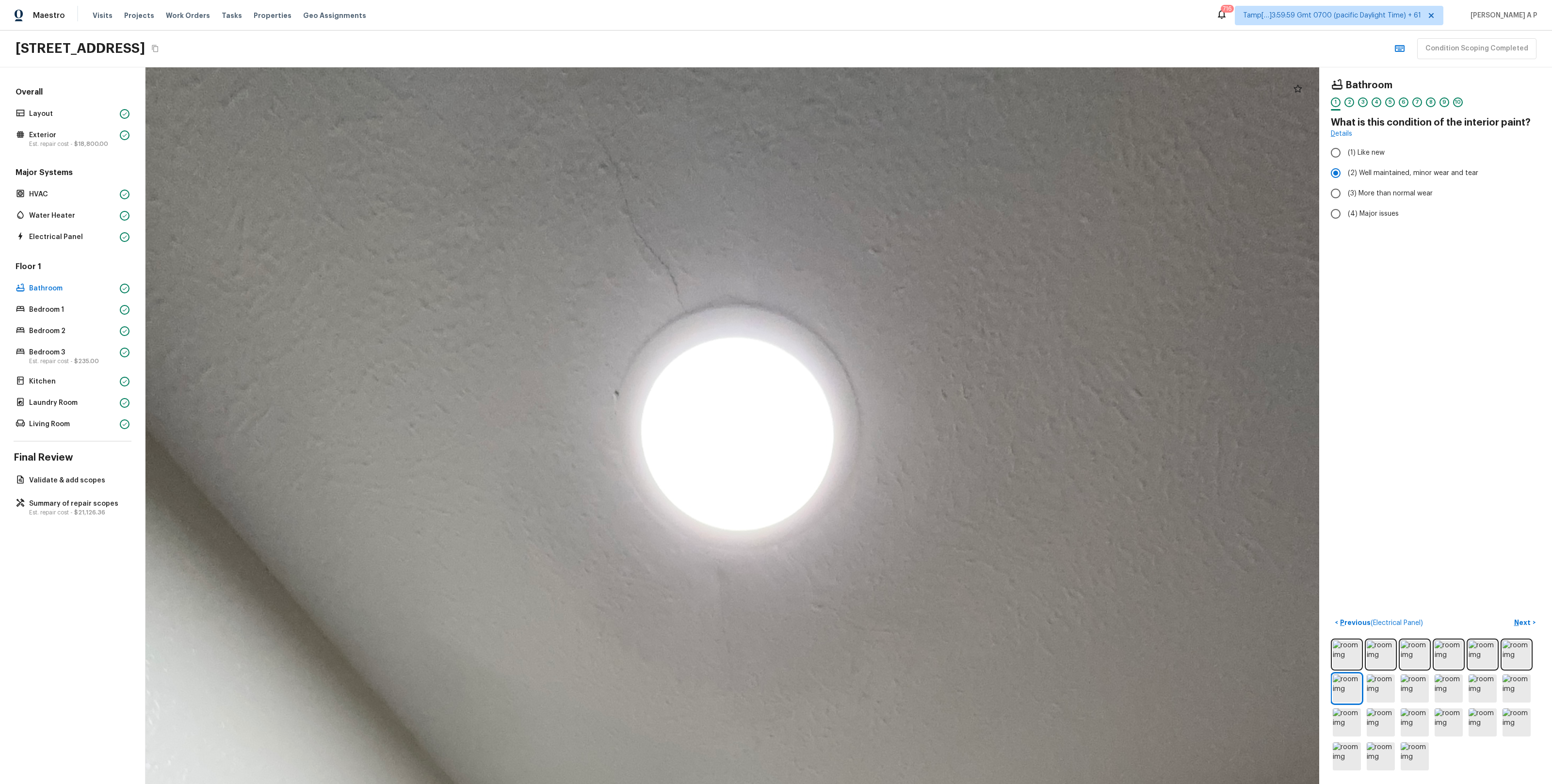
drag, startPoint x: 738, startPoint y: 218, endPoint x: 762, endPoint y: 355, distance: 139.1
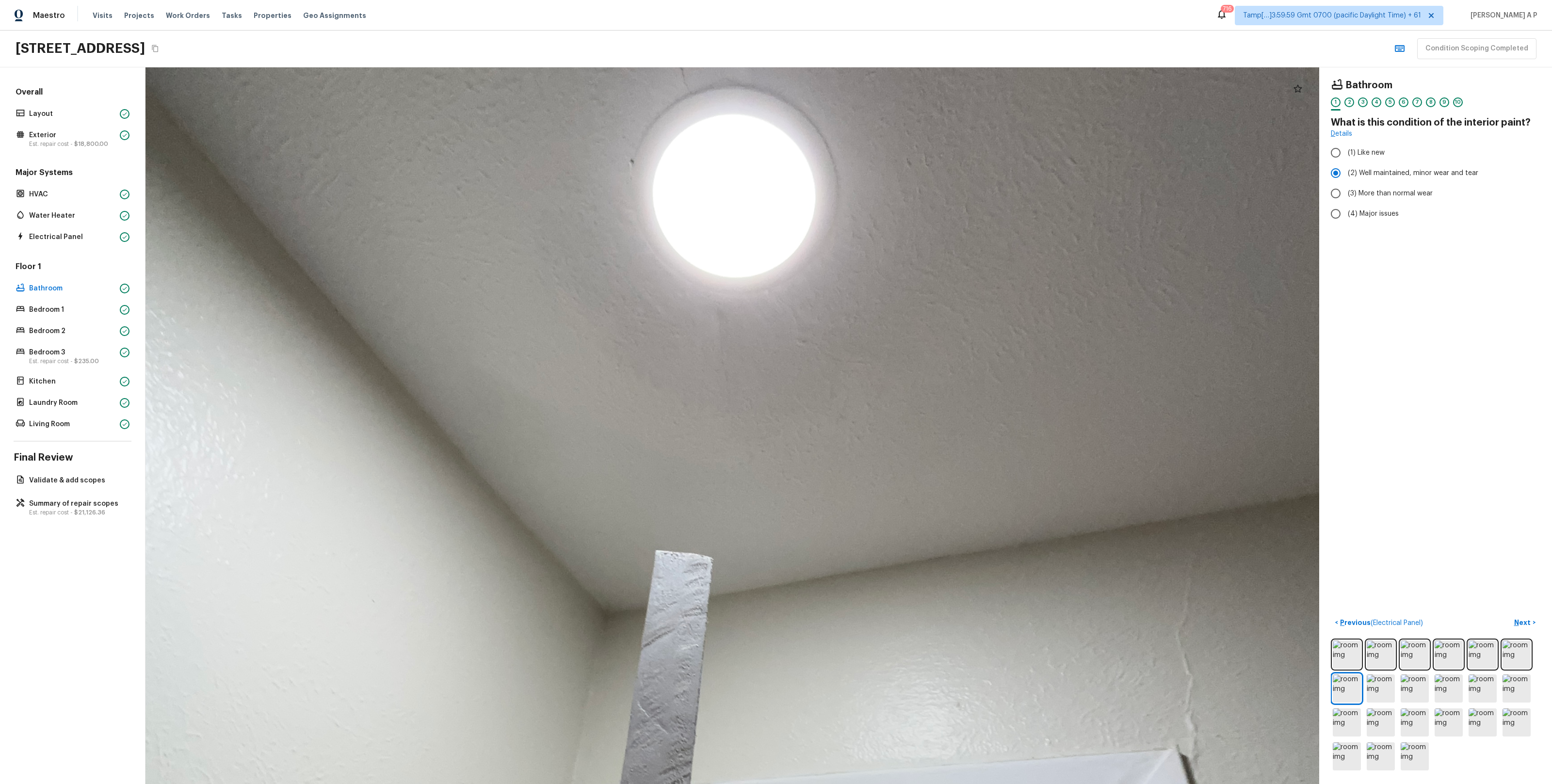
drag, startPoint x: 901, startPoint y: 538, endPoint x: 854, endPoint y: 363, distance: 181.2
click at [854, 365] on div at bounding box center [734, 622] width 2959 height 1807
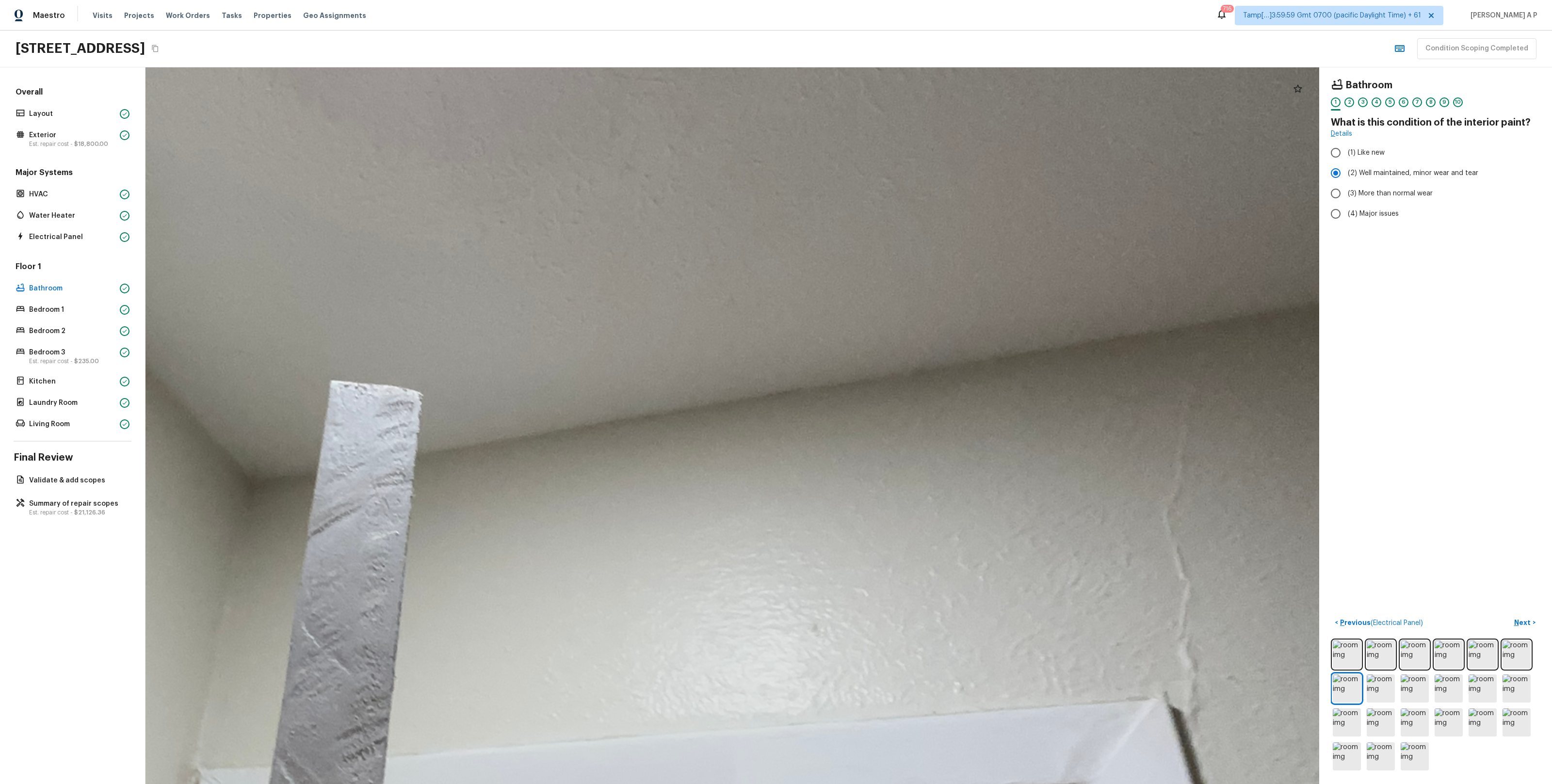
drag, startPoint x: 636, startPoint y: 316, endPoint x: 882, endPoint y: 532, distance: 327.4
click at [882, 532] on div at bounding box center [456, 496] width 4735 height 2891
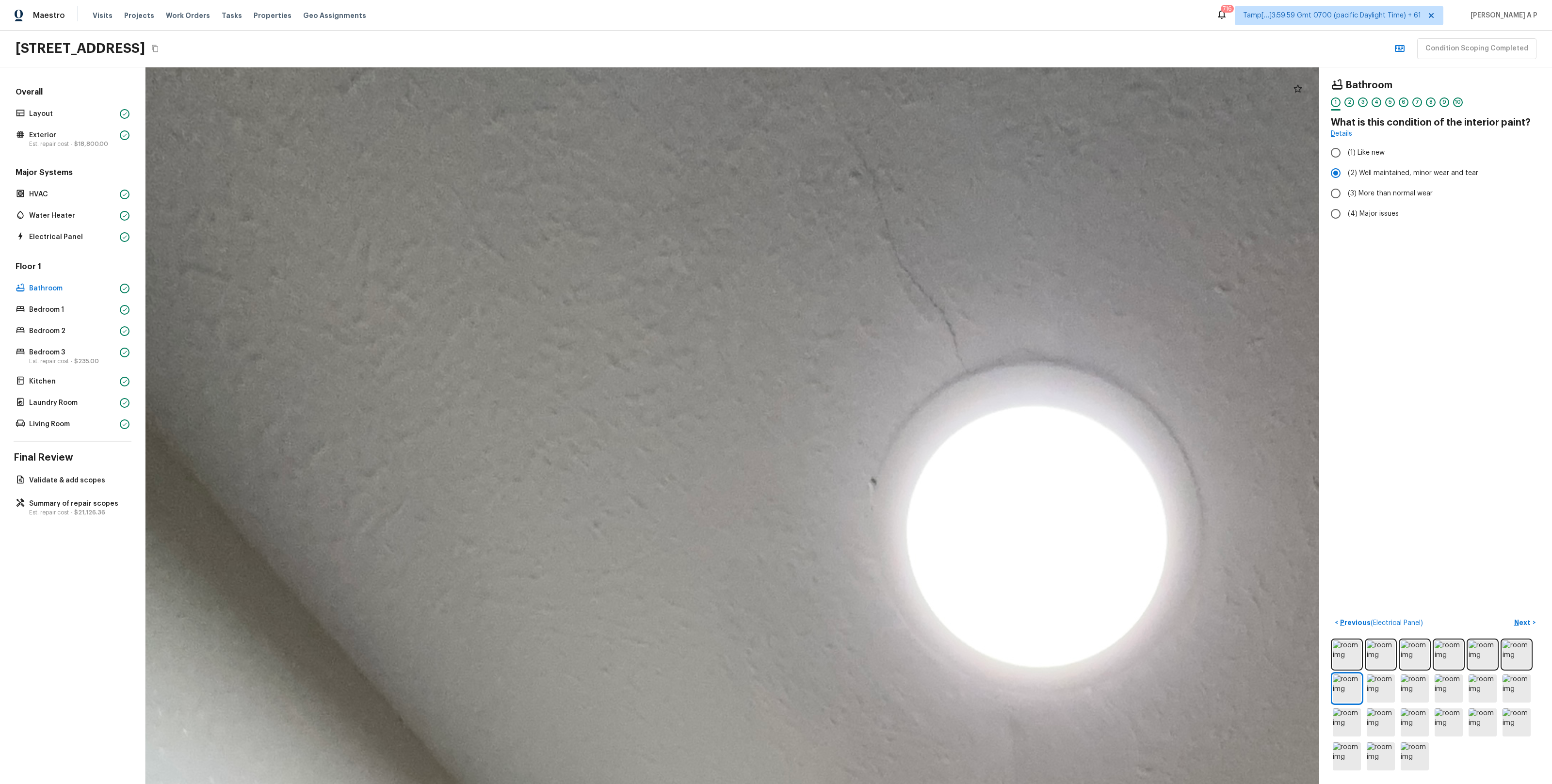
drag, startPoint x: 890, startPoint y: 251, endPoint x: 803, endPoint y: 369, distance: 146.6
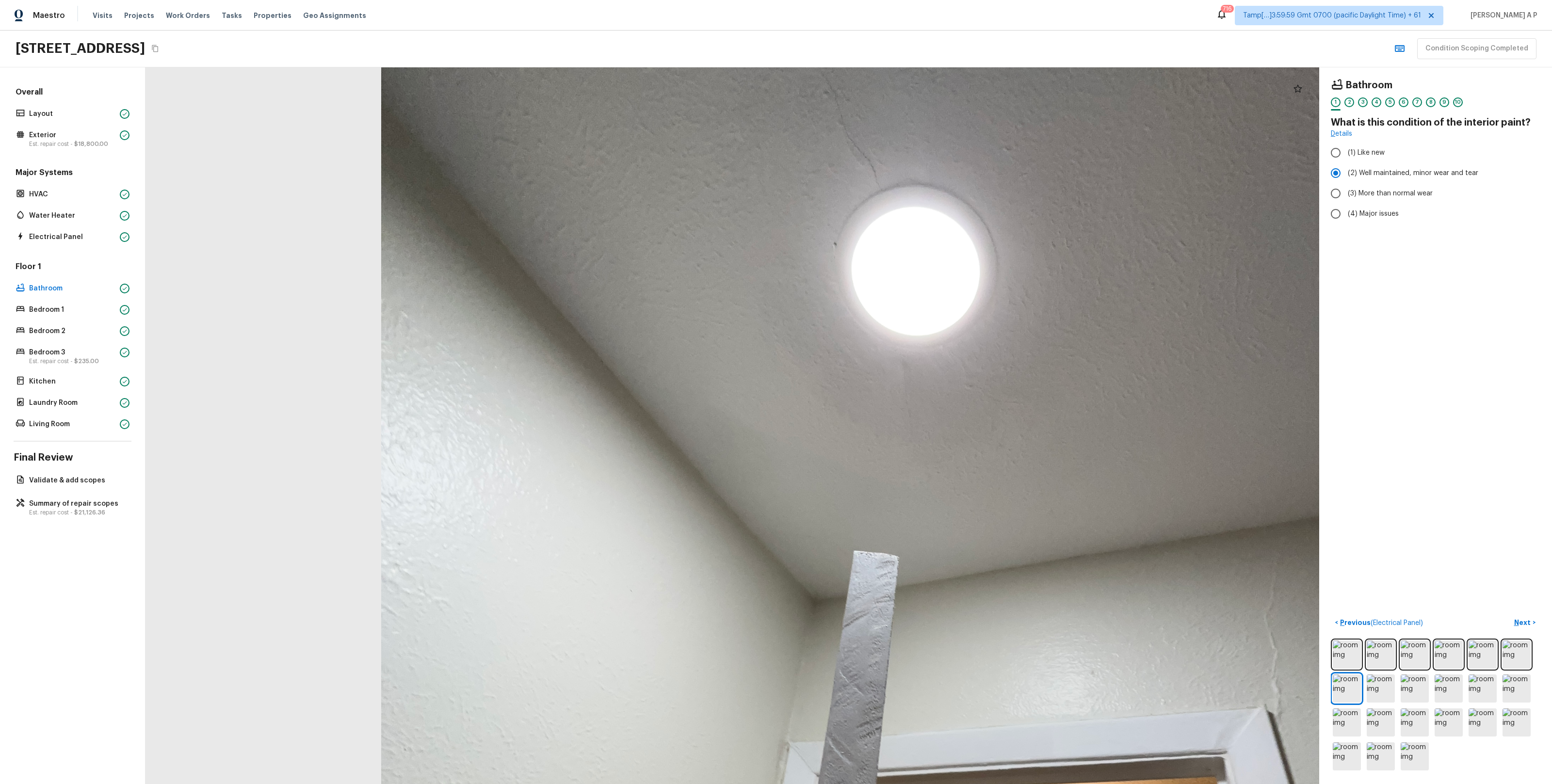
drag, startPoint x: 1108, startPoint y: 616, endPoint x: 1075, endPoint y: 435, distance: 184.0
click at [1075, 435] on div at bounding box center [914, 607] width 2334 height 1425
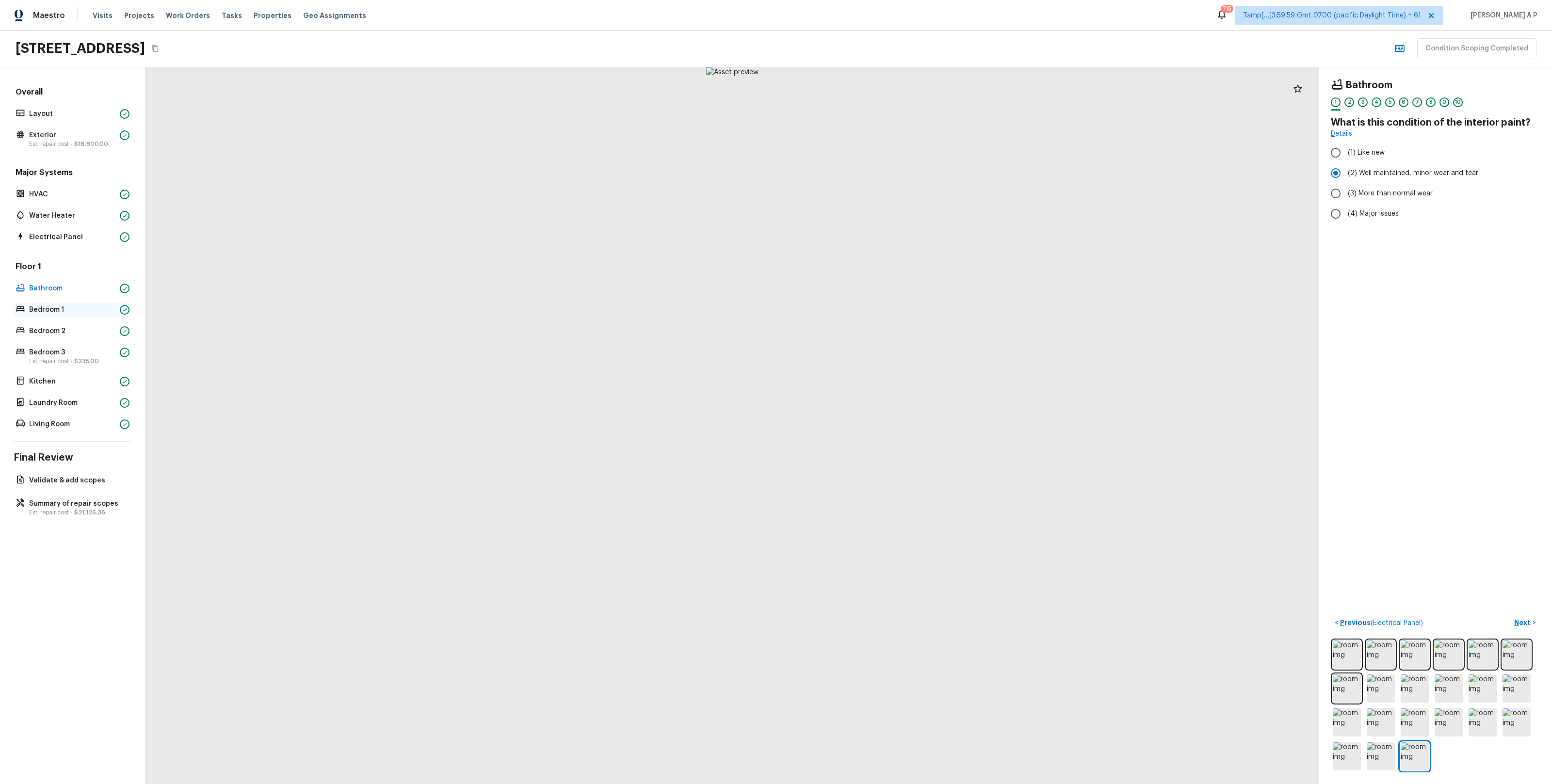
click at [57, 307] on p "Bedroom 1" at bounding box center [72, 309] width 87 height 9
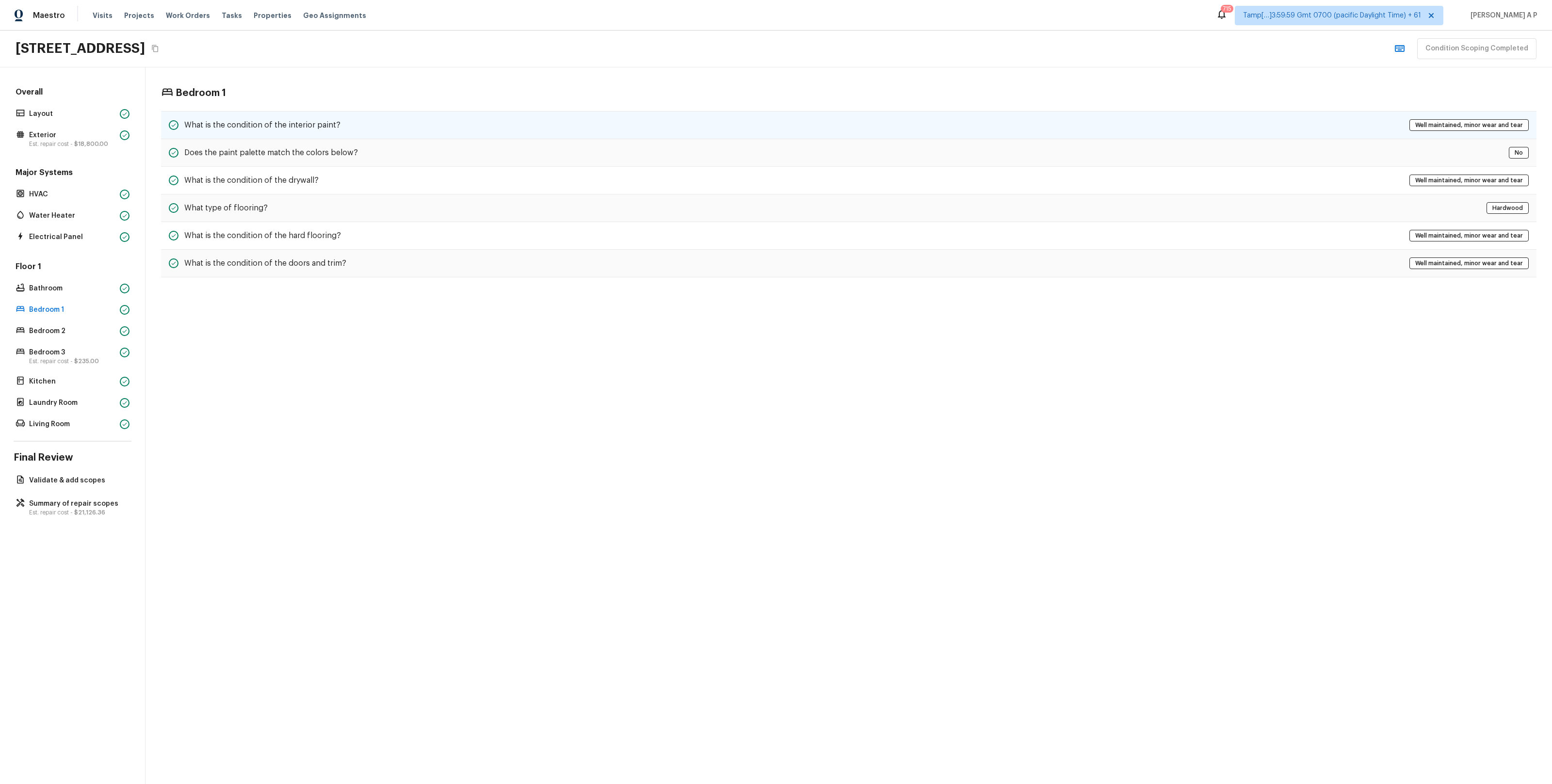
click at [288, 129] on h5 "What is the condition of the interior paint?" at bounding box center [262, 125] width 156 height 10
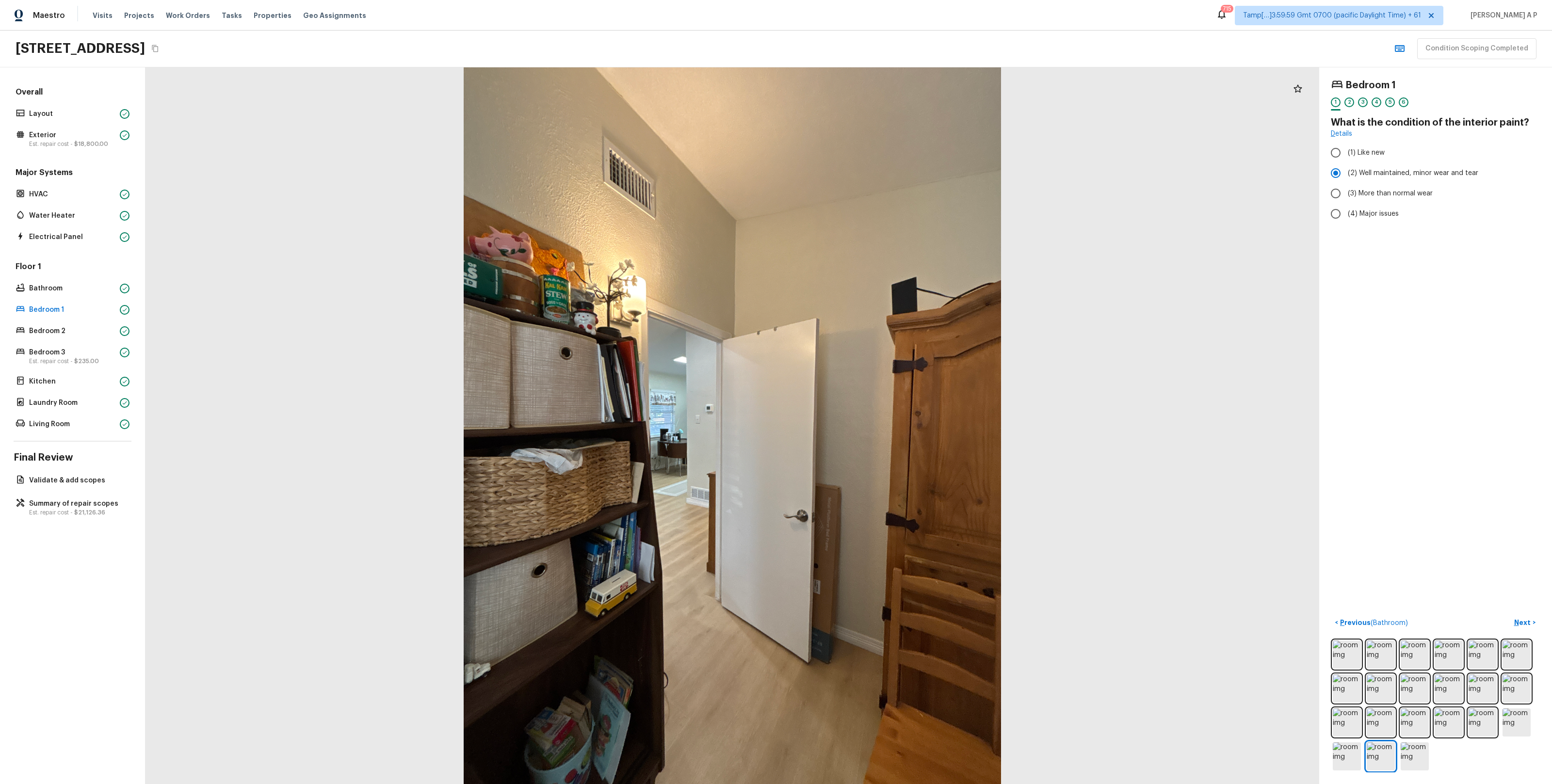
click at [74, 338] on div "Floor 1 Bathroom Bedroom 1 Bedroom 2 Bedroom 3 Est. repair cost - $235.00 Kitch…" at bounding box center [72, 346] width 117 height 170
click at [79, 332] on p "Bedroom 2" at bounding box center [72, 331] width 87 height 9
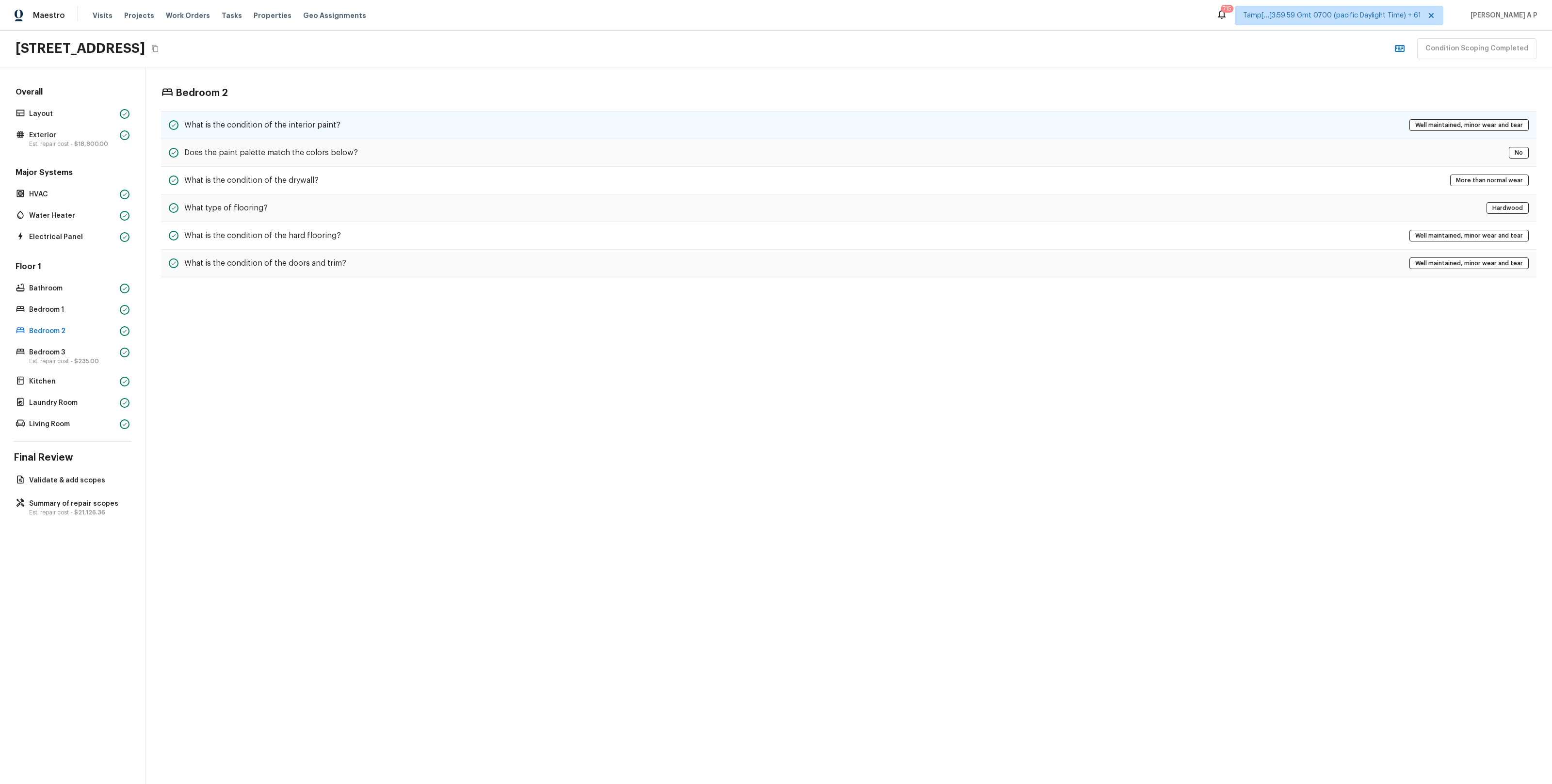
click at [309, 124] on h5 "What is the condition of the interior paint?" at bounding box center [262, 125] width 156 height 10
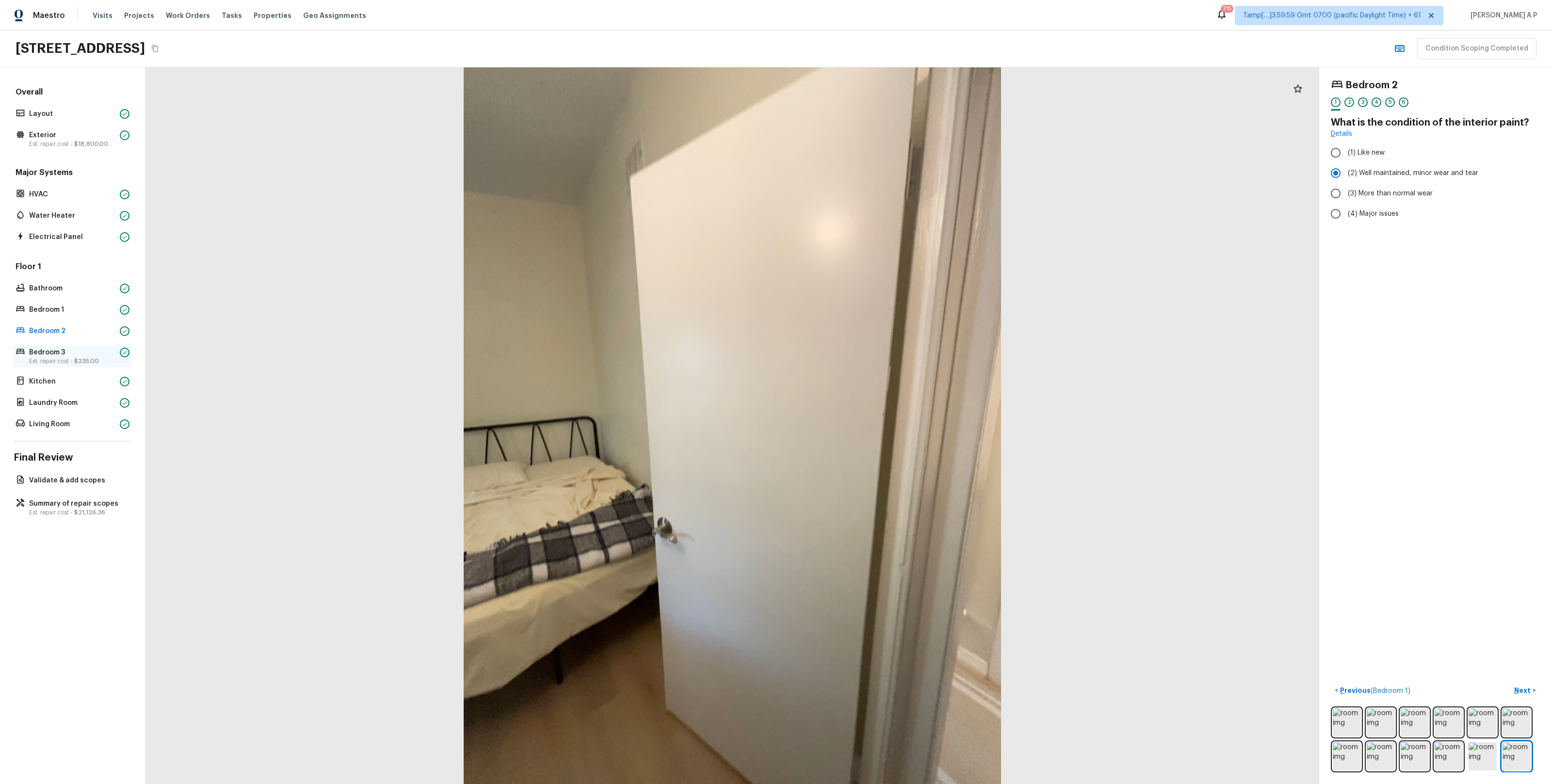
click at [45, 358] on p "Est. repair cost - $235.00" at bounding box center [72, 361] width 87 height 8
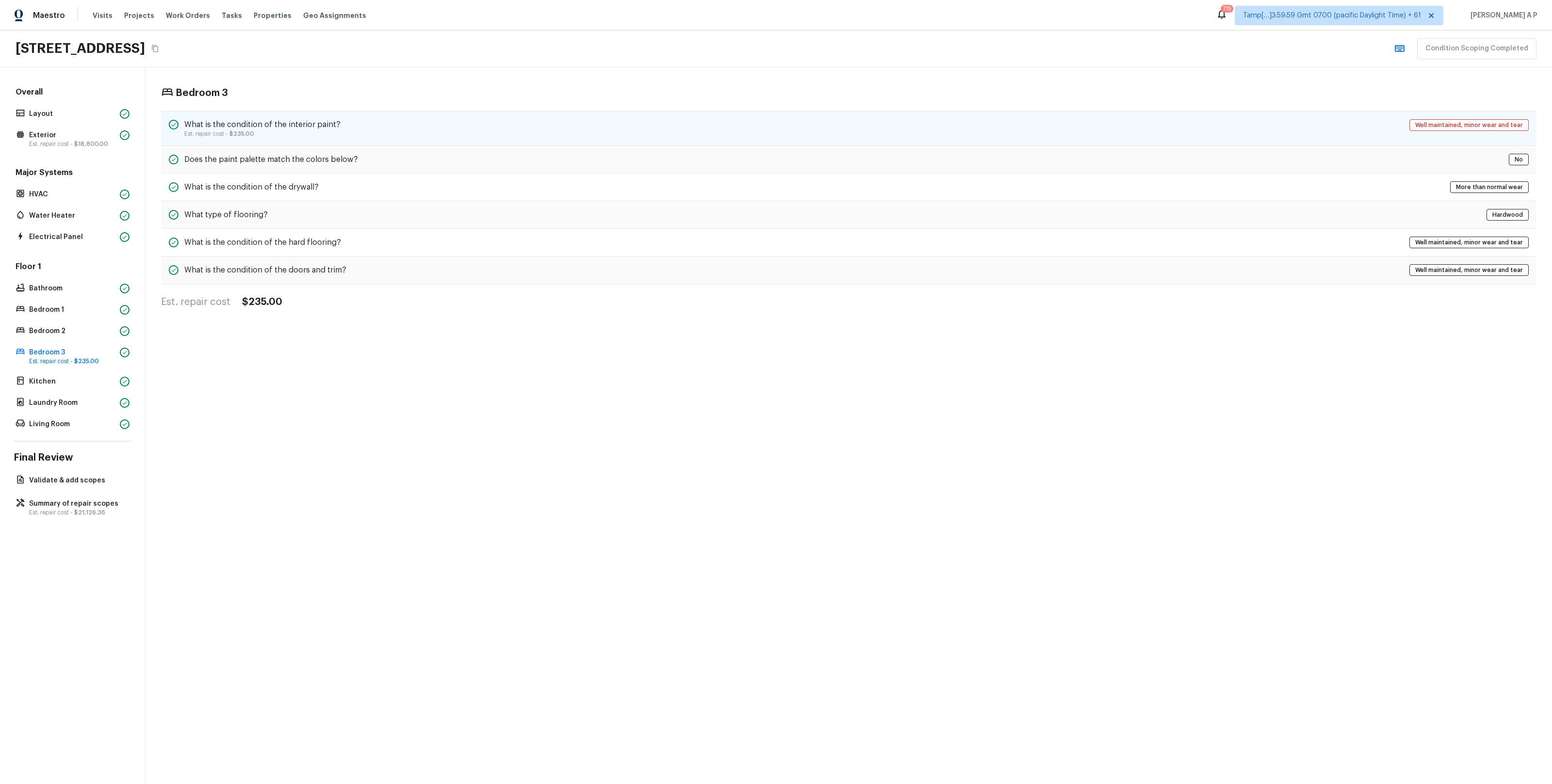
click at [331, 116] on div "What is the condition of the interior paint? Est. repair cost - $235.00 Well ma…" at bounding box center [848, 129] width 1375 height 35
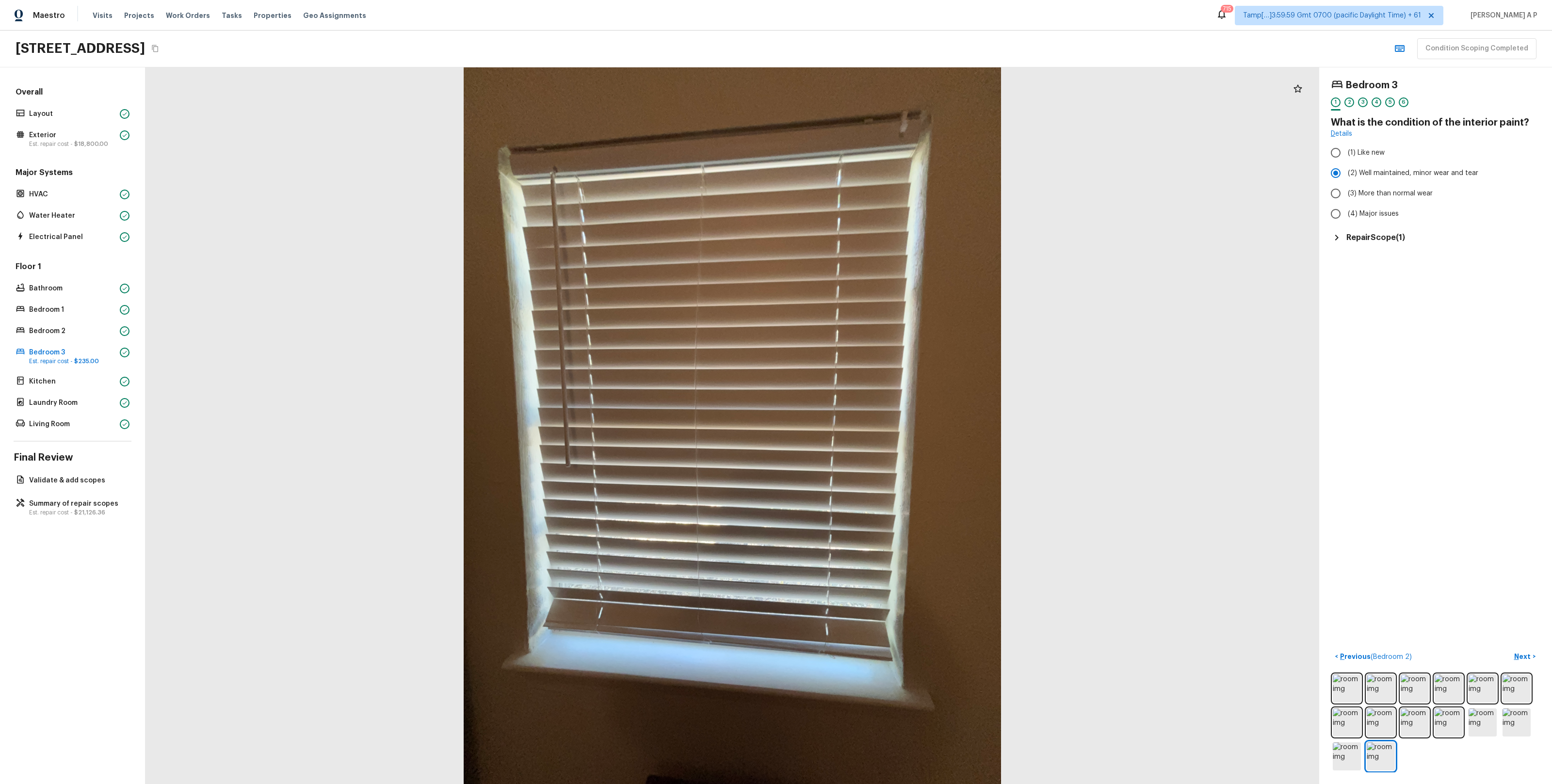
click at [94, 374] on div "Floor 1 Bathroom Bedroom 1 Bedroom 2 Bedroom 3 Est. repair cost - $235.00 Kitch…" at bounding box center [72, 346] width 117 height 170
click at [91, 380] on p "Kitchen" at bounding box center [72, 381] width 87 height 9
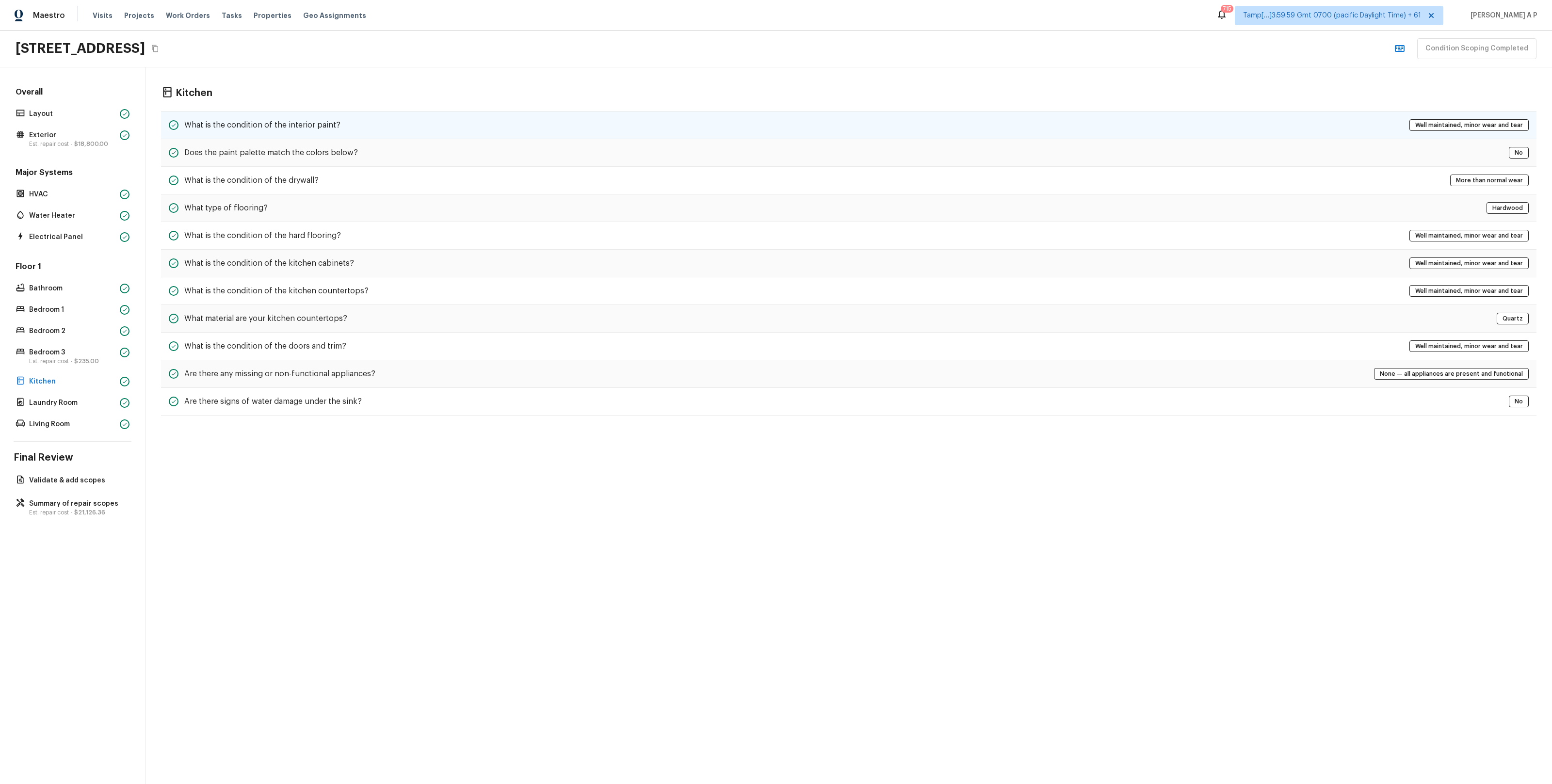
click at [347, 129] on div "What is the condition of the interior paint? Well maintained, minor wear and te…" at bounding box center [848, 125] width 1375 height 28
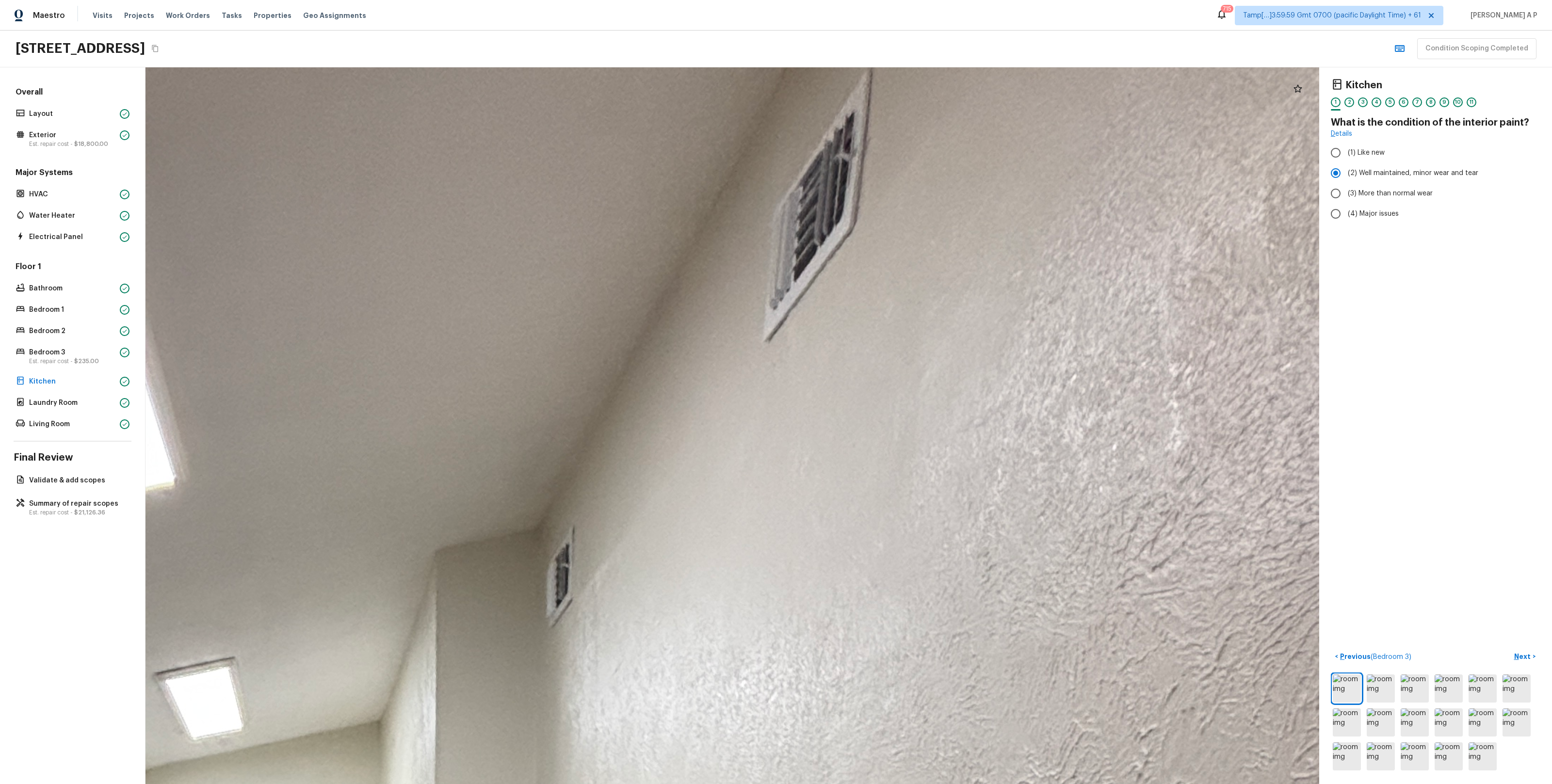
drag, startPoint x: 920, startPoint y: 235, endPoint x: 1103, endPoint y: 556, distance: 369.5
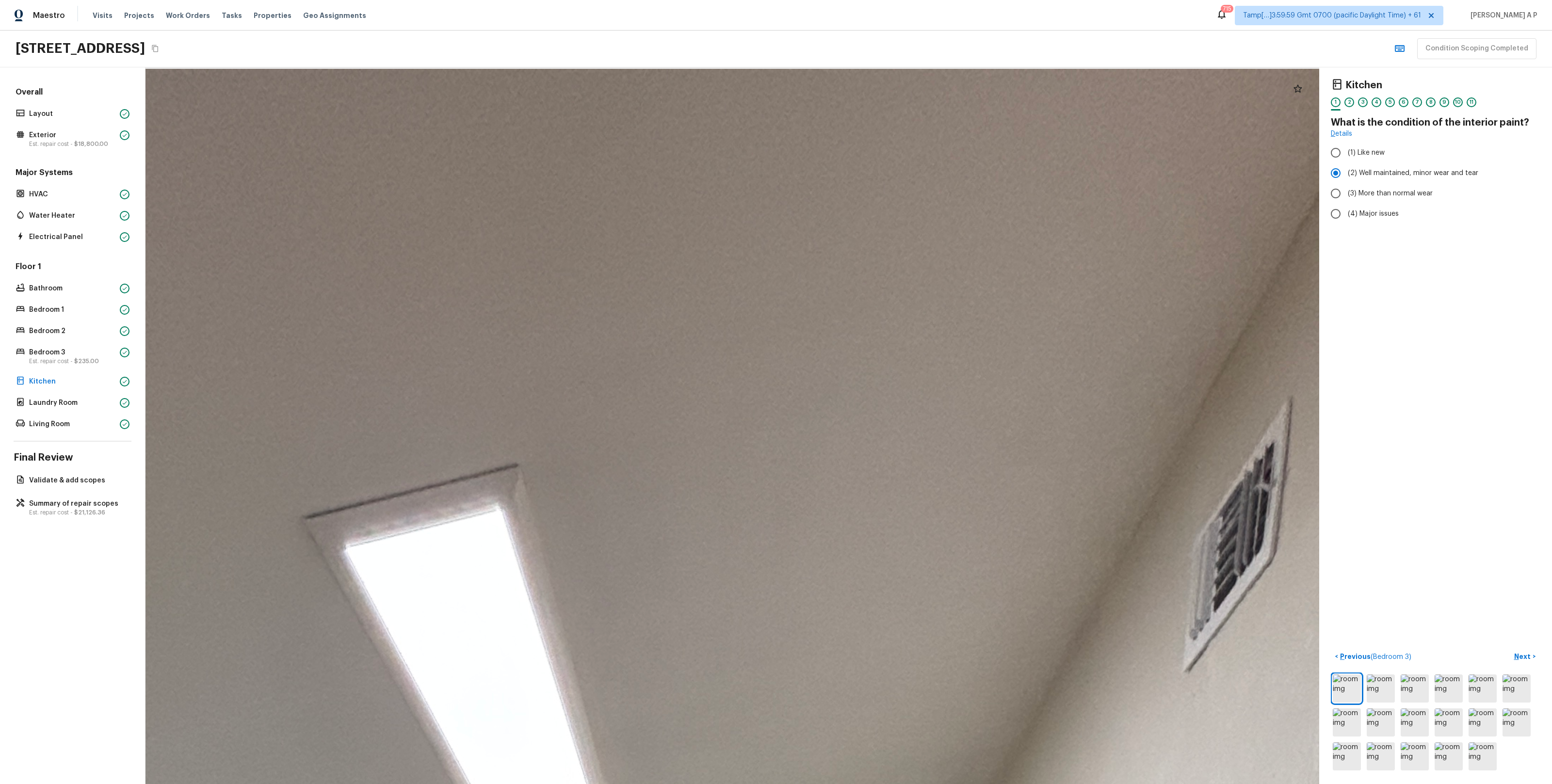
drag, startPoint x: 1056, startPoint y: 553, endPoint x: 1258, endPoint y: 554, distance: 202.0
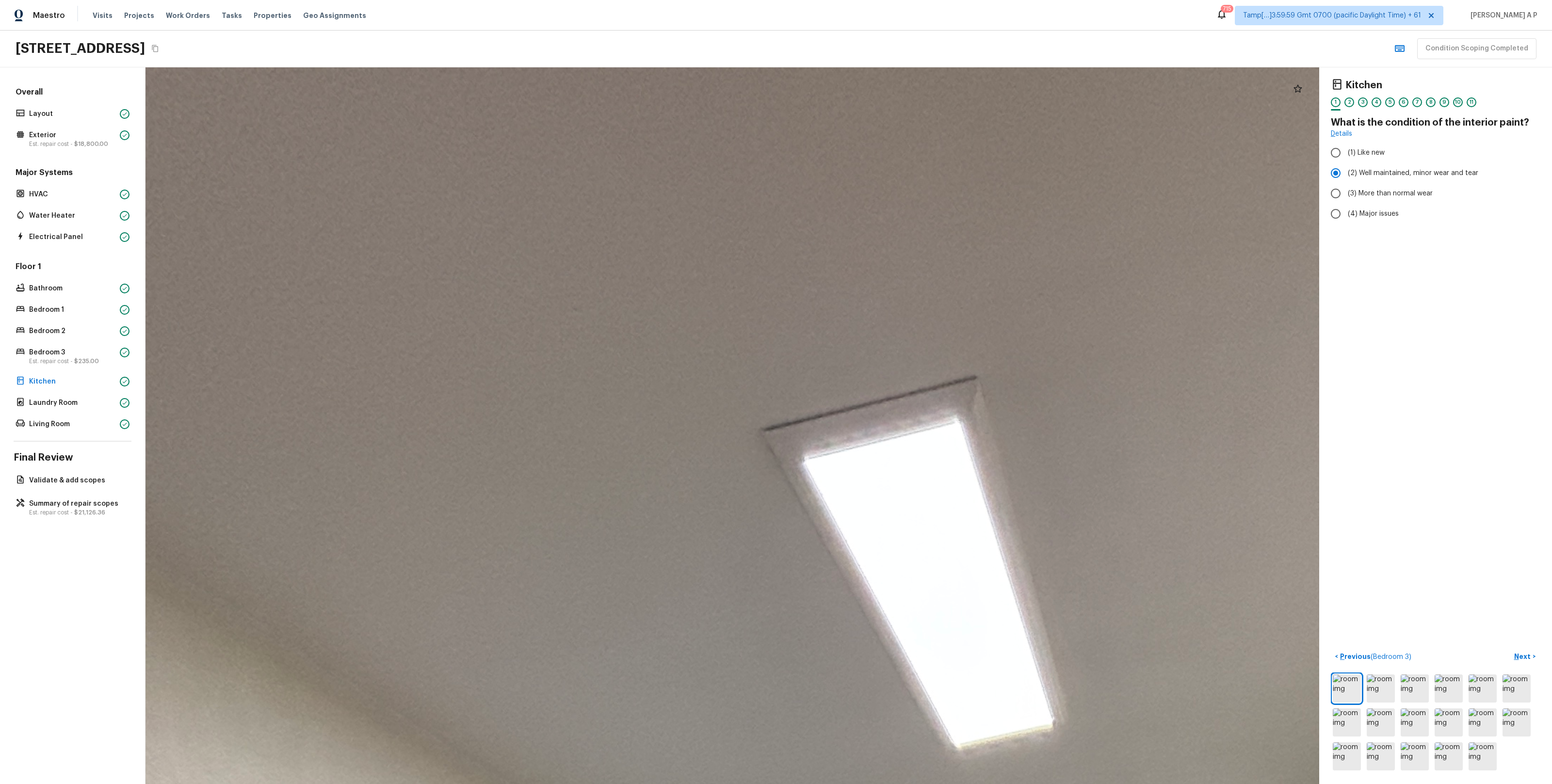
drag, startPoint x: 1217, startPoint y: 557, endPoint x: 1345, endPoint y: 464, distance: 158.2
click at [1345, 465] on div "Kitchen 1 2 3 4 5 6 7 8 9 10 11 What is the condition of the interior paint? De…" at bounding box center [848, 426] width 1406 height 716
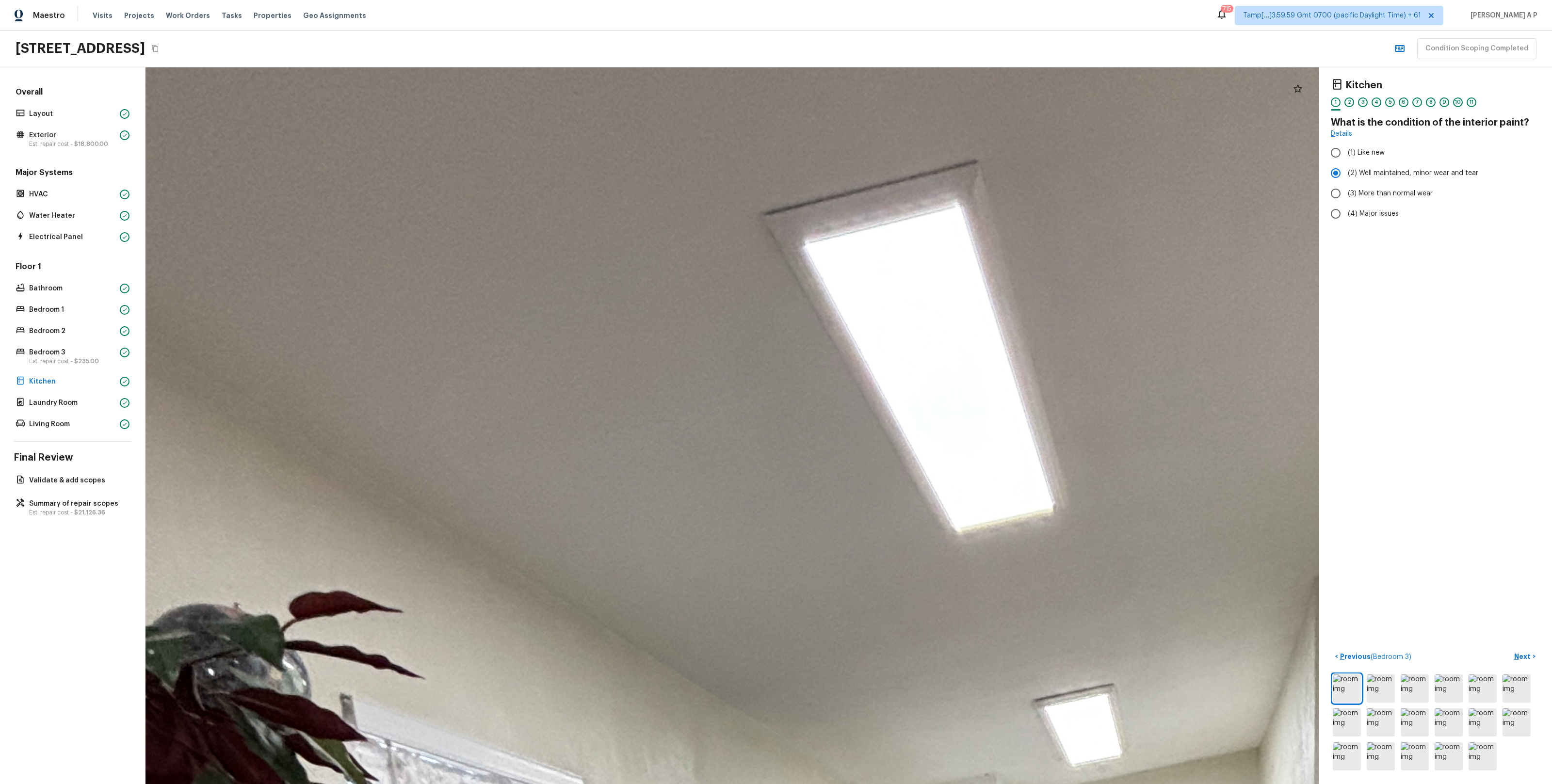
drag, startPoint x: 1309, startPoint y: 472, endPoint x: 1311, endPoint y: 285, distance: 187.0
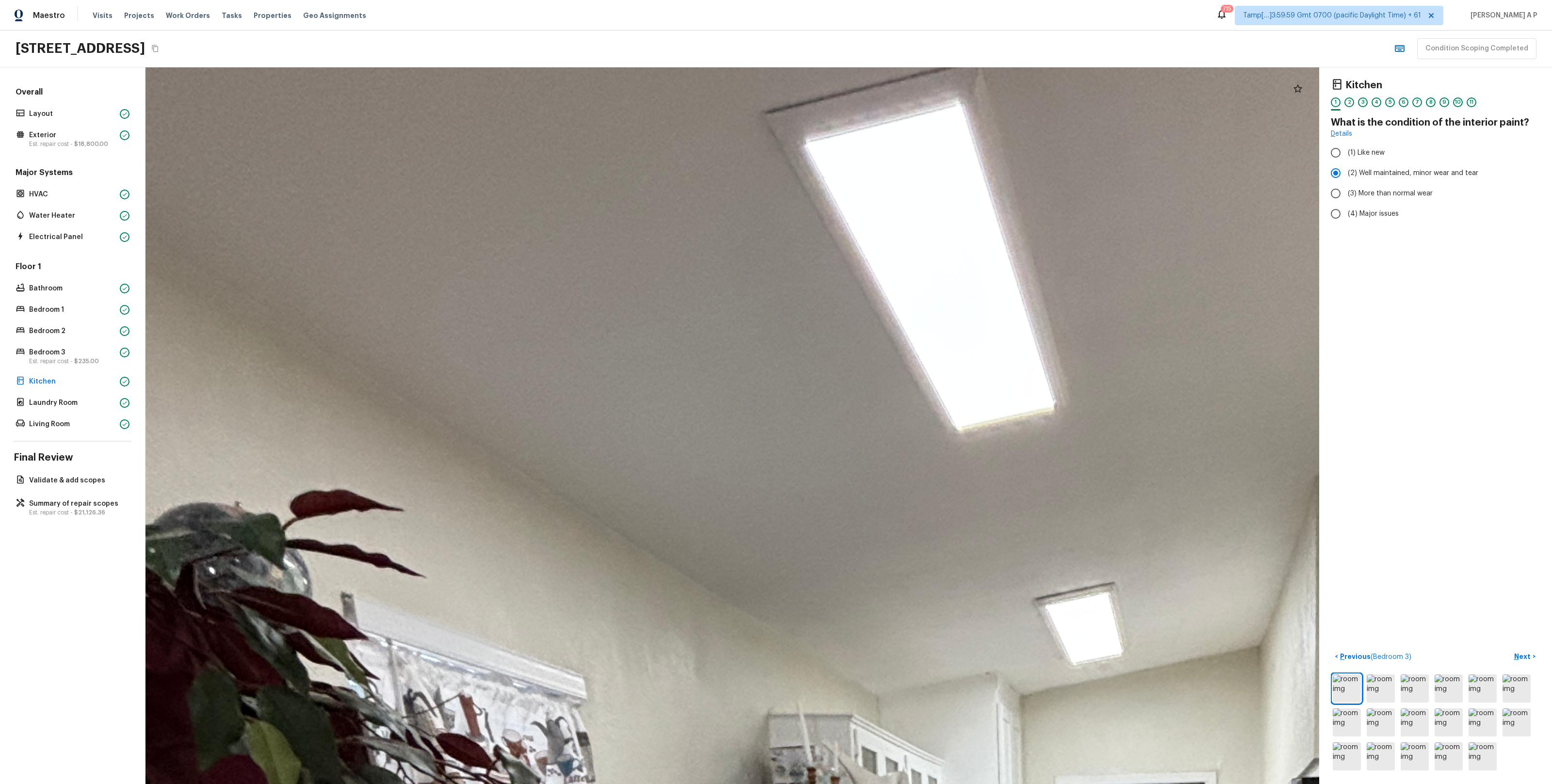
drag, startPoint x: 1298, startPoint y: 374, endPoint x: 1244, endPoint y: 188, distance: 193.7
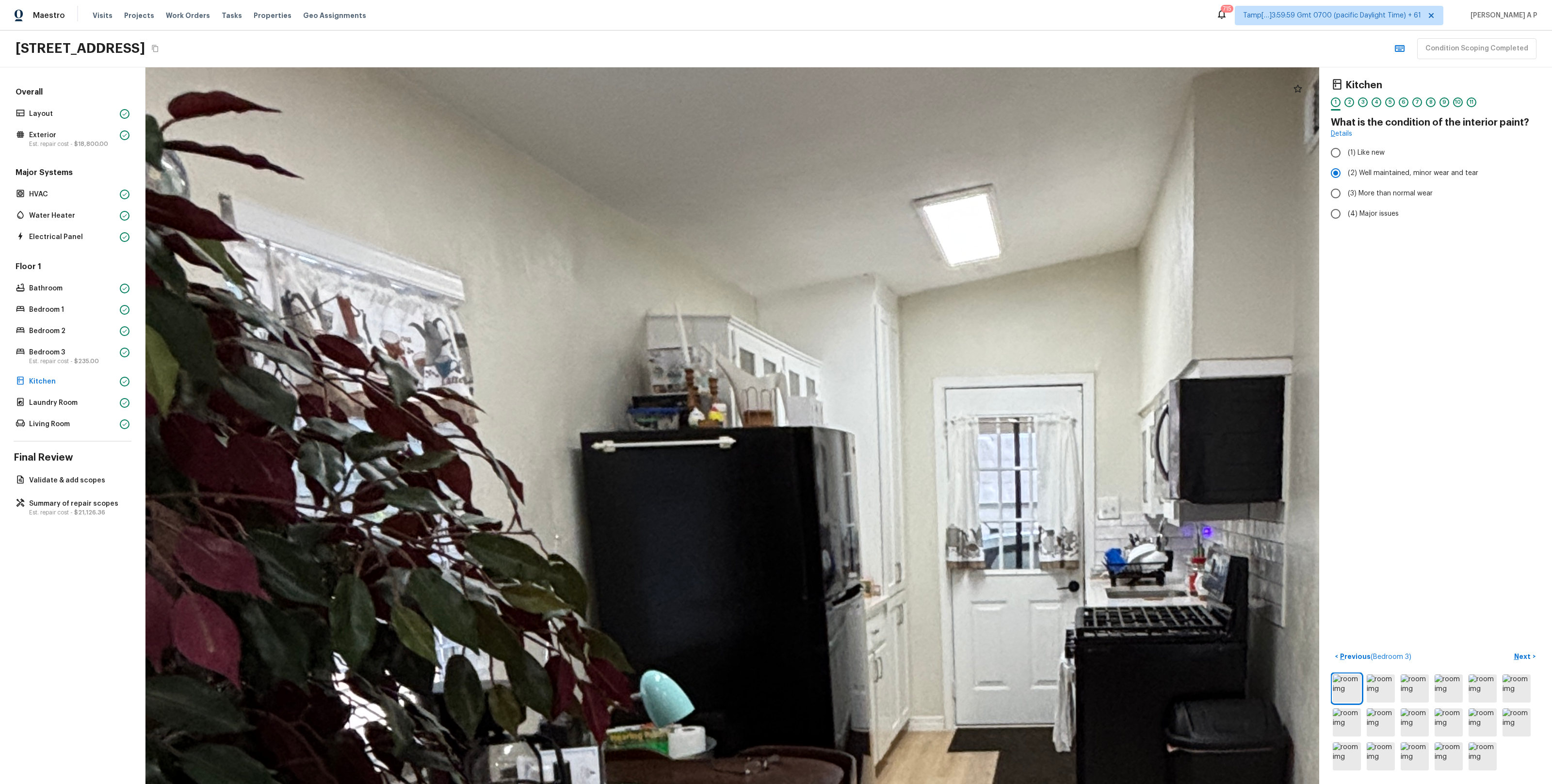
drag, startPoint x: 1224, startPoint y: 315, endPoint x: 1178, endPoint y: 191, distance: 132.3
click at [1178, 190] on div at bounding box center [1016, 694] width 4682 height 2859
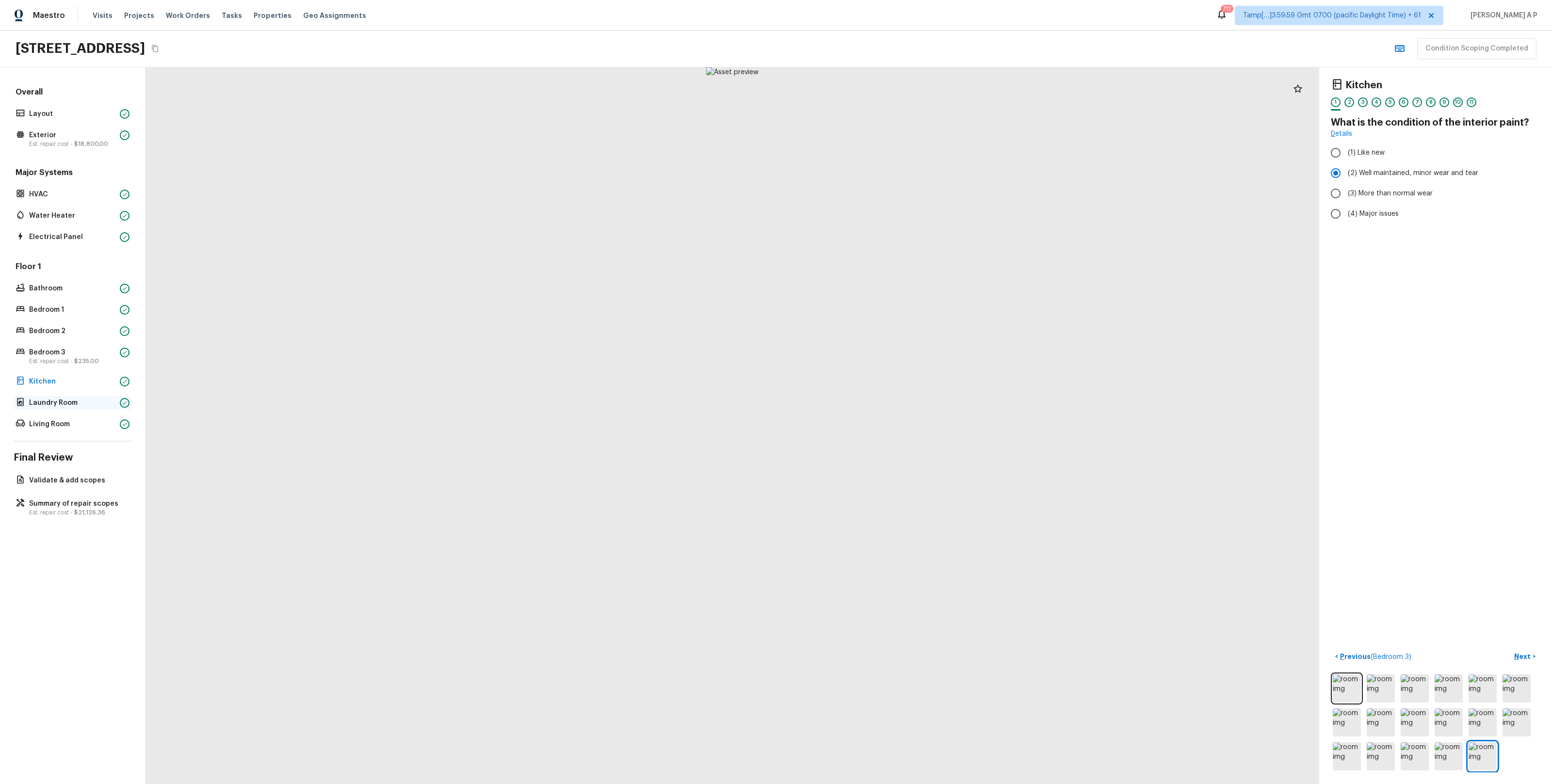
click at [87, 400] on p "Laundry Room" at bounding box center [72, 403] width 87 height 9
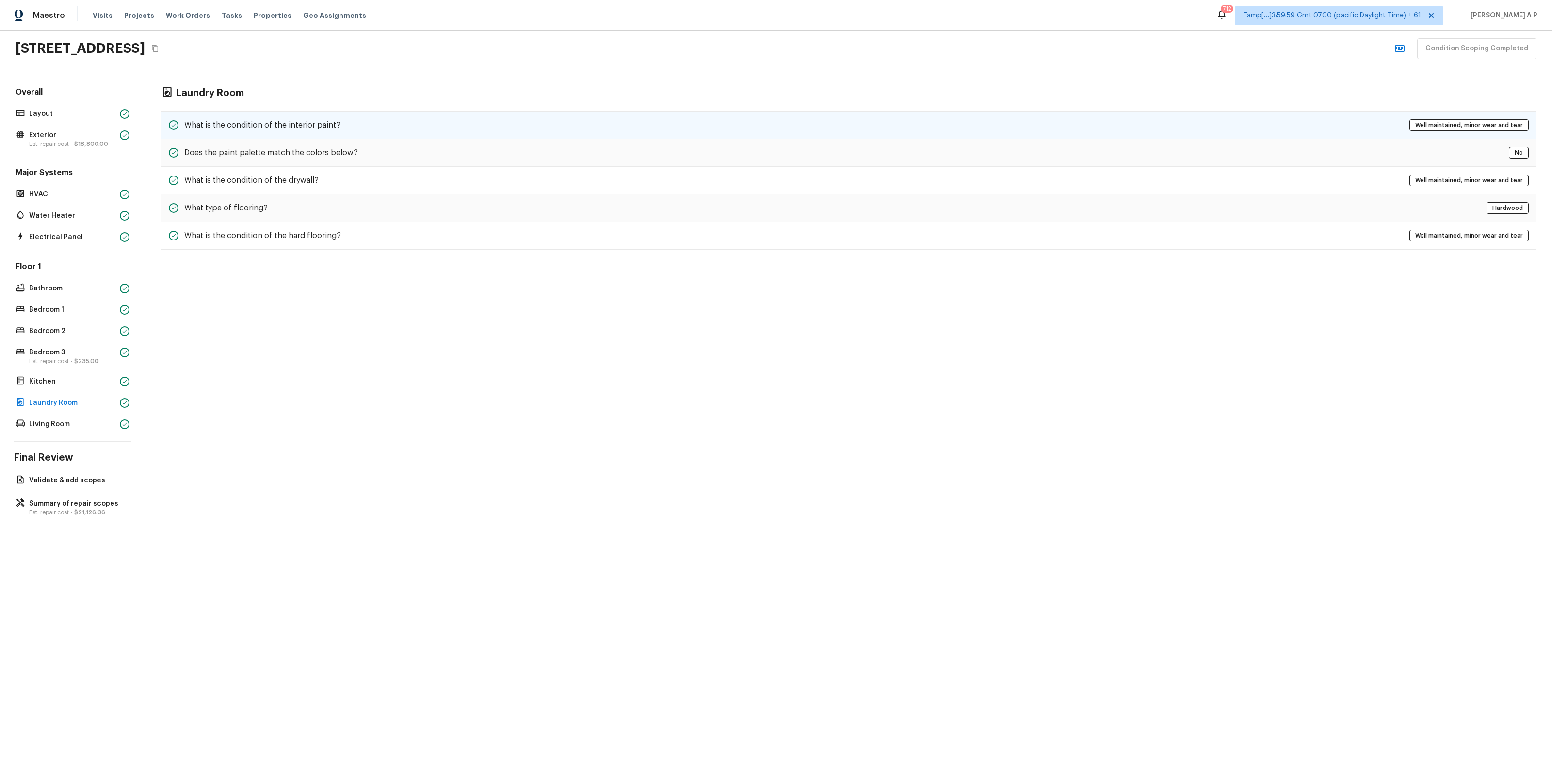
click at [358, 122] on div "What is the condition of the interior paint? Well maintained, minor wear and te…" at bounding box center [848, 125] width 1375 height 28
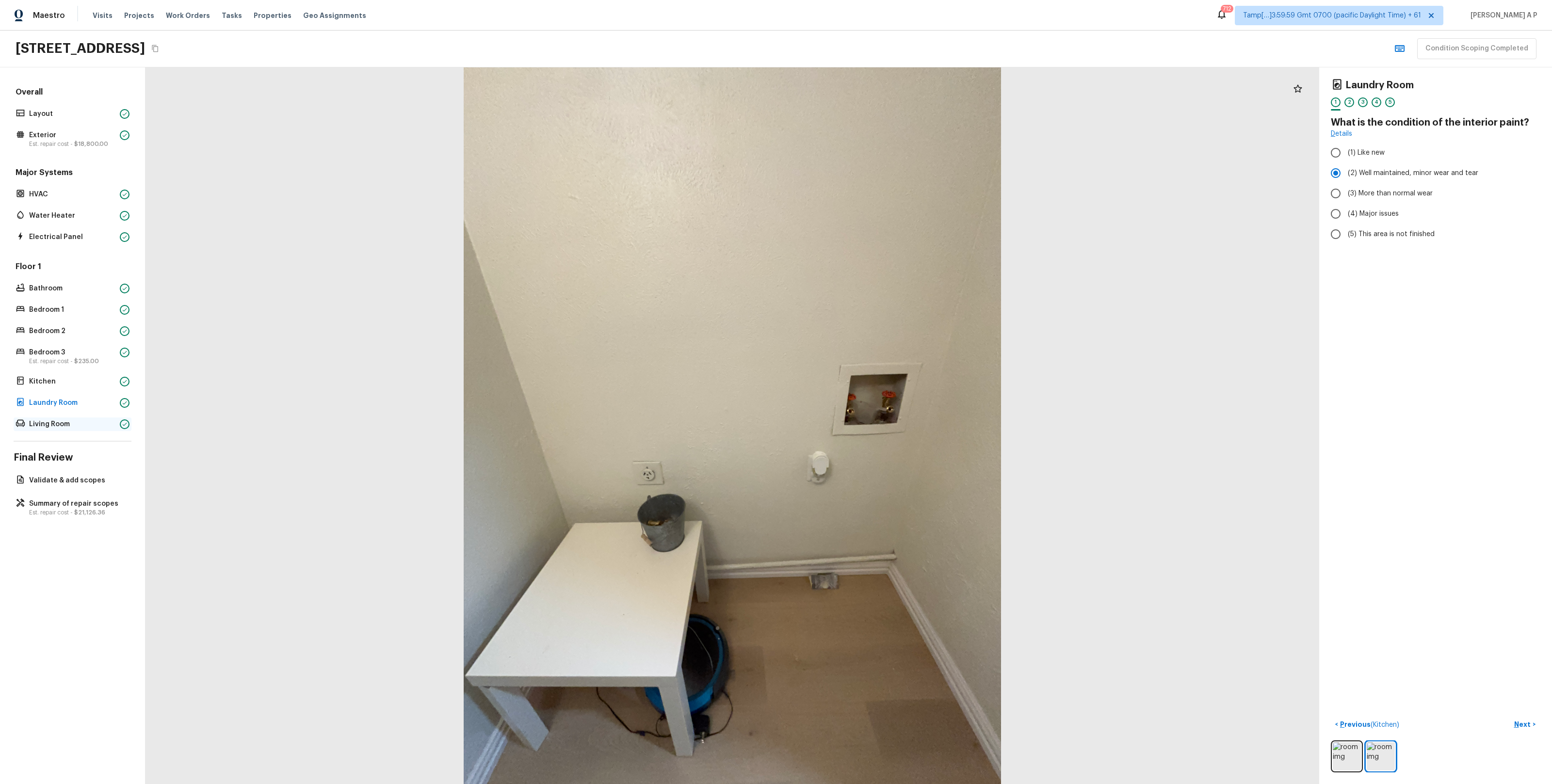
click at [72, 419] on p "Living Room" at bounding box center [72, 423] width 87 height 9
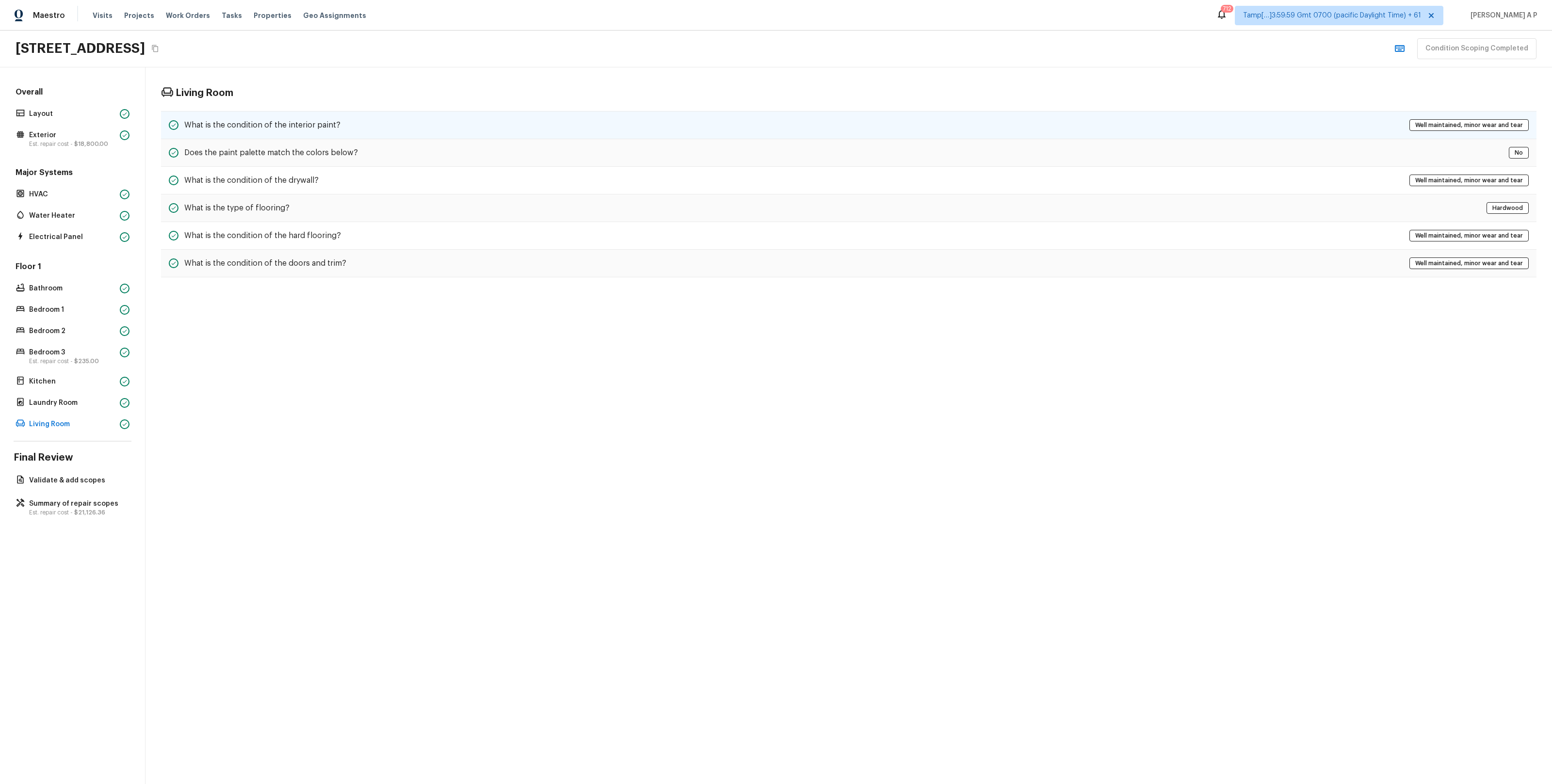
click at [358, 135] on div "What is the condition of the interior paint? Well maintained, minor wear and te…" at bounding box center [848, 125] width 1375 height 28
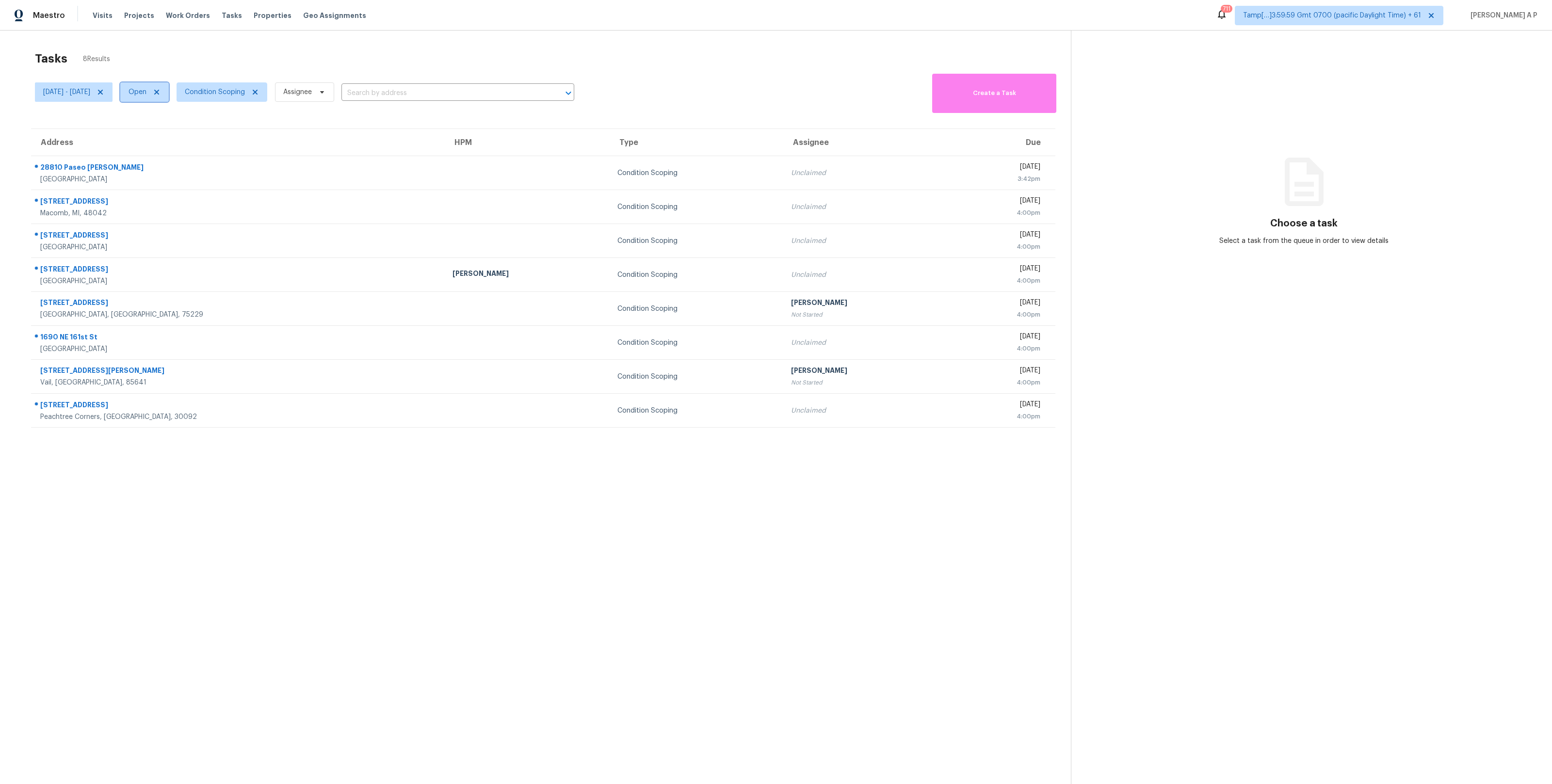
click at [147, 93] on span "Open" at bounding box center [137, 92] width 18 height 9
click at [181, 136] on label "Closed" at bounding box center [178, 133] width 35 height 9
click at [168, 135] on input "Closed" at bounding box center [164, 131] width 6 height 6
checkbox input "true"
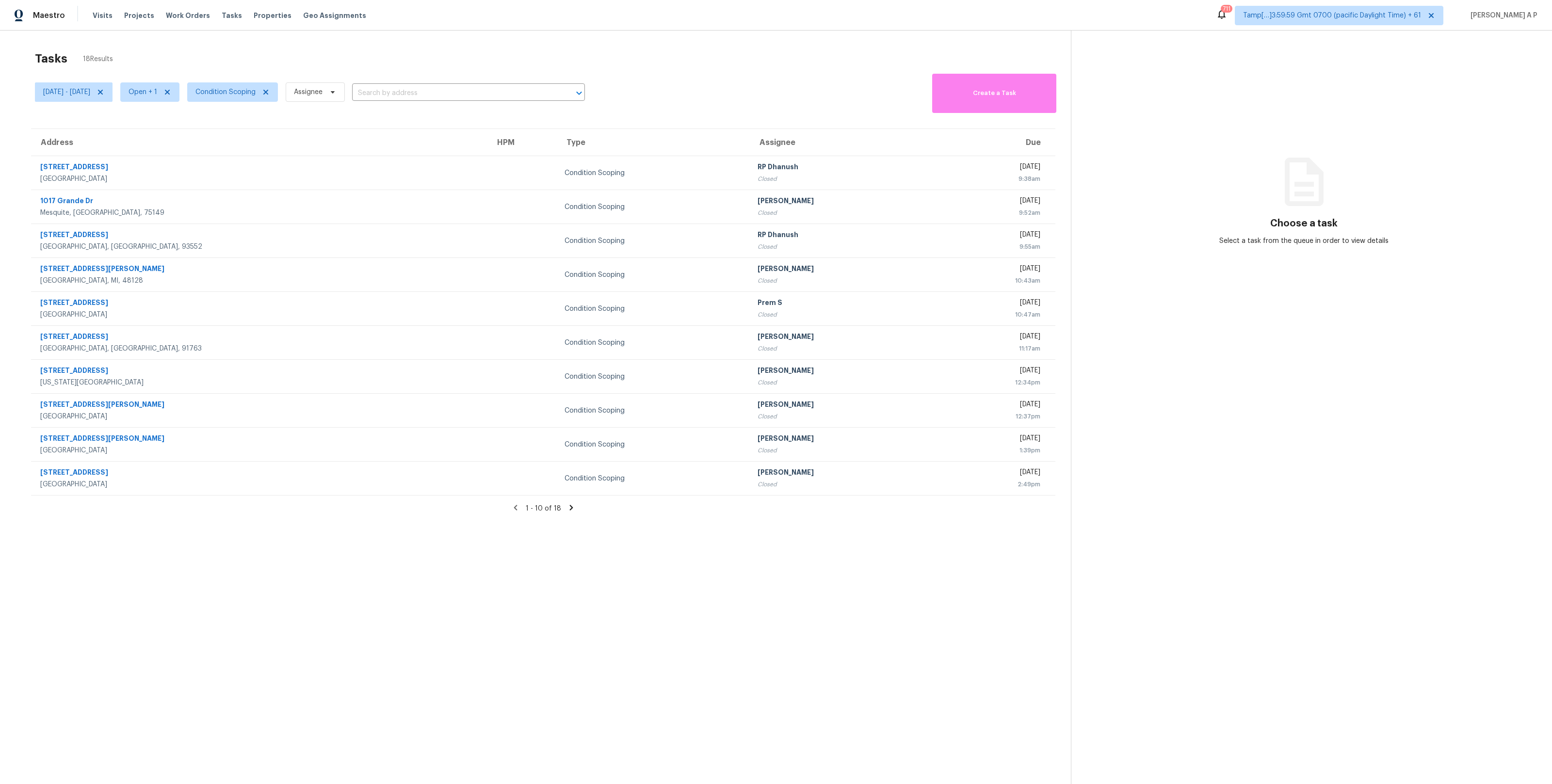
click at [315, 528] on section "Tasks 18 Results [DATE] - [DATE] Open + 1 Condition Scoping Assignee ​ Create a…" at bounding box center [542, 430] width 1055 height 769
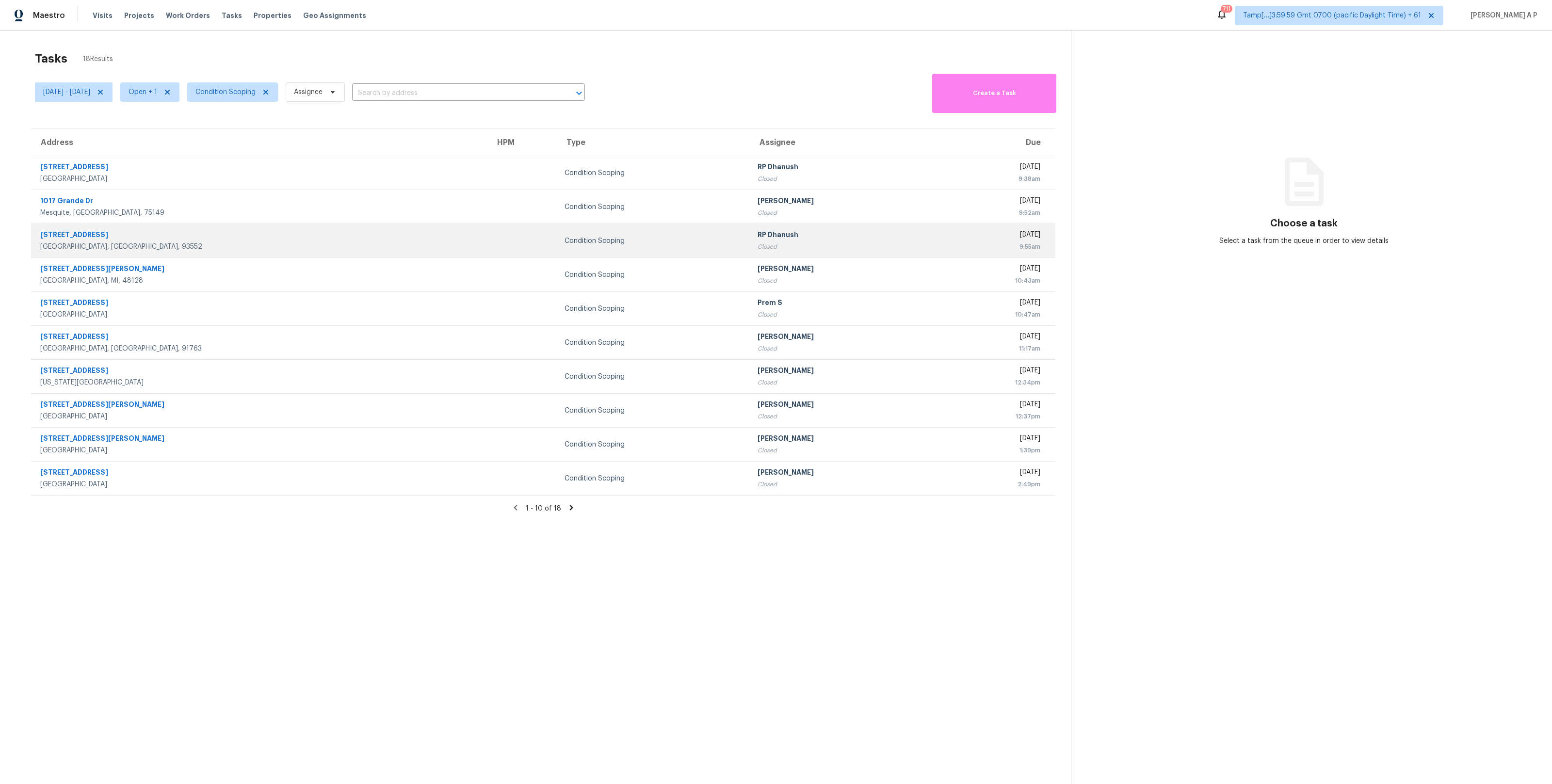
click at [240, 239] on div "[STREET_ADDRESS]" at bounding box center [260, 236] width 440 height 12
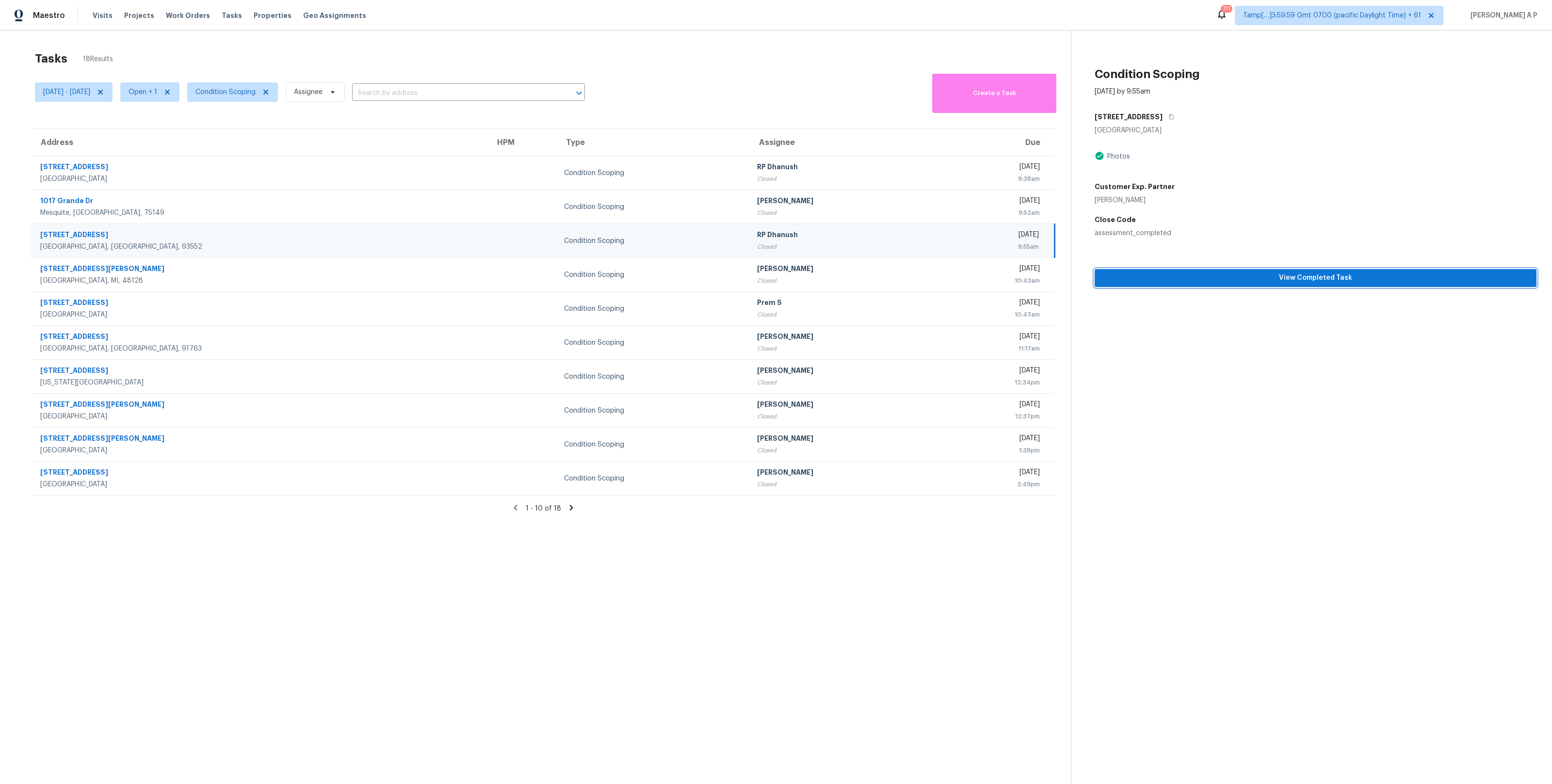
click at [1207, 281] on span "View Completed Task" at bounding box center [1315, 278] width 426 height 12
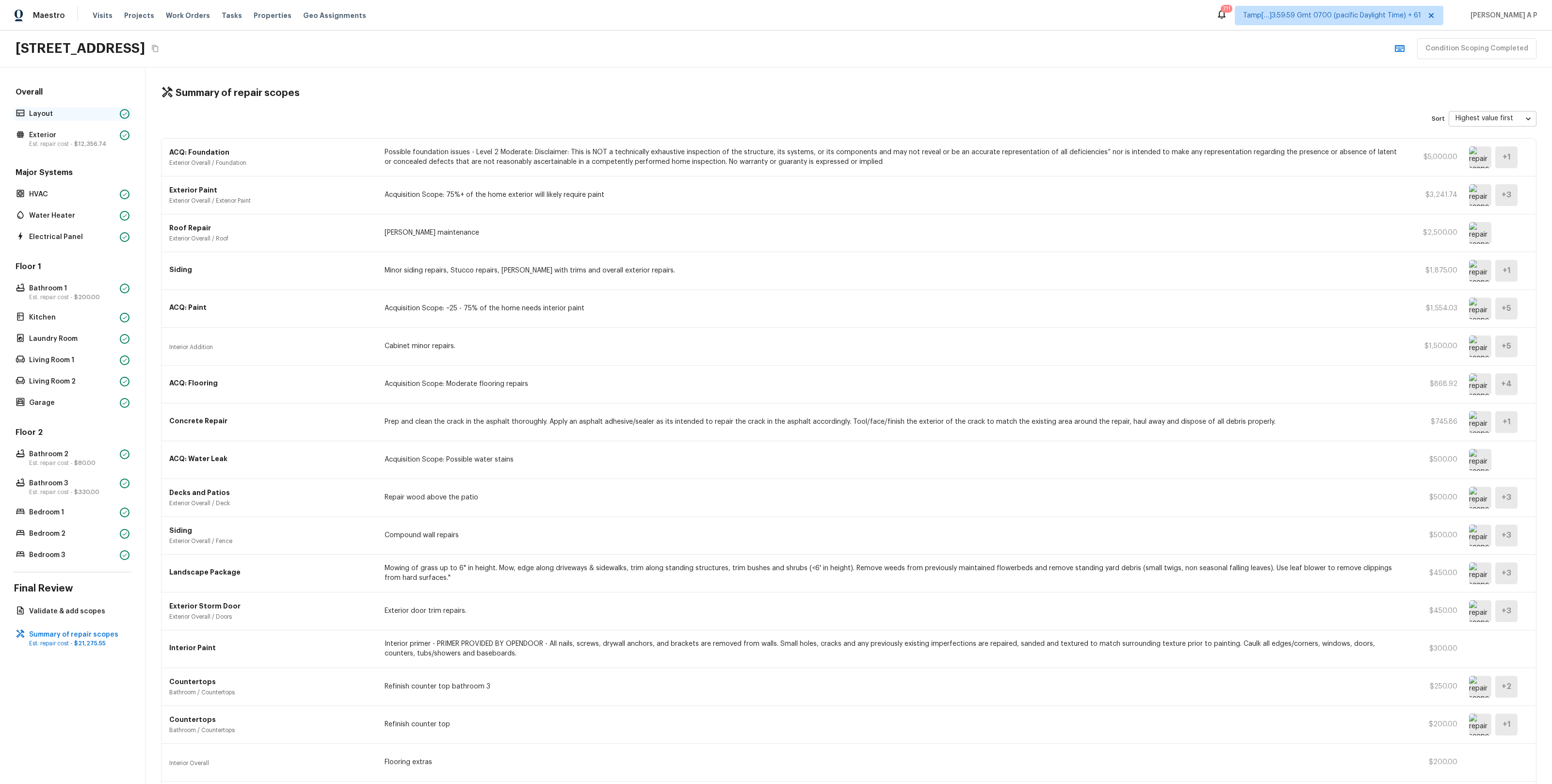
click at [92, 109] on p "Layout" at bounding box center [72, 113] width 87 height 9
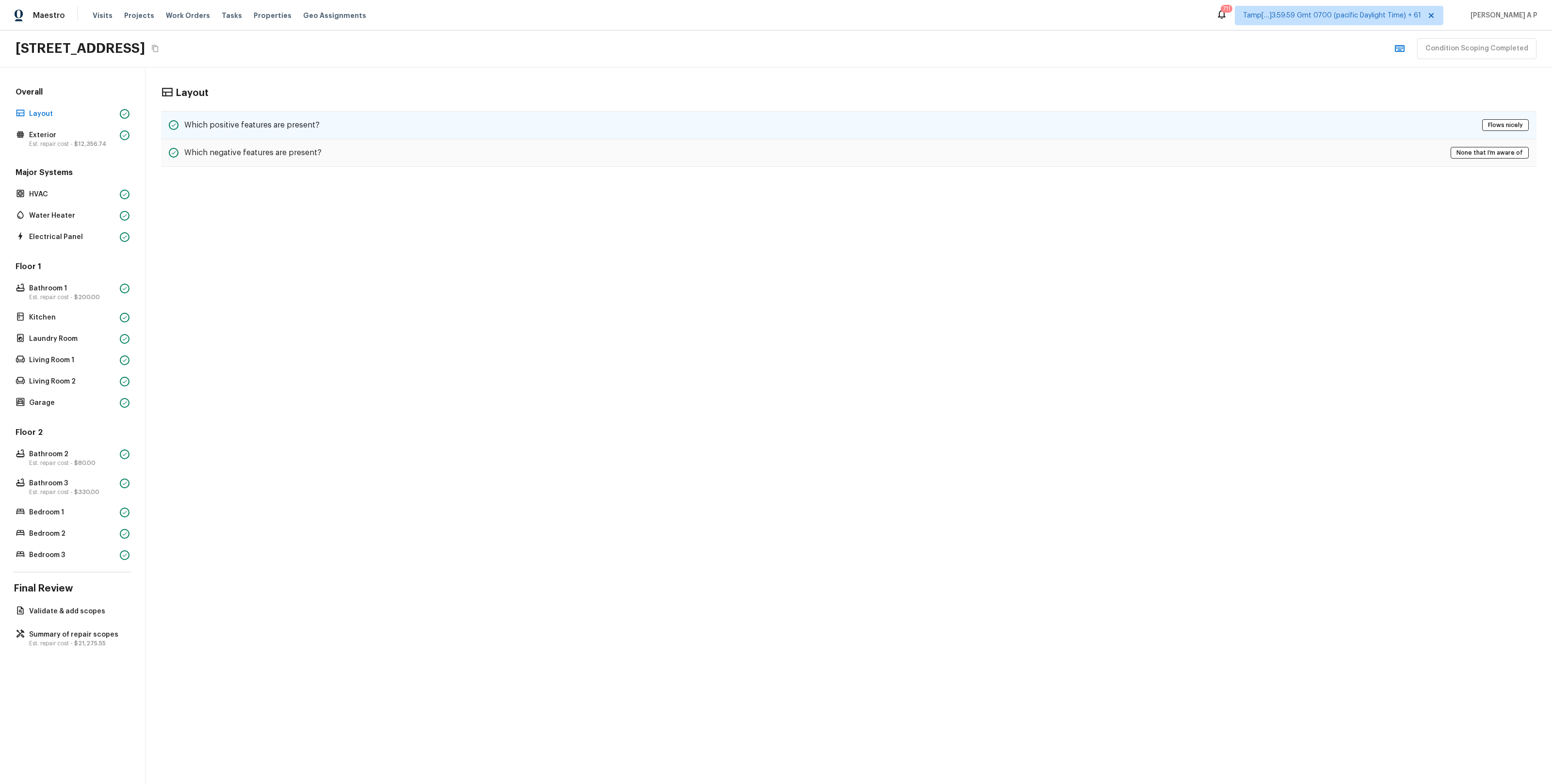
click at [249, 120] on h5 "Which positive features are present?" at bounding box center [252, 125] width 135 height 10
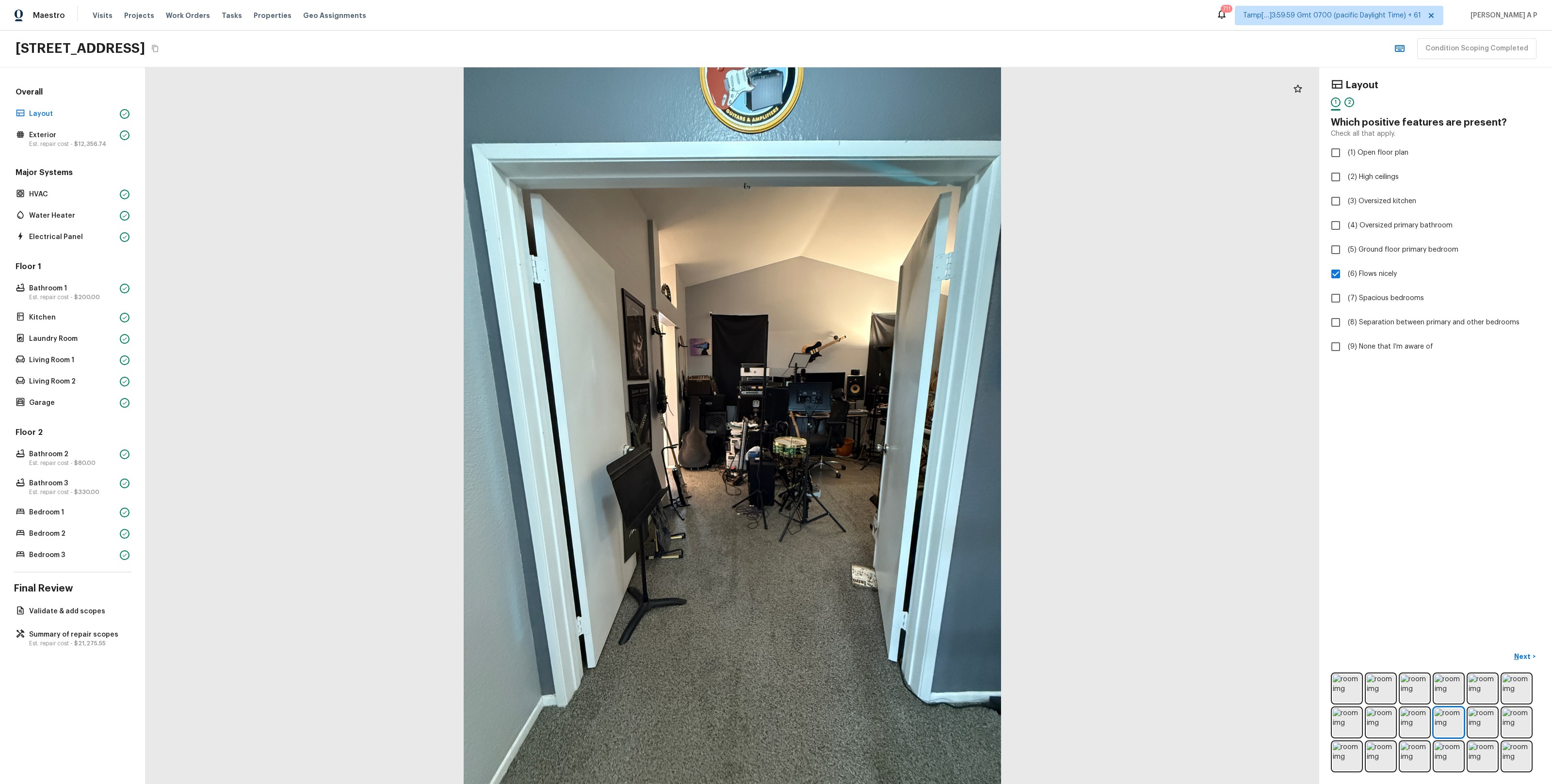
click at [740, 472] on div at bounding box center [732, 426] width 1173 height 716
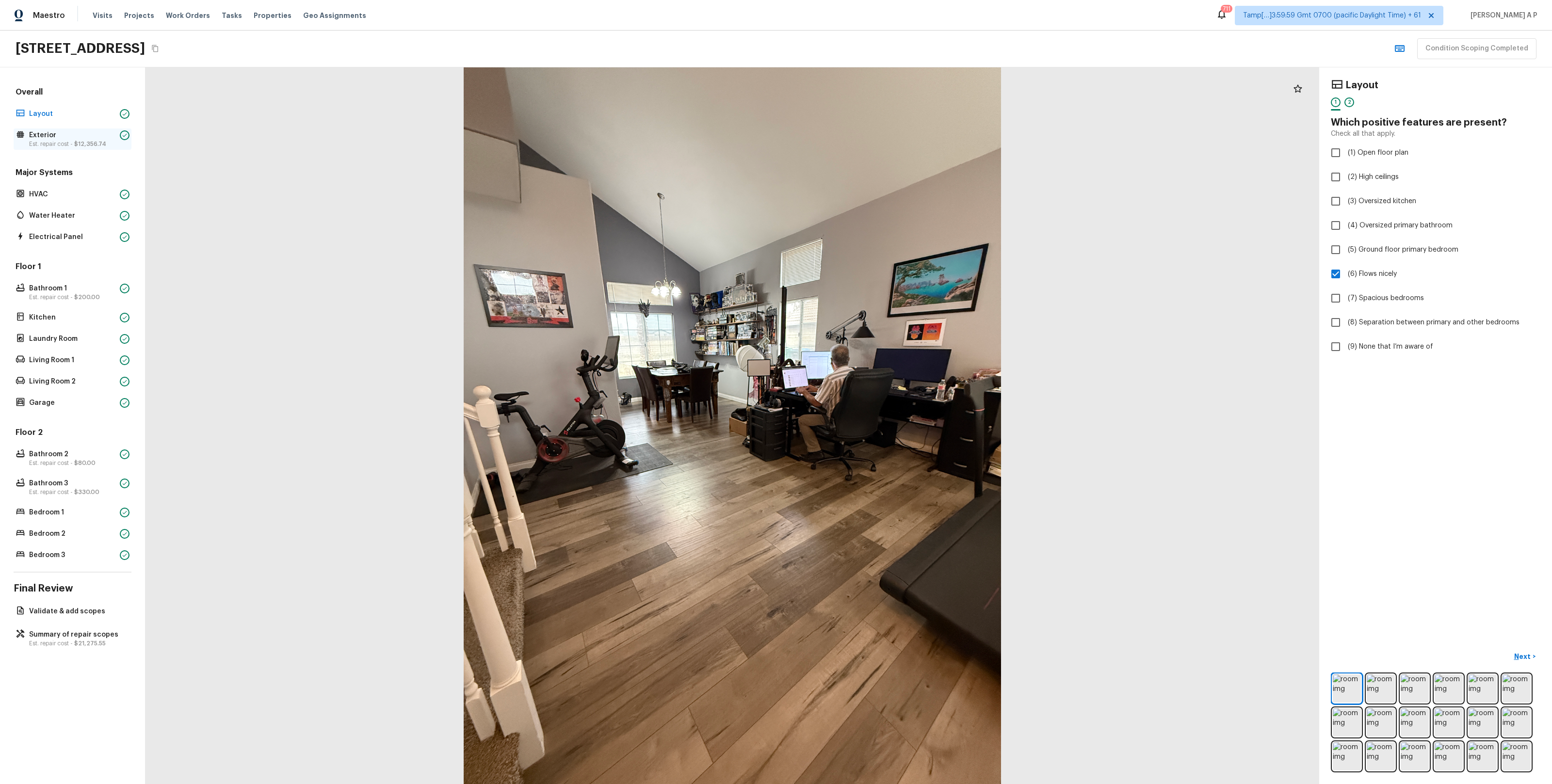
click at [34, 138] on p "Exterior" at bounding box center [72, 135] width 87 height 9
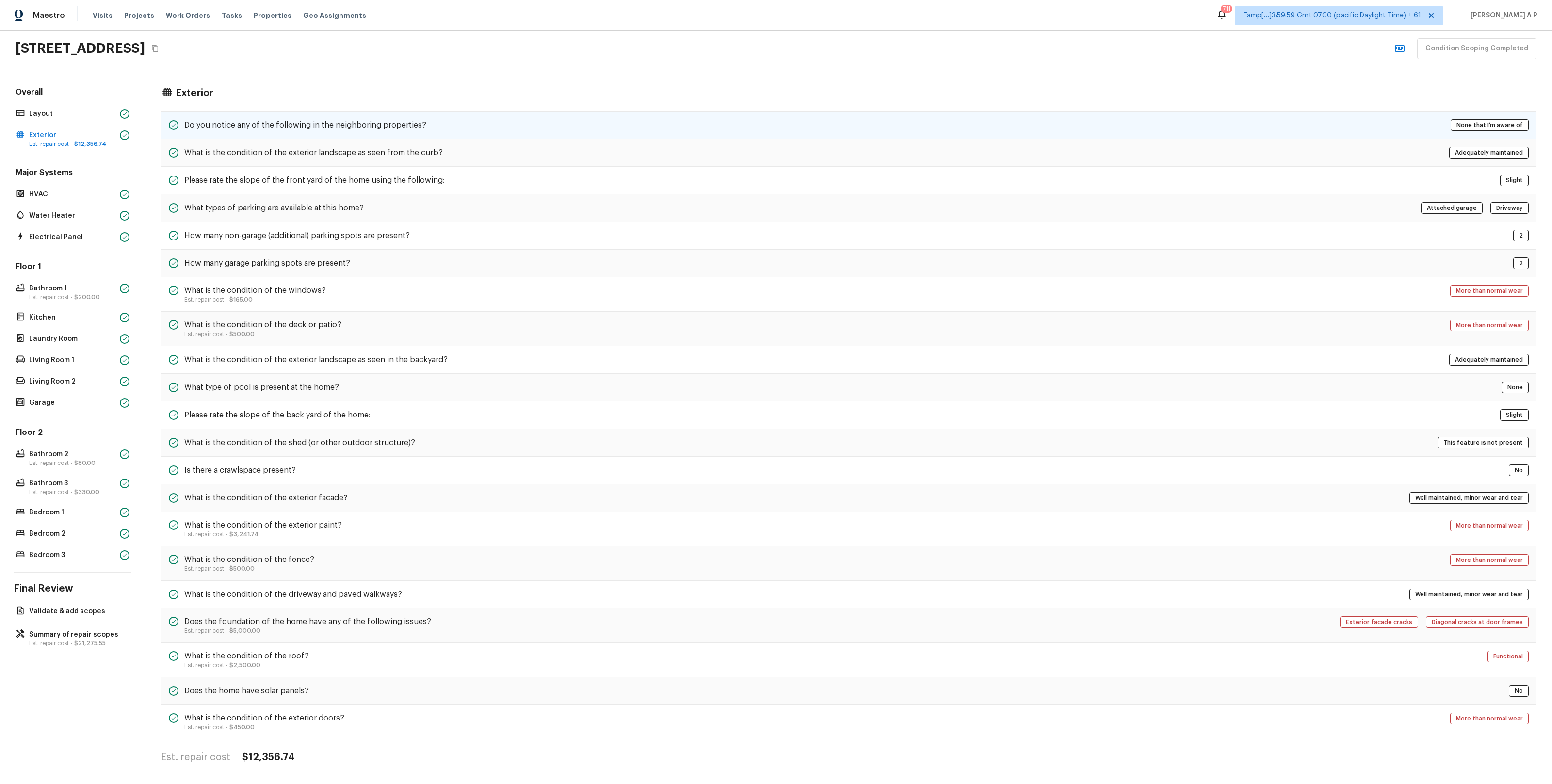
click at [166, 128] on div "Do you notice any of the following in the neighboring properties? None that I’m…" at bounding box center [848, 125] width 1375 height 28
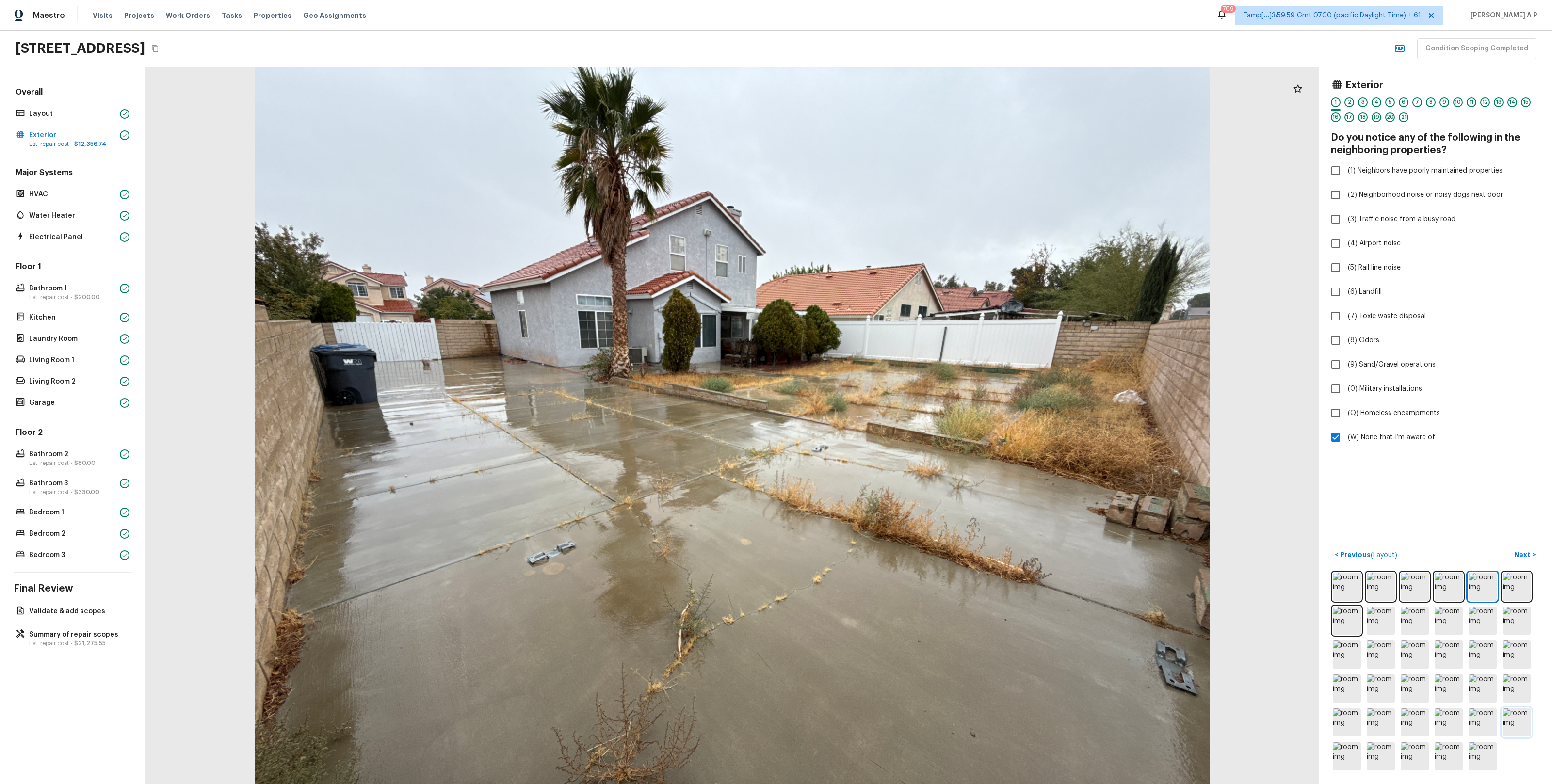
click at [1525, 714] on img at bounding box center [1516, 722] width 28 height 28
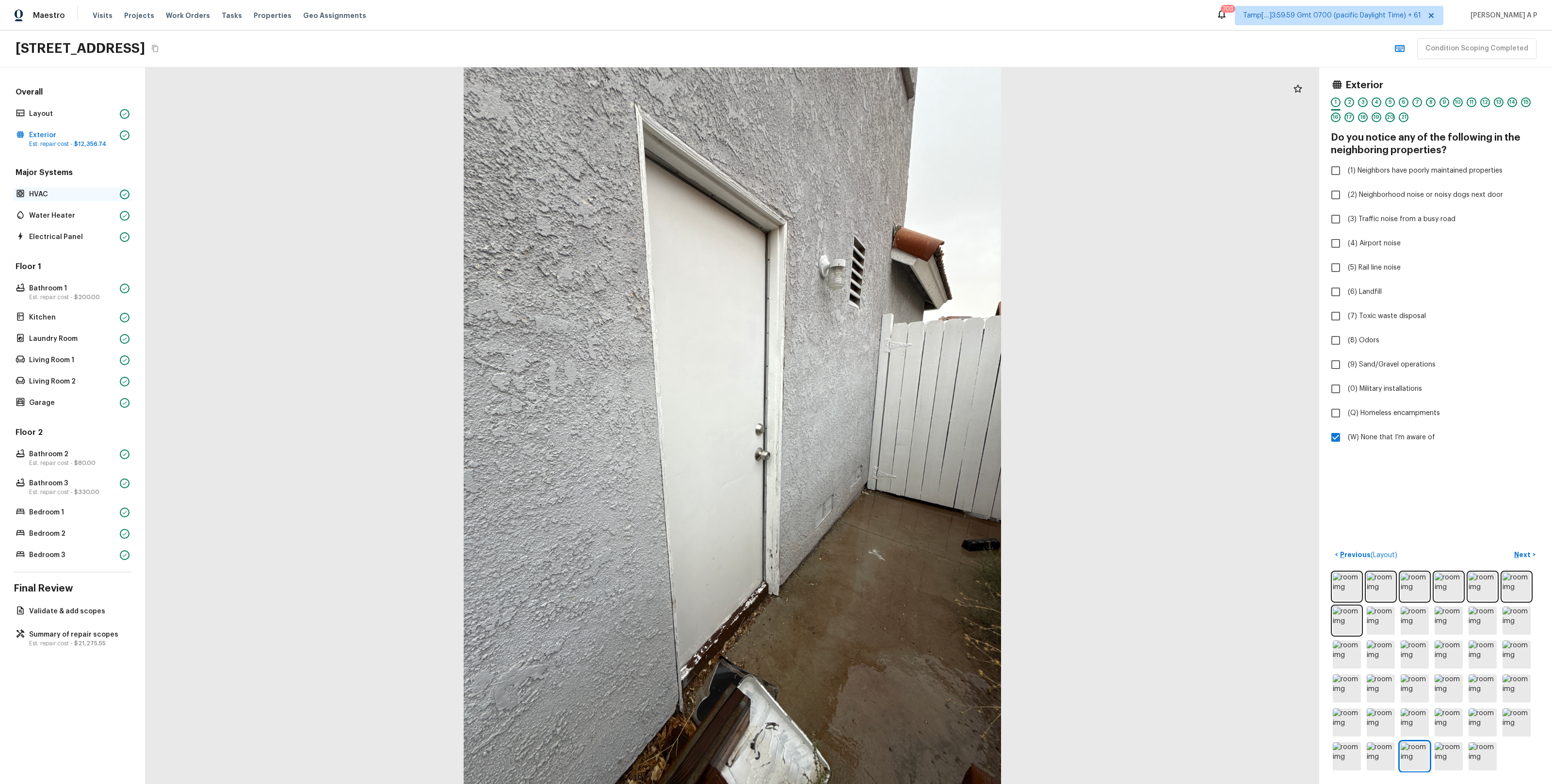
click at [56, 196] on p "HVAC" at bounding box center [72, 194] width 87 height 9
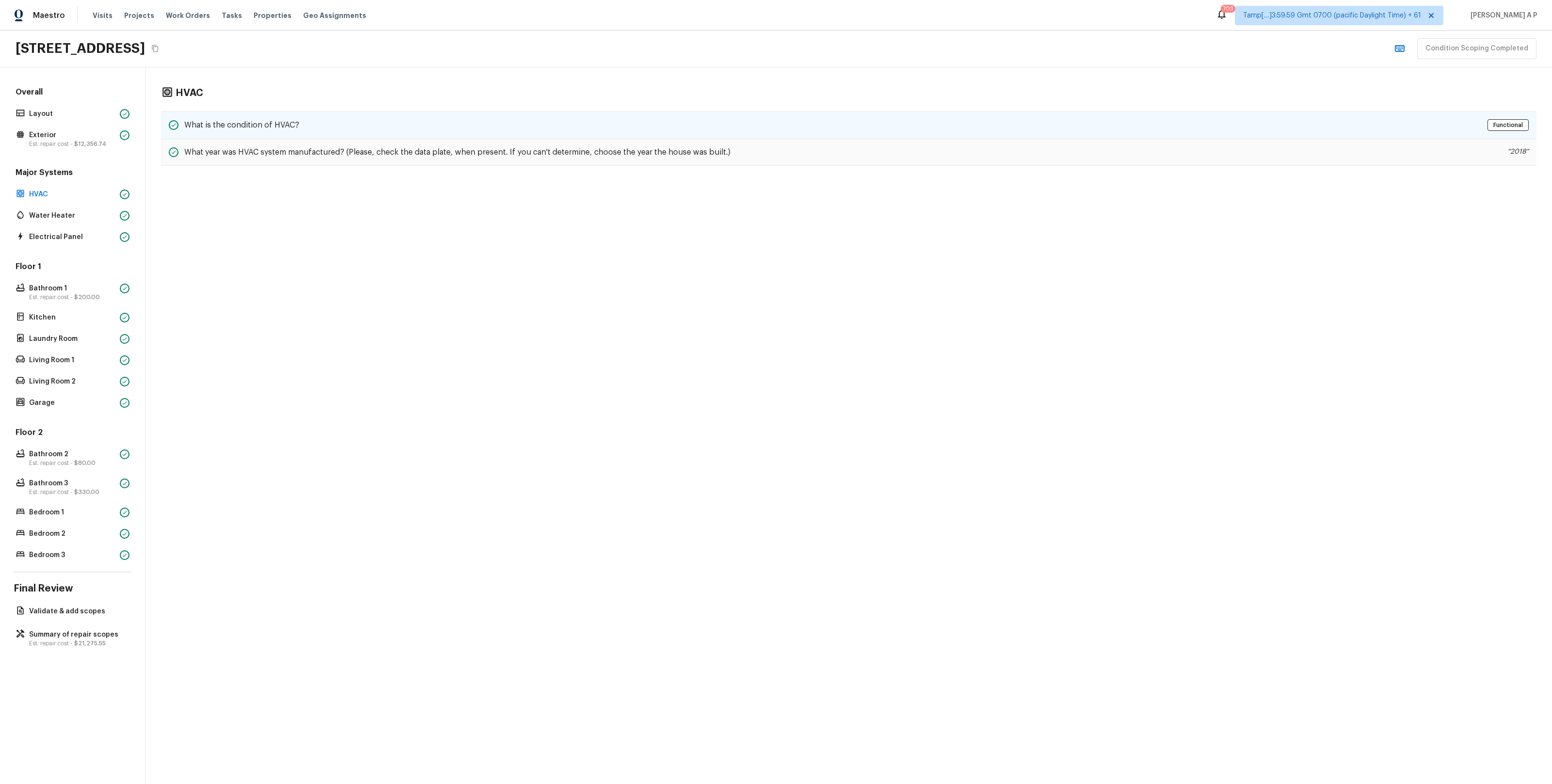
click at [262, 129] on h5 "What is the condition of HVAC?" at bounding box center [242, 125] width 115 height 10
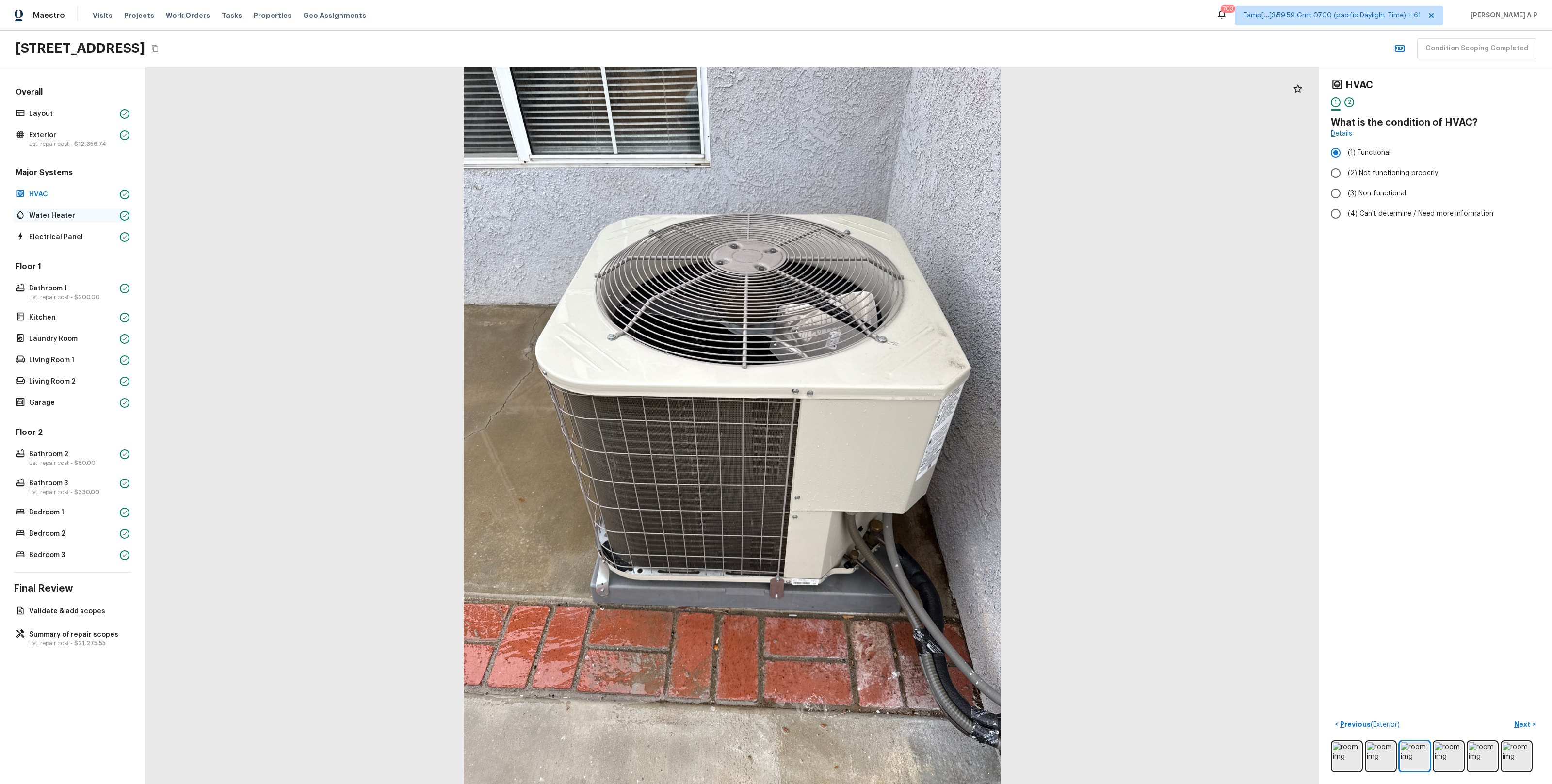
click at [86, 222] on div "Water Heater" at bounding box center [72, 216] width 117 height 14
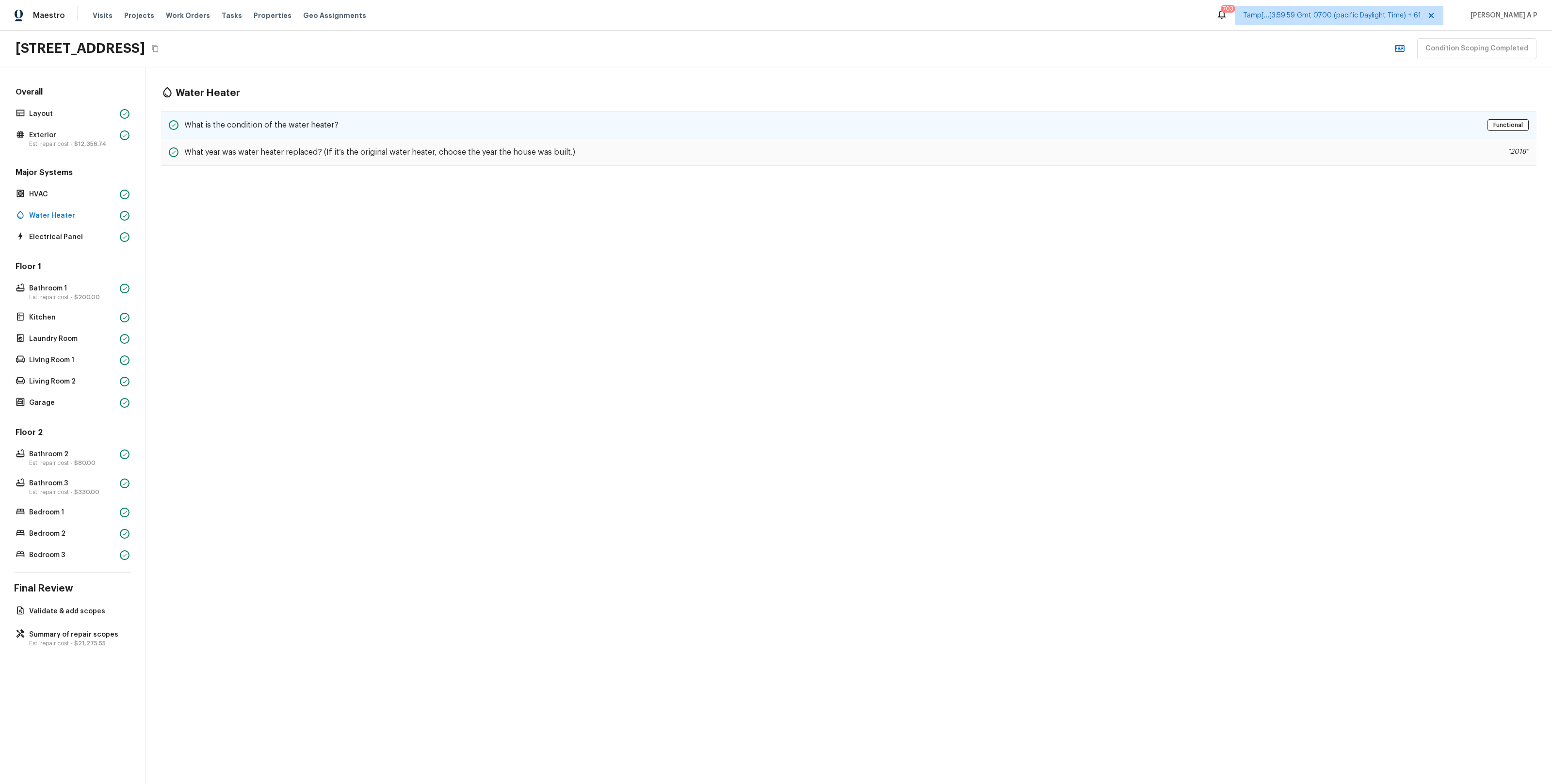
click at [242, 129] on h5 "What is the condition of the water heater?" at bounding box center [261, 125] width 154 height 10
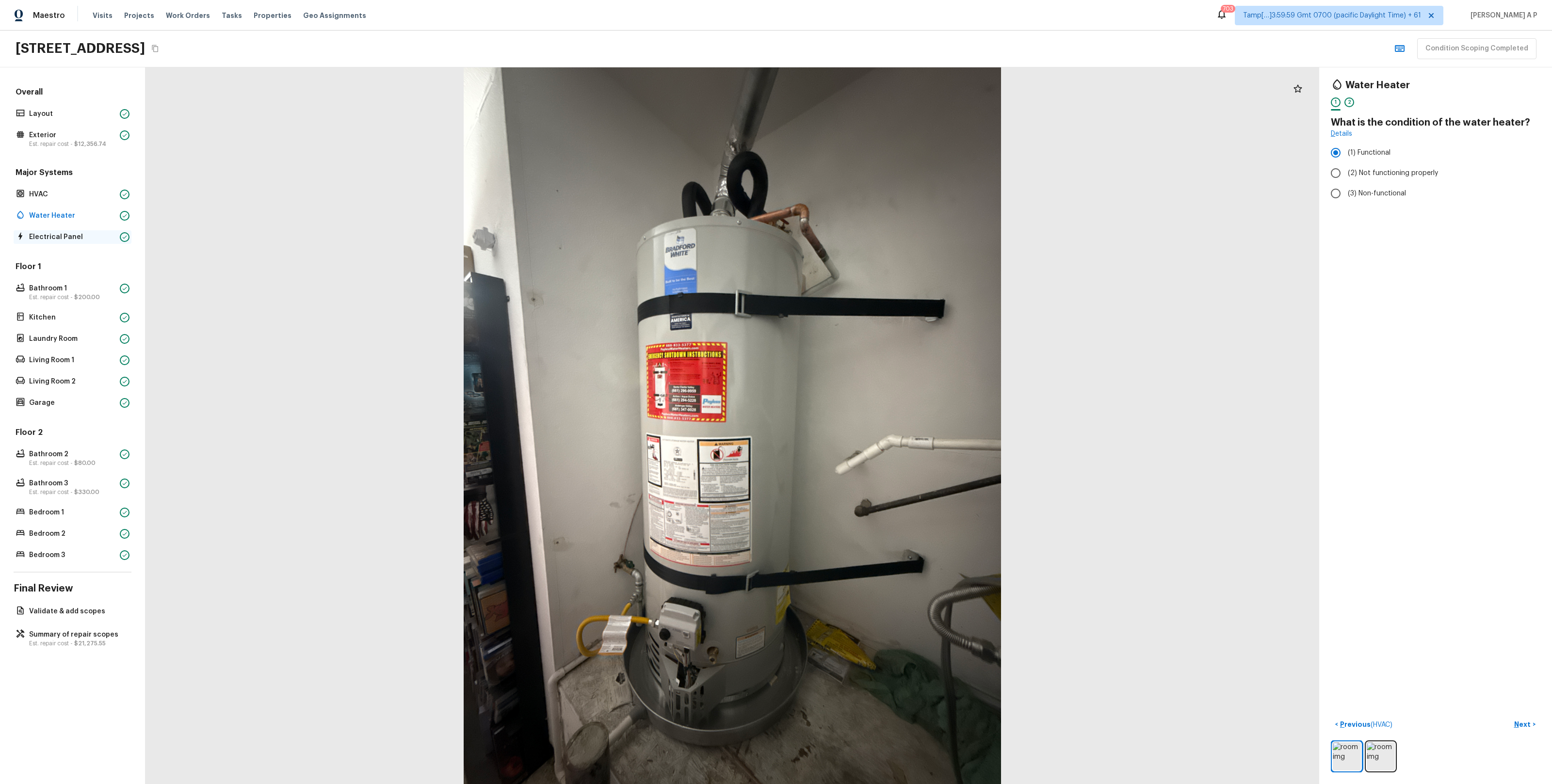
click at [86, 237] on p "Electrical Panel" at bounding box center [72, 236] width 87 height 9
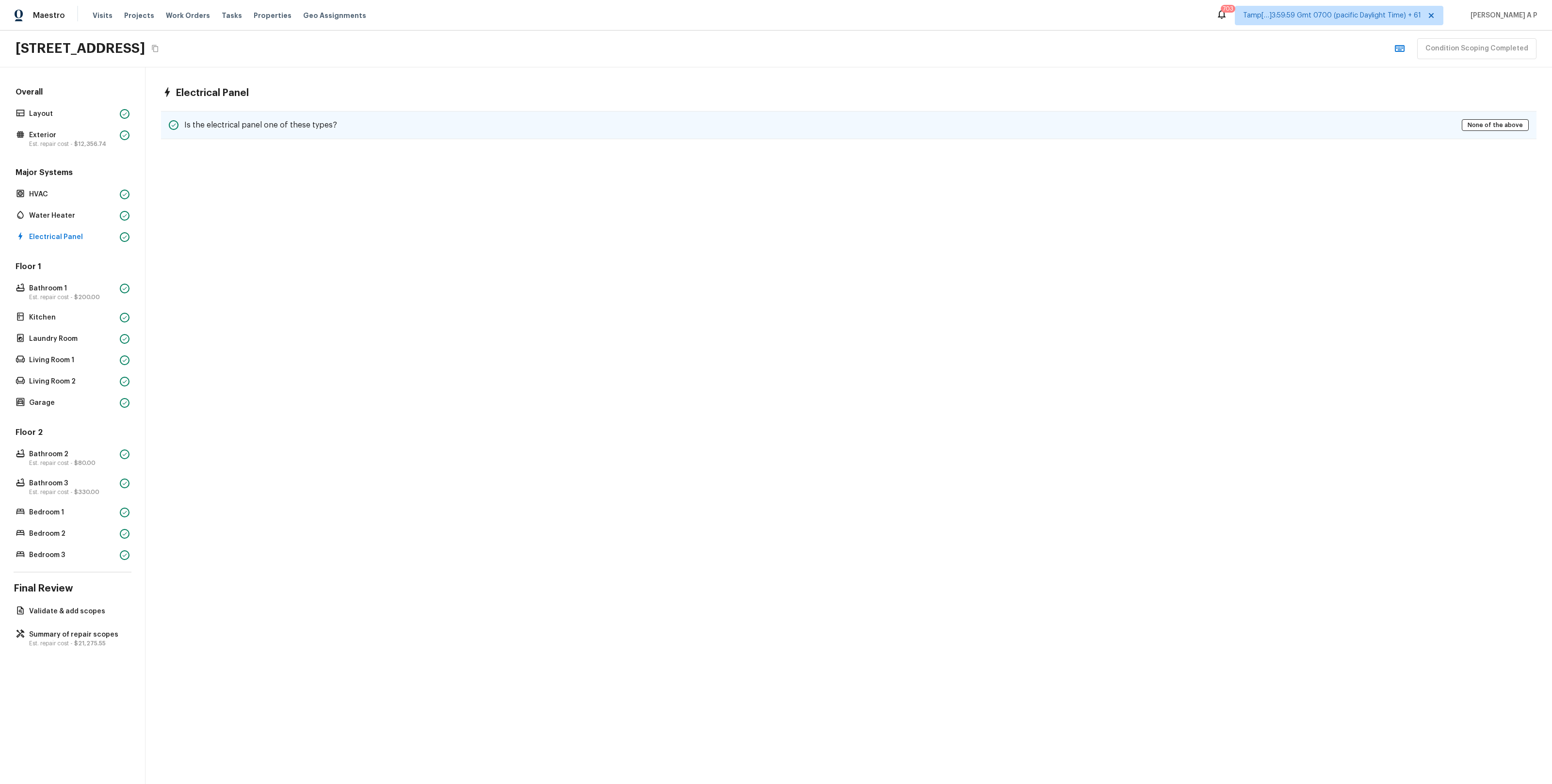
click at [267, 123] on h5 "Is the electrical panel one of these types?" at bounding box center [261, 125] width 153 height 10
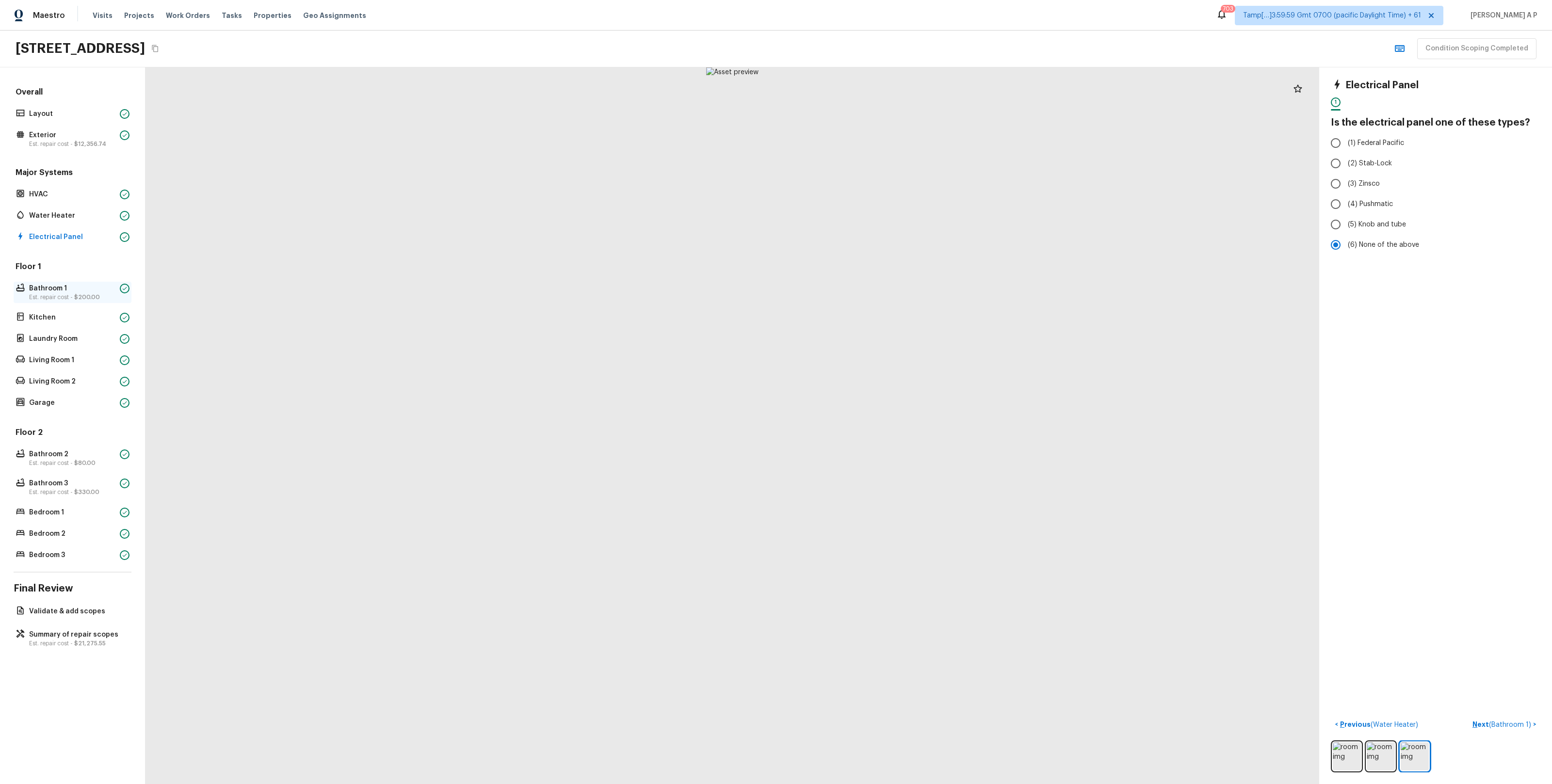
click at [91, 295] on span "$200.00" at bounding box center [87, 296] width 26 height 6
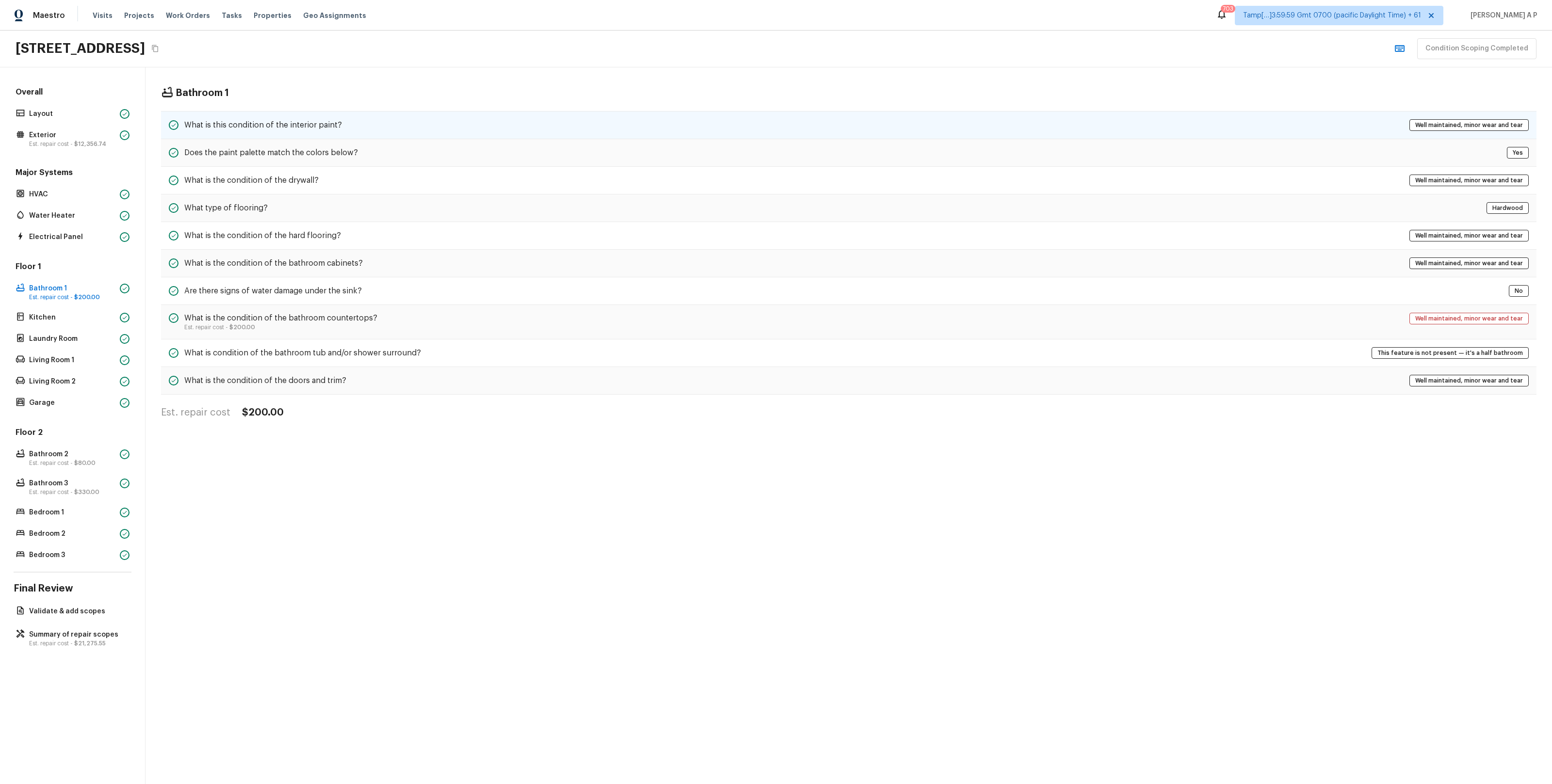
click at [367, 131] on div "What is this condition of the interior paint? Well maintained, minor wear and t…" at bounding box center [848, 125] width 1375 height 28
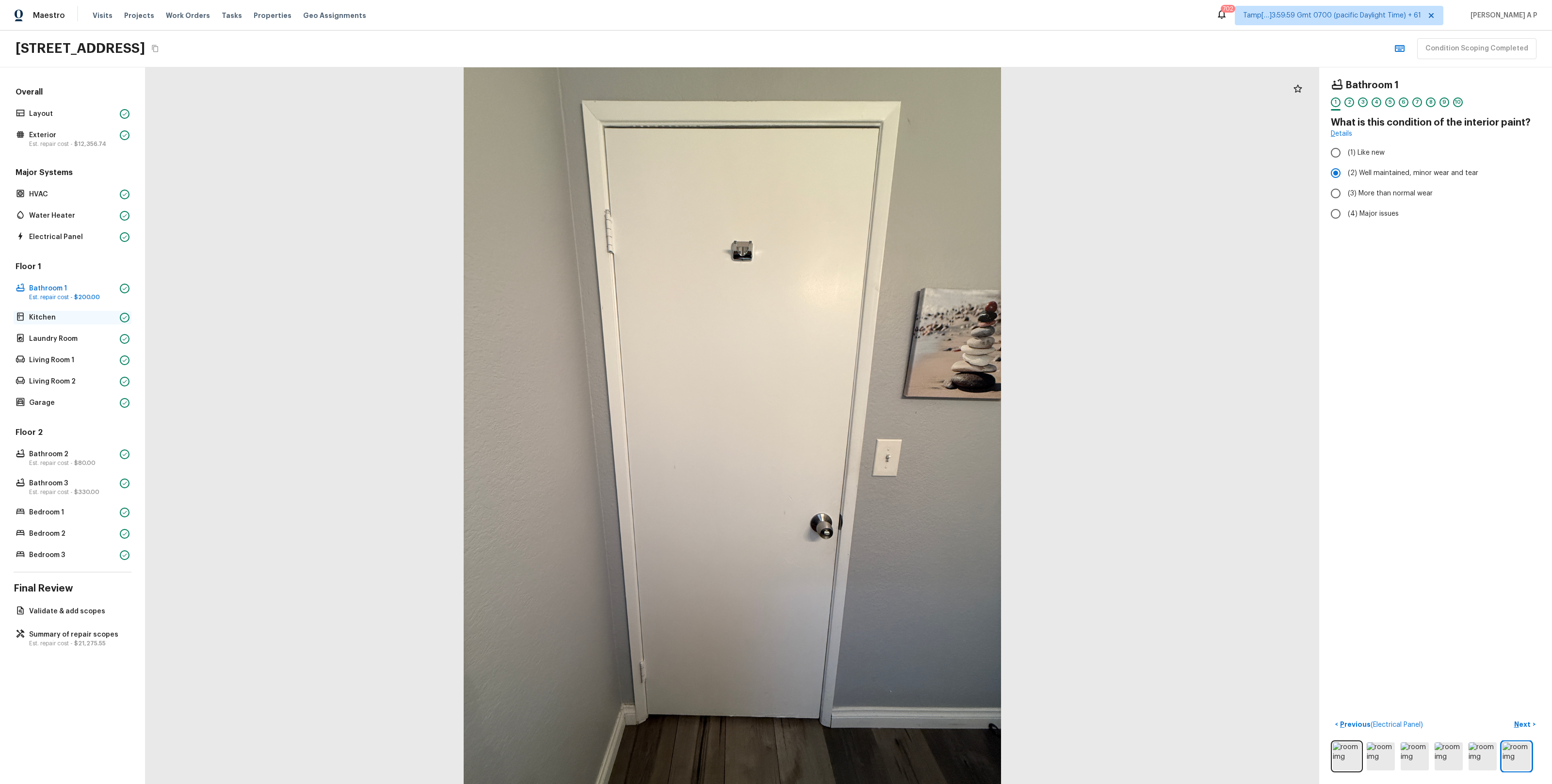
click at [101, 311] on div "Kitchen" at bounding box center [72, 318] width 117 height 14
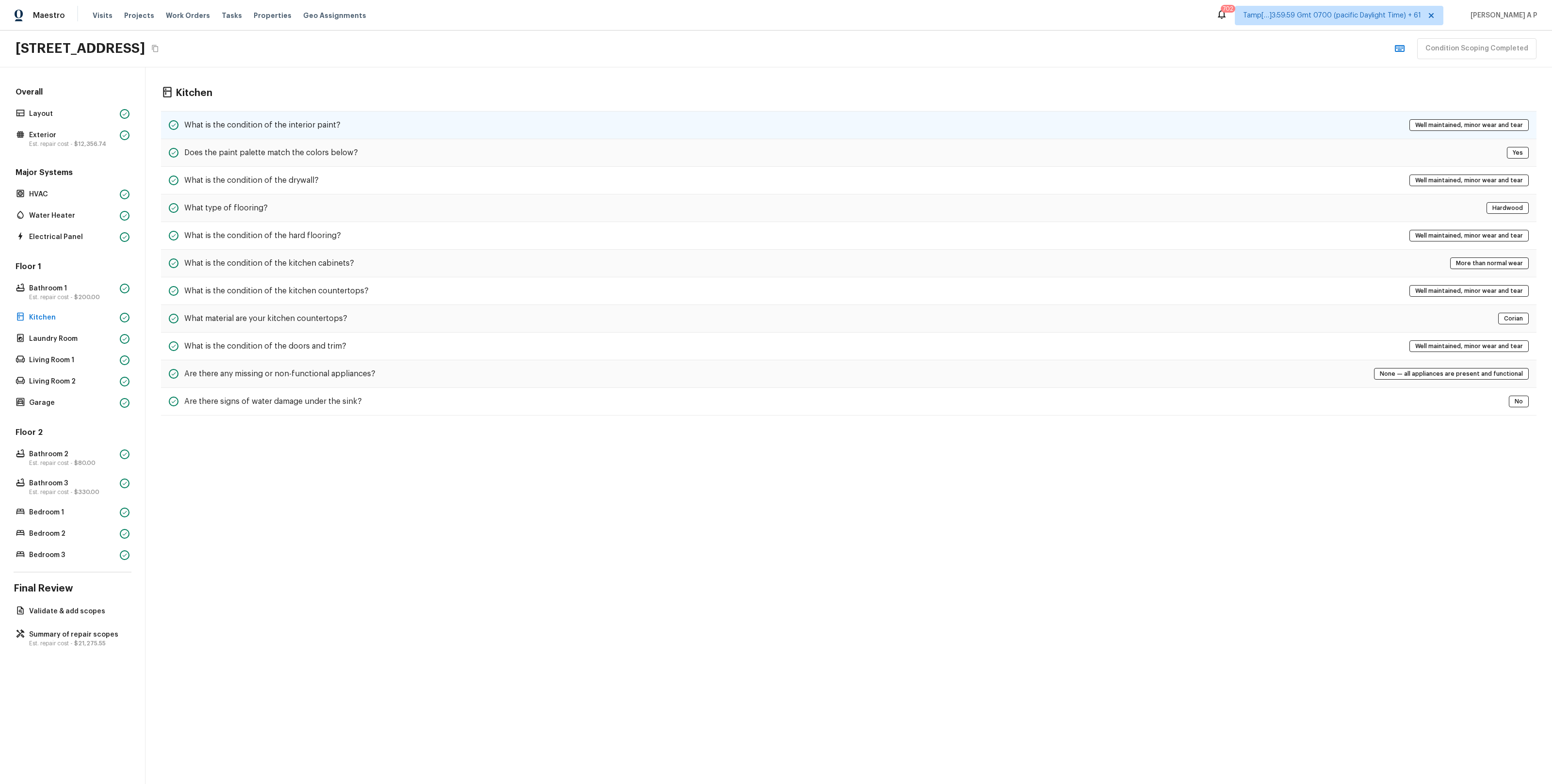
click at [270, 126] on h5 "What is the condition of the interior paint?" at bounding box center [262, 125] width 156 height 10
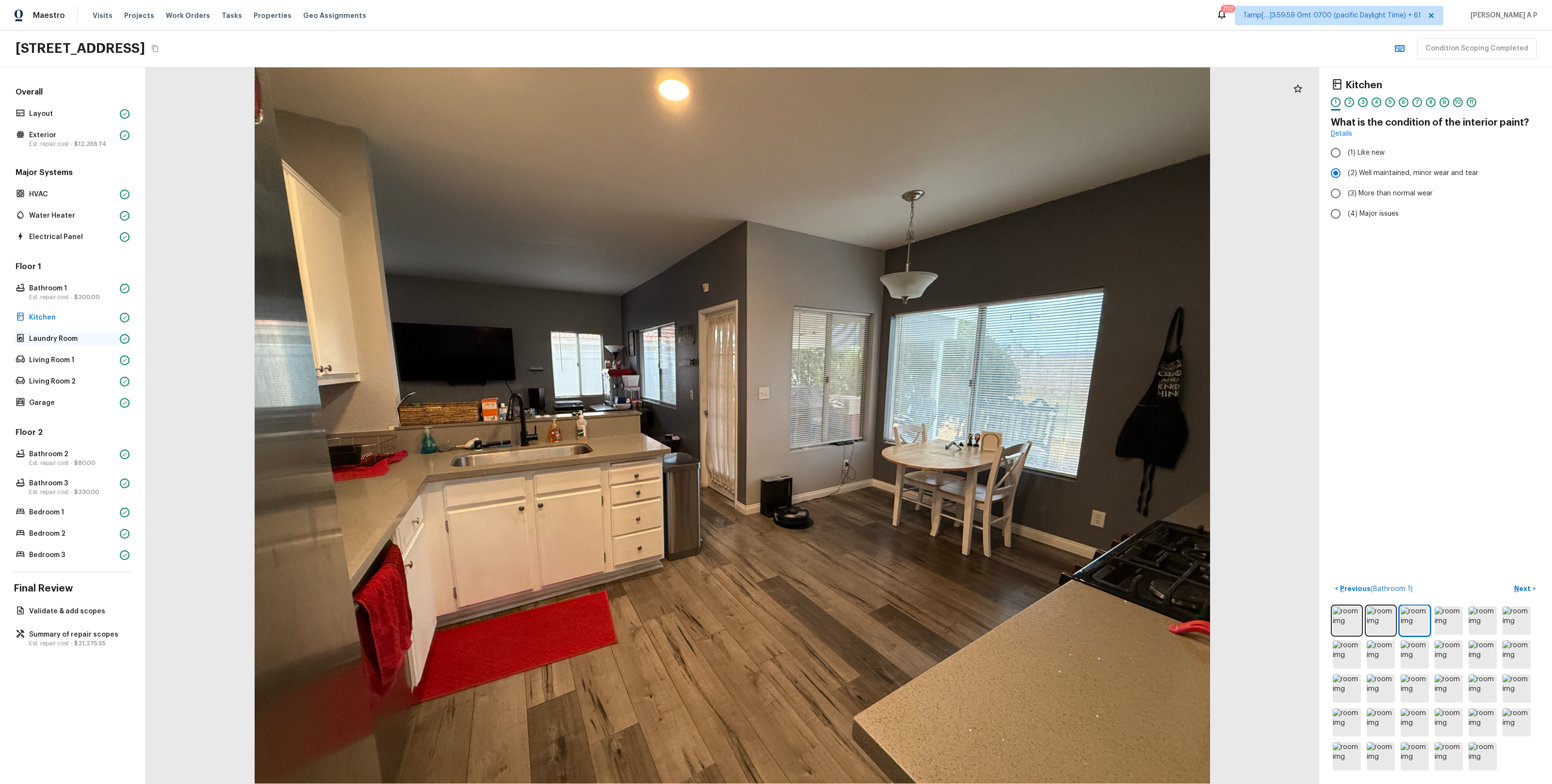
click at [67, 341] on p "Laundry Room" at bounding box center [72, 338] width 87 height 9
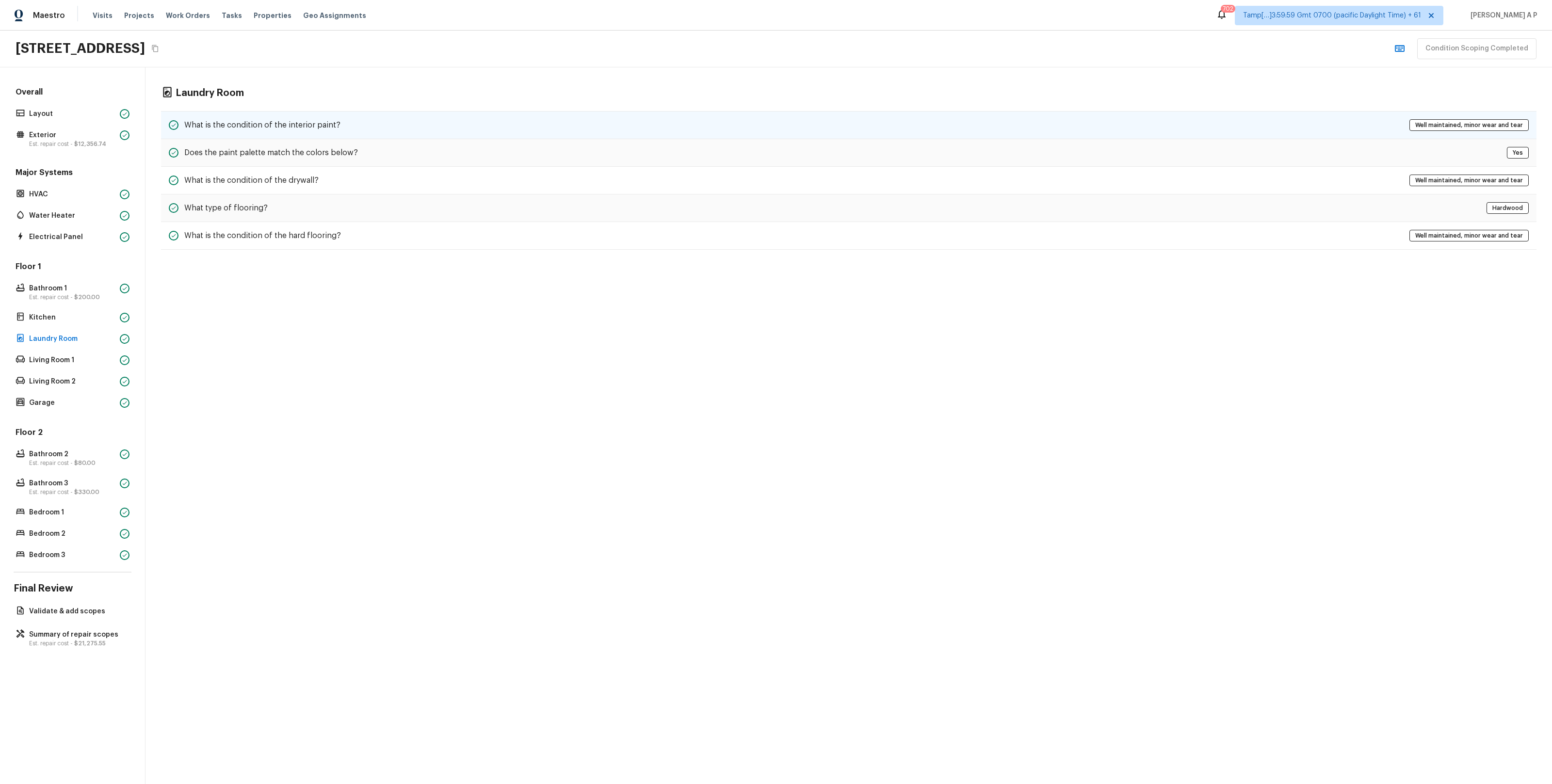
click at [317, 123] on h5 "What is the condition of the interior paint?" at bounding box center [262, 125] width 156 height 10
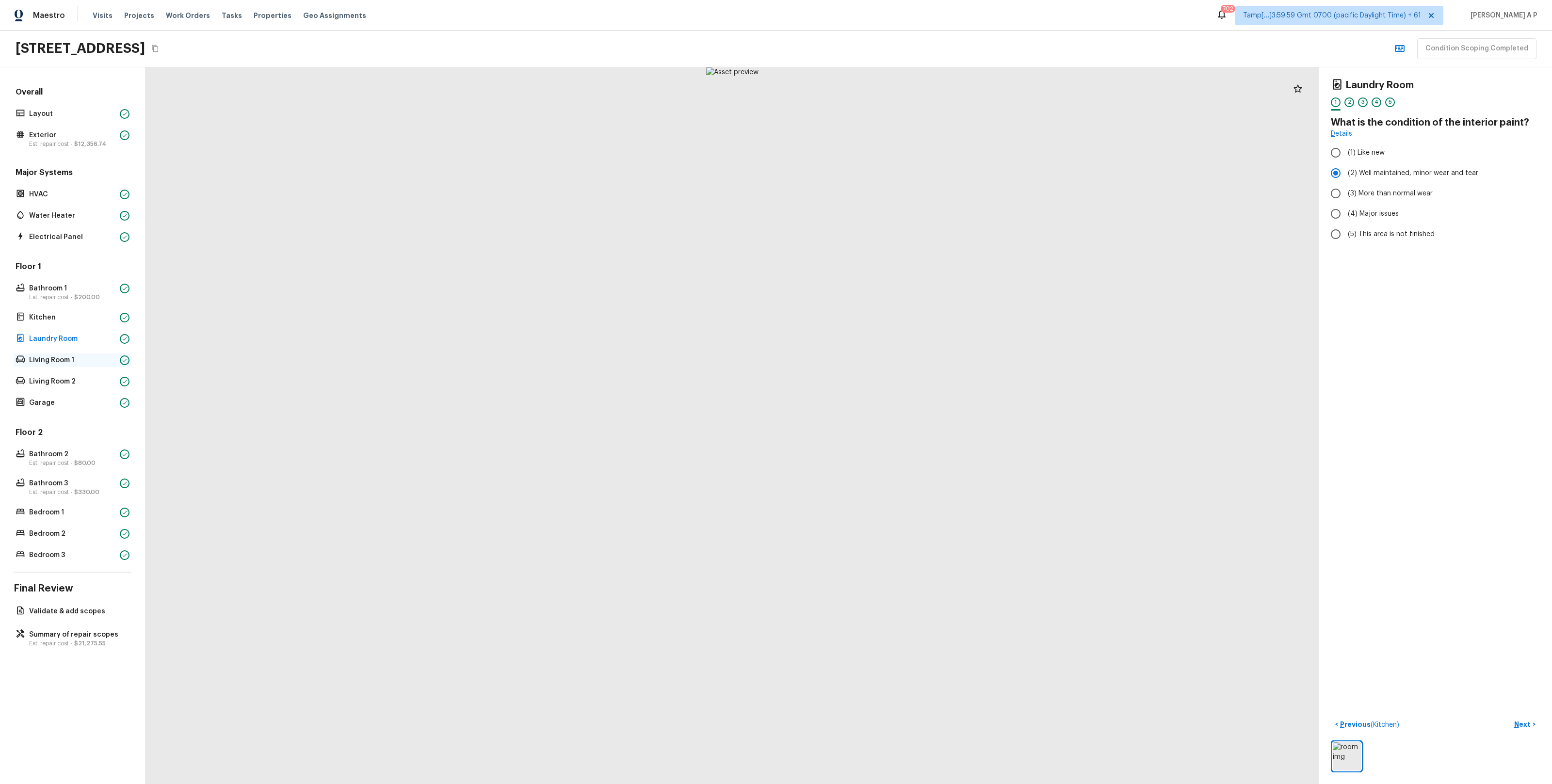
click at [50, 357] on p "Living Room 1" at bounding box center [72, 360] width 87 height 9
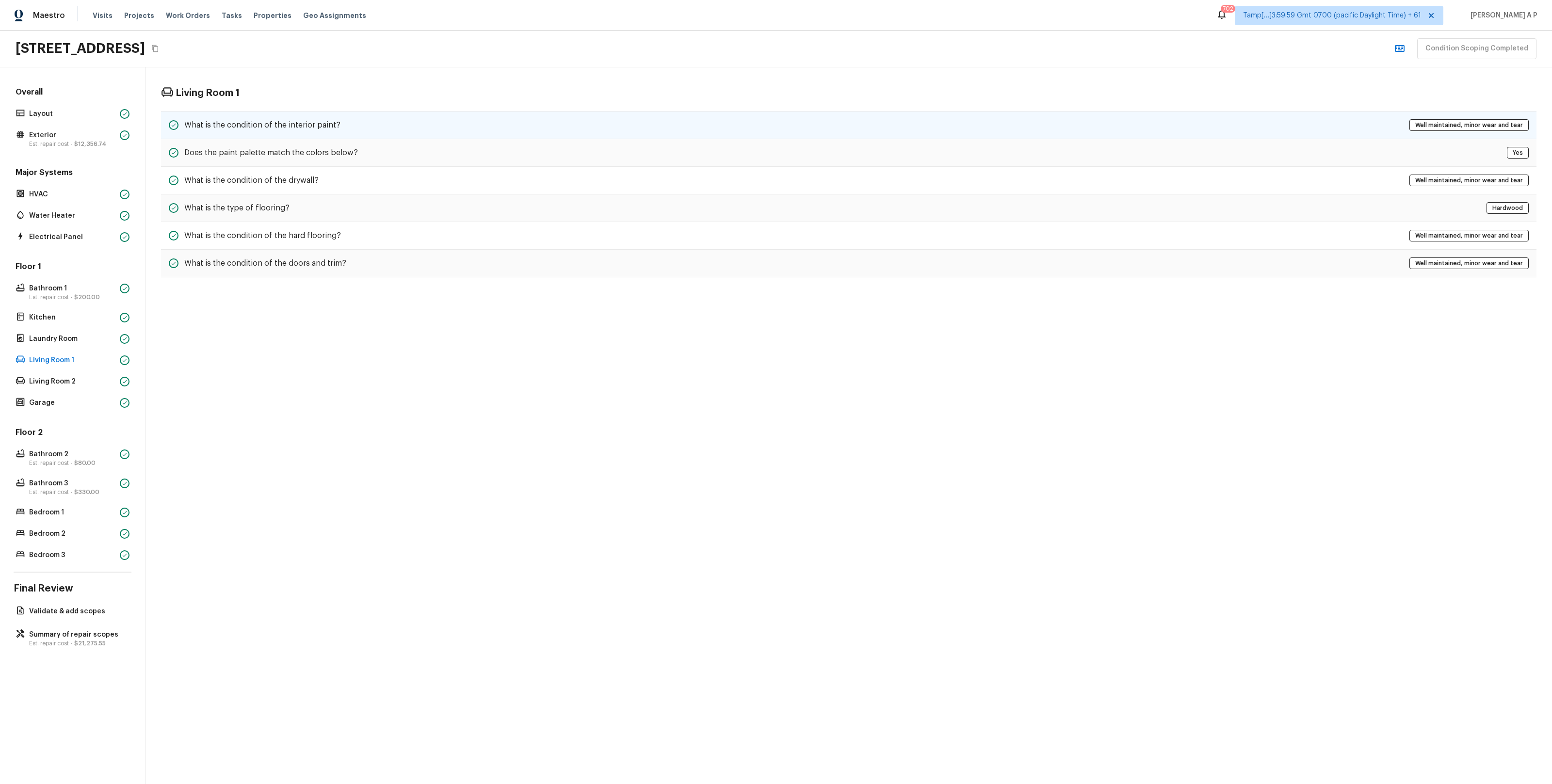
click at [268, 128] on h5 "What is the condition of the interior paint?" at bounding box center [262, 125] width 156 height 10
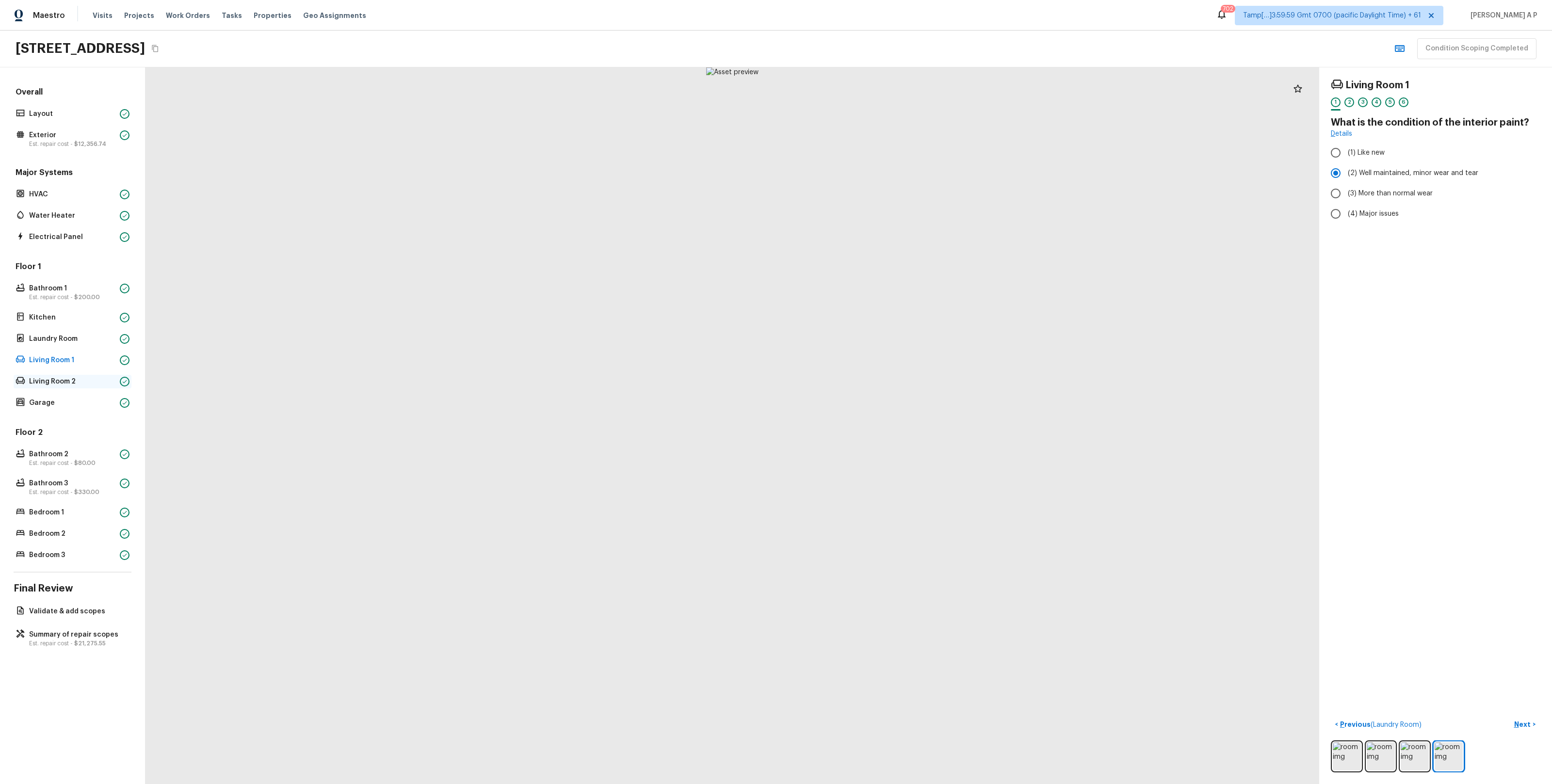
click at [67, 384] on p "Living Room 2" at bounding box center [72, 381] width 87 height 9
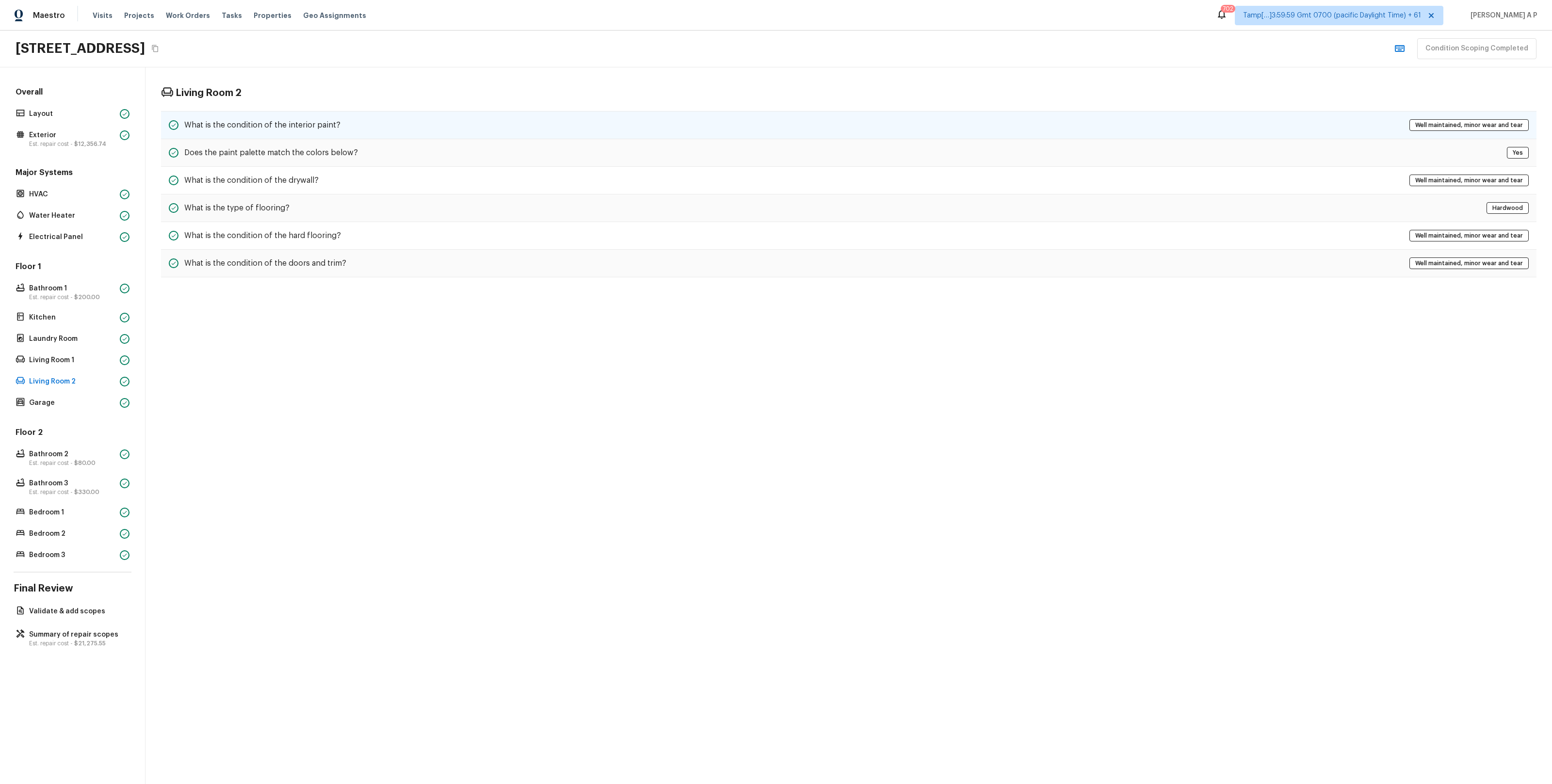
click at [280, 129] on h5 "What is the condition of the interior paint?" at bounding box center [262, 125] width 156 height 10
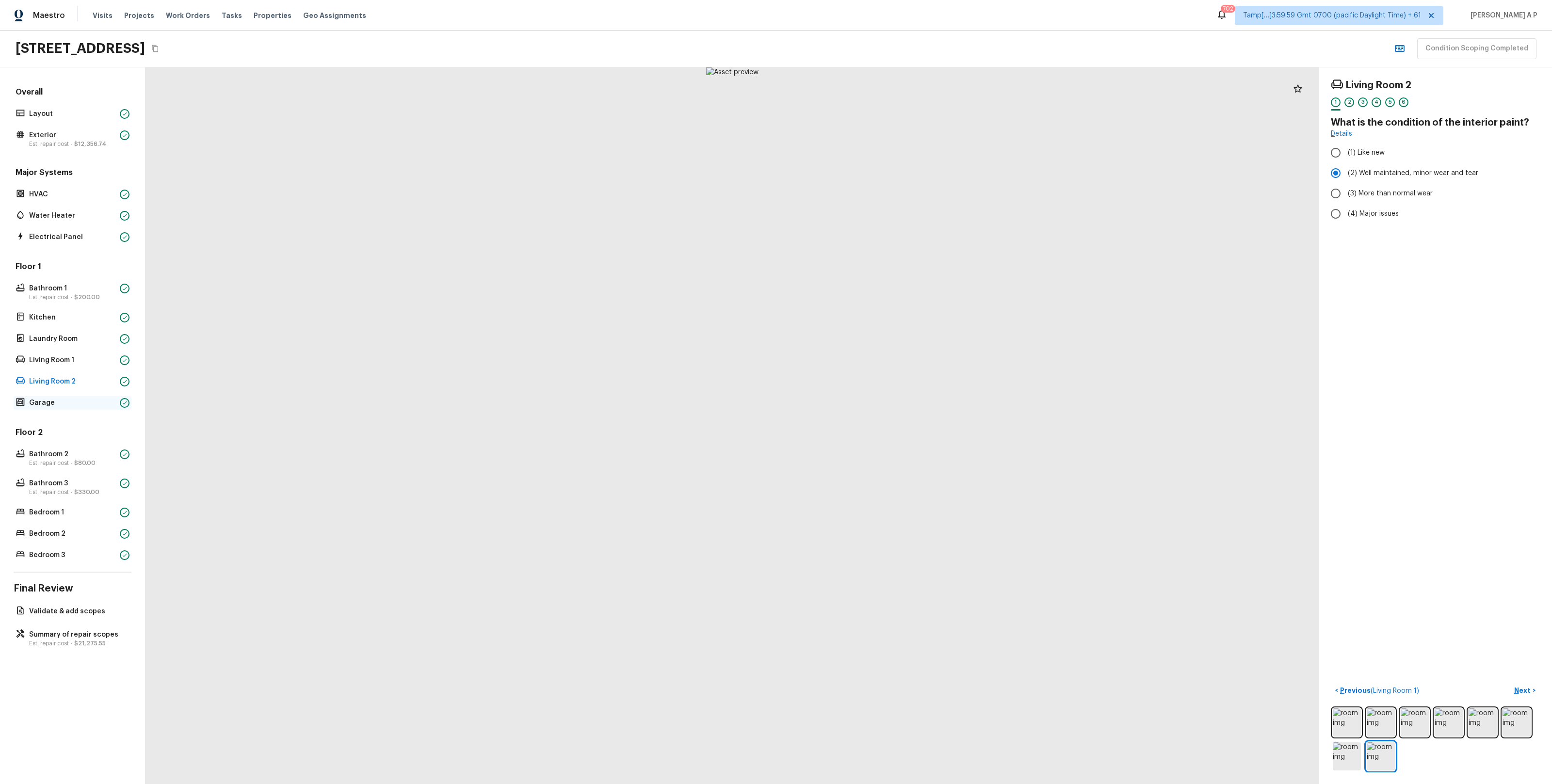
click at [68, 405] on p "Garage" at bounding box center [72, 403] width 87 height 9
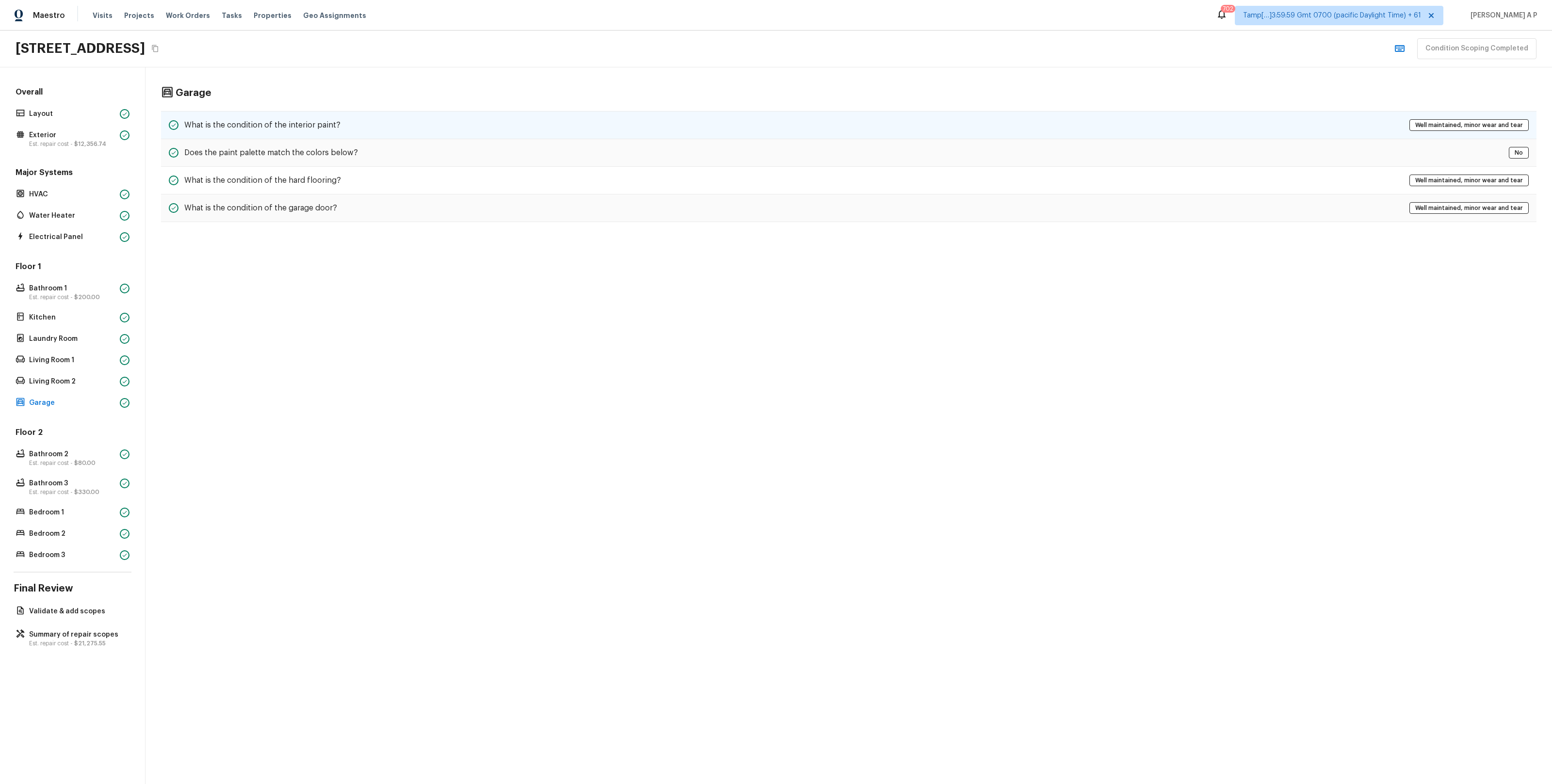
click at [311, 117] on div "What is the condition of the interior paint? Well maintained, minor wear and te…" at bounding box center [848, 125] width 1375 height 28
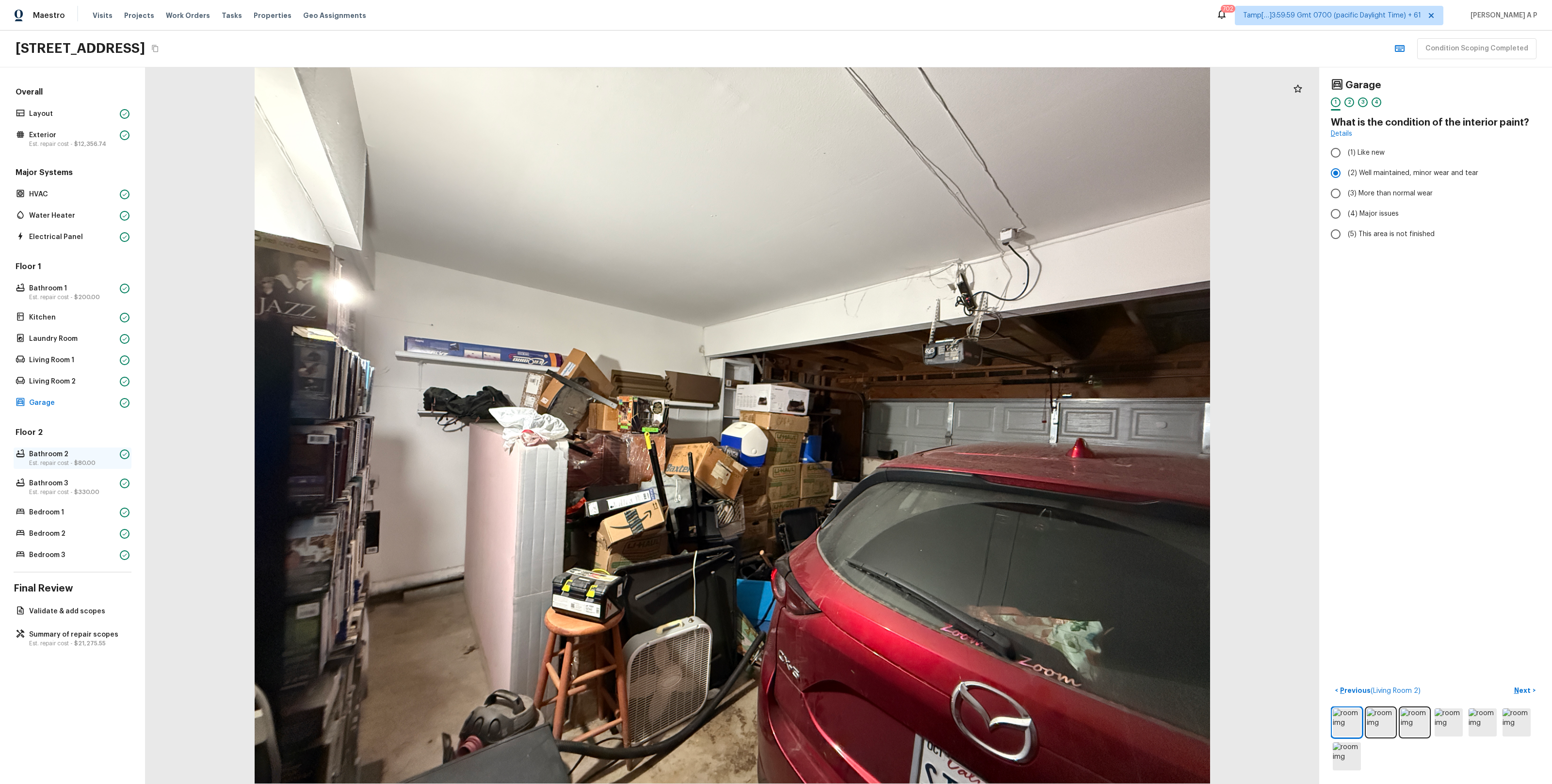
click at [81, 464] on span "$80.00" at bounding box center [85, 463] width 21 height 6
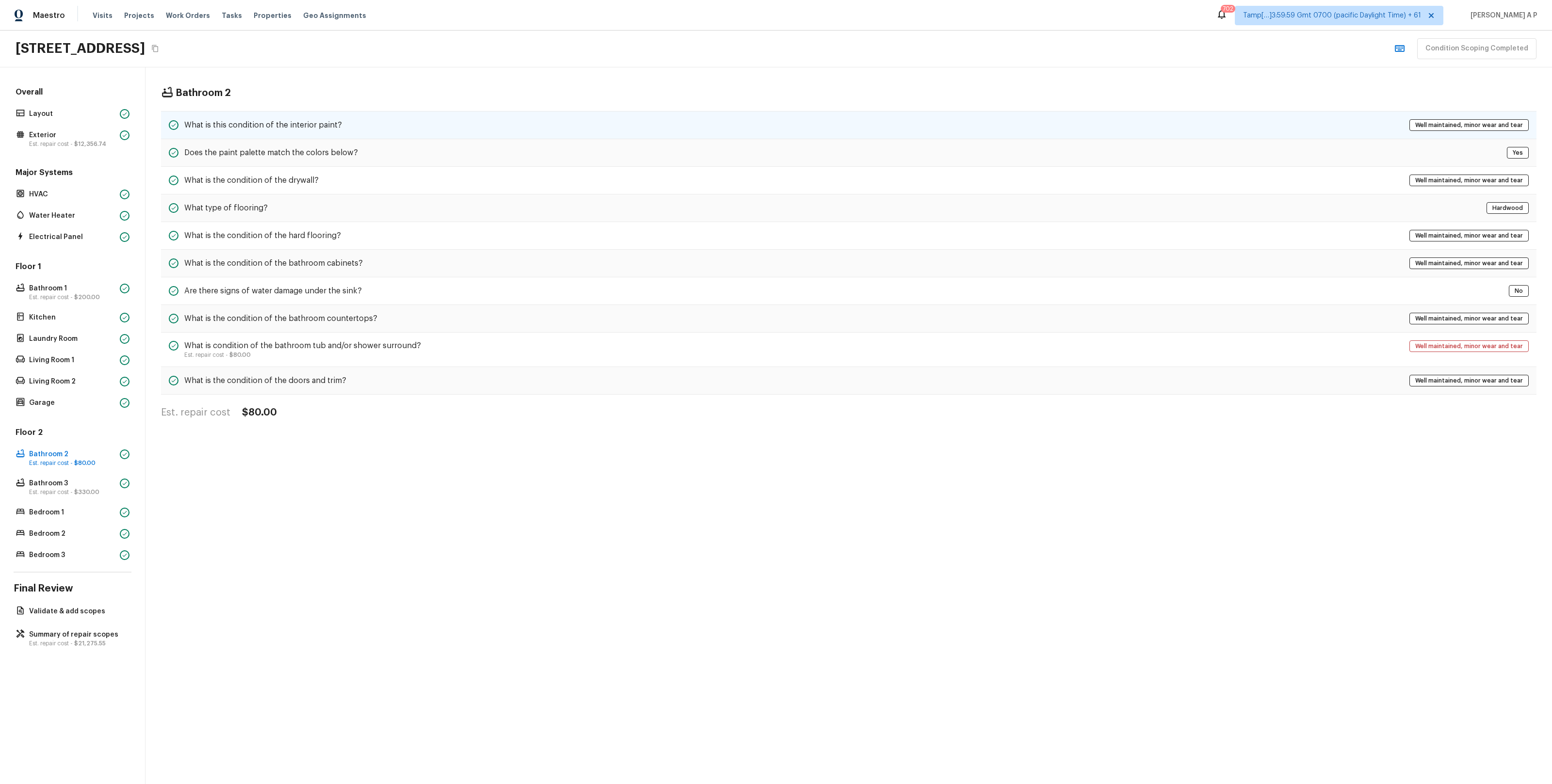
click at [328, 124] on h5 "What is this condition of the interior paint?" at bounding box center [263, 125] width 158 height 10
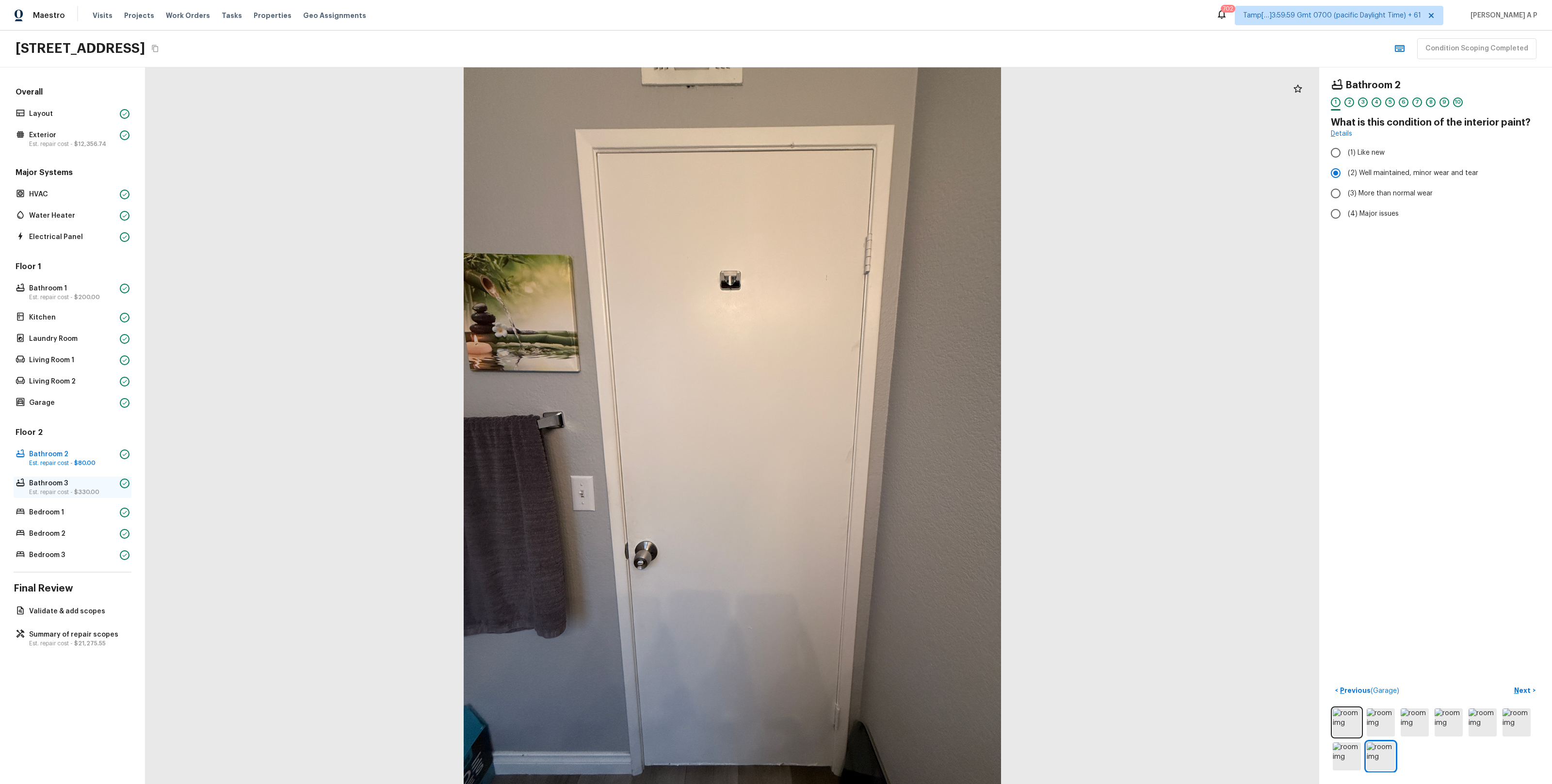
click at [71, 481] on p "Bathroom 3" at bounding box center [72, 482] width 87 height 9
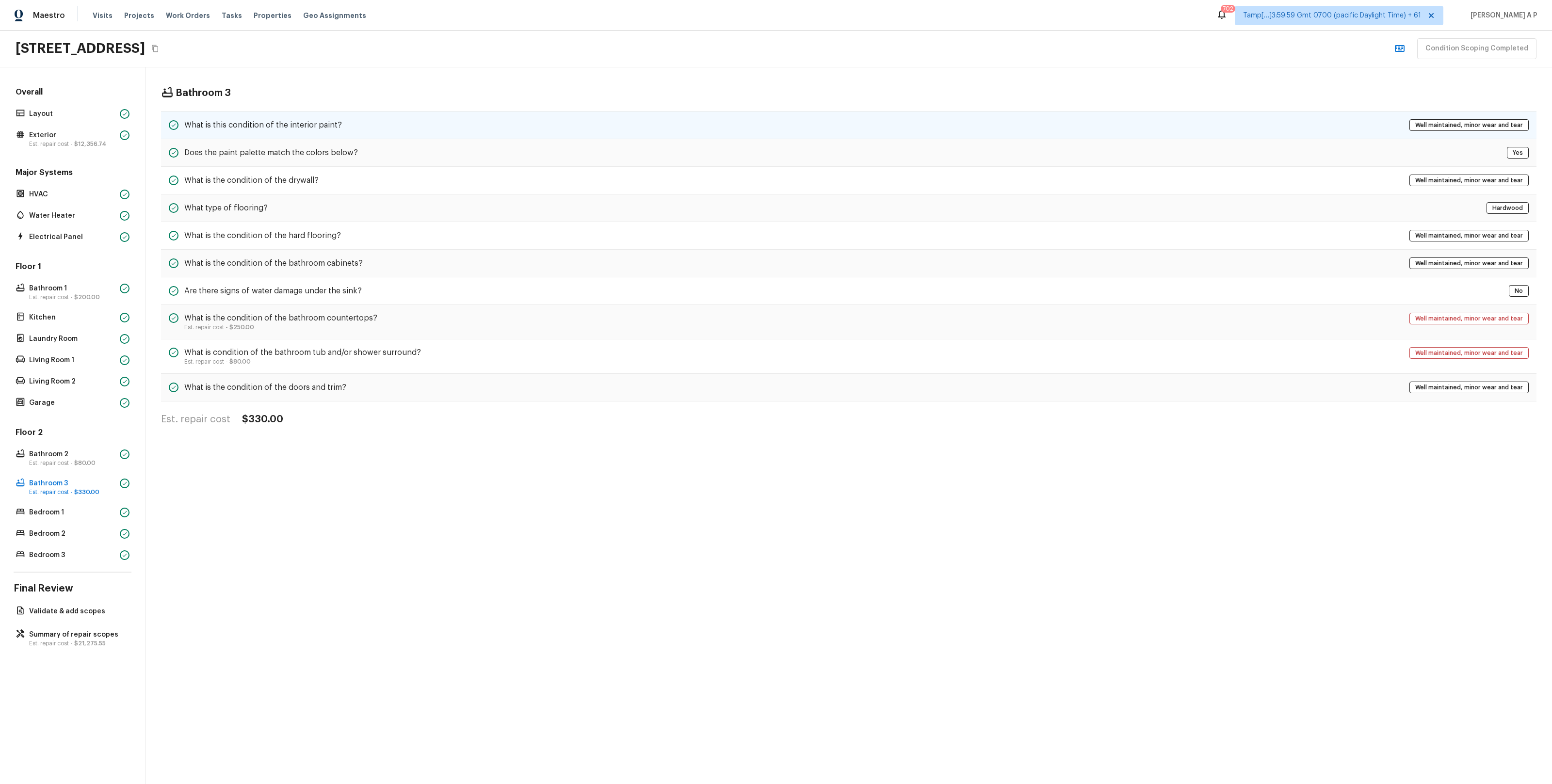
click at [333, 129] on h5 "What is this condition of the interior paint?" at bounding box center [263, 125] width 158 height 10
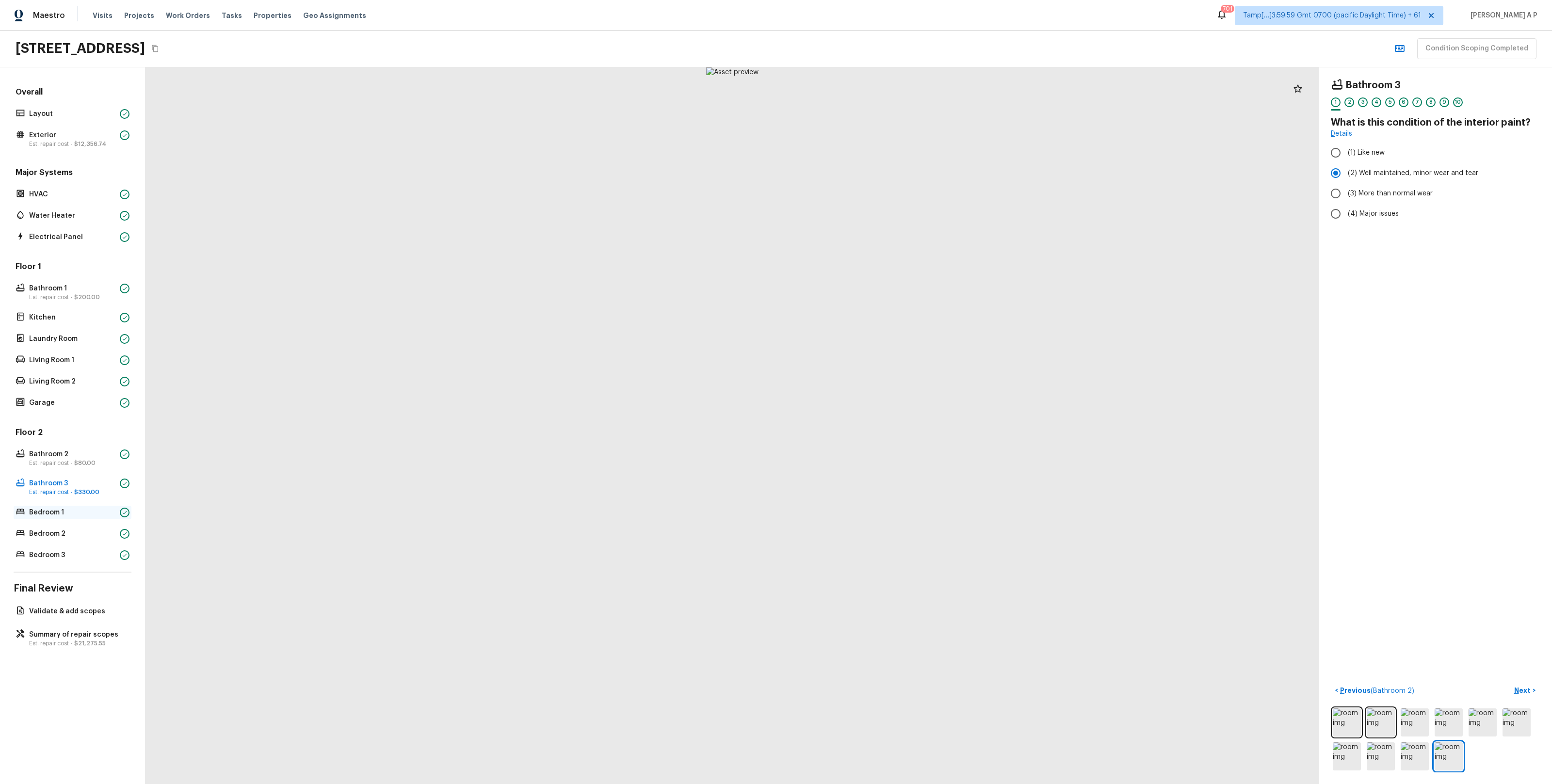
click at [88, 507] on p "Bedroom 1" at bounding box center [72, 512] width 87 height 9
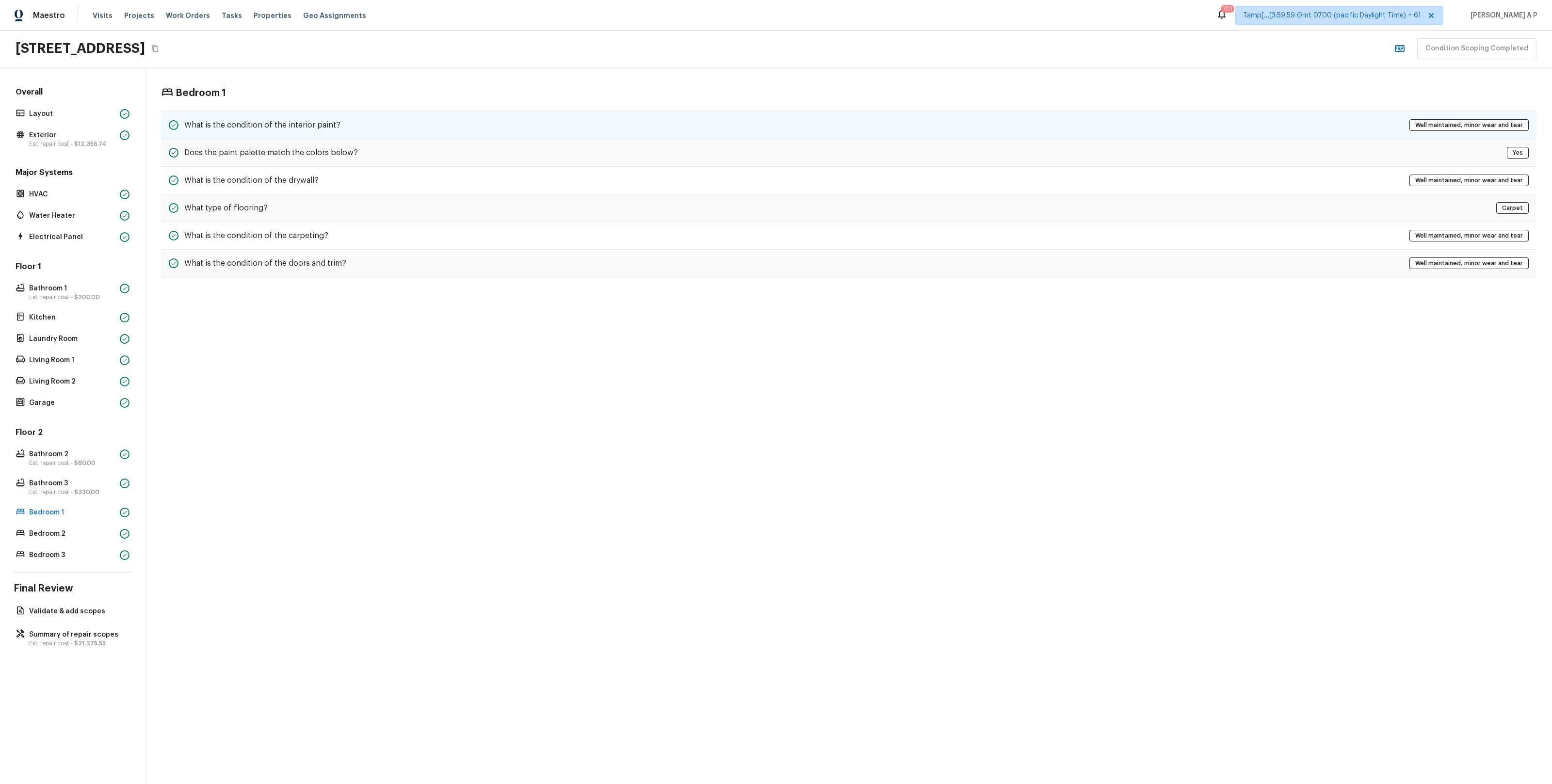
click at [363, 130] on div "What is the condition of the interior paint? Well maintained, minor wear and te…" at bounding box center [848, 125] width 1375 height 28
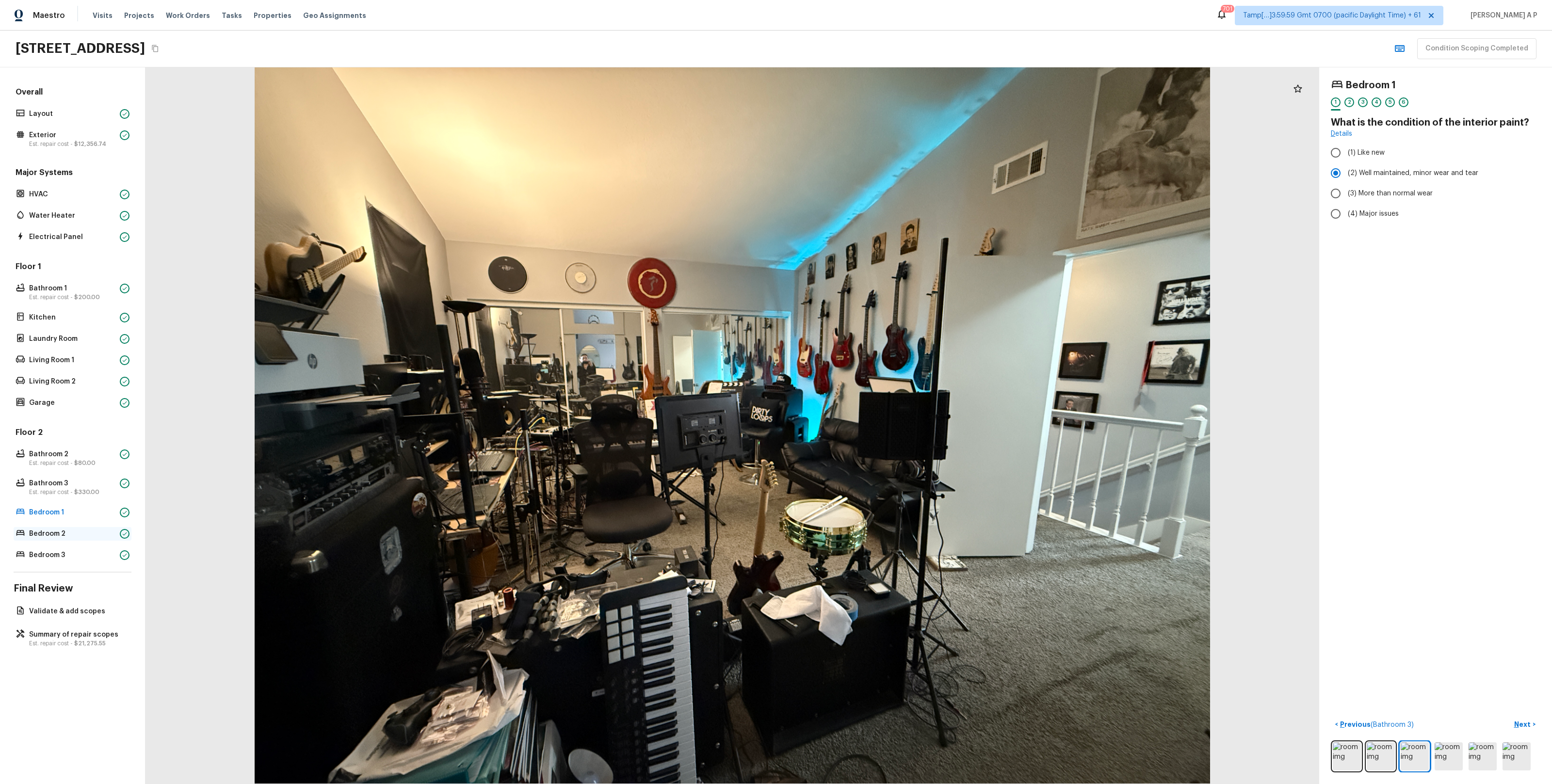
click at [123, 535] on icon at bounding box center [124, 534] width 6 height 6
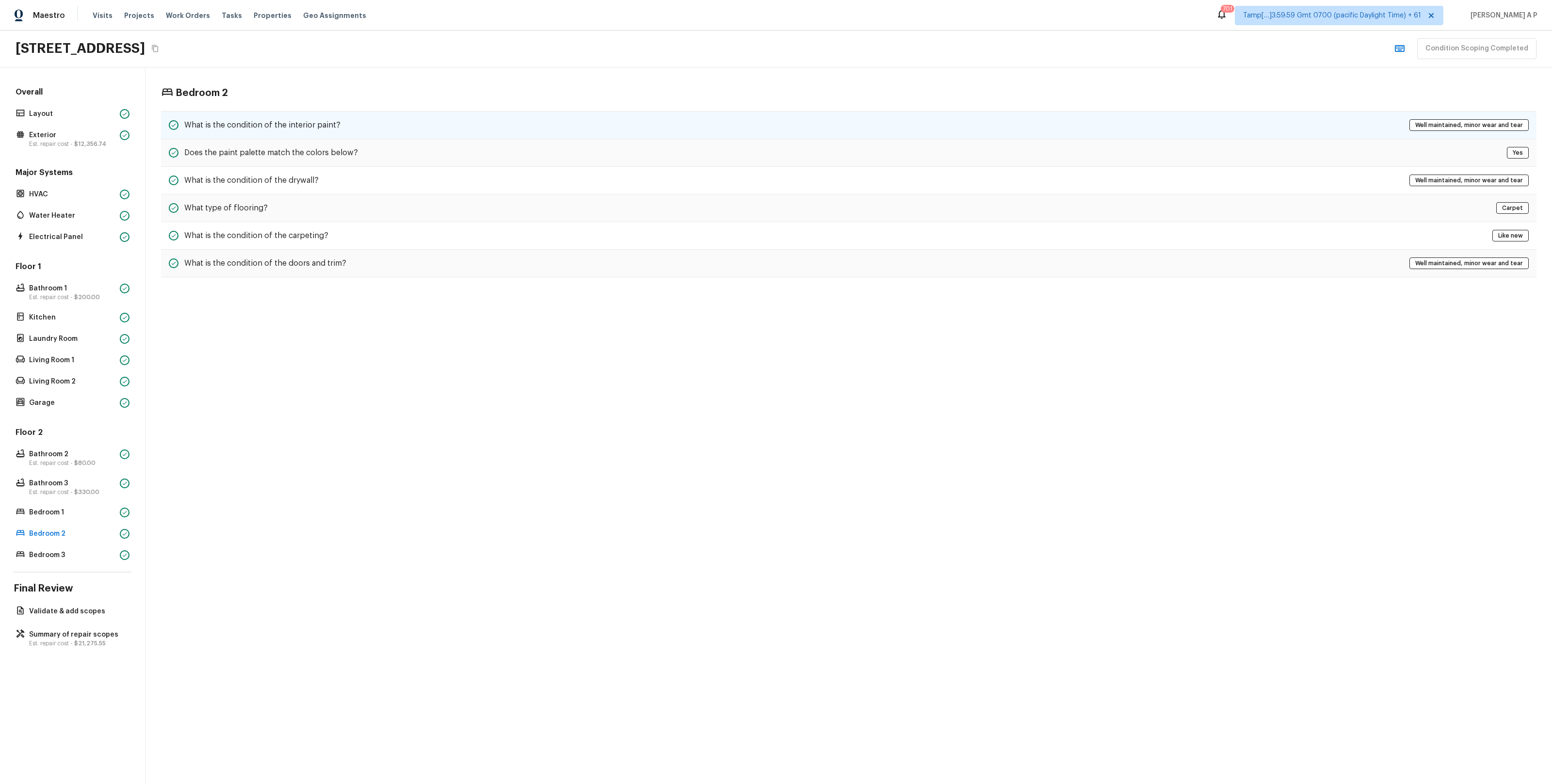
click at [444, 130] on div "What is the condition of the interior paint? Well maintained, minor wear and te…" at bounding box center [848, 125] width 1375 height 28
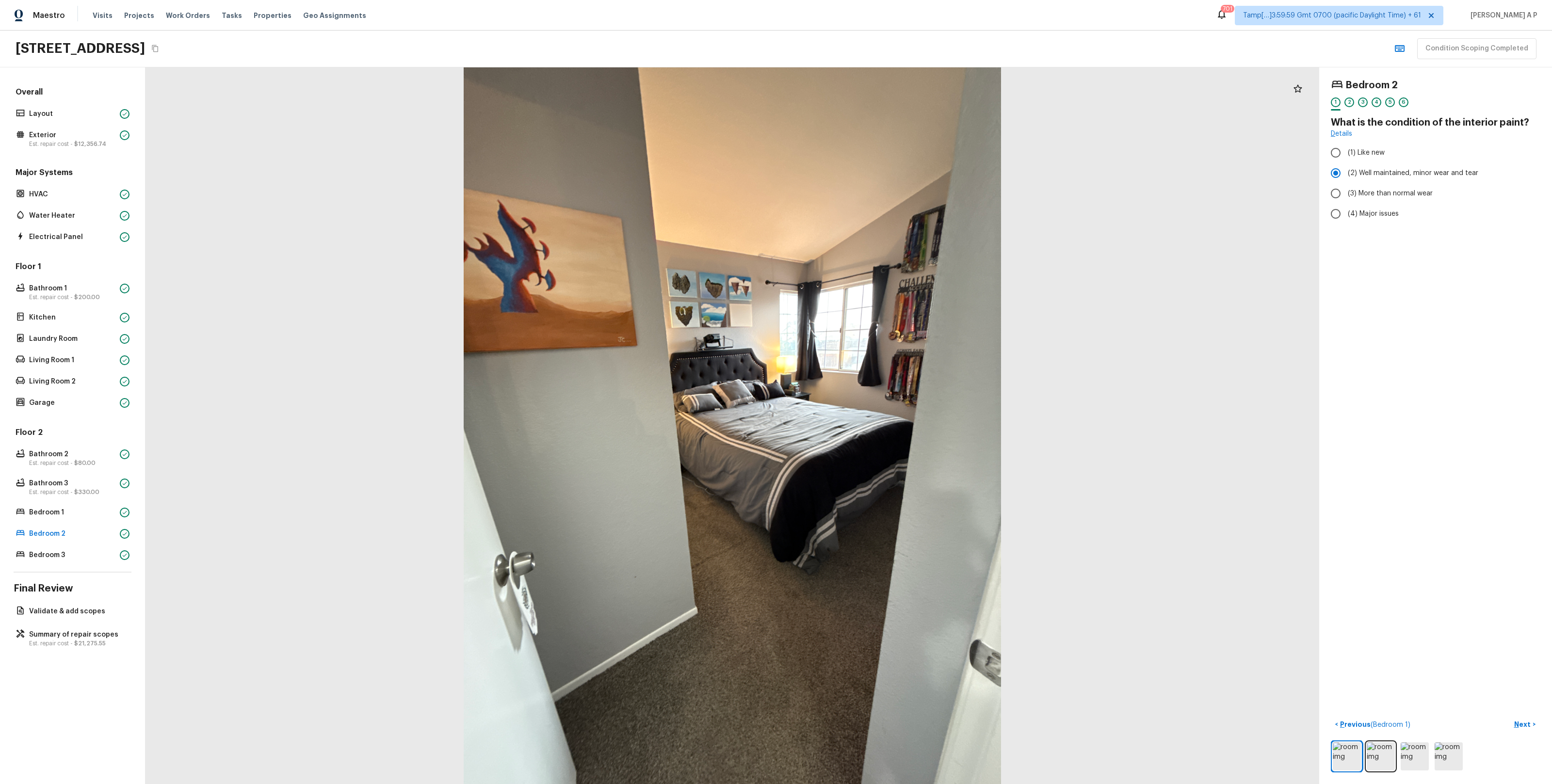
click at [87, 562] on div "Overall Layout Exterior Est. repair cost - $12,356.74 Major Systems HVAC Water …" at bounding box center [73, 426] width 146 height 716
click at [87, 560] on div "Bedroom 3" at bounding box center [72, 555] width 117 height 14
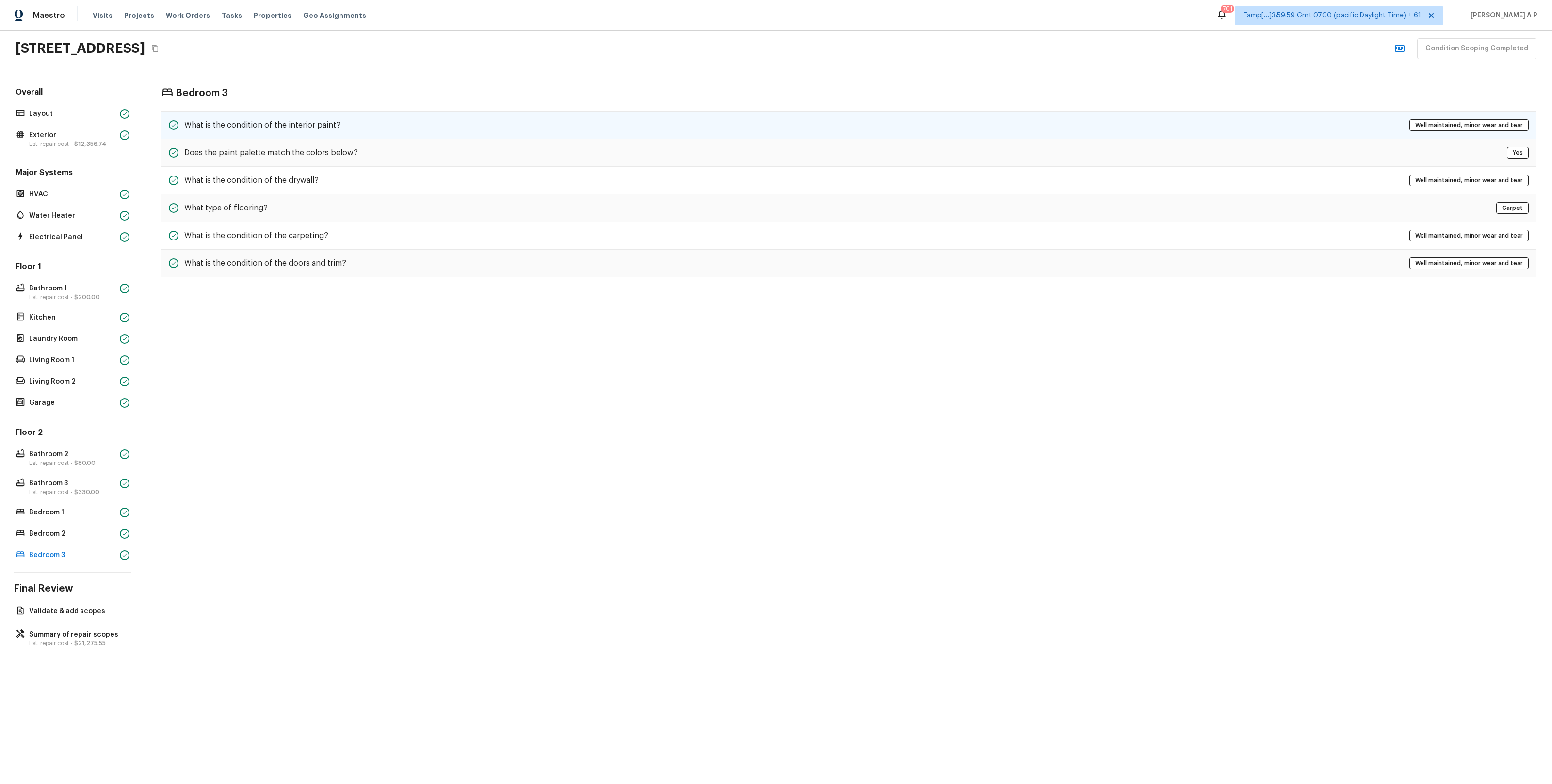
click at [484, 132] on div "What is the condition of the interior paint? Well maintained, minor wear and te…" at bounding box center [848, 125] width 1375 height 28
